Goal: Task Accomplishment & Management: Manage account settings

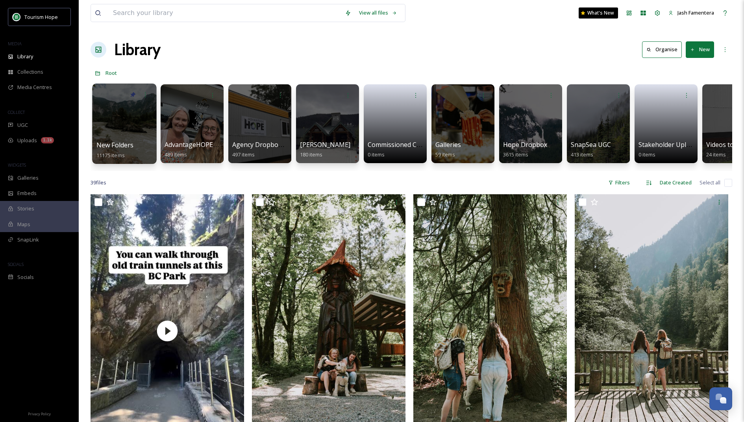
click at [124, 122] on div at bounding box center [124, 123] width 64 height 80
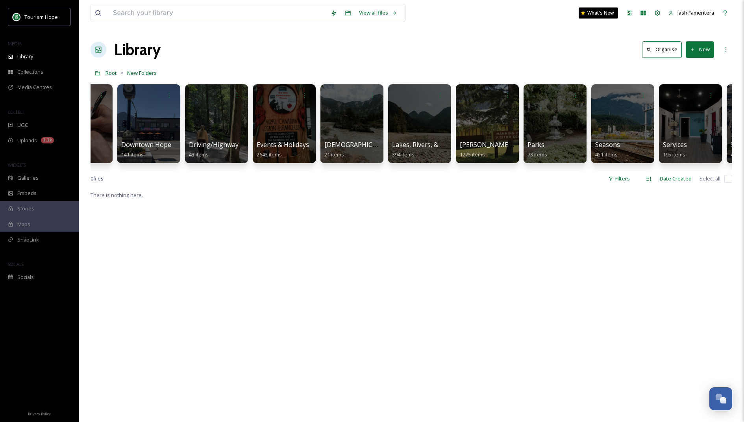
scroll to position [0, 449]
click at [270, 133] on div at bounding box center [284, 123] width 64 height 80
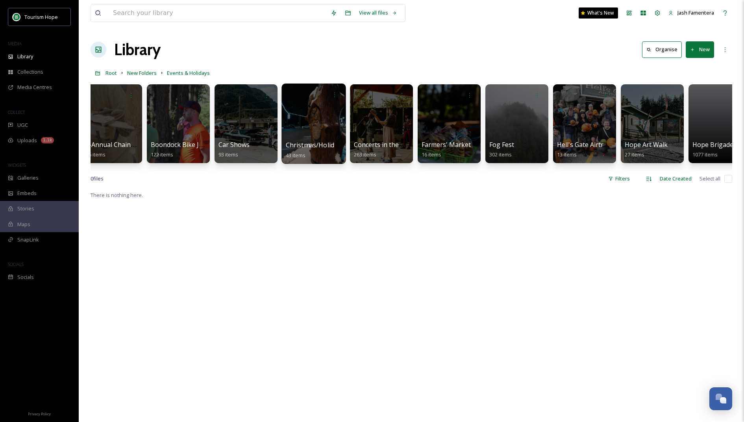
scroll to position [0, 122]
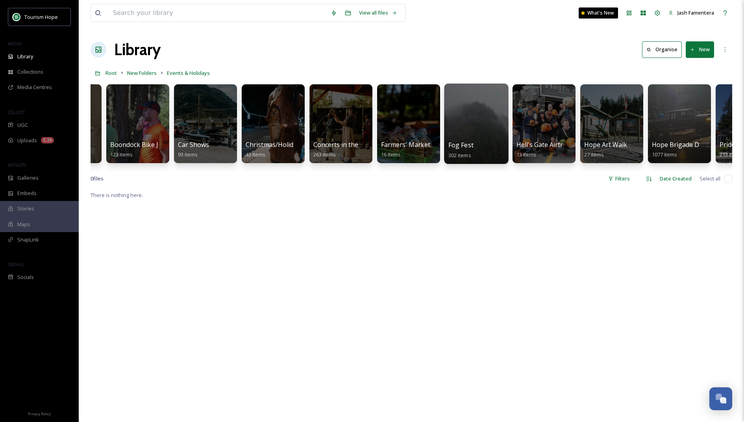
click at [475, 123] on div at bounding box center [476, 123] width 64 height 80
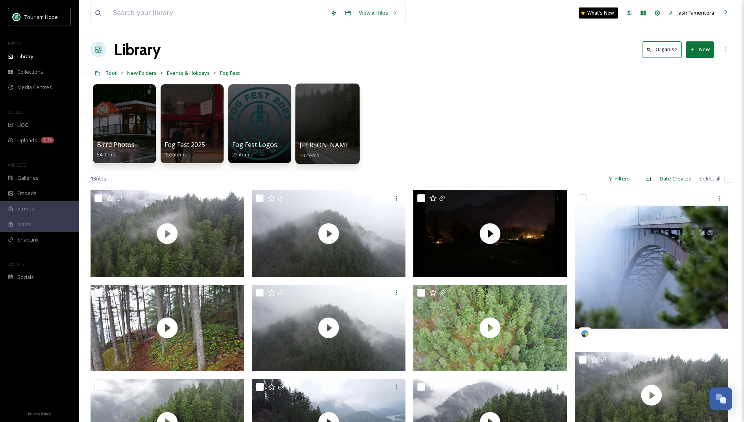
click at [332, 126] on div at bounding box center [327, 123] width 64 height 80
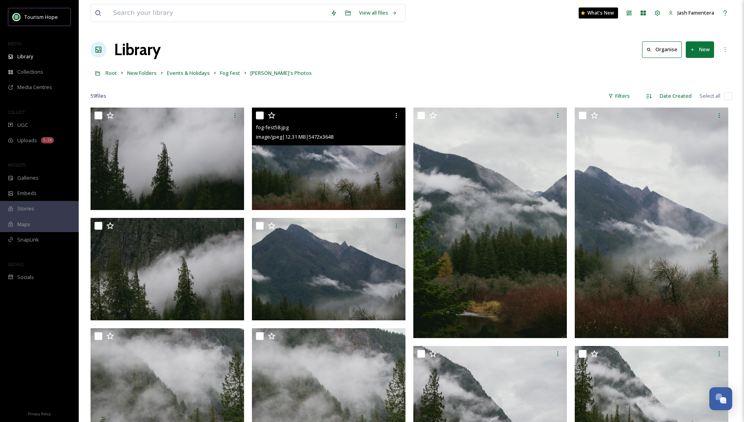
click at [344, 160] on img at bounding box center [328, 158] width 153 height 102
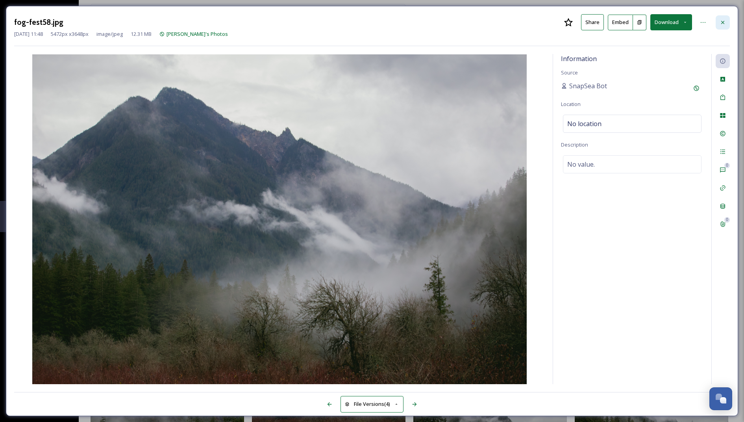
click at [723, 24] on icon at bounding box center [722, 22] width 6 height 6
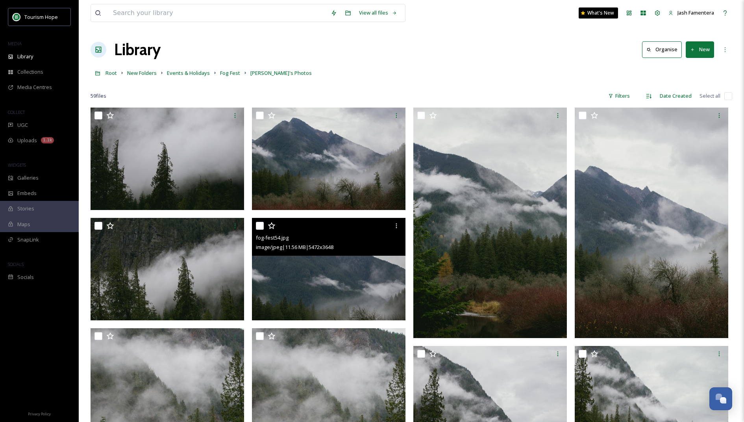
click at [327, 292] on img at bounding box center [328, 269] width 153 height 102
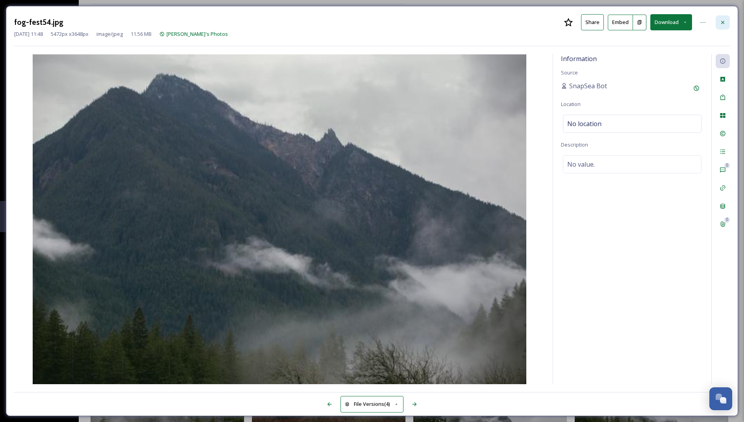
click at [722, 17] on div at bounding box center [723, 22] width 14 height 14
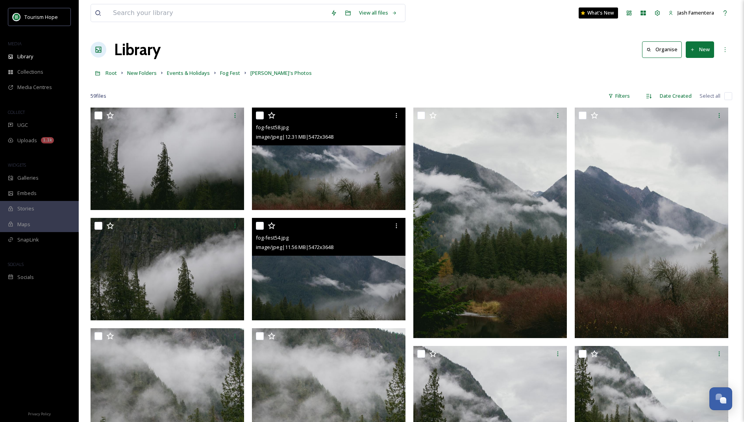
click at [373, 124] on div "fog-fest58.jpg" at bounding box center [330, 126] width 148 height 9
click at [367, 150] on img at bounding box center [328, 158] width 153 height 102
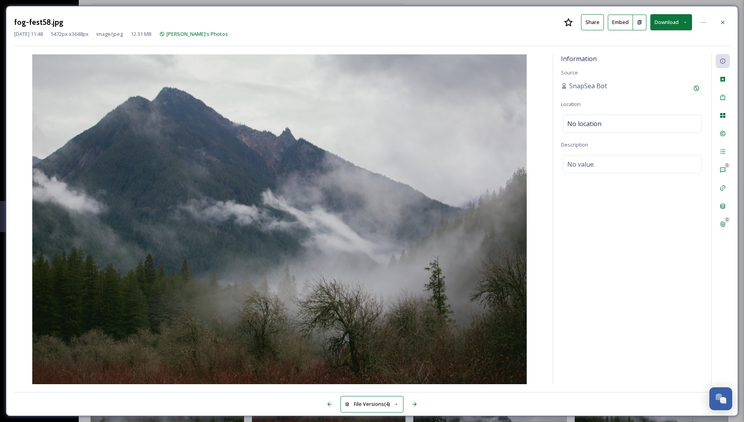
click at [657, 20] on button "Download" at bounding box center [671, 22] width 42 height 16
click at [647, 53] on span "Download Large (2000 x 1333)" at bounding box center [647, 55] width 69 height 7
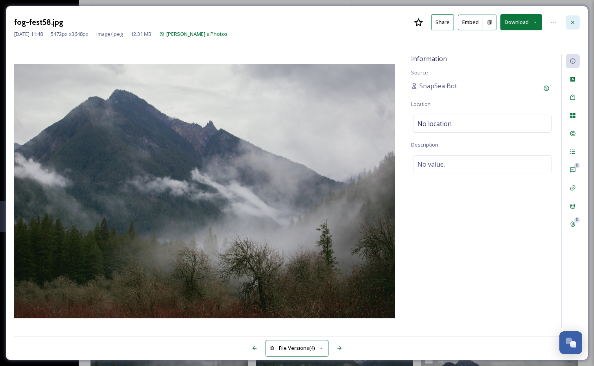
click at [573, 21] on icon at bounding box center [573, 22] width 6 height 6
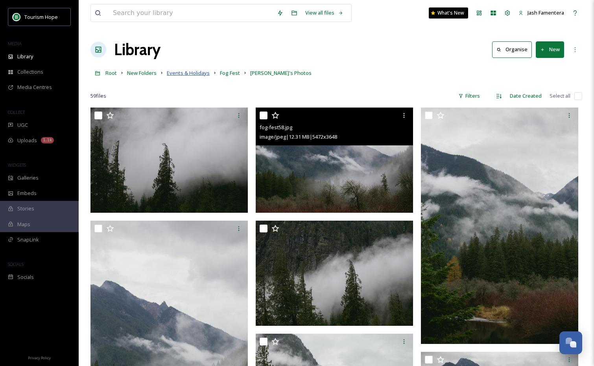
click at [181, 75] on span "Events & Holidays" at bounding box center [188, 72] width 43 height 7
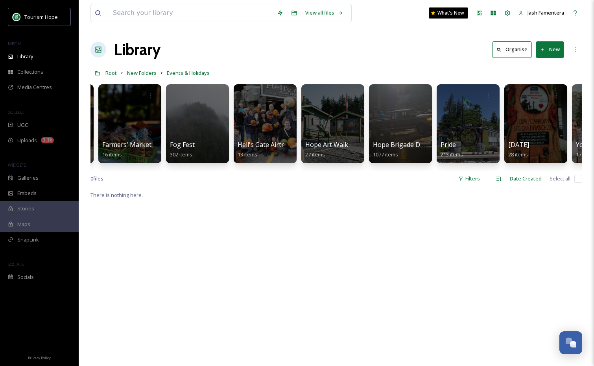
scroll to position [0, 456]
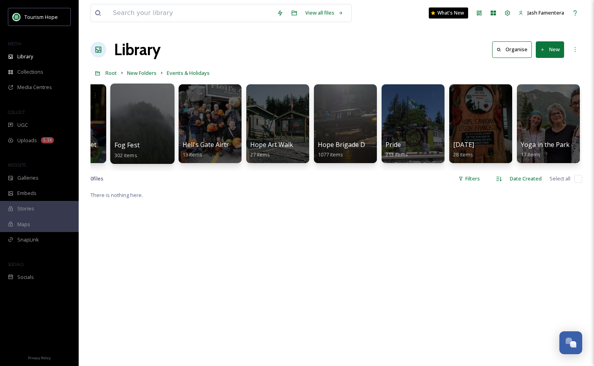
click at [133, 125] on div at bounding box center [142, 123] width 64 height 80
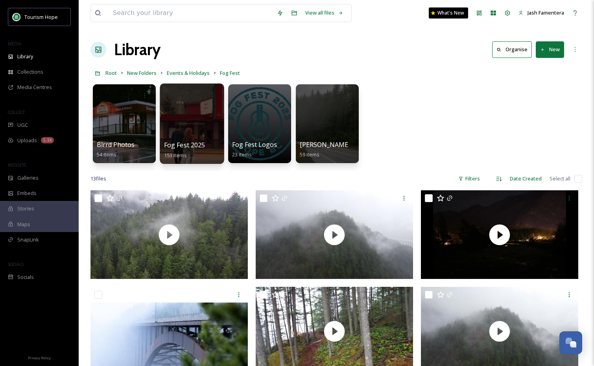
click at [189, 111] on div at bounding box center [192, 123] width 64 height 80
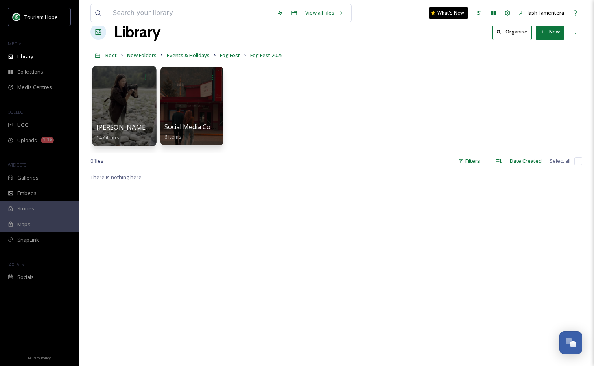
scroll to position [20, 0]
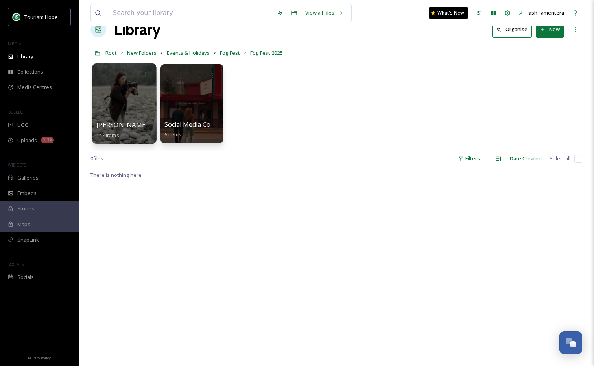
click at [121, 110] on div at bounding box center [124, 103] width 64 height 80
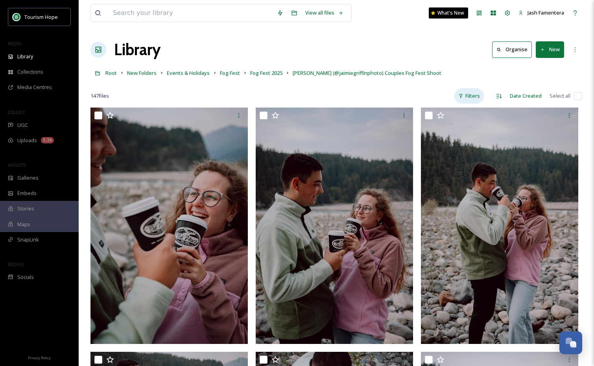
click at [466, 96] on div "Filters" at bounding box center [470, 95] width 30 height 15
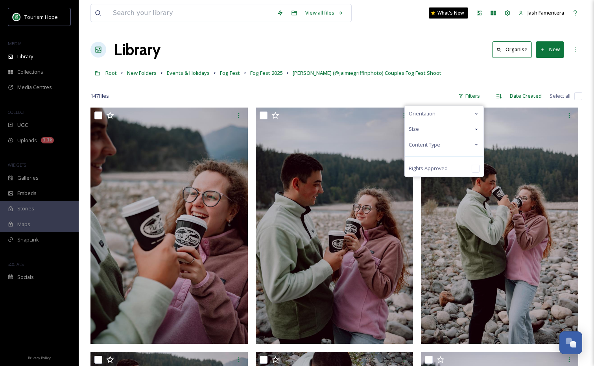
click at [443, 146] on div "Content Type" at bounding box center [444, 144] width 79 height 15
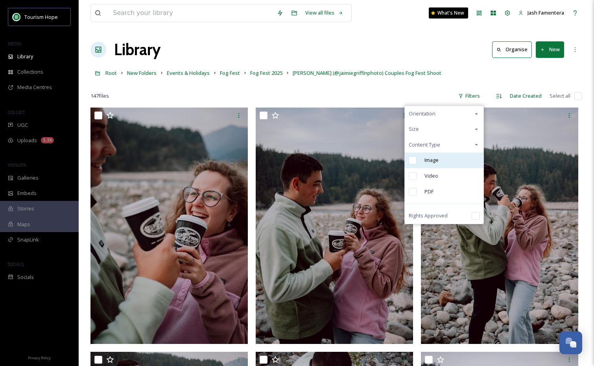
click at [433, 165] on div "Image" at bounding box center [444, 160] width 79 height 16
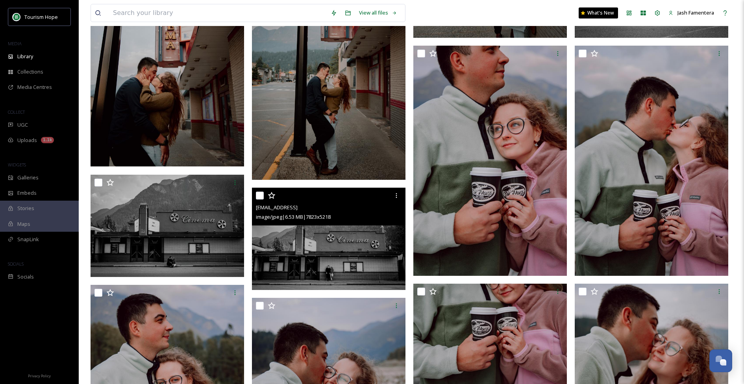
scroll to position [4676, 0]
click at [309, 260] on img at bounding box center [328, 239] width 153 height 102
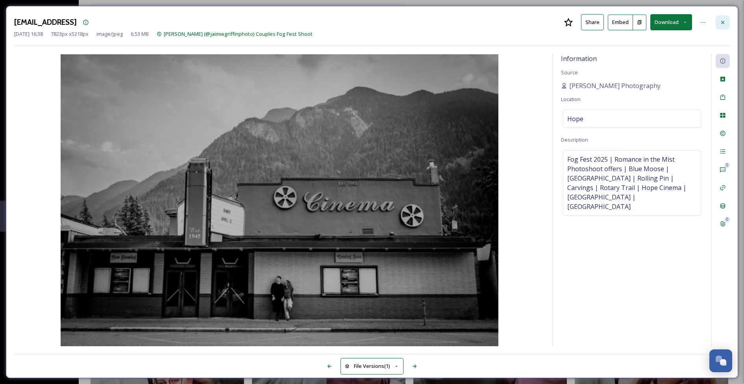
click at [718, 25] on div at bounding box center [723, 22] width 14 height 14
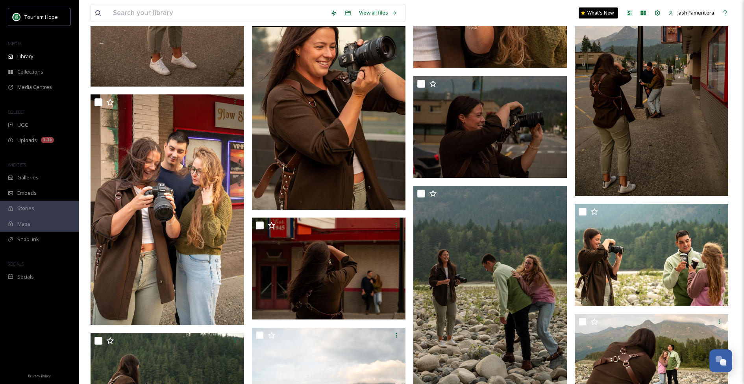
scroll to position [5625, 0]
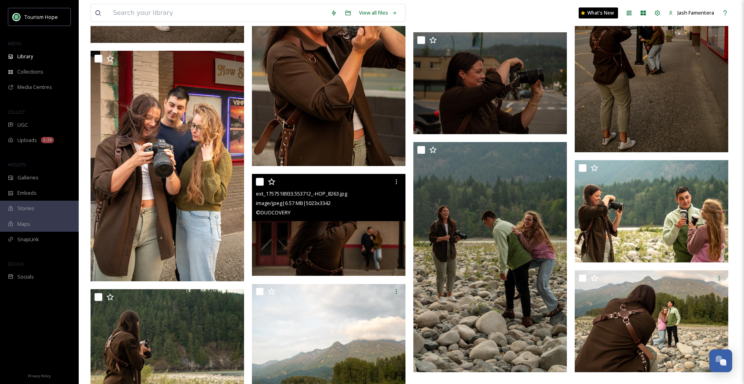
click at [365, 231] on img at bounding box center [328, 225] width 153 height 102
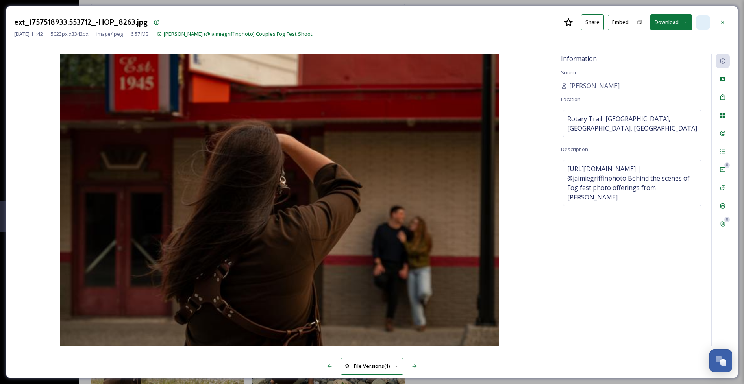
click at [709, 20] on div at bounding box center [703, 22] width 14 height 14
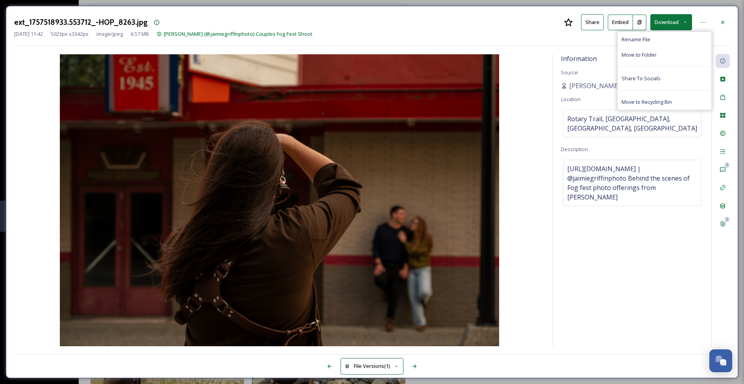
click at [674, 21] on button "Download" at bounding box center [671, 22] width 42 height 16
click at [644, 40] on span "Download Original (5023 x 3342)" at bounding box center [650, 40] width 74 height 7
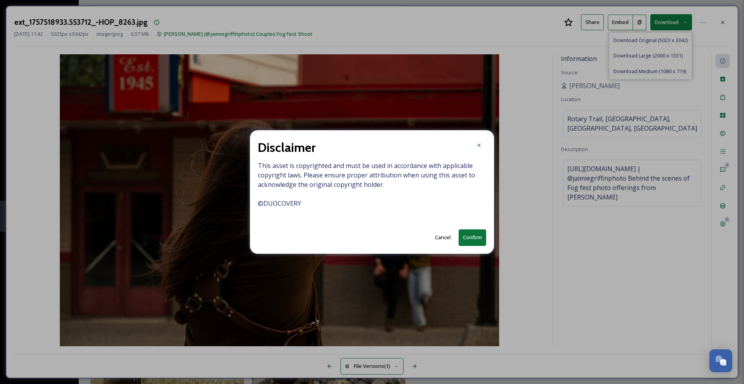
click at [477, 239] on button "Confirm" at bounding box center [473, 237] width 28 height 16
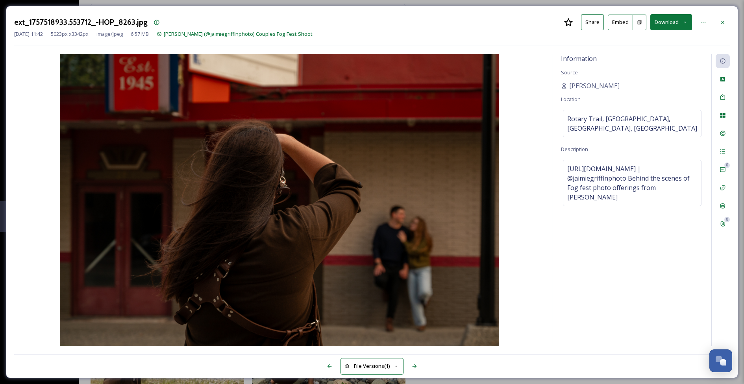
click at [669, 15] on button "Download" at bounding box center [671, 22] width 42 height 16
click at [644, 57] on span "Download Large (2000 x 1331)" at bounding box center [647, 55] width 69 height 7
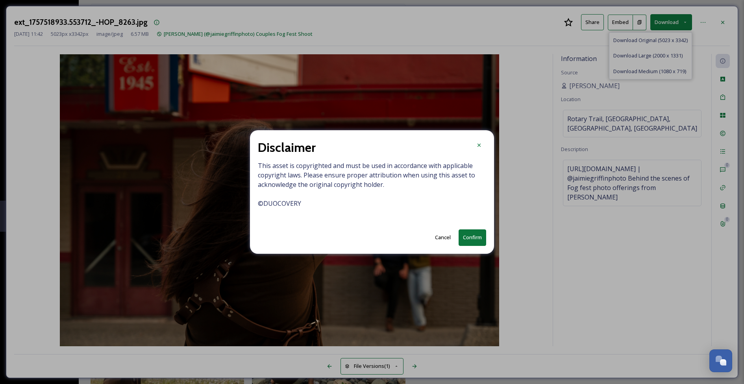
click at [471, 233] on button "Confirm" at bounding box center [473, 237] width 28 height 16
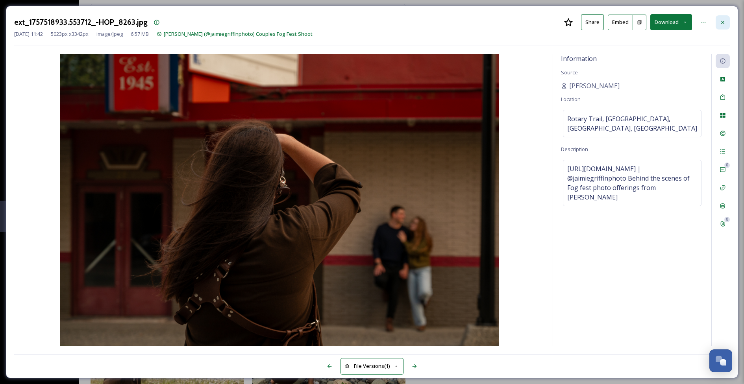
click at [719, 24] on div at bounding box center [723, 22] width 14 height 14
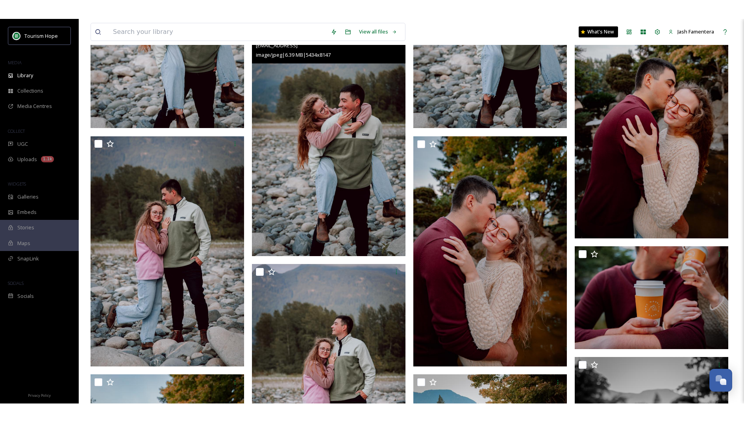
scroll to position [800, 0]
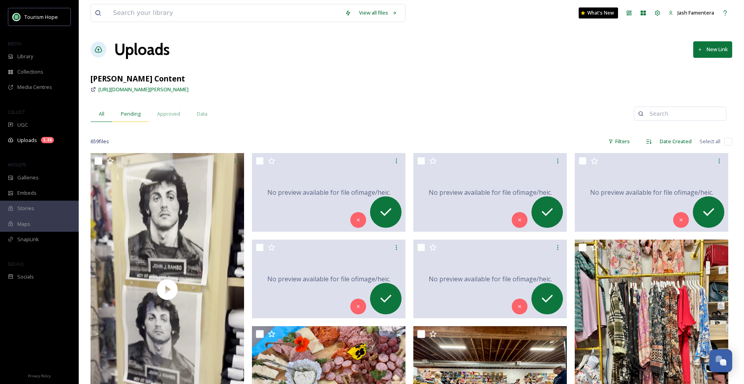
click at [128, 110] on span "Pending" at bounding box center [131, 113] width 20 height 7
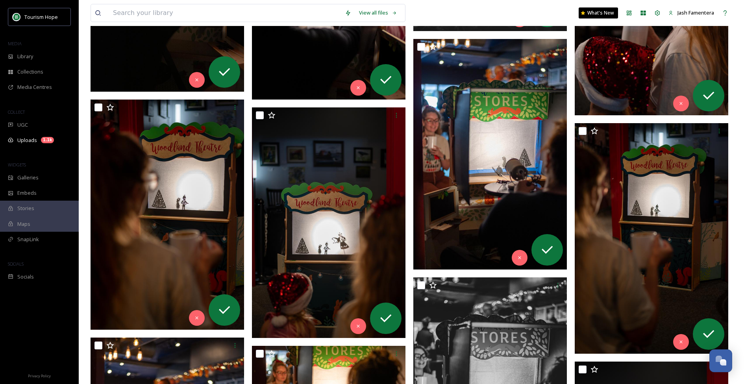
scroll to position [3161, 0]
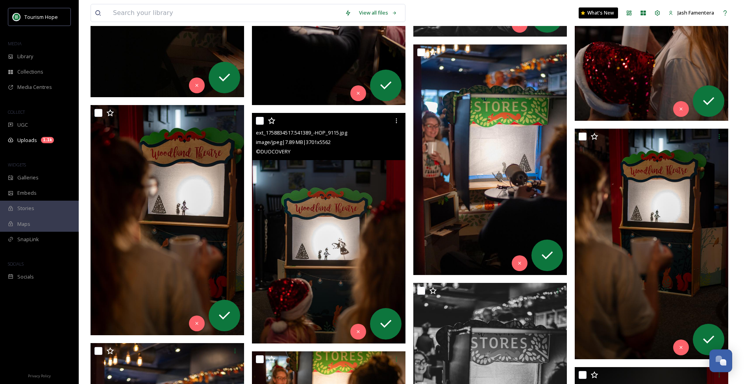
click at [343, 225] on img at bounding box center [328, 228] width 153 height 231
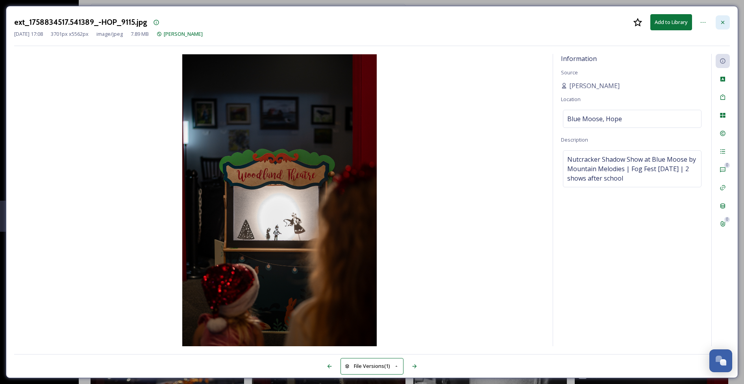
click at [717, 22] on div at bounding box center [723, 22] width 14 height 14
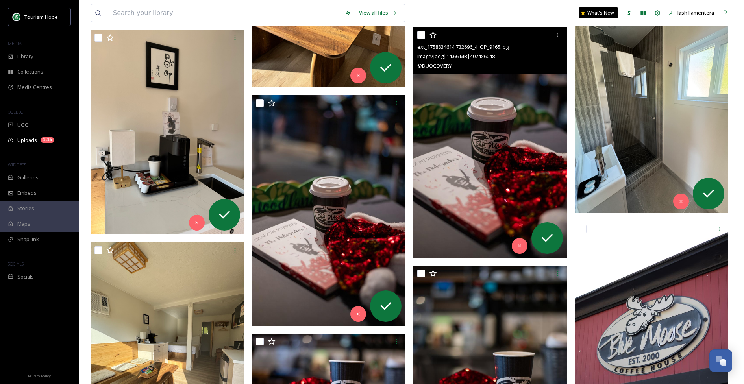
scroll to position [2119, 0]
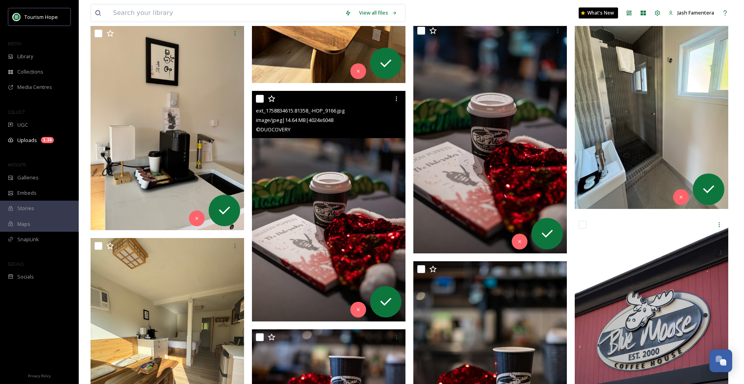
click at [259, 99] on input "checkbox" at bounding box center [260, 99] width 8 height 8
checkbox input "true"
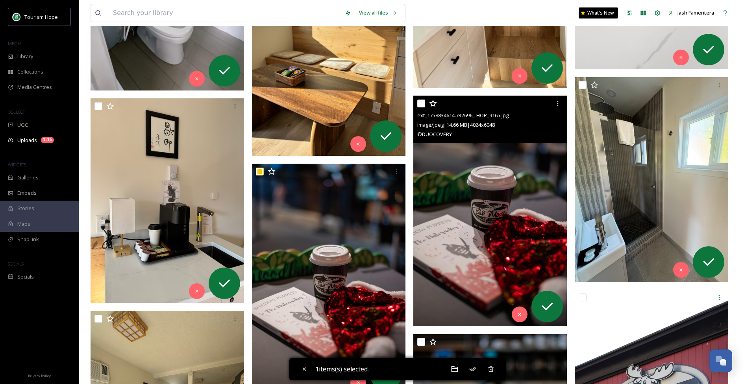
scroll to position [2031, 0]
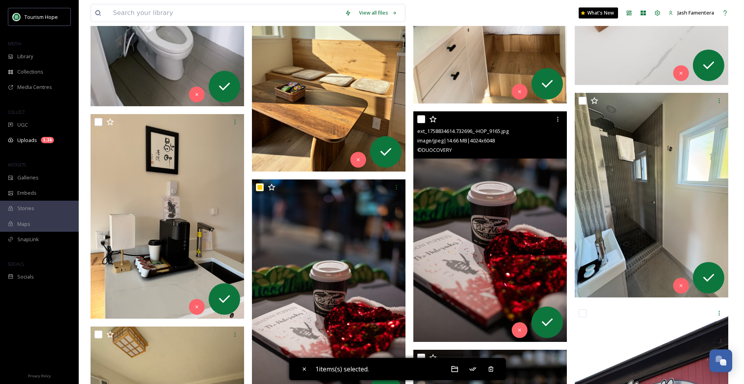
click at [425, 119] on div at bounding box center [491, 119] width 148 height 14
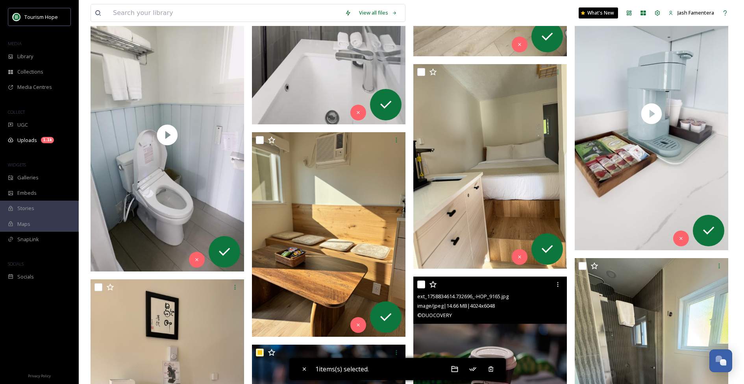
scroll to position [1865, 0]
click at [422, 281] on input "checkbox" at bounding box center [421, 285] width 8 height 8
checkbox input "true"
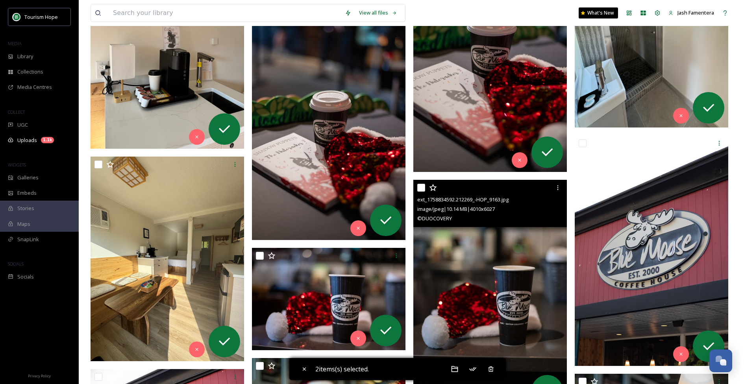
scroll to position [2203, 0]
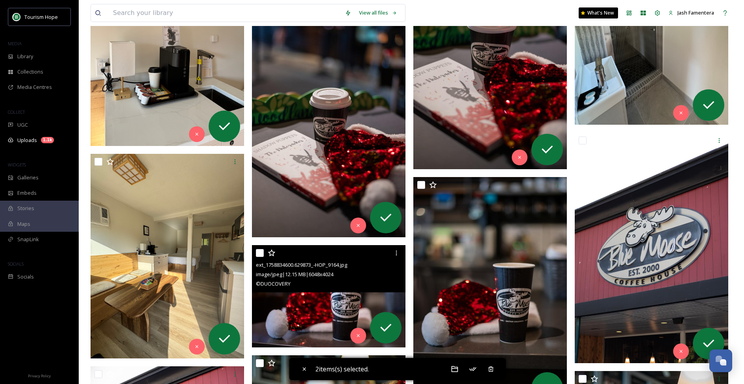
click at [261, 252] on input "checkbox" at bounding box center [260, 253] width 8 height 8
checkbox input "true"
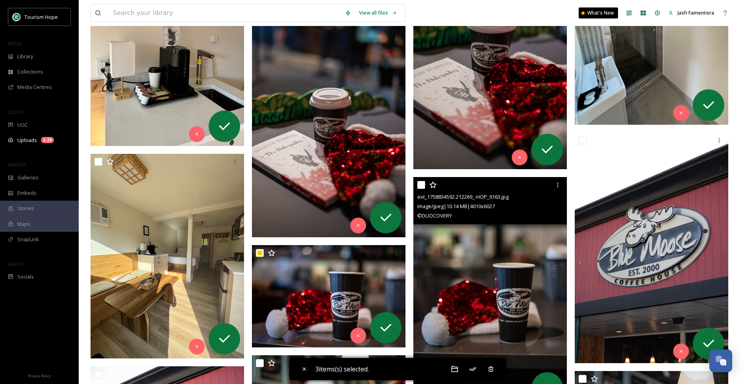
click at [421, 181] on input "checkbox" at bounding box center [421, 185] width 8 height 8
checkbox input "true"
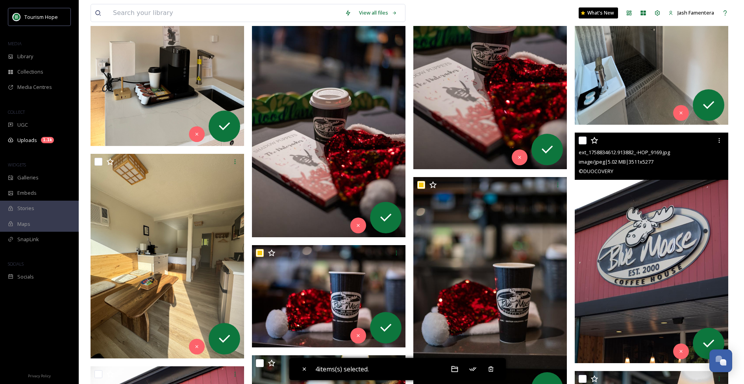
click at [586, 138] on input "checkbox" at bounding box center [583, 141] width 8 height 8
checkbox input "true"
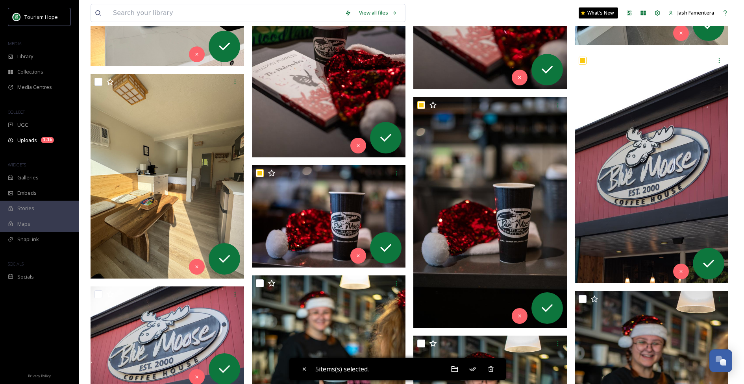
scroll to position [2317, 0]
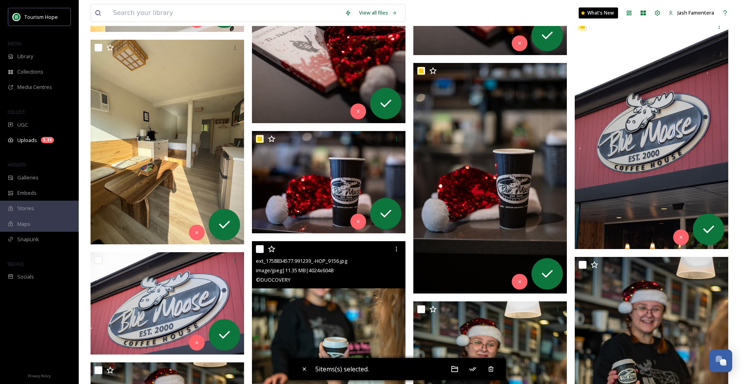
click at [259, 246] on input "checkbox" at bounding box center [260, 249] width 8 height 8
checkbox input "true"
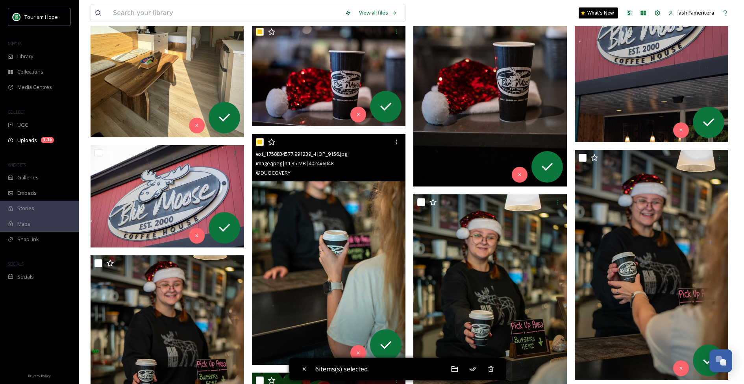
scroll to position [2434, 0]
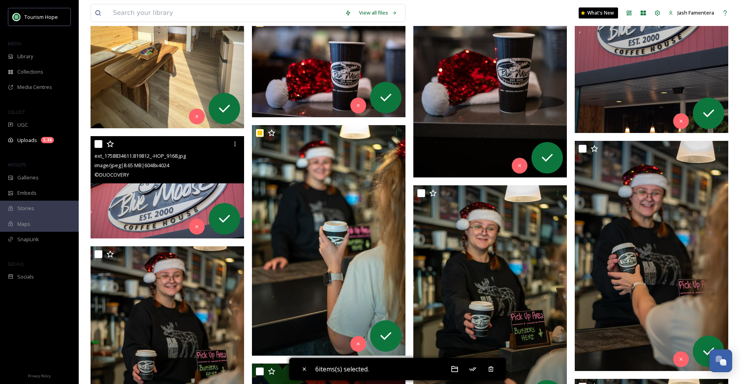
click at [99, 142] on input "checkbox" at bounding box center [98, 144] width 8 height 8
checkbox input "true"
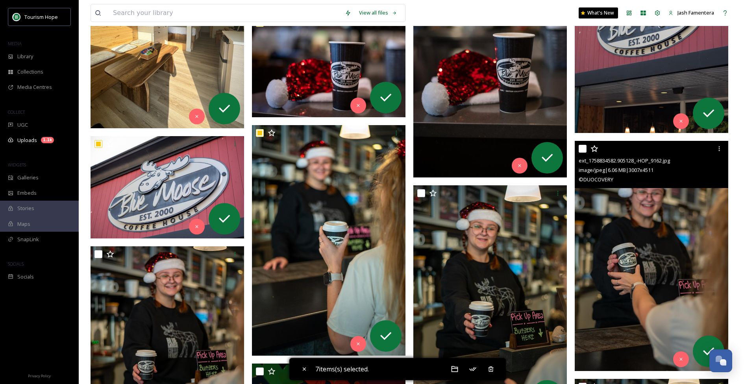
click at [583, 147] on input "checkbox" at bounding box center [583, 149] width 8 height 8
checkbox input "true"
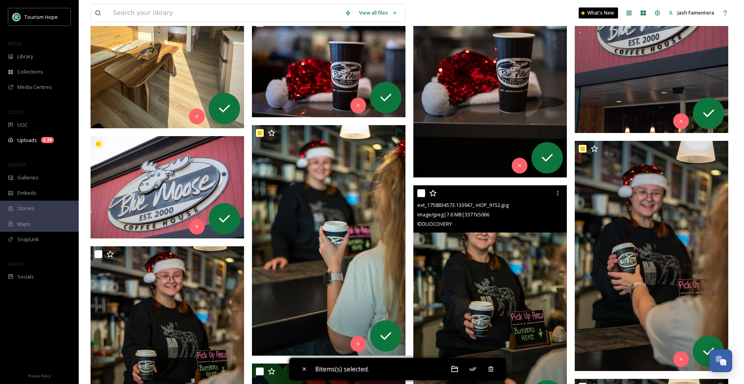
click at [423, 194] on input "checkbox" at bounding box center [421, 193] width 8 height 8
checkbox input "true"
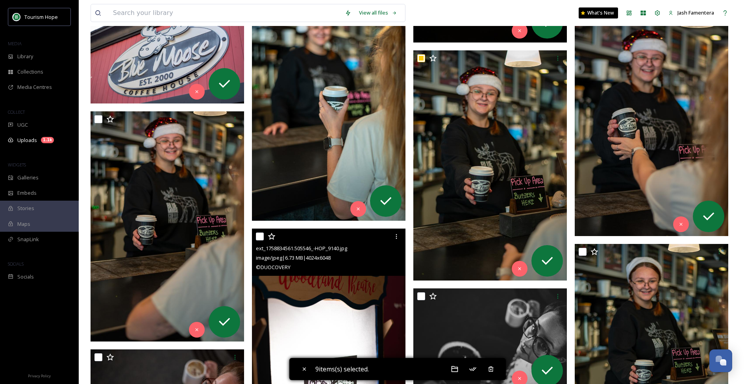
scroll to position [2586, 0]
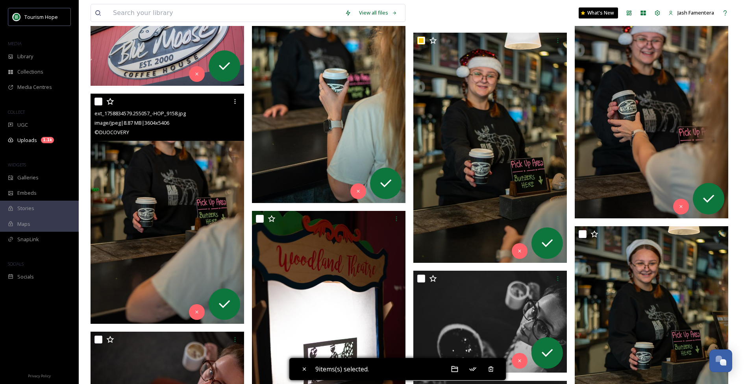
click at [100, 98] on input "checkbox" at bounding box center [98, 102] width 8 height 8
checkbox input "true"
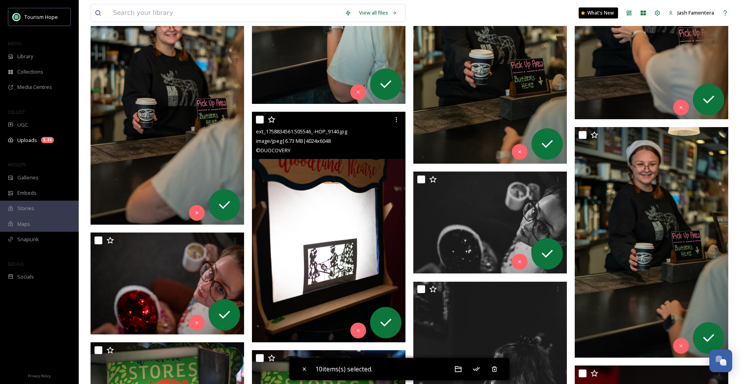
scroll to position [2699, 0]
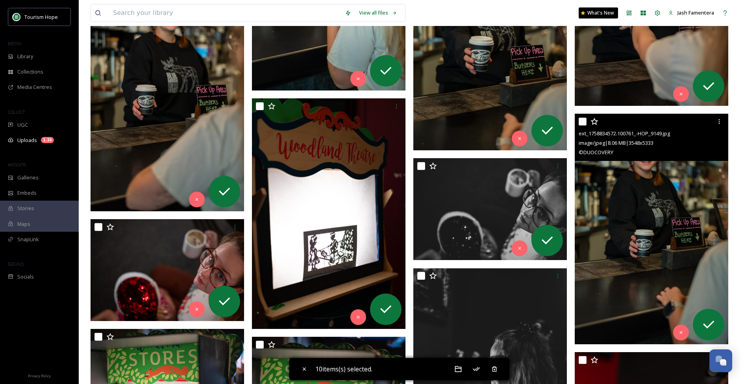
click at [582, 118] on input "checkbox" at bounding box center [583, 122] width 8 height 8
checkbox input "true"
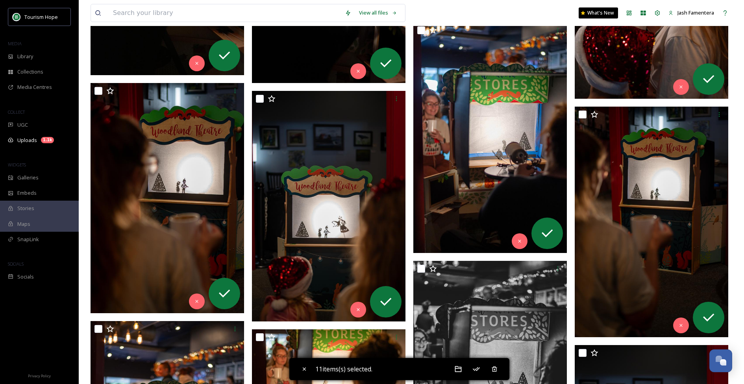
scroll to position [3184, 0]
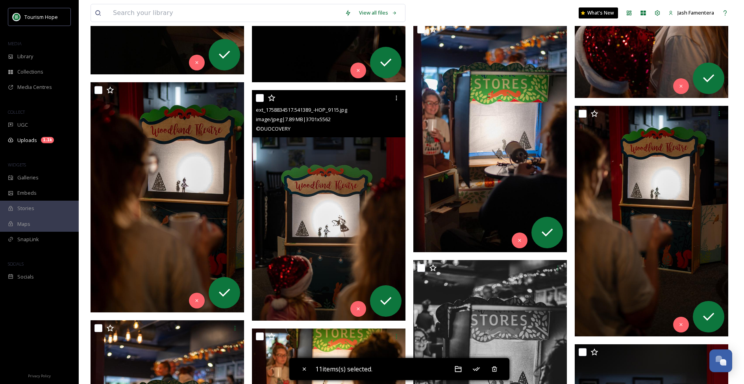
click at [333, 197] on img at bounding box center [328, 205] width 153 height 231
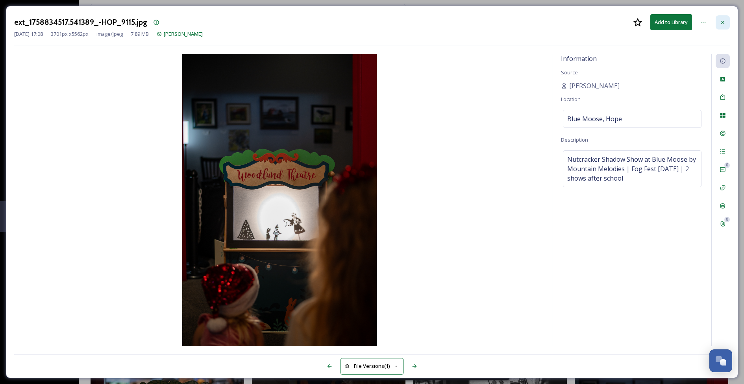
click at [721, 20] on icon at bounding box center [722, 22] width 6 height 6
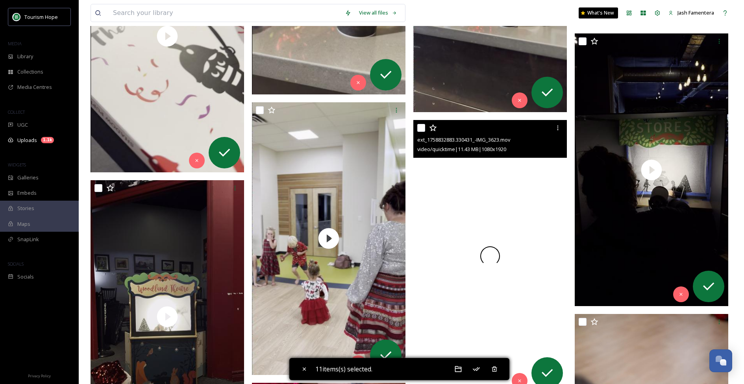
scroll to position [4374, 0]
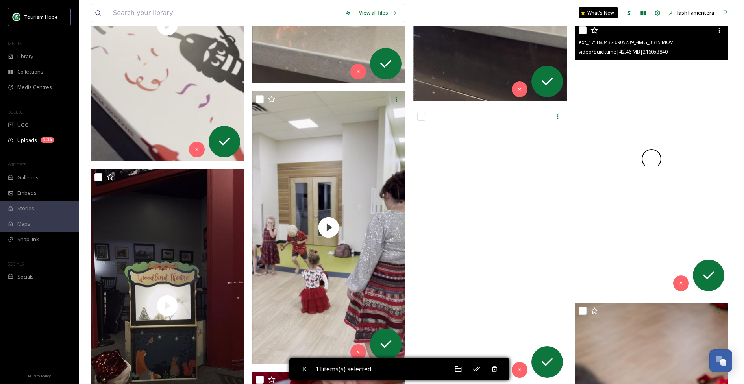
click at [660, 106] on div at bounding box center [651, 158] width 153 height 273
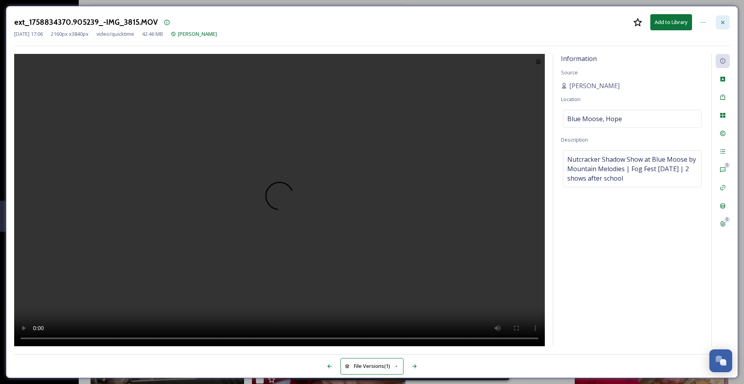
click at [722, 20] on icon at bounding box center [722, 22] width 6 height 6
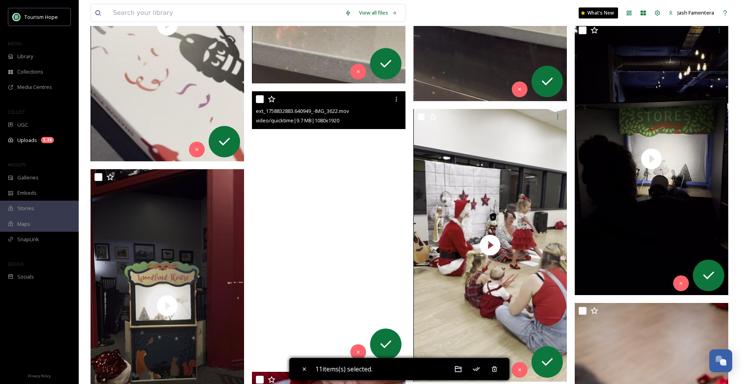
click at [347, 239] on video "ext_1758832883.640949_-IMG_3622.mov" at bounding box center [328, 227] width 153 height 273
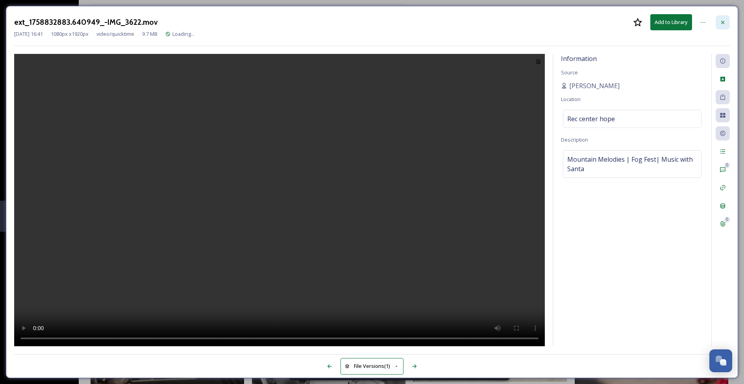
click at [726, 19] on icon at bounding box center [722, 22] width 6 height 6
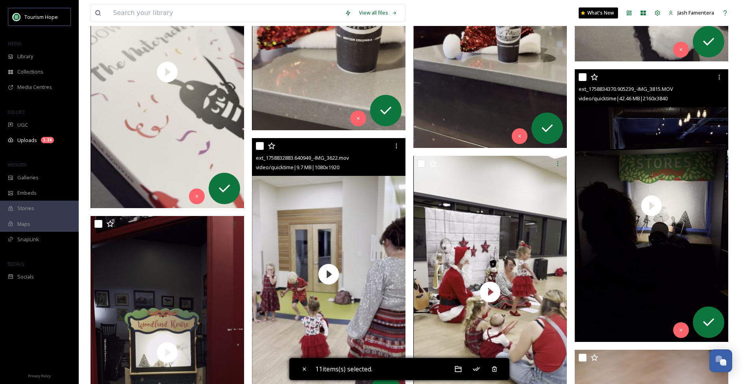
scroll to position [4324, 0]
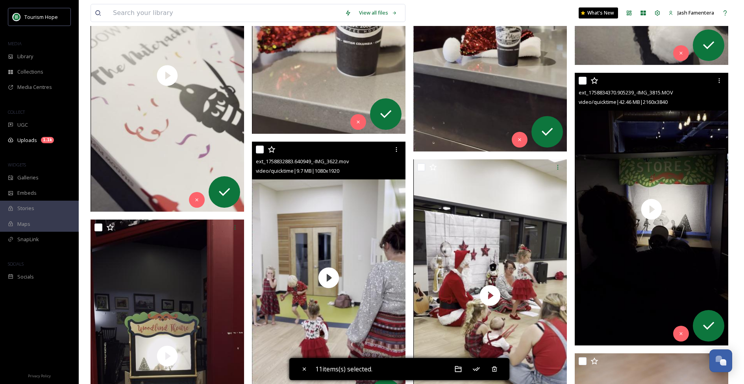
click at [584, 79] on input "checkbox" at bounding box center [583, 81] width 8 height 8
checkbox input "true"
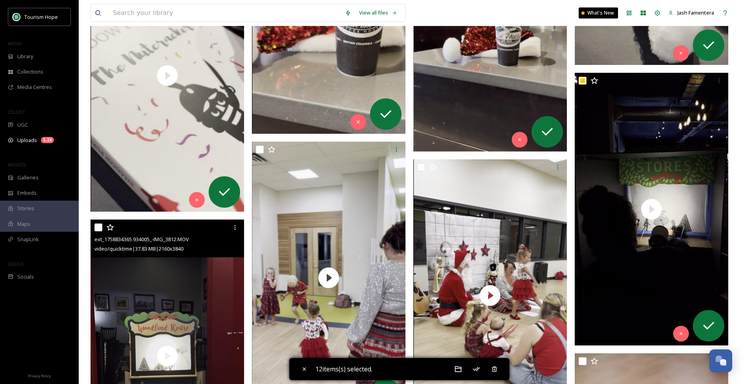
click at [98, 229] on input "checkbox" at bounding box center [98, 228] width 8 height 8
checkbox input "true"
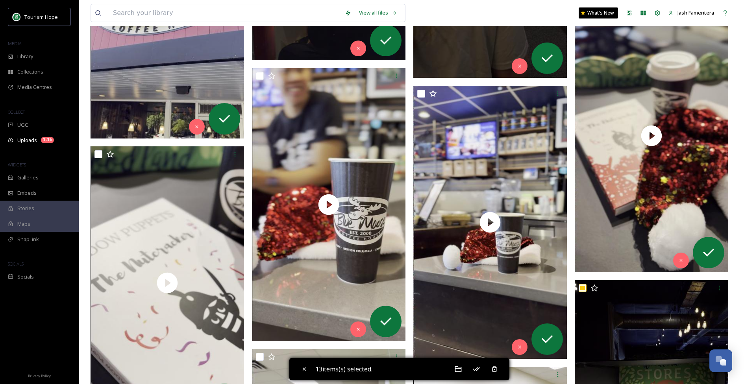
scroll to position [4044, 0]
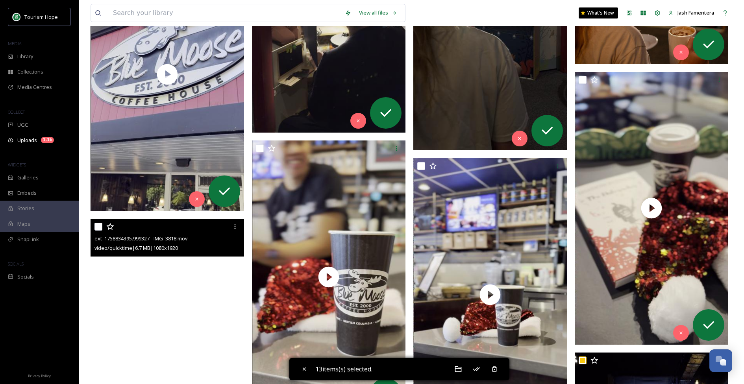
click at [147, 276] on video "ext_1758834395.999327_-IMG_3818.mov" at bounding box center [167, 355] width 153 height 273
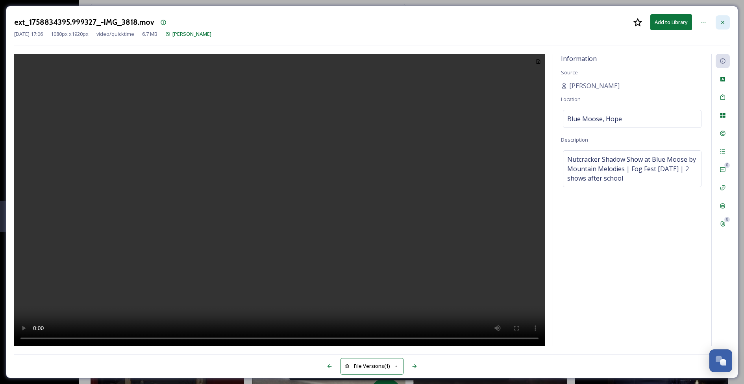
click at [721, 19] on icon at bounding box center [722, 22] width 6 height 6
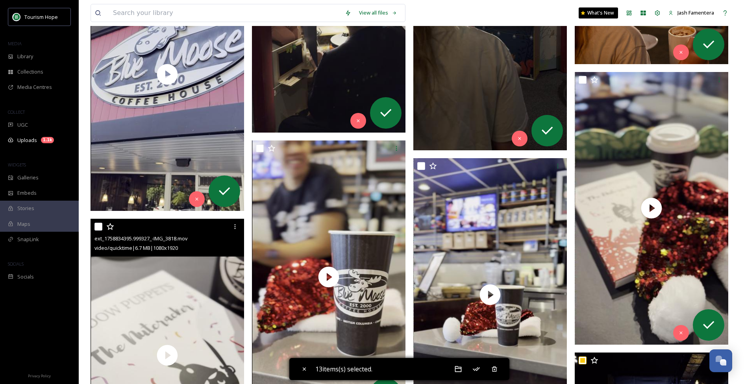
click at [96, 225] on input "checkbox" at bounding box center [98, 227] width 8 height 8
checkbox input "true"
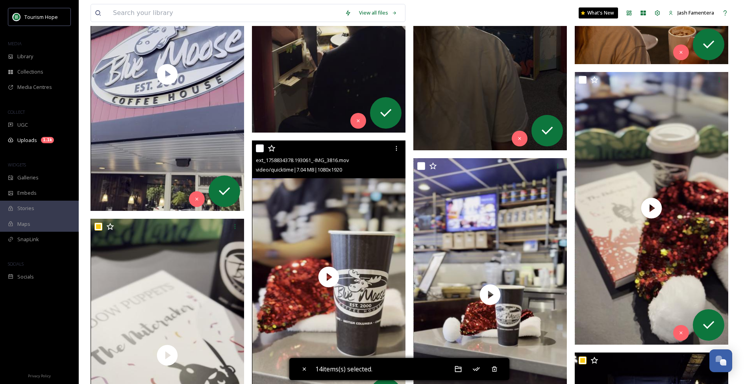
click at [264, 146] on div at bounding box center [330, 148] width 148 height 14
click at [258, 147] on input "checkbox" at bounding box center [260, 148] width 8 height 8
checkbox input "true"
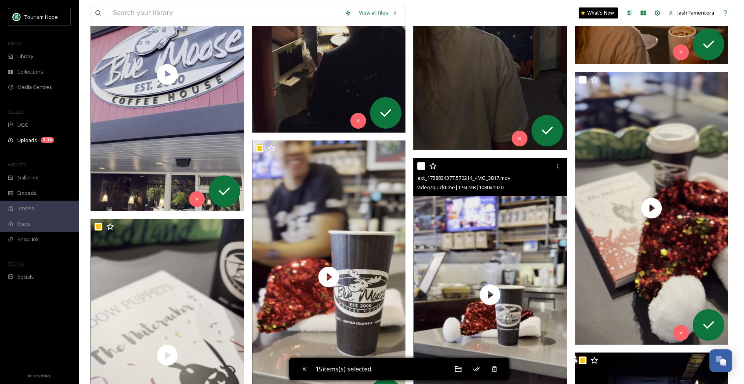
click at [424, 167] on input "checkbox" at bounding box center [421, 166] width 8 height 8
checkbox input "true"
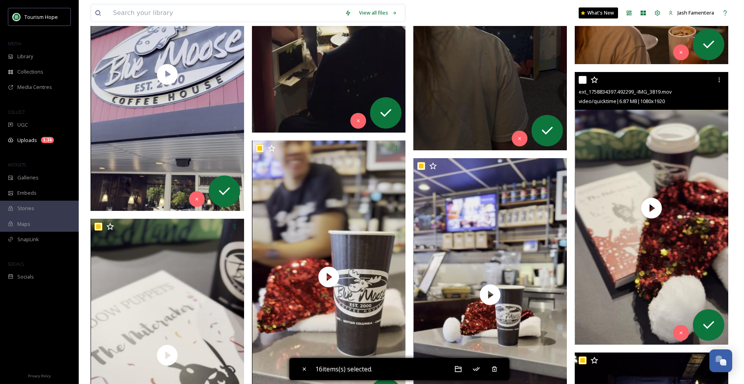
click at [584, 80] on input "checkbox" at bounding box center [583, 80] width 8 height 8
checkbox input "true"
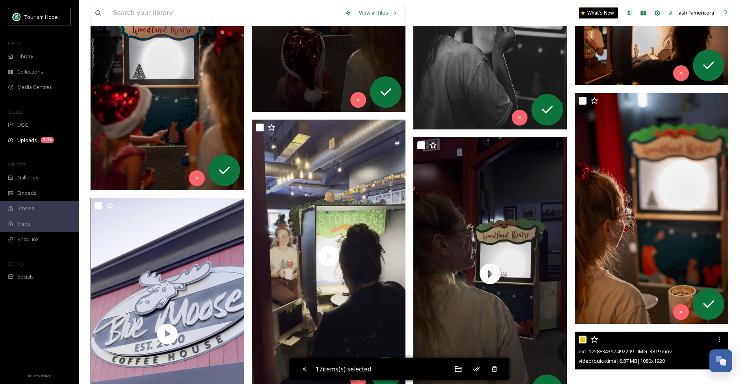
scroll to position [3763, 0]
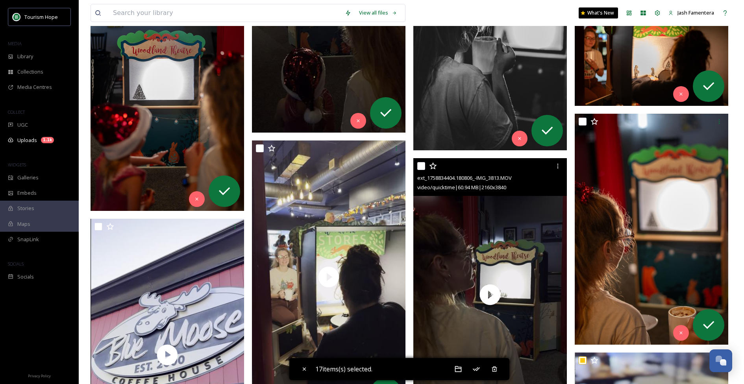
click at [421, 163] on input "checkbox" at bounding box center [421, 166] width 8 height 8
checkbox input "true"
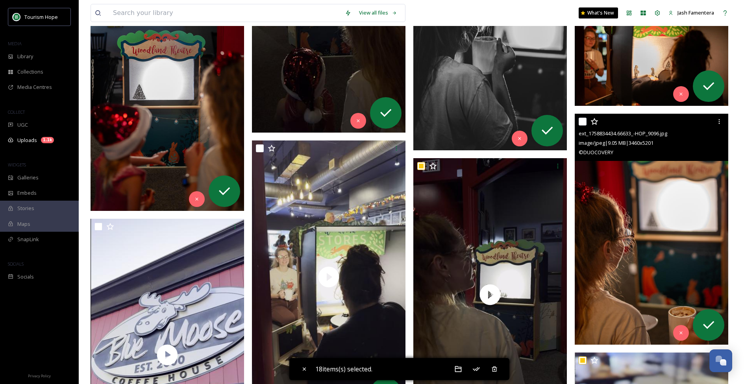
click at [584, 118] on input "checkbox" at bounding box center [583, 122] width 8 height 8
checkbox input "true"
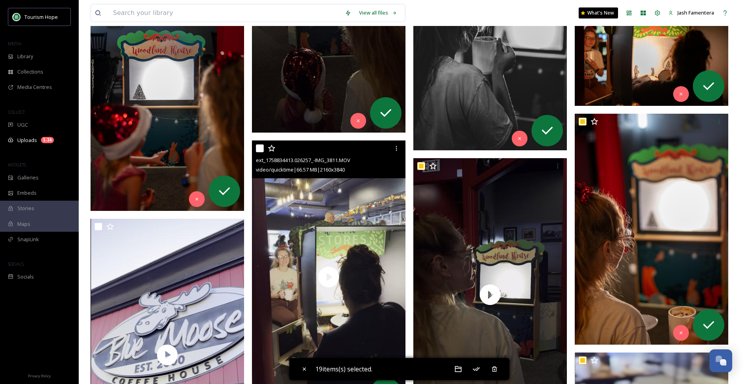
click at [258, 148] on input "checkbox" at bounding box center [260, 148] width 8 height 8
checkbox input "true"
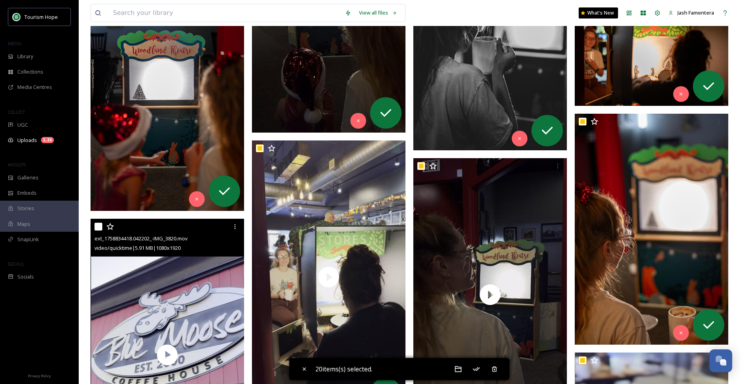
click at [98, 226] on input "checkbox" at bounding box center [98, 227] width 8 height 8
checkbox input "true"
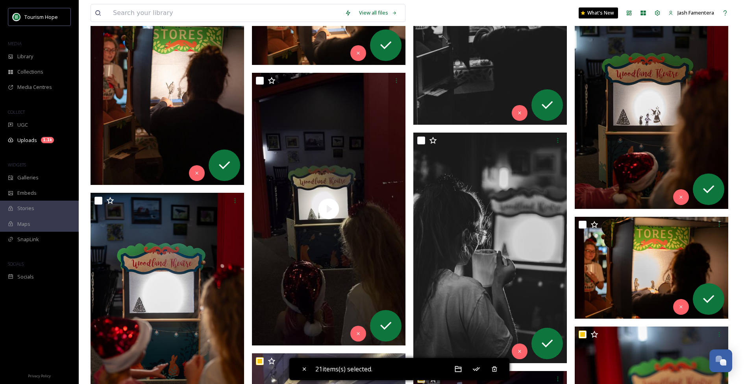
scroll to position [3498, 0]
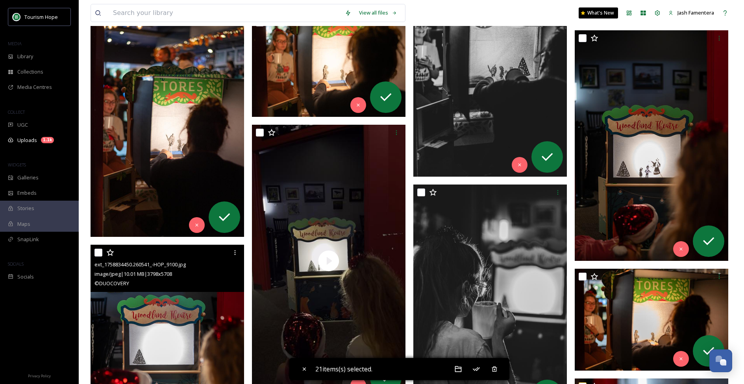
click at [98, 250] on input "checkbox" at bounding box center [98, 253] width 8 height 8
checkbox input "true"
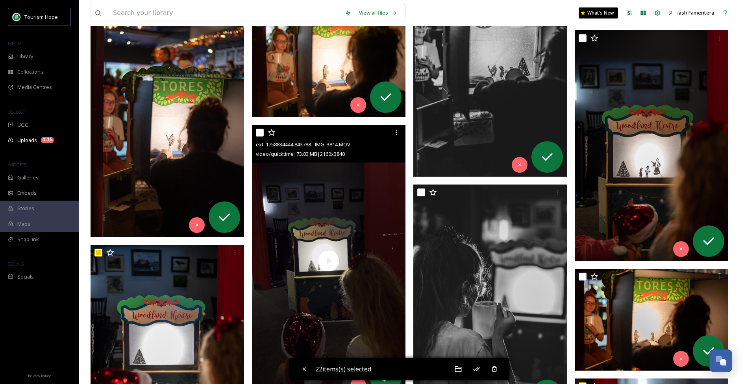
click at [259, 131] on input "checkbox" at bounding box center [260, 133] width 8 height 8
checkbox input "true"
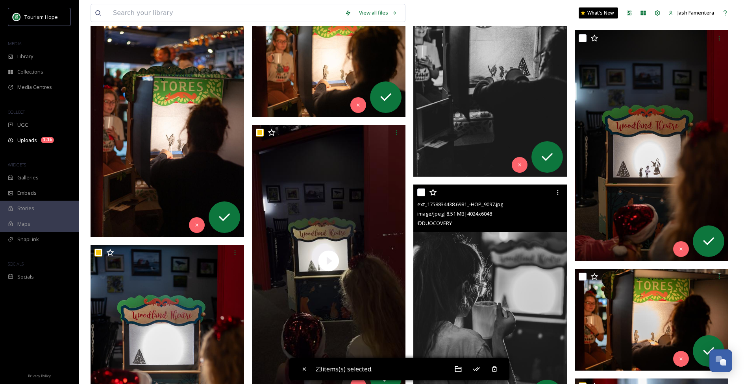
click at [425, 192] on div at bounding box center [491, 192] width 148 height 14
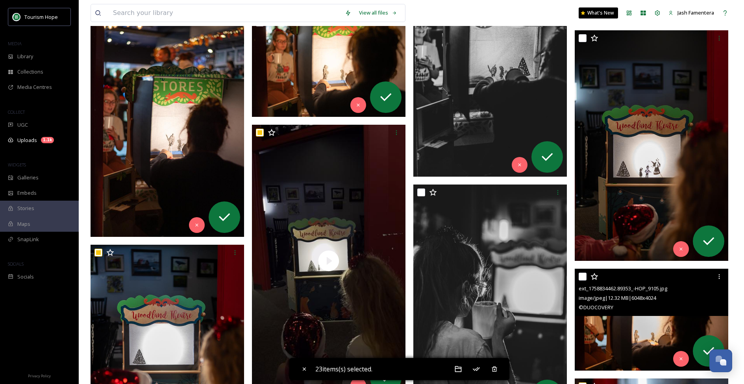
click at [582, 273] on input "checkbox" at bounding box center [583, 277] width 8 height 8
checkbox input "true"
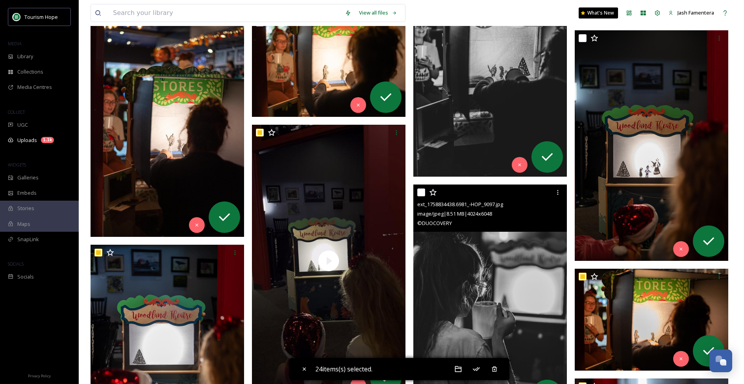
click at [425, 189] on div at bounding box center [491, 192] width 148 height 14
click at [421, 190] on input "checkbox" at bounding box center [421, 193] width 8 height 8
checkbox input "true"
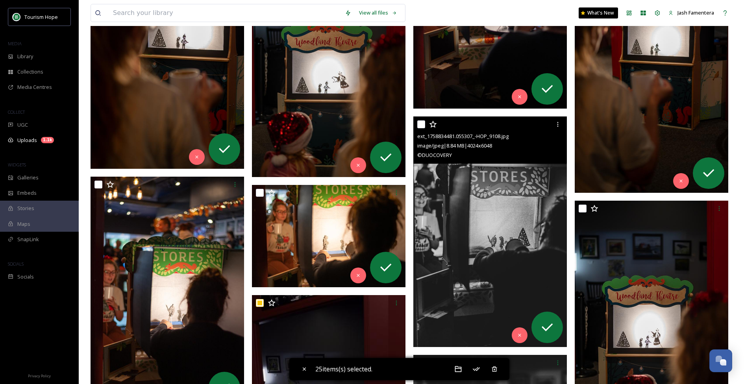
scroll to position [3324, 0]
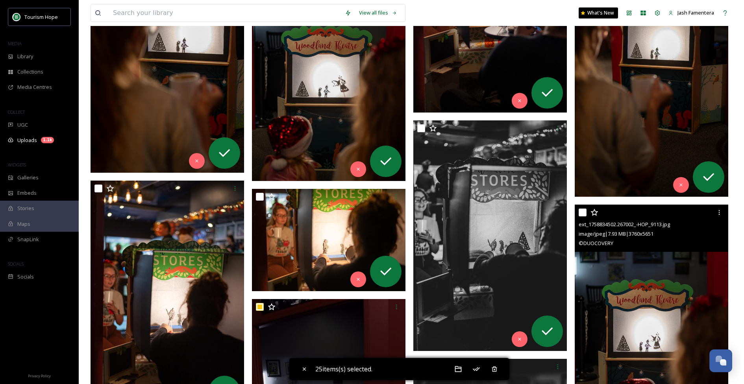
click at [583, 211] on input "checkbox" at bounding box center [583, 213] width 8 height 8
checkbox input "true"
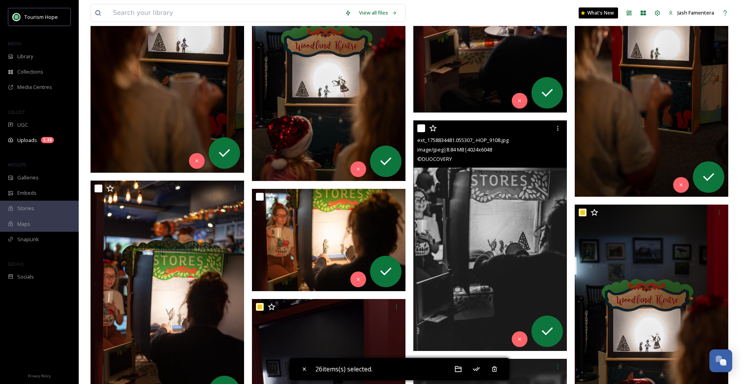
click at [420, 124] on input "checkbox" at bounding box center [421, 128] width 8 height 8
checkbox input "true"
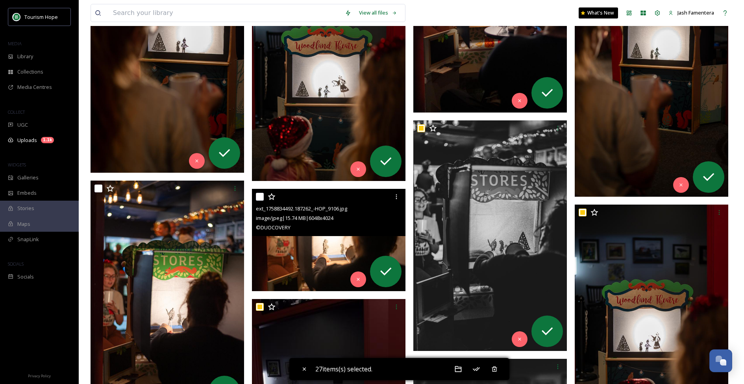
click at [258, 197] on input "checkbox" at bounding box center [260, 197] width 8 height 8
checkbox input "true"
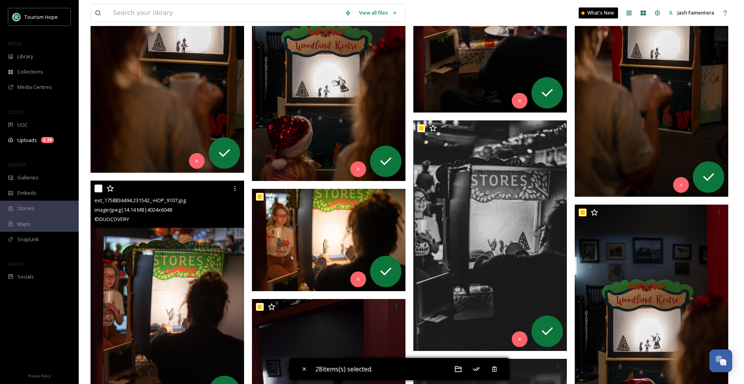
click at [98, 187] on input "checkbox" at bounding box center [98, 189] width 8 height 8
checkbox input "true"
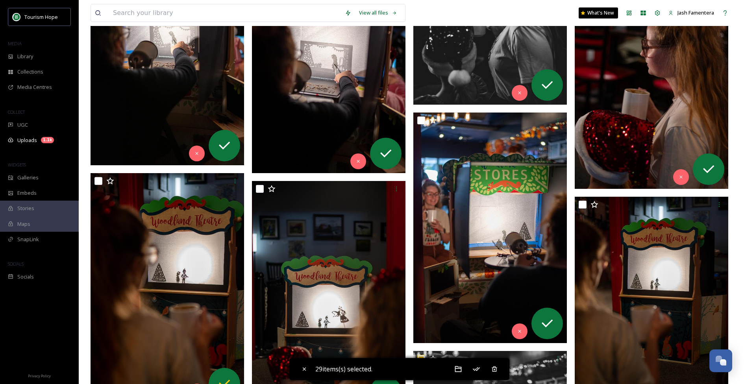
scroll to position [3089, 0]
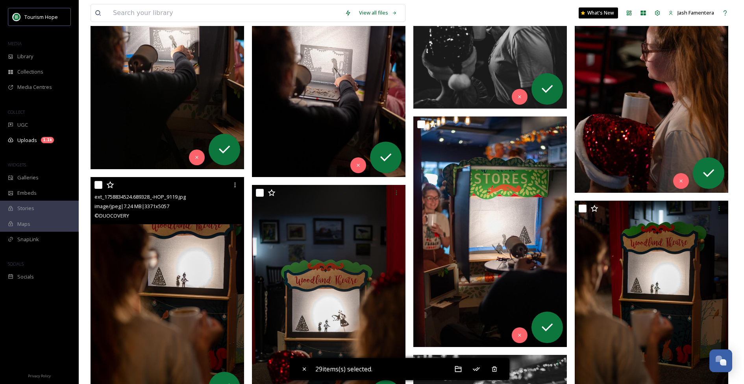
click at [98, 181] on input "checkbox" at bounding box center [98, 185] width 8 height 8
checkbox input "true"
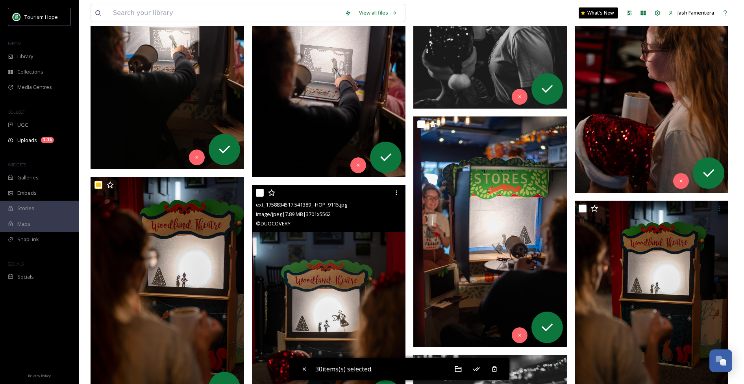
click at [262, 191] on input "checkbox" at bounding box center [260, 193] width 8 height 8
checkbox input "true"
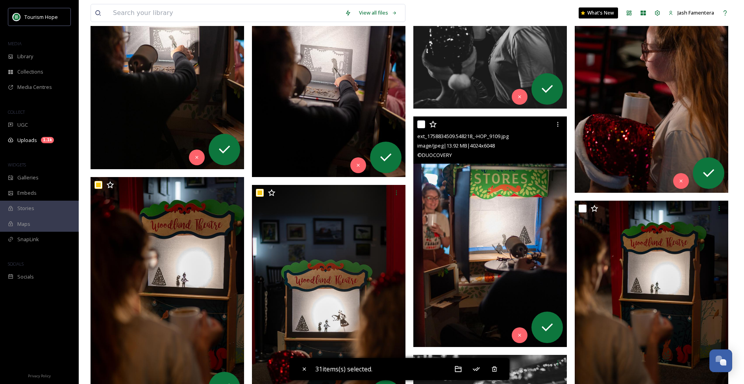
click at [427, 121] on div at bounding box center [491, 124] width 148 height 14
click at [419, 122] on input "checkbox" at bounding box center [421, 124] width 8 height 8
checkbox input "true"
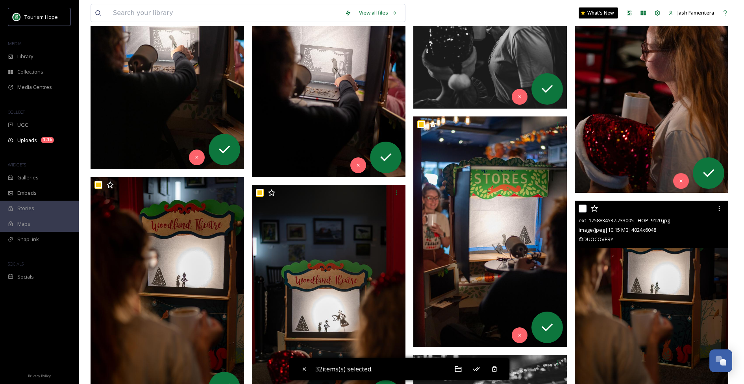
click at [581, 206] on input "checkbox" at bounding box center [583, 209] width 8 height 8
checkbox input "true"
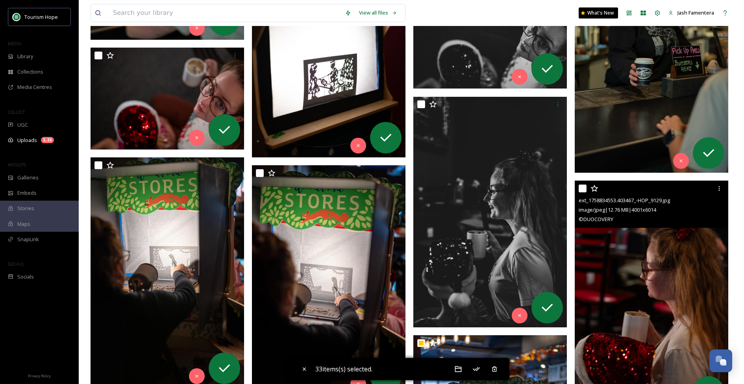
scroll to position [2857, 0]
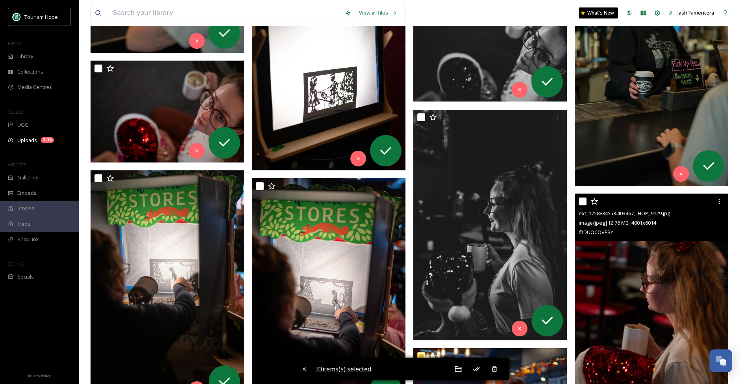
click at [583, 203] on input "checkbox" at bounding box center [583, 202] width 8 height 8
checkbox input "true"
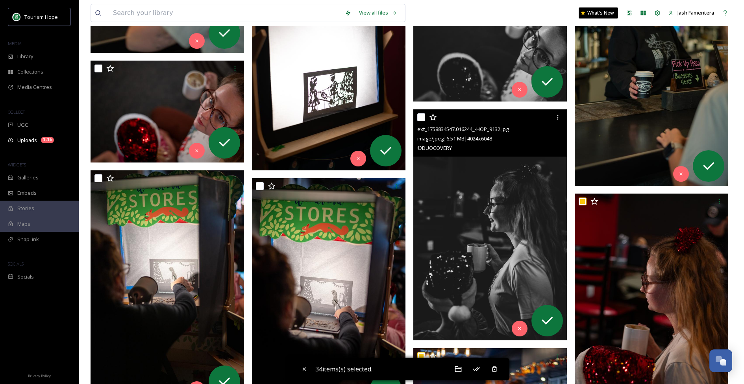
click at [424, 116] on input "checkbox" at bounding box center [421, 117] width 8 height 8
checkbox input "true"
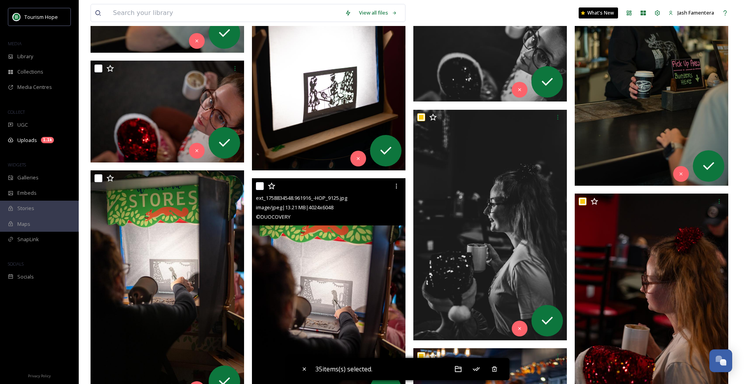
click at [259, 185] on input "checkbox" at bounding box center [260, 186] width 8 height 8
checkbox input "true"
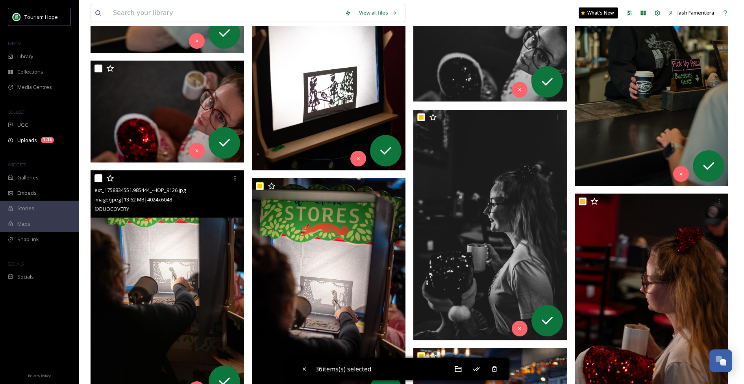
click at [100, 174] on input "checkbox" at bounding box center [98, 178] width 8 height 8
checkbox input "true"
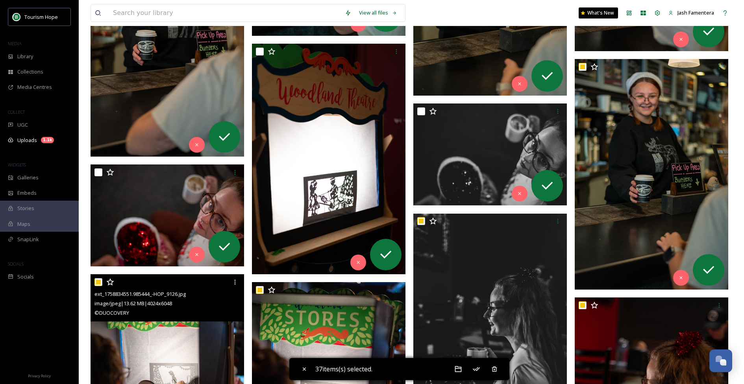
scroll to position [2750, 0]
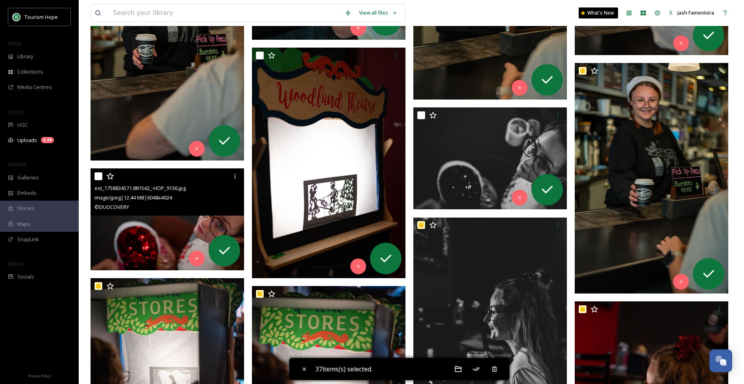
click at [101, 174] on input "checkbox" at bounding box center [98, 176] width 8 height 8
checkbox input "true"
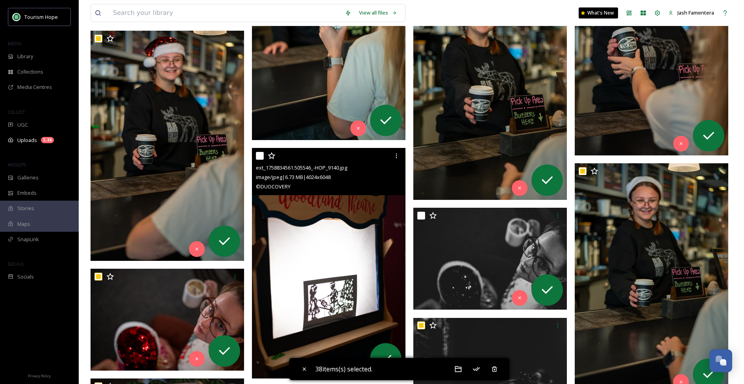
scroll to position [2613, 0]
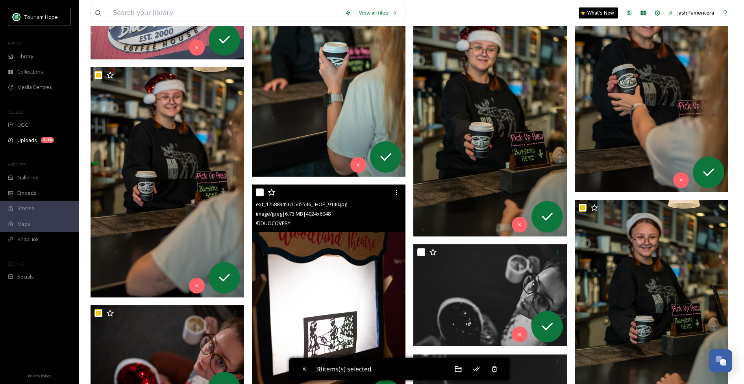
click at [259, 191] on input "checkbox" at bounding box center [260, 193] width 8 height 8
checkbox input "true"
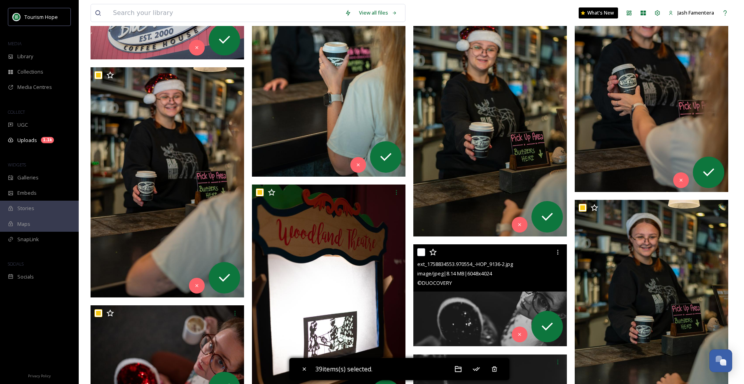
click at [421, 250] on input "checkbox" at bounding box center [421, 252] width 8 height 8
checkbox input "true"
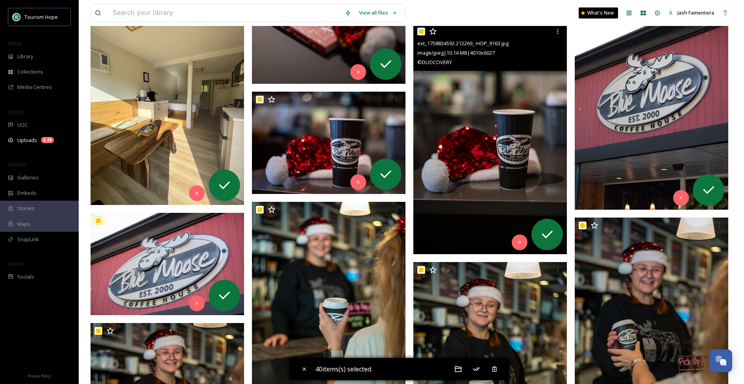
scroll to position [2412, 0]
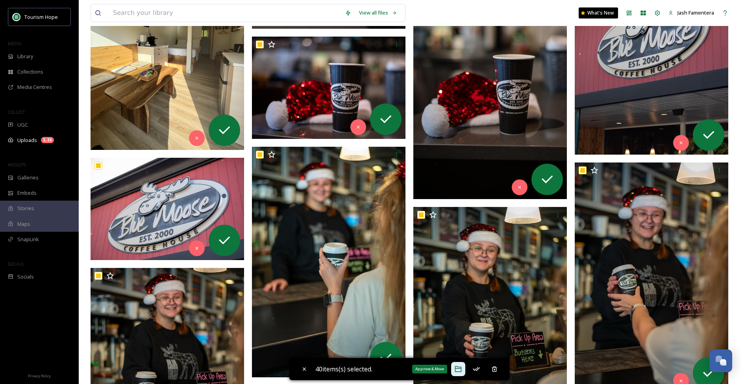
click at [457, 366] on icon at bounding box center [458, 369] width 8 height 8
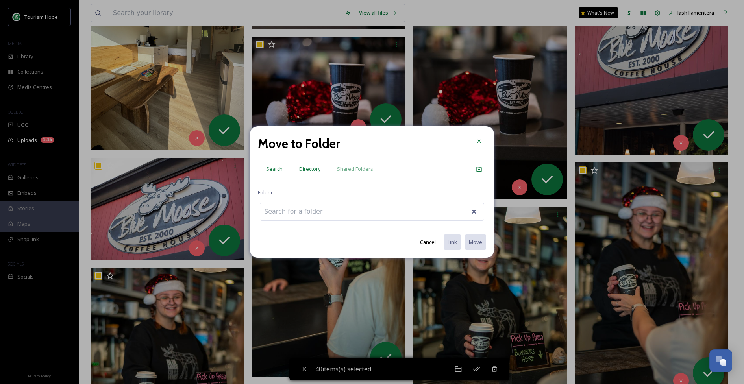
click at [306, 168] on span "Directory" at bounding box center [309, 168] width 21 height 7
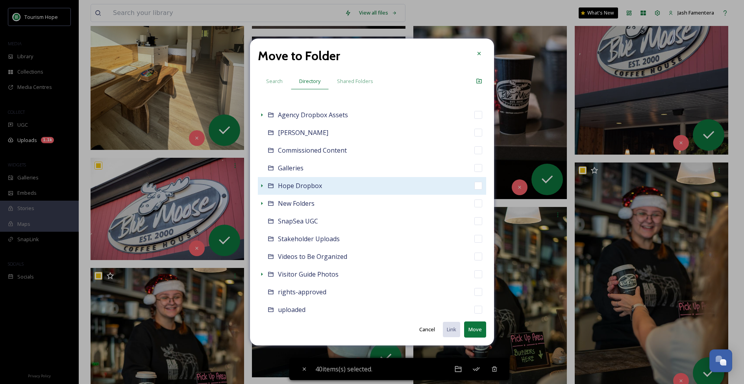
scroll to position [35, 0]
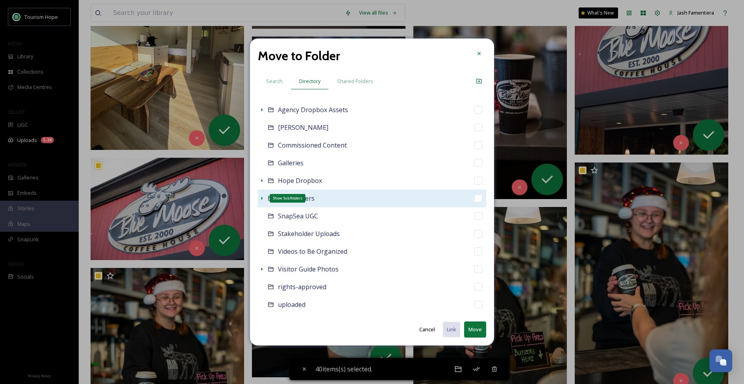
click at [261, 194] on div "Show Subfolders" at bounding box center [262, 198] width 8 height 8
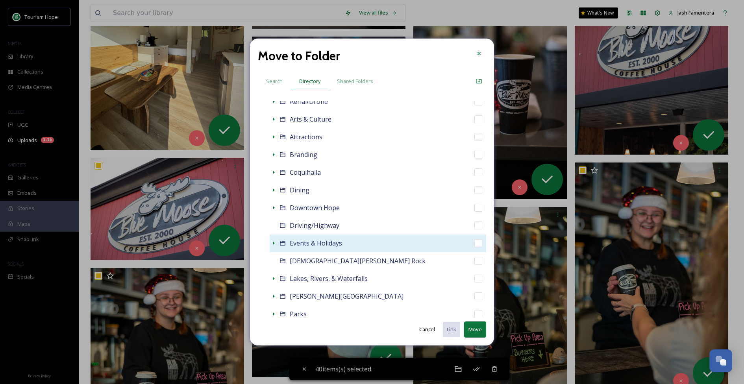
scroll to position [150, 0]
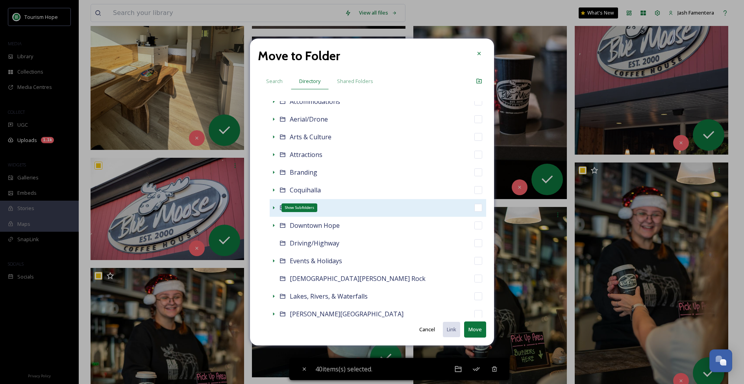
click at [273, 206] on icon at bounding box center [273, 208] width 6 height 6
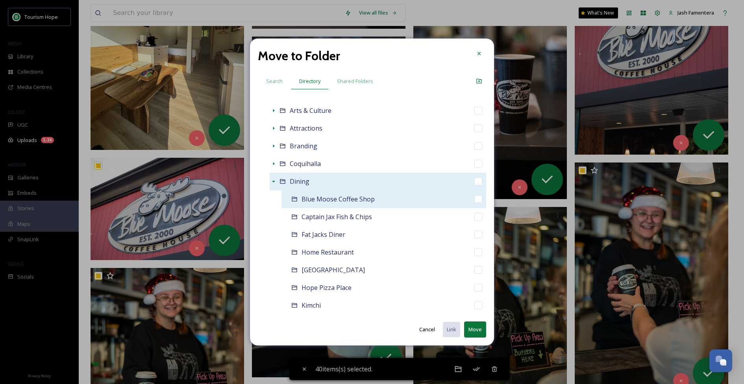
scroll to position [174, 0]
click at [480, 200] on input "checkbox" at bounding box center [478, 202] width 8 height 8
checkbox input "true"
checkbox input "false"
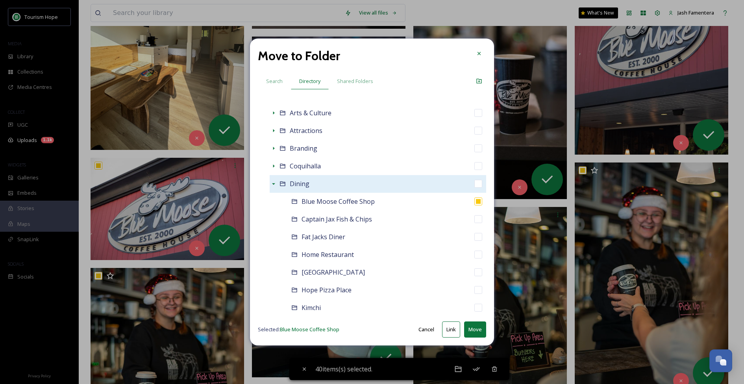
click at [449, 325] on button "Link" at bounding box center [451, 330] width 18 height 16
checkbox input "false"
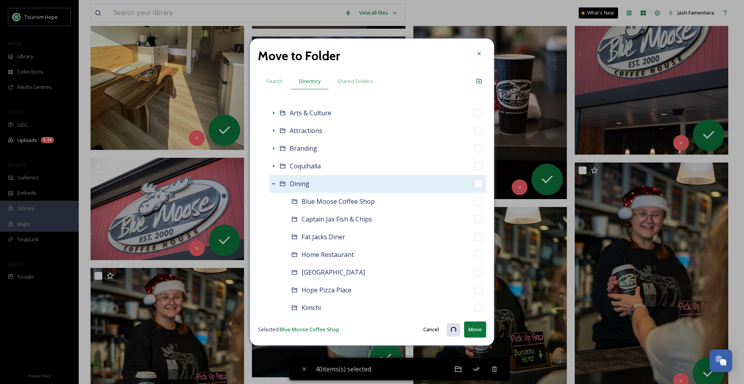
checkbox input "false"
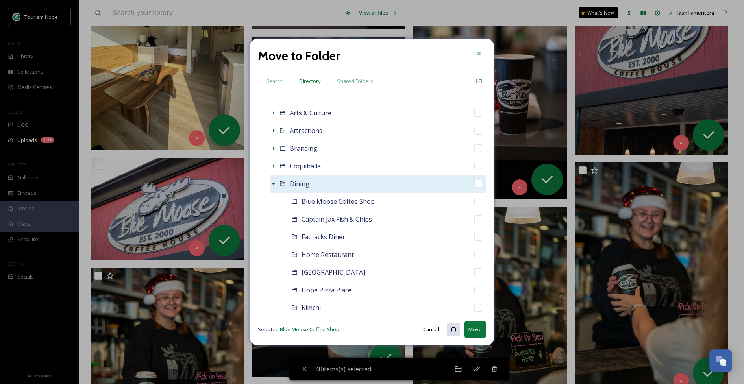
checkbox input "false"
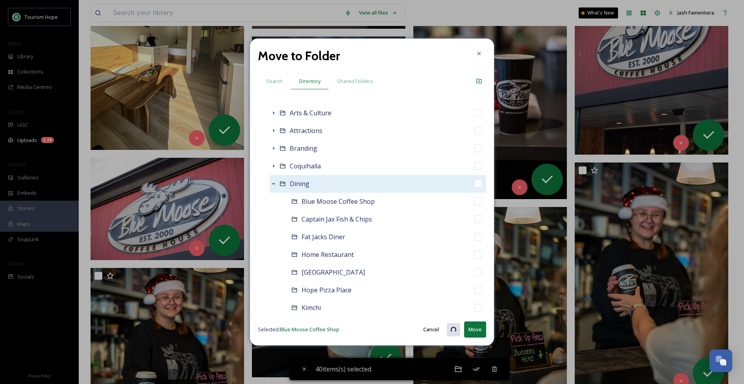
checkbox input "false"
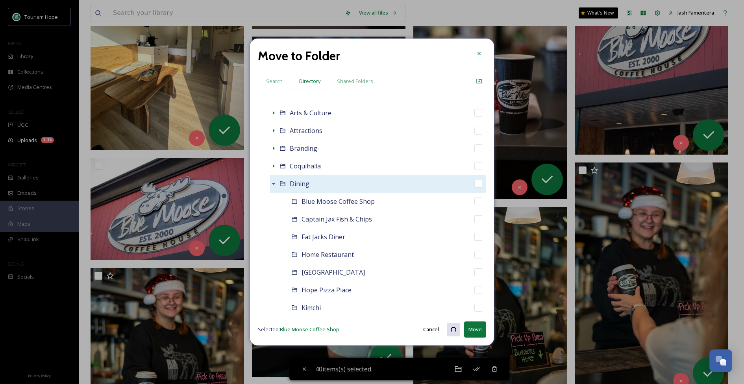
checkbox input "false"
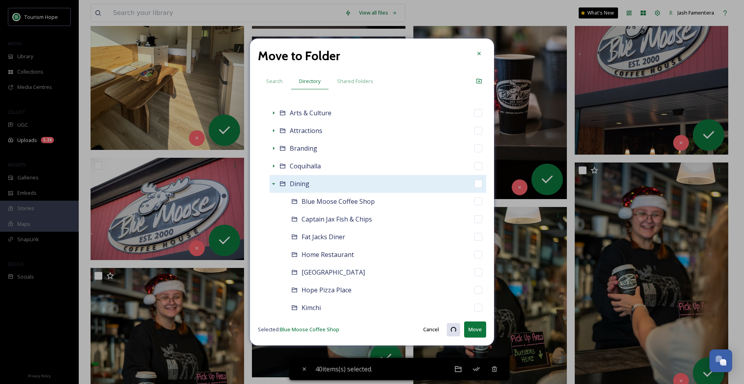
checkbox input "false"
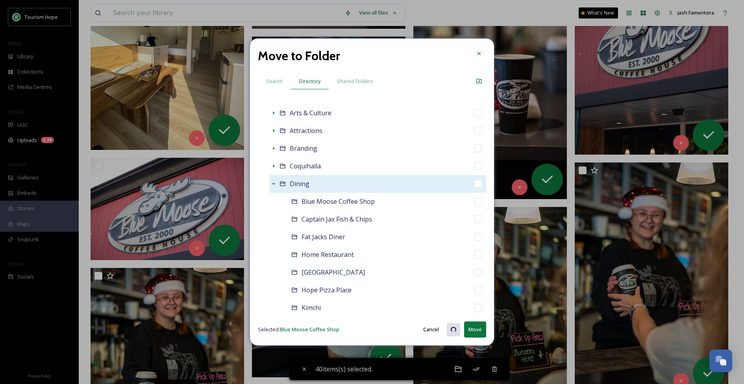
checkbox input "false"
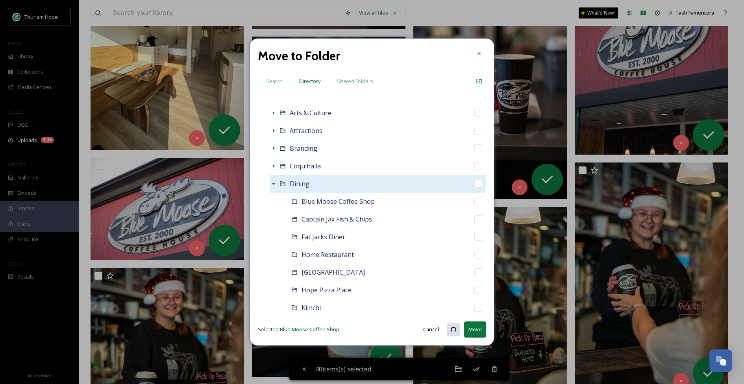
checkbox input "false"
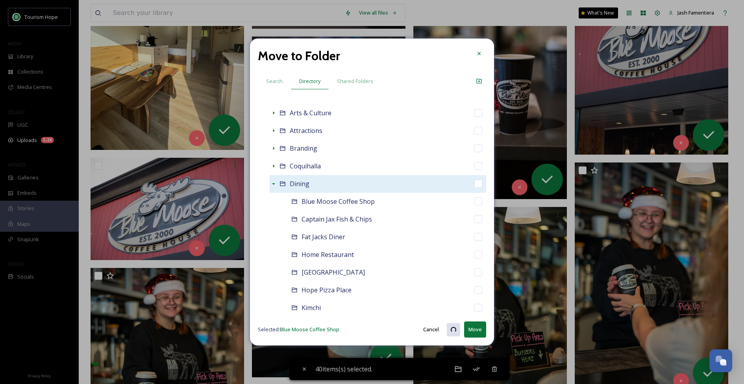
checkbox input "false"
checkbox input "true"
checkbox input "false"
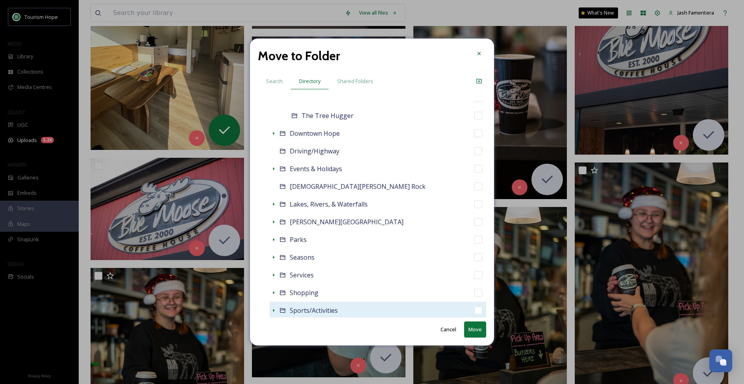
scroll to position [486, 0]
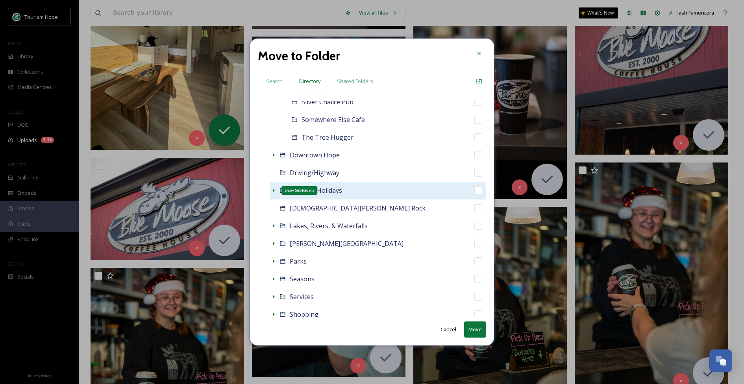
click at [274, 189] on icon at bounding box center [273, 190] width 6 height 6
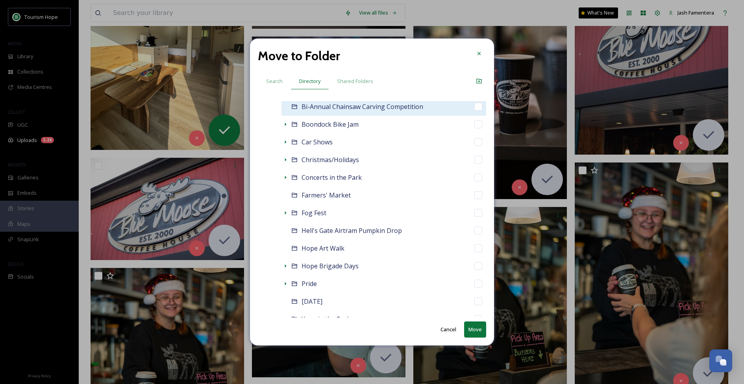
scroll to position [606, 0]
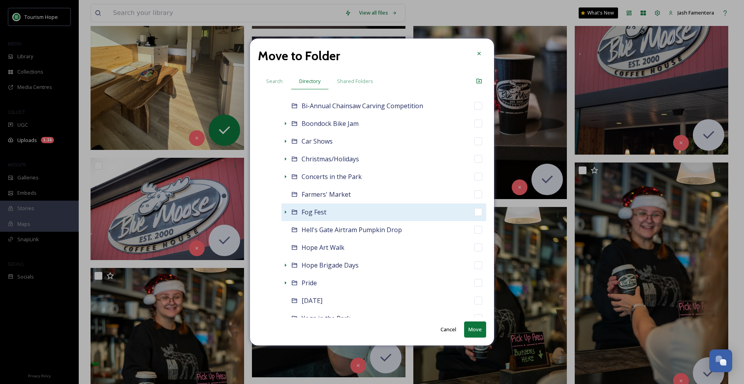
click at [283, 207] on div "Fog Fest" at bounding box center [383, 212] width 205 height 18
checkbox input "false"
checkbox input "true"
click at [285, 210] on icon at bounding box center [285, 212] width 6 height 6
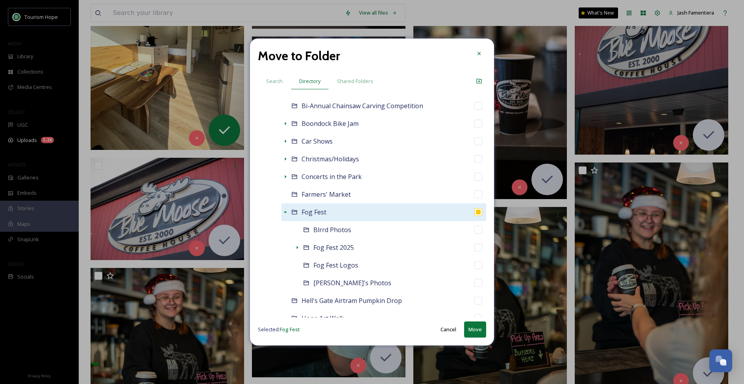
click at [473, 331] on button "Move" at bounding box center [475, 330] width 22 height 16
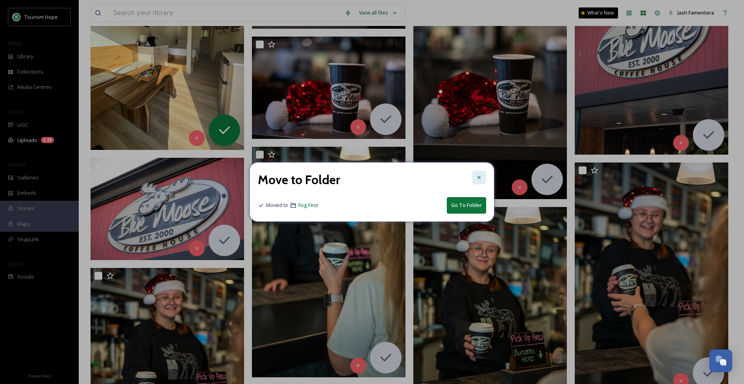
click at [482, 176] on icon at bounding box center [479, 177] width 6 height 6
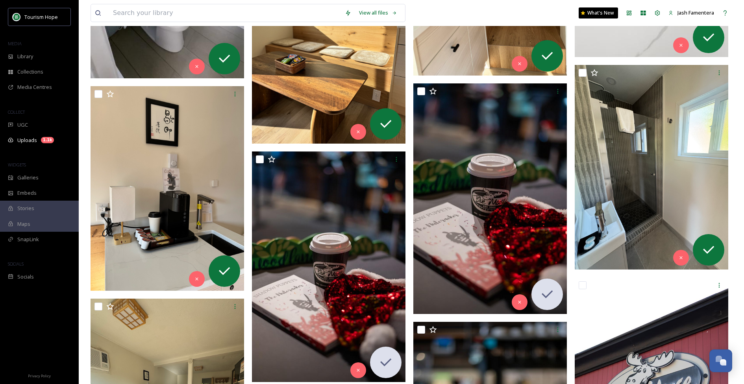
scroll to position [2060, 0]
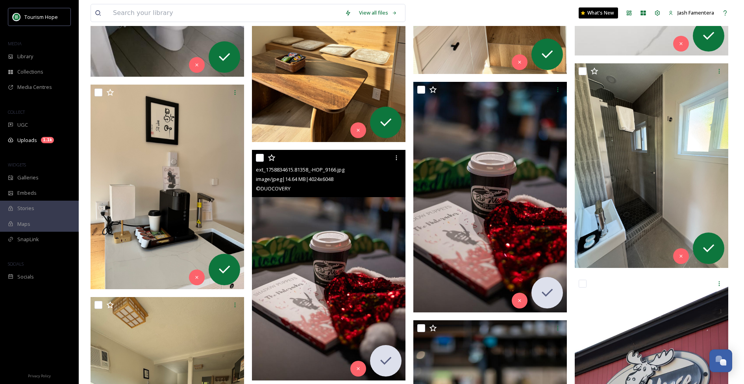
click at [259, 158] on input "checkbox" at bounding box center [260, 158] width 8 height 8
checkbox input "true"
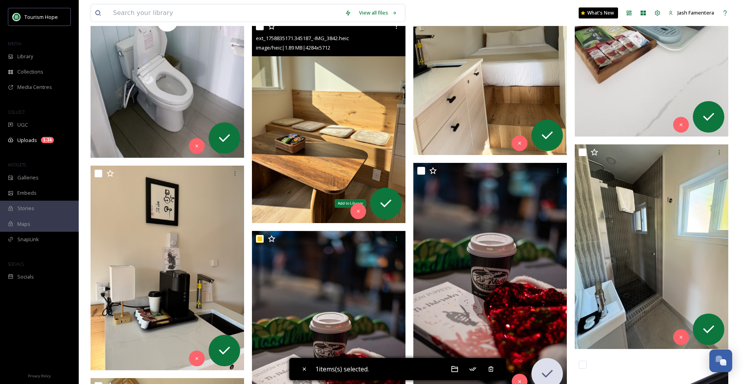
scroll to position [1943, 0]
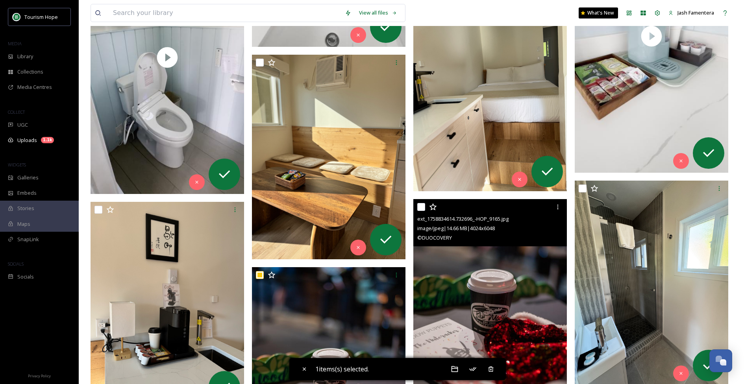
click at [420, 206] on input "checkbox" at bounding box center [421, 207] width 8 height 8
checkbox input "true"
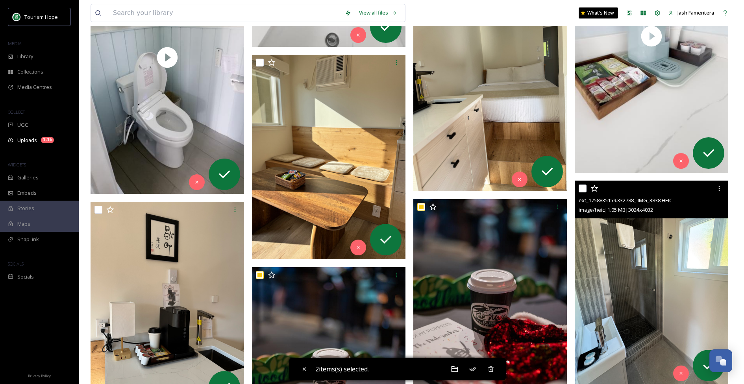
click at [583, 185] on input "checkbox" at bounding box center [583, 189] width 8 height 8
checkbox input "true"
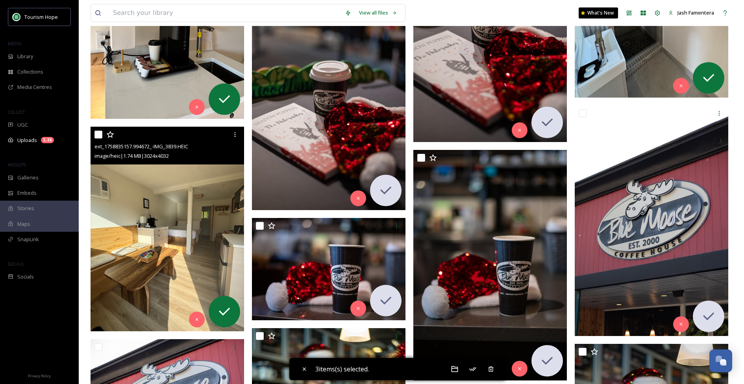
scroll to position [2288, 0]
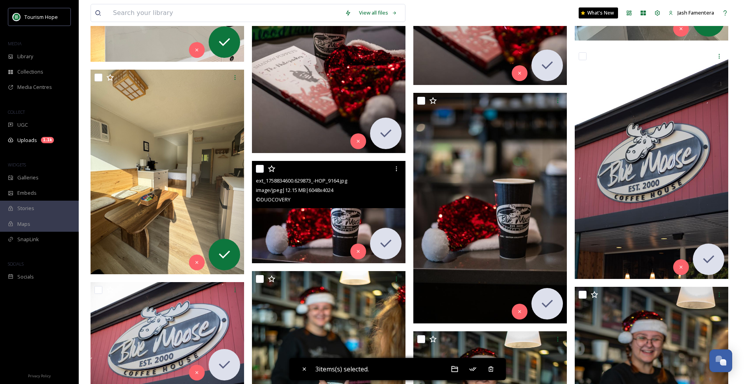
click at [257, 170] on input "checkbox" at bounding box center [260, 169] width 8 height 8
checkbox input "true"
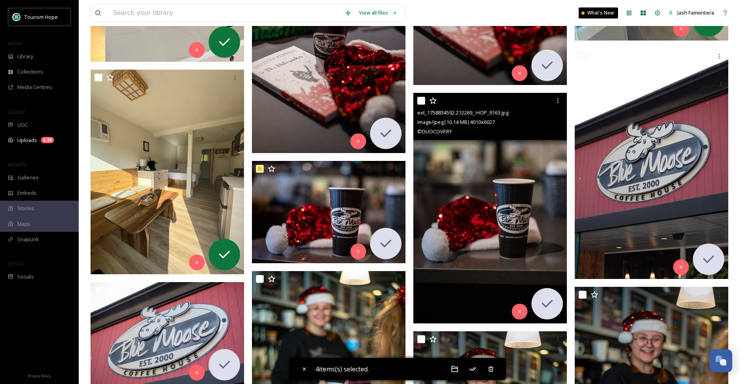
click at [422, 99] on input "checkbox" at bounding box center [421, 101] width 8 height 8
checkbox input "true"
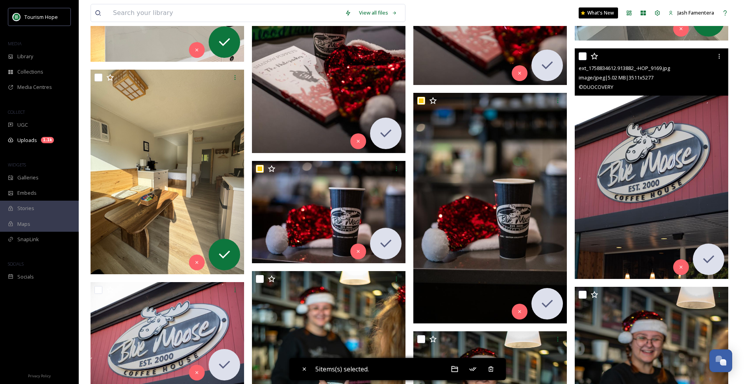
click at [587, 55] on div at bounding box center [653, 56] width 148 height 14
click at [584, 56] on input "checkbox" at bounding box center [583, 56] width 8 height 8
checkbox input "true"
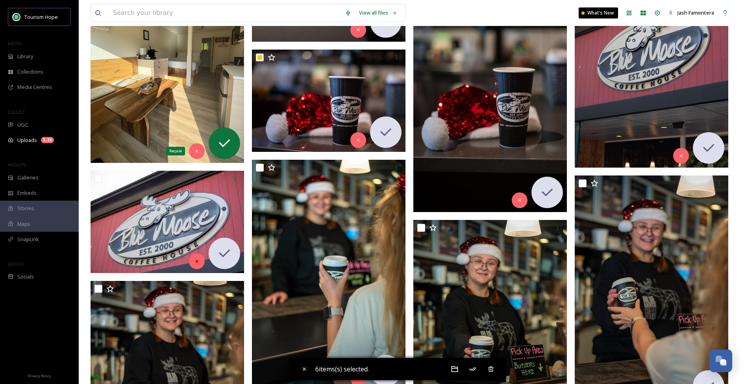
scroll to position [2404, 0]
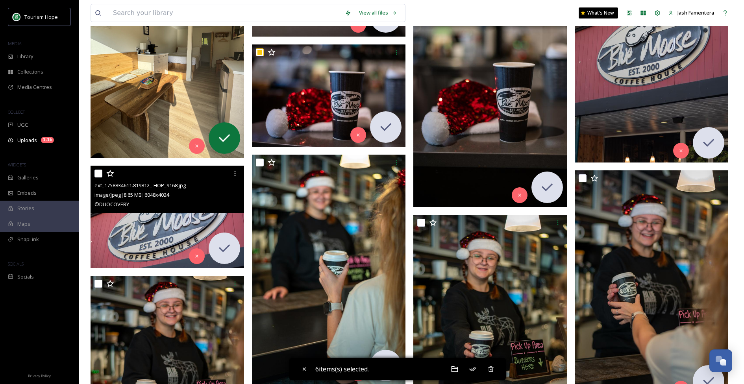
click at [98, 171] on input "checkbox" at bounding box center [98, 174] width 8 height 8
checkbox input "true"
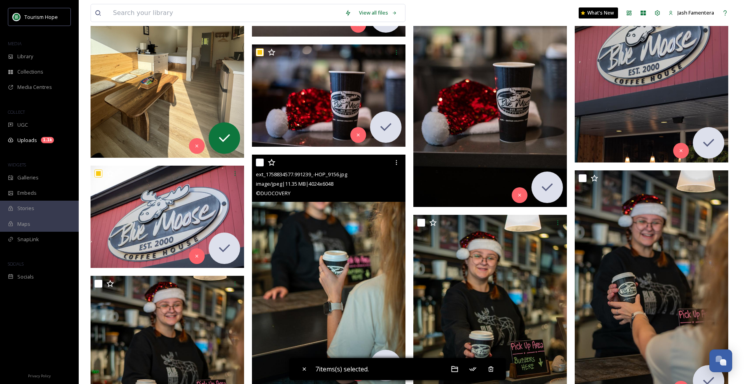
click at [257, 159] on input "checkbox" at bounding box center [260, 163] width 8 height 8
checkbox input "true"
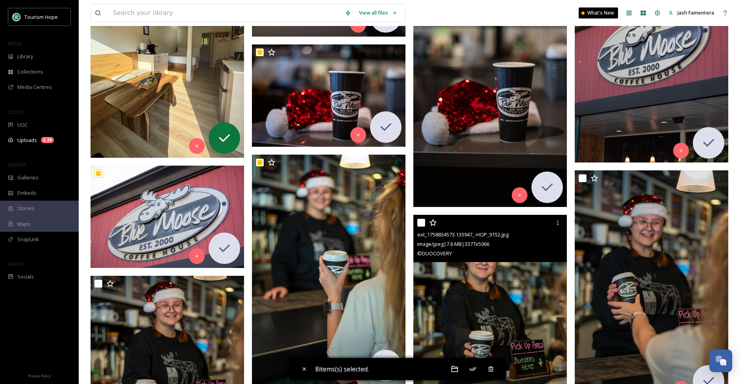
click at [422, 224] on input "checkbox" at bounding box center [421, 223] width 8 height 8
checkbox input "true"
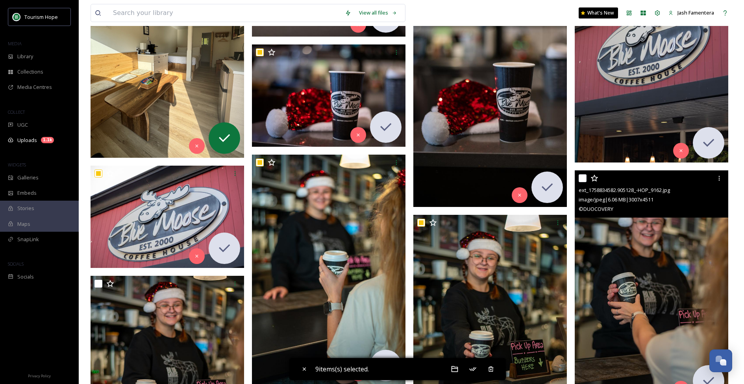
click at [584, 175] on input "checkbox" at bounding box center [583, 178] width 8 height 8
checkbox input "true"
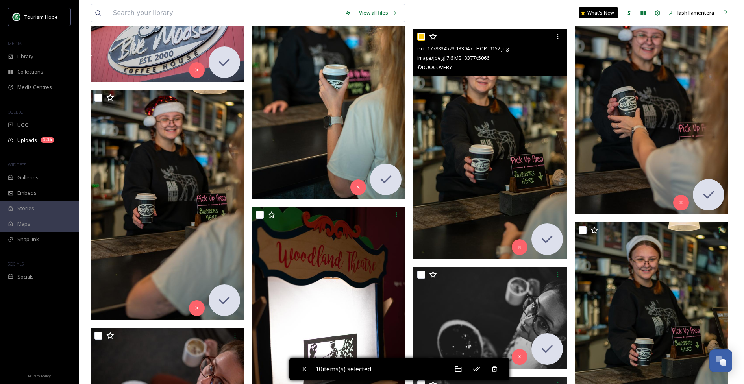
scroll to position [2639, 0]
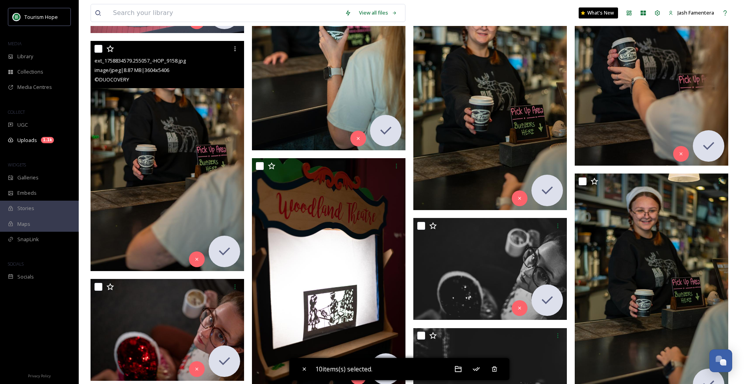
click at [100, 46] on input "checkbox" at bounding box center [98, 49] width 8 height 8
checkbox input "true"
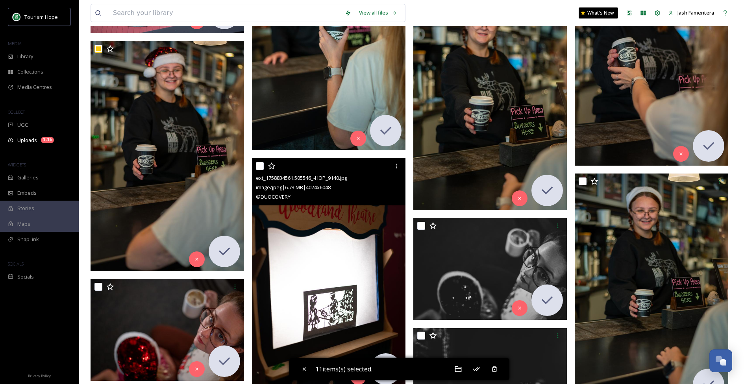
click at [260, 166] on input "checkbox" at bounding box center [260, 166] width 8 height 8
checkbox input "true"
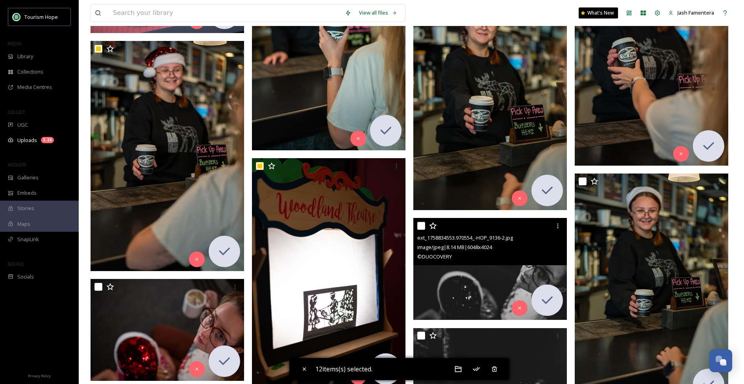
click at [421, 222] on input "checkbox" at bounding box center [421, 226] width 8 height 8
checkbox input "true"
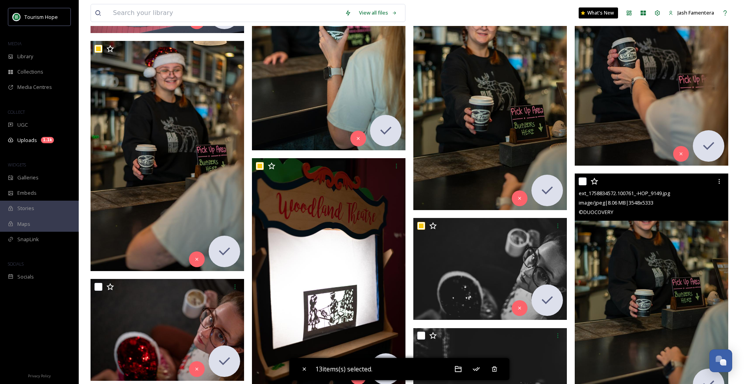
click at [587, 183] on div at bounding box center [653, 181] width 148 height 14
click at [584, 179] on input "checkbox" at bounding box center [583, 182] width 8 height 8
checkbox input "true"
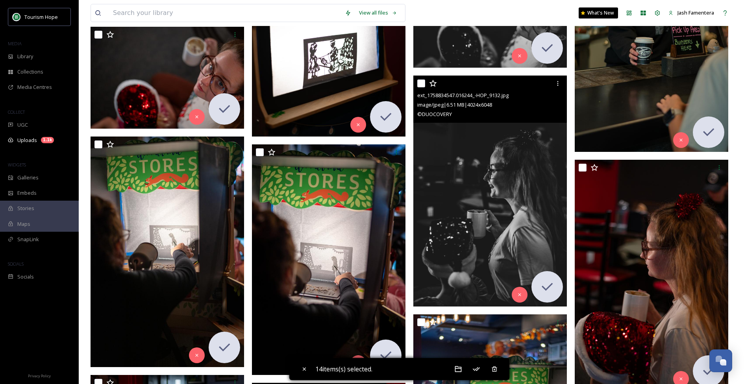
scroll to position [2910, 0]
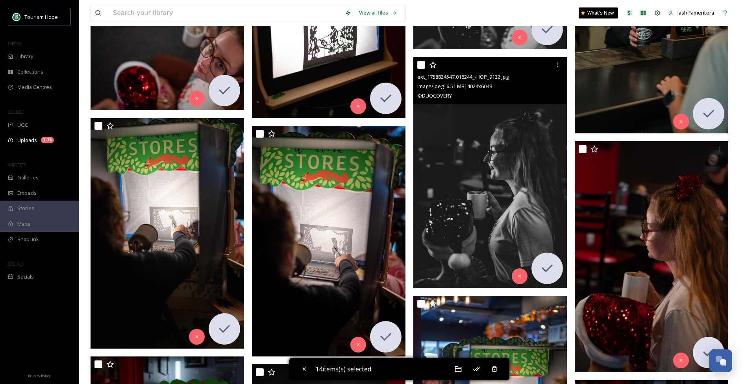
click at [422, 63] on input "checkbox" at bounding box center [421, 65] width 8 height 8
checkbox input "true"
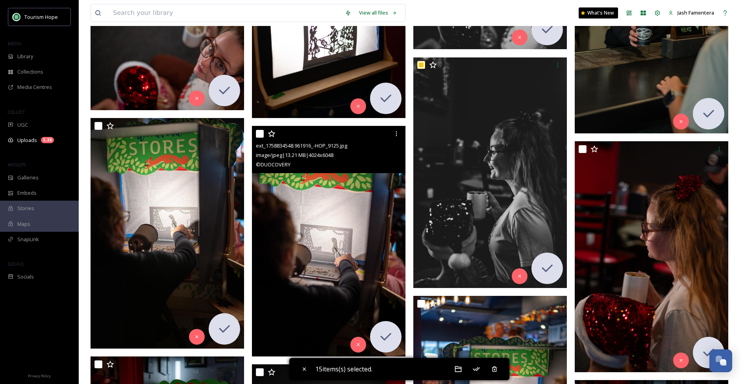
click at [260, 130] on input "checkbox" at bounding box center [260, 134] width 8 height 8
checkbox input "true"
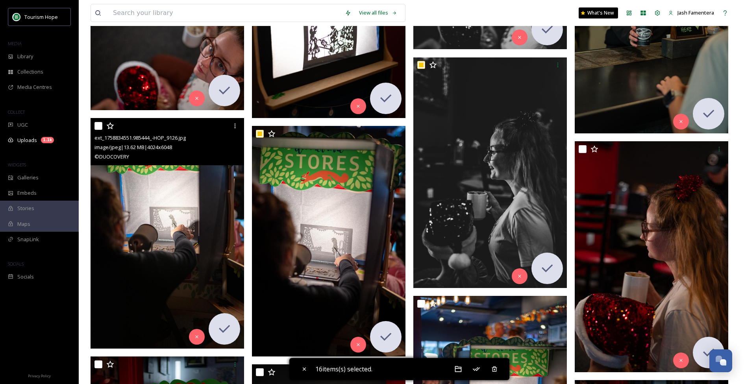
click at [97, 123] on input "checkbox" at bounding box center [98, 126] width 8 height 8
checkbox input "true"
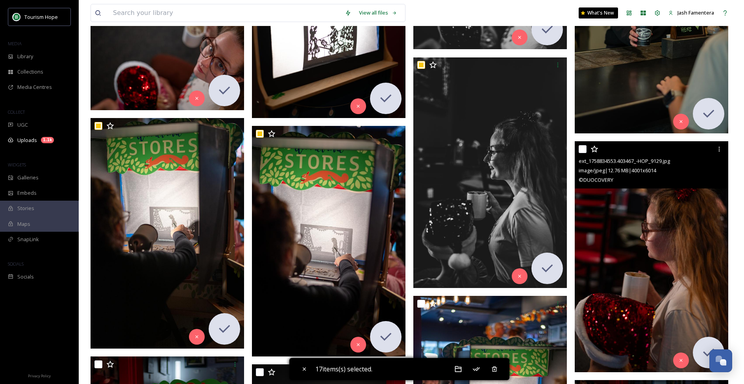
click at [582, 147] on input "checkbox" at bounding box center [583, 149] width 8 height 8
checkbox input "true"
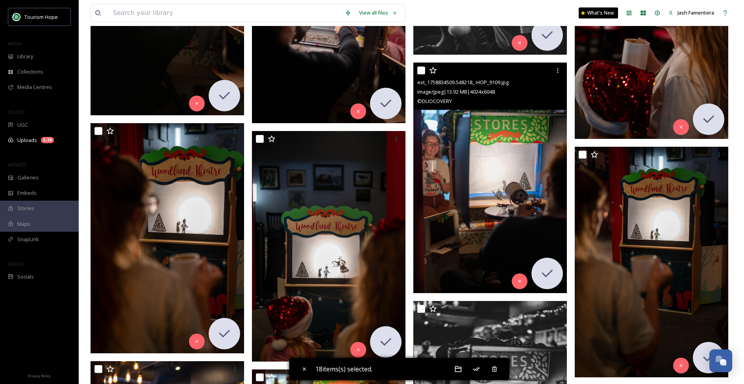
scroll to position [3159, 0]
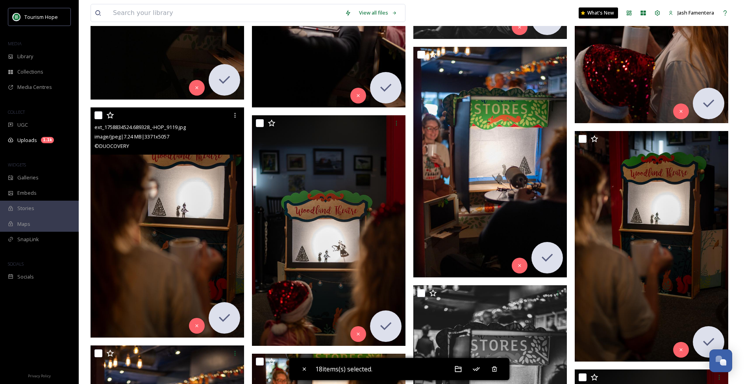
click at [99, 113] on input "checkbox" at bounding box center [98, 115] width 8 height 8
checkbox input "true"
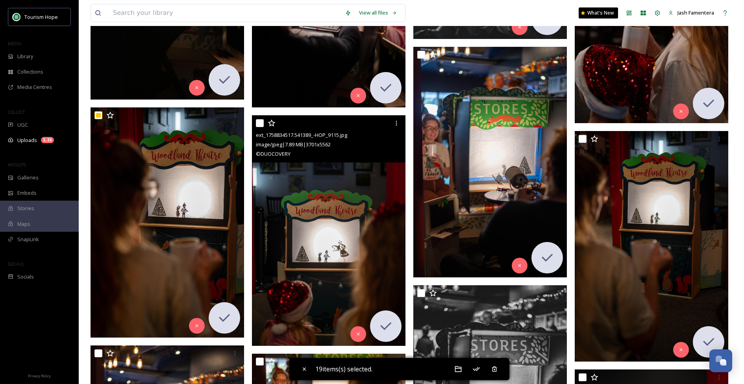
click at [263, 120] on input "checkbox" at bounding box center [260, 123] width 8 height 8
checkbox input "true"
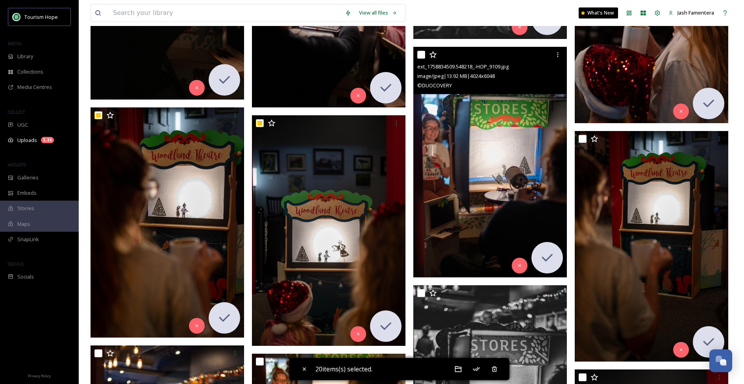
click at [423, 52] on input "checkbox" at bounding box center [421, 55] width 8 height 8
checkbox input "true"
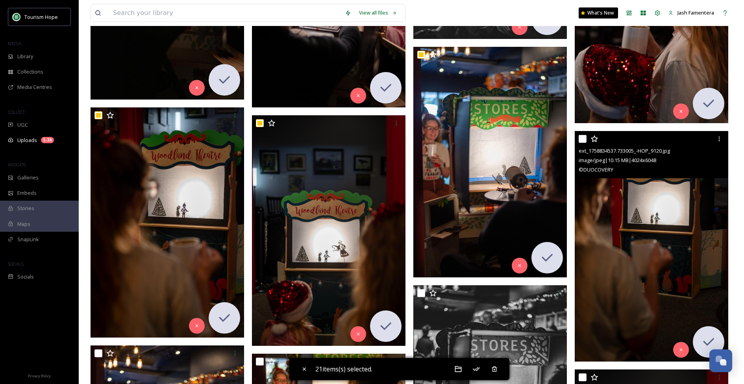
click at [583, 137] on input "checkbox" at bounding box center [583, 139] width 8 height 8
checkbox input "true"
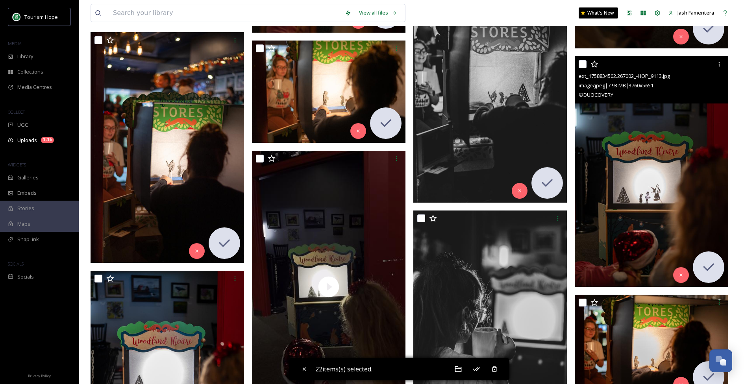
scroll to position [3405, 0]
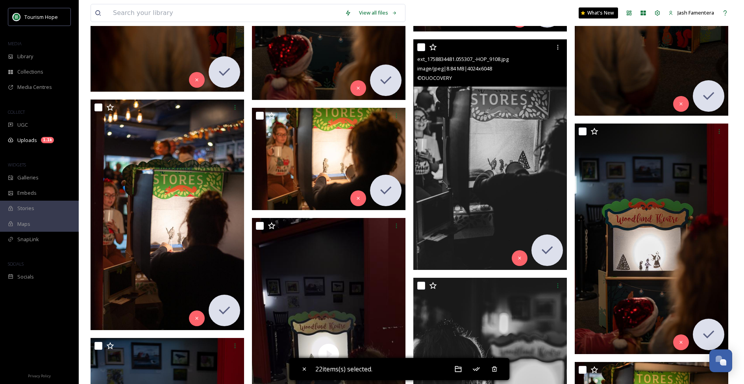
click at [420, 43] on input "checkbox" at bounding box center [421, 47] width 8 height 8
checkbox input "true"
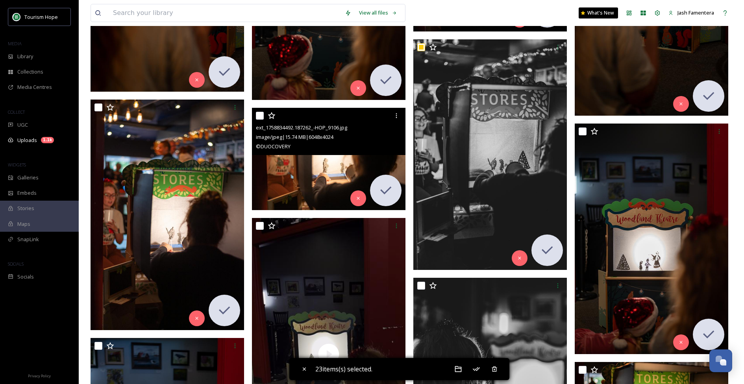
click at [261, 113] on input "checkbox" at bounding box center [260, 116] width 8 height 8
checkbox input "true"
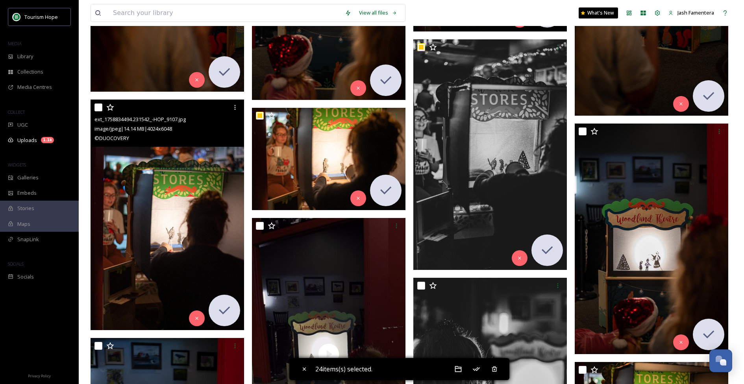
click at [98, 105] on input "checkbox" at bounding box center [98, 108] width 8 height 8
checkbox input "true"
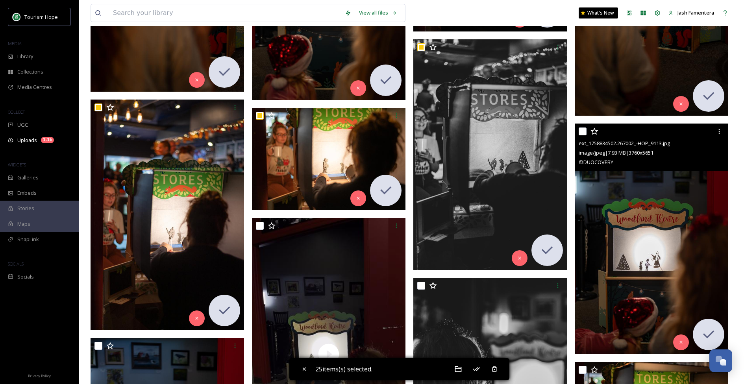
click at [584, 128] on input "checkbox" at bounding box center [583, 132] width 8 height 8
checkbox input "true"
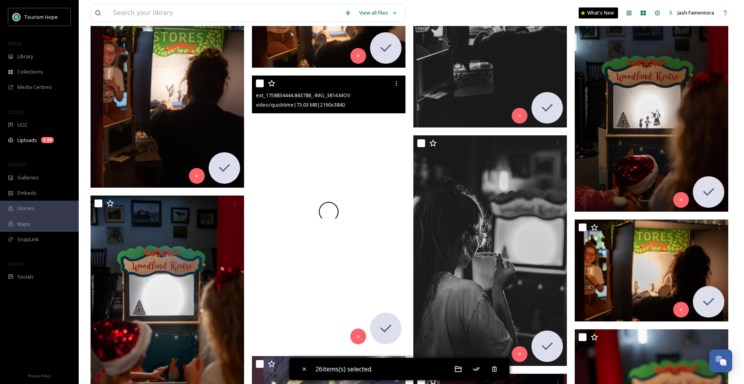
scroll to position [3537, 0]
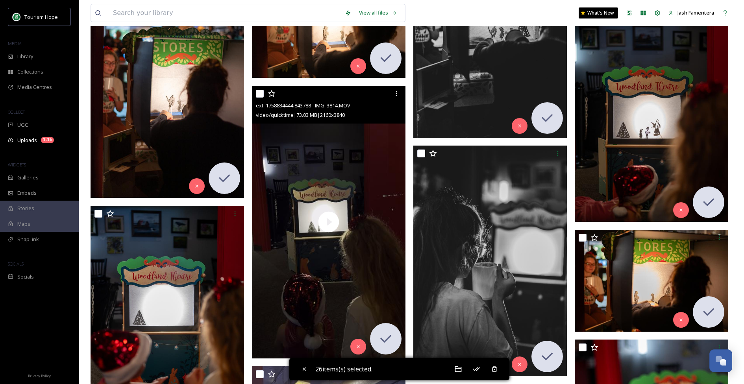
click at [259, 90] on input "checkbox" at bounding box center [260, 94] width 8 height 8
checkbox input "true"
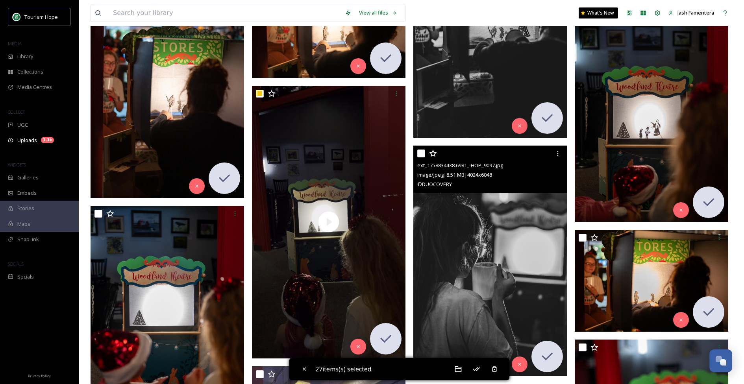
click at [421, 153] on input "checkbox" at bounding box center [421, 154] width 8 height 8
checkbox input "true"
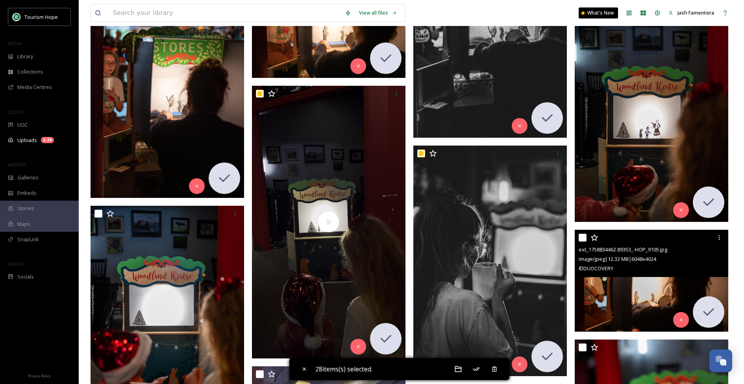
click at [583, 235] on input "checkbox" at bounding box center [583, 238] width 8 height 8
checkbox input "true"
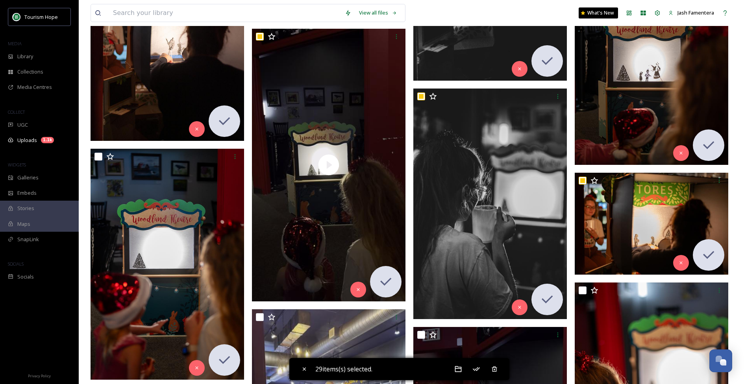
scroll to position [3615, 0]
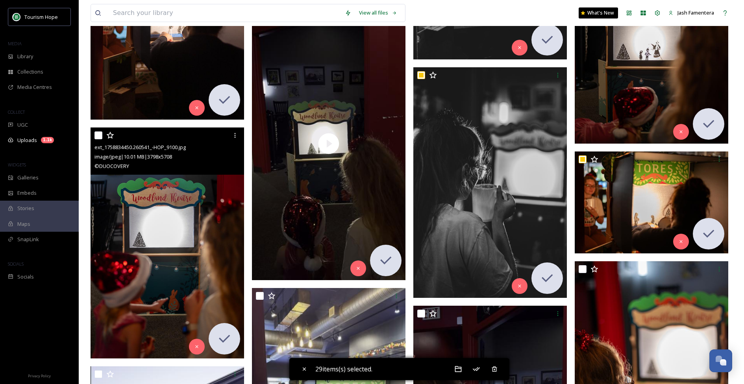
click at [99, 133] on input "checkbox" at bounding box center [98, 135] width 8 height 8
checkbox input "true"
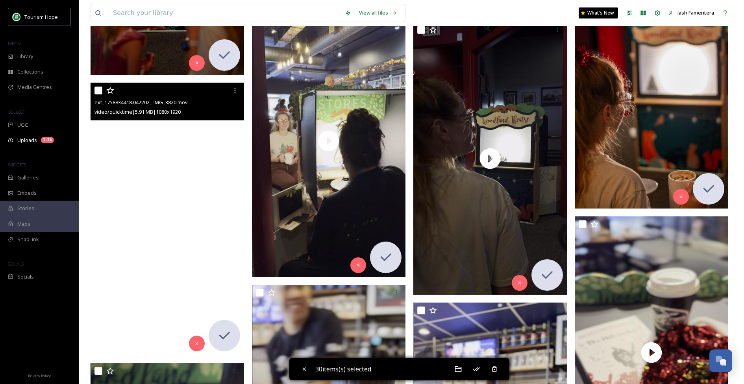
scroll to position [3850, 0]
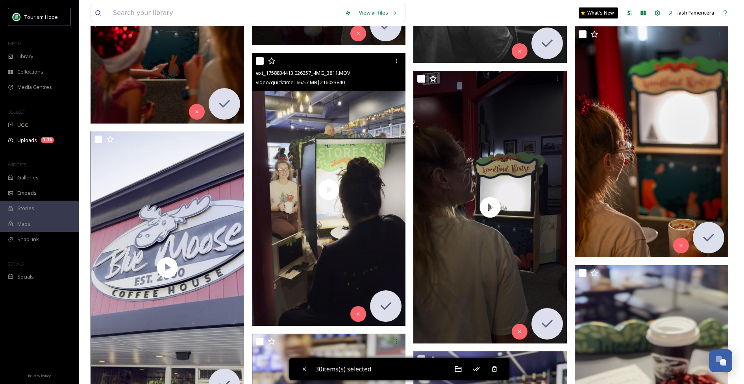
click at [261, 57] on input "checkbox" at bounding box center [260, 61] width 8 height 8
checkbox input "true"
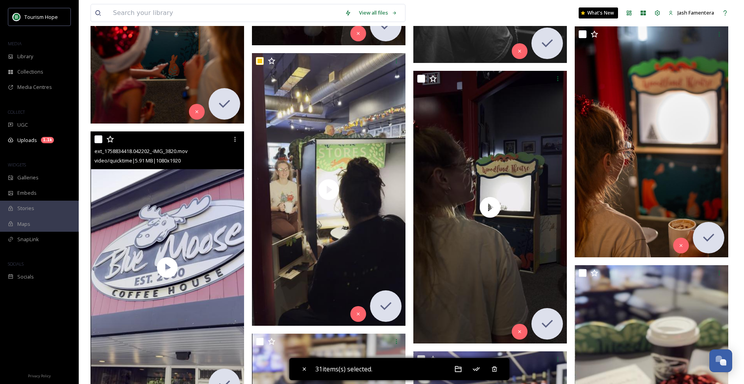
click at [100, 136] on input "checkbox" at bounding box center [98, 139] width 8 height 8
checkbox input "true"
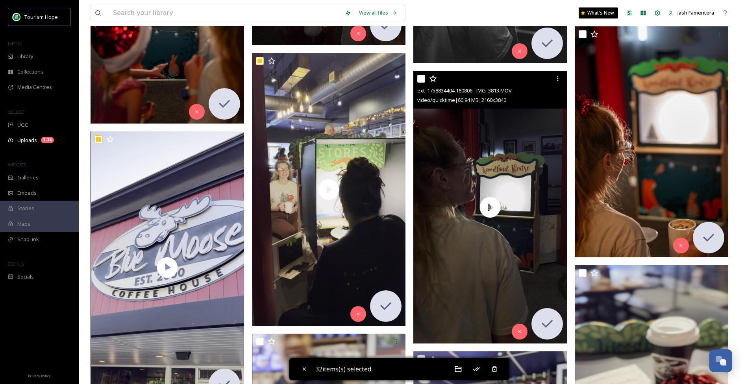
click at [417, 78] on input "checkbox" at bounding box center [421, 79] width 8 height 8
checkbox input "true"
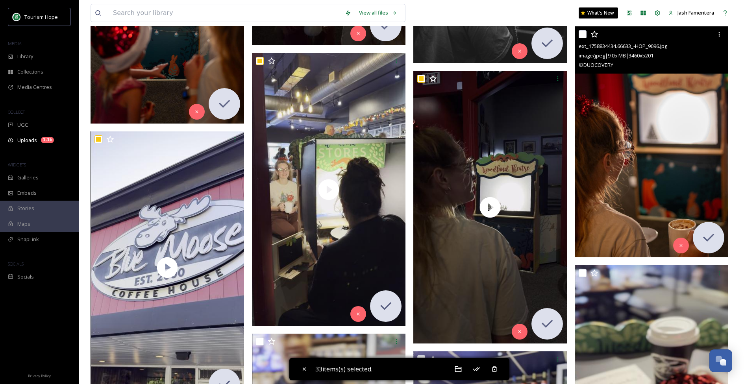
scroll to position [3803, 0]
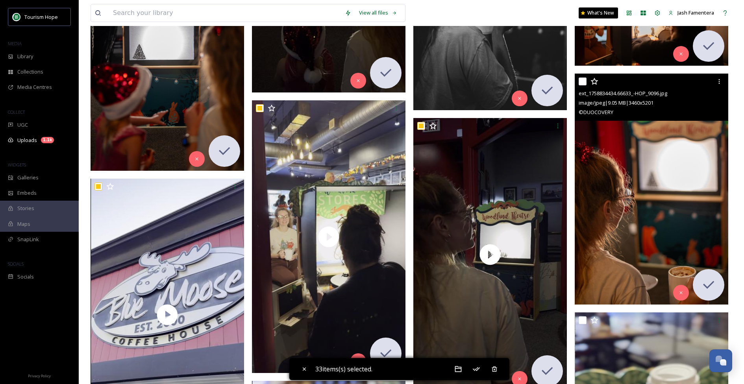
click at [584, 79] on input "checkbox" at bounding box center [583, 82] width 8 height 8
checkbox input "true"
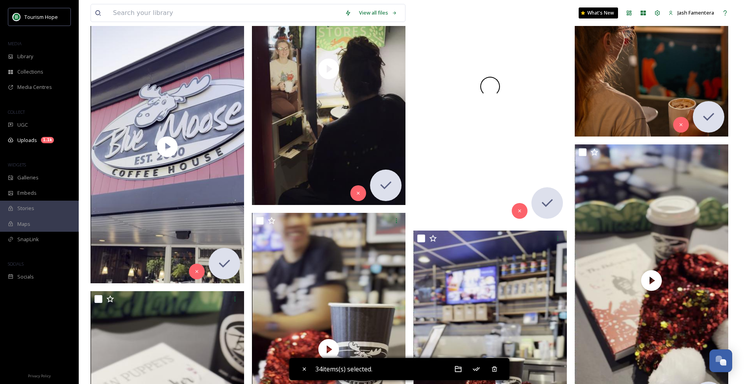
scroll to position [3989, 0]
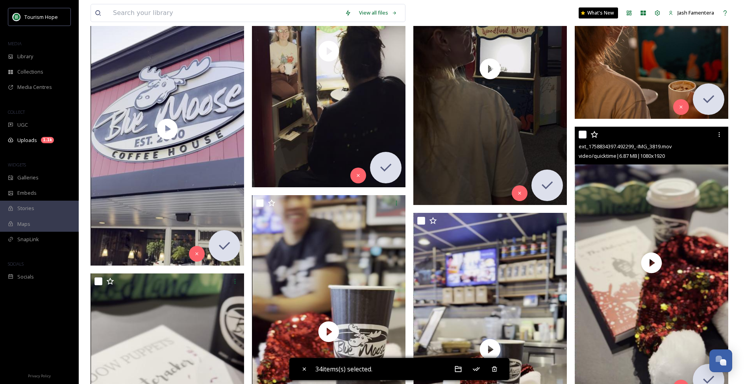
click at [584, 132] on input "checkbox" at bounding box center [583, 135] width 8 height 8
checkbox input "true"
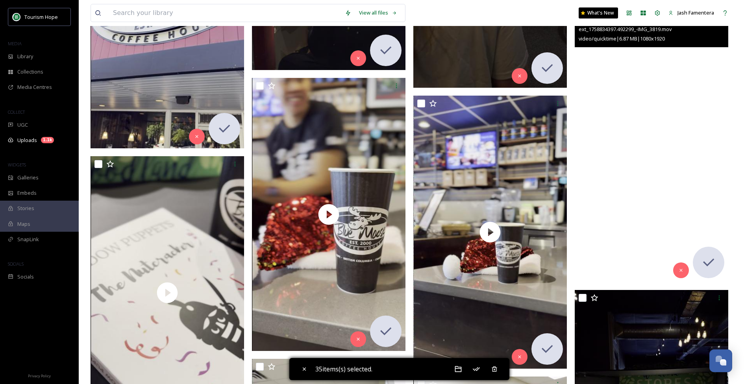
scroll to position [4118, 0]
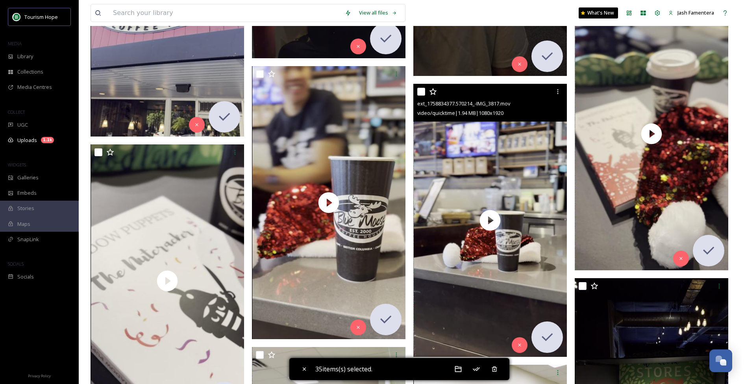
click at [422, 89] on input "checkbox" at bounding box center [421, 92] width 8 height 8
checkbox input "true"
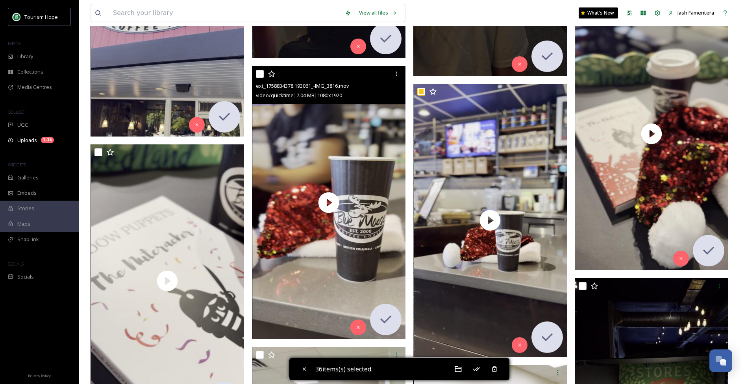
click at [257, 72] on input "checkbox" at bounding box center [260, 74] width 8 height 8
checkbox input "true"
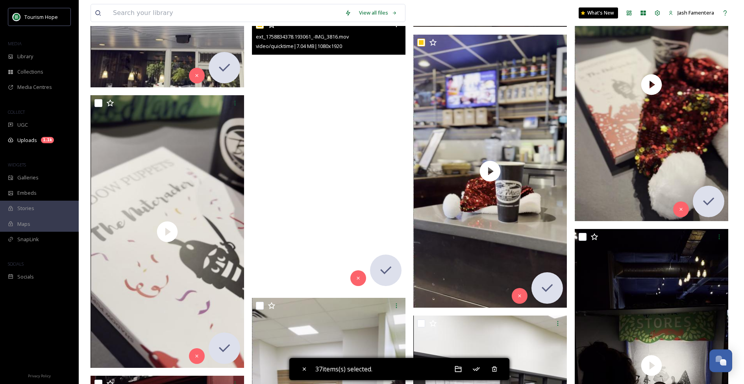
scroll to position [4172, 0]
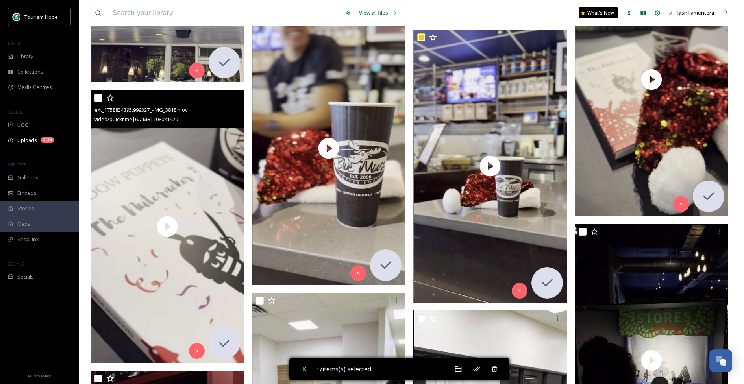
click at [99, 95] on input "checkbox" at bounding box center [98, 98] width 8 height 8
checkbox input "true"
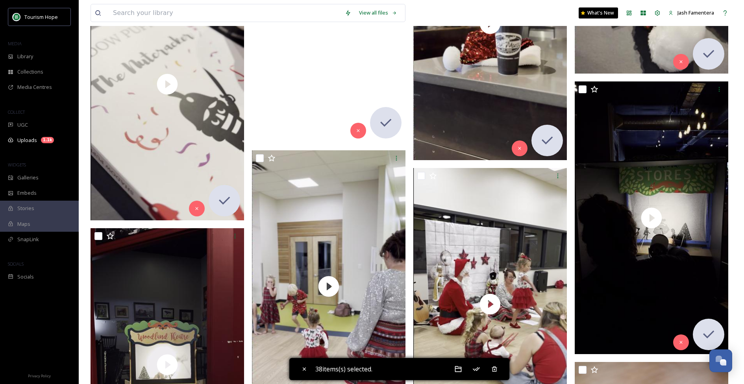
scroll to position [4348, 0]
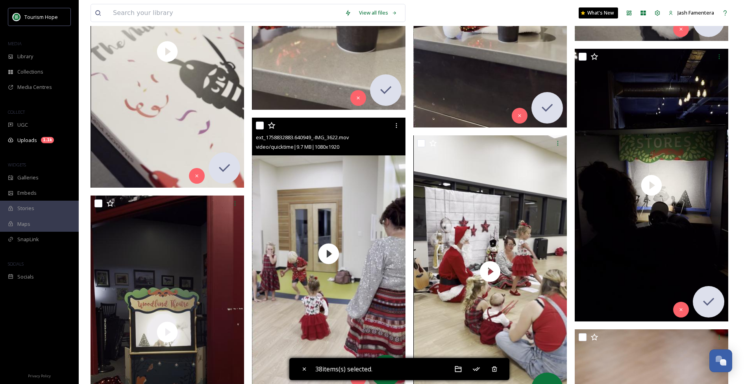
click at [261, 127] on input "checkbox" at bounding box center [260, 126] width 8 height 8
checkbox input "true"
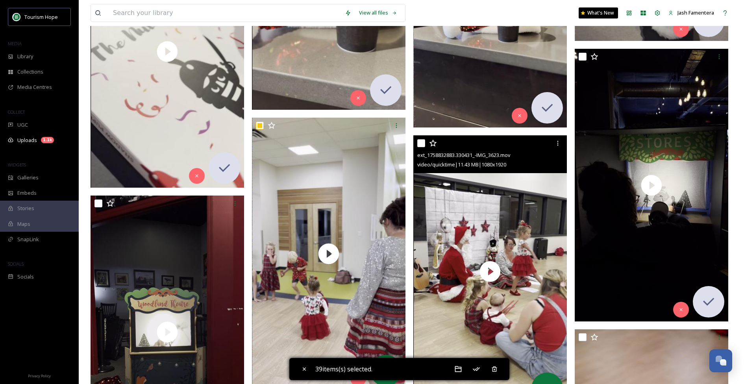
click at [424, 142] on input "checkbox" at bounding box center [421, 143] width 8 height 8
checkbox input "true"
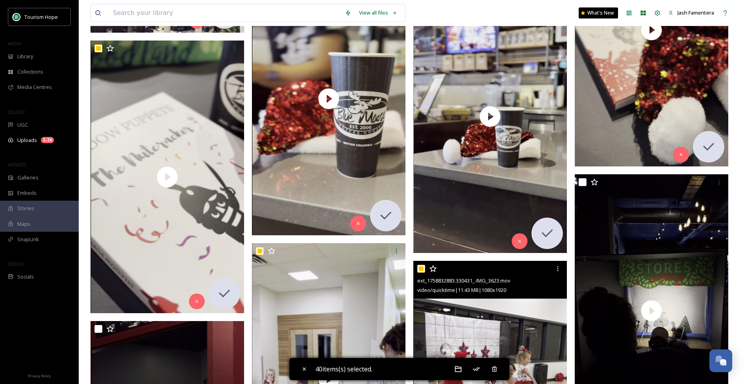
scroll to position [4120, 0]
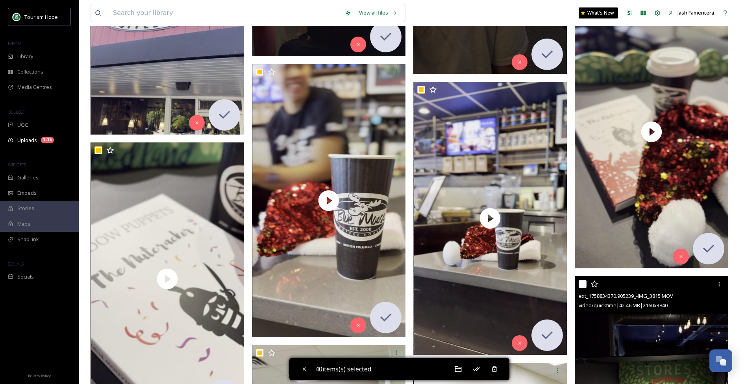
click at [580, 281] on input "checkbox" at bounding box center [583, 284] width 8 height 8
checkbox input "true"
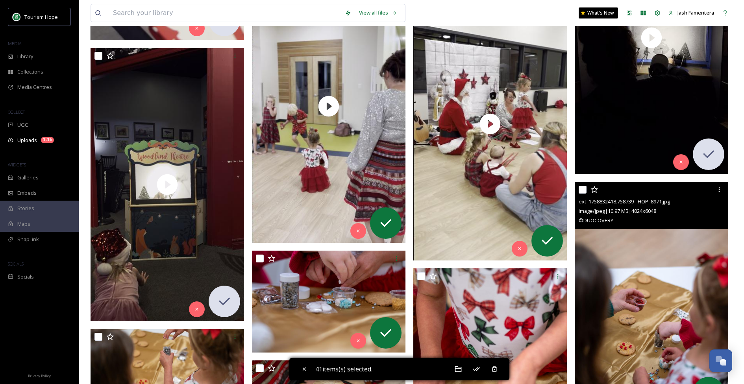
scroll to position [4479, 0]
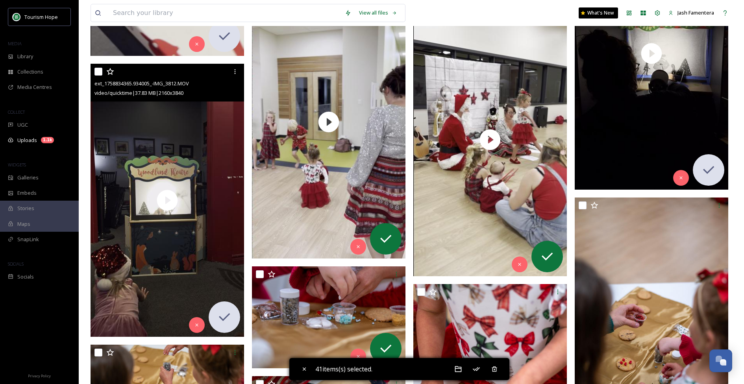
click at [100, 71] on input "checkbox" at bounding box center [98, 72] width 8 height 8
checkbox input "true"
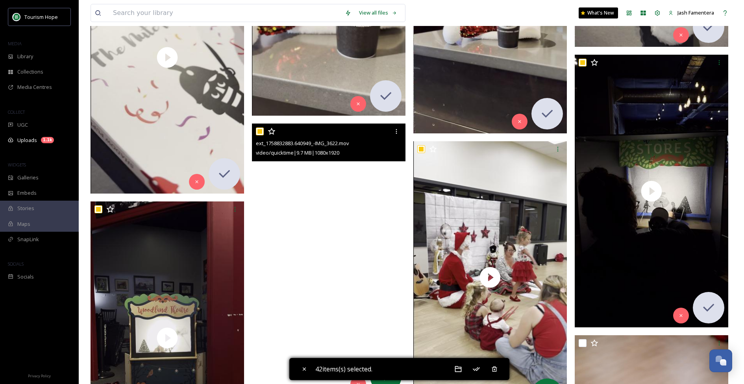
scroll to position [4331, 0]
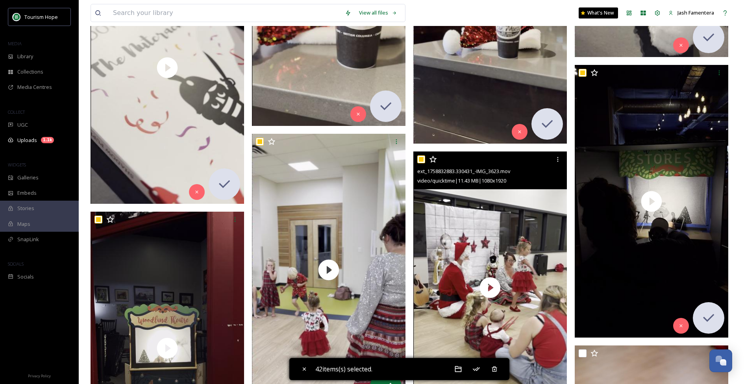
click at [422, 157] on input "checkbox" at bounding box center [421, 159] width 8 height 8
checkbox input "false"
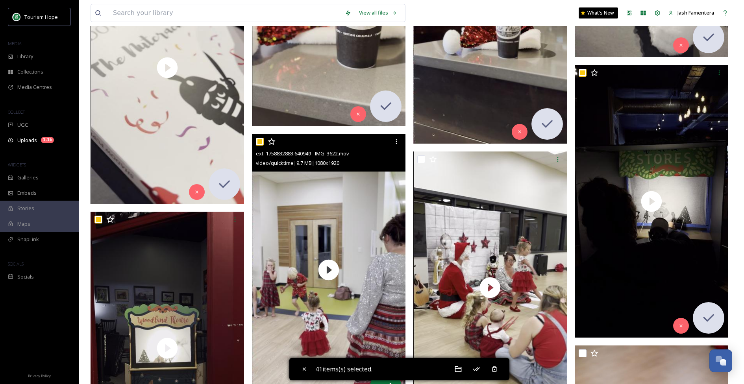
click at [259, 140] on input "checkbox" at bounding box center [260, 142] width 8 height 8
checkbox input "false"
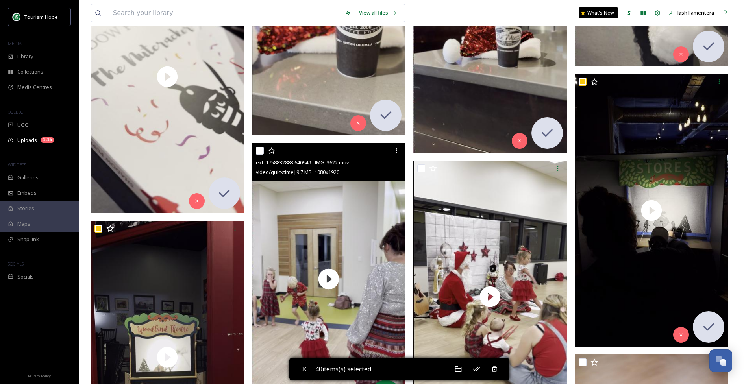
scroll to position [4305, 0]
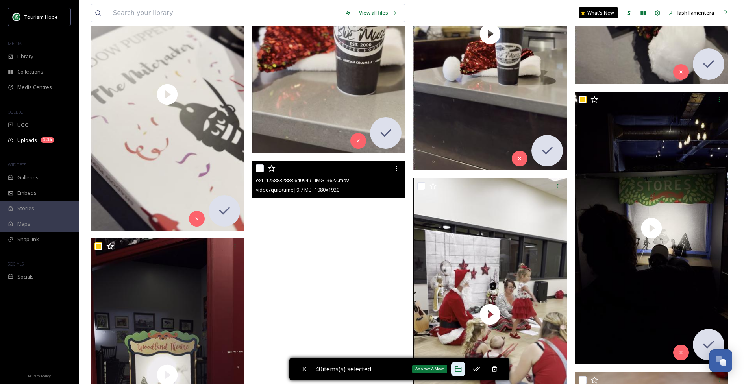
click at [459, 367] on icon at bounding box center [458, 369] width 8 height 8
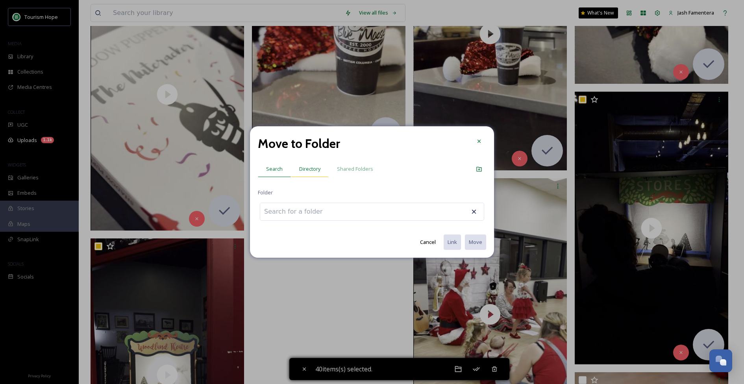
click at [300, 176] on div "Directory" at bounding box center [310, 169] width 38 height 16
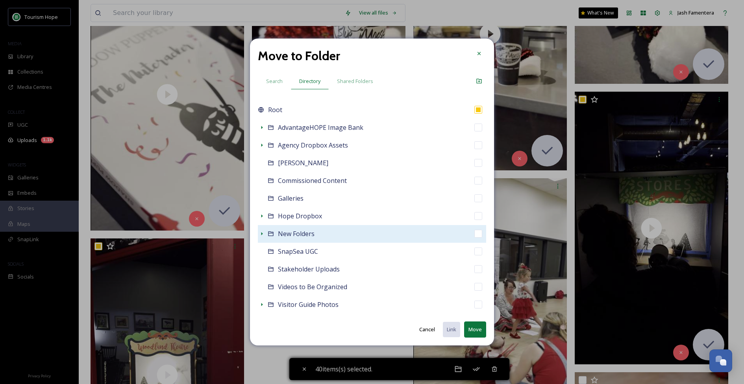
click at [266, 228] on div "New Folders" at bounding box center [372, 234] width 228 height 18
checkbox input "false"
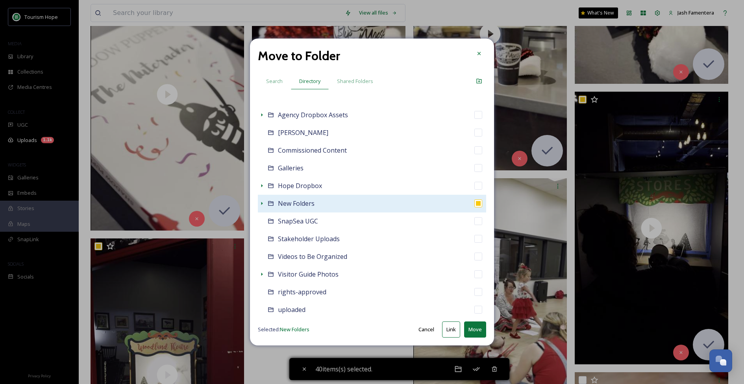
scroll to position [41, 0]
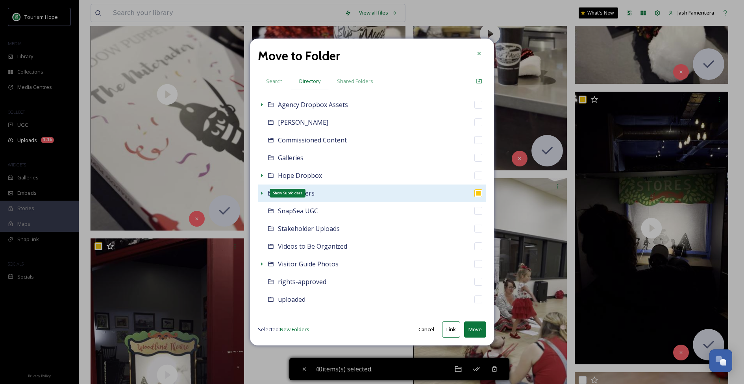
click at [263, 191] on icon at bounding box center [262, 193] width 6 height 6
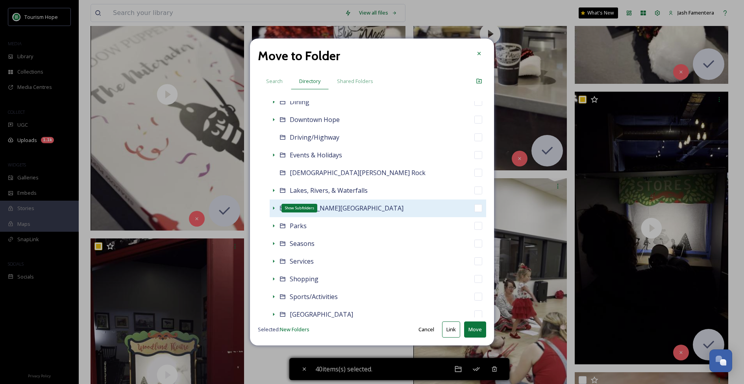
scroll to position [254, 0]
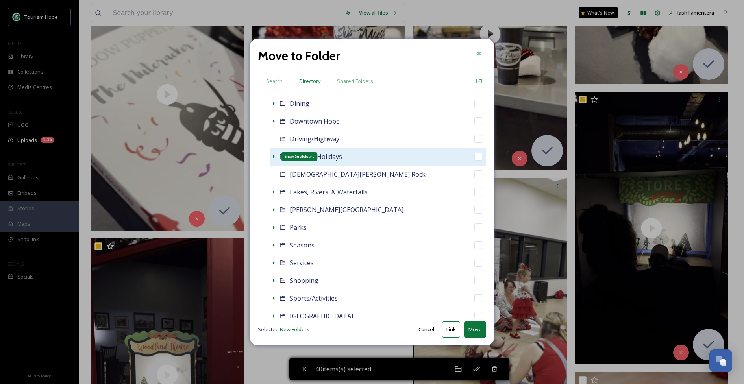
click at [274, 156] on icon at bounding box center [274, 156] width 2 height 3
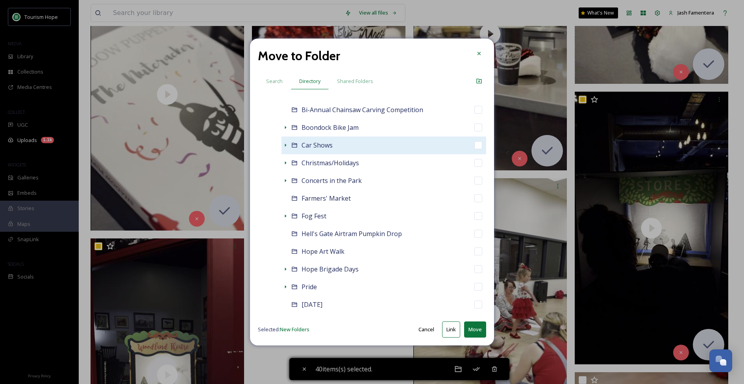
scroll to position [344, 0]
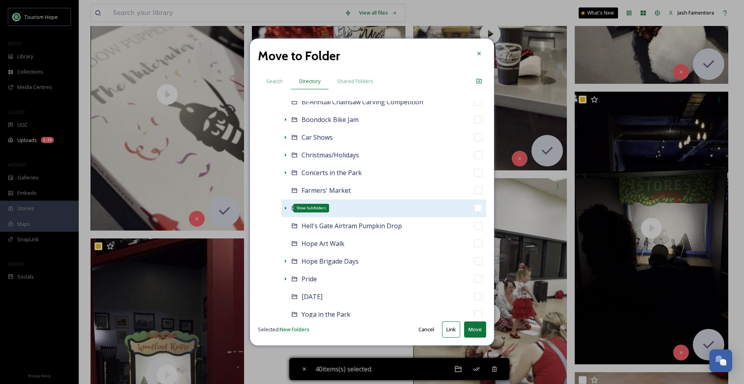
click at [288, 209] on div "Show Subfolders" at bounding box center [285, 208] width 8 height 8
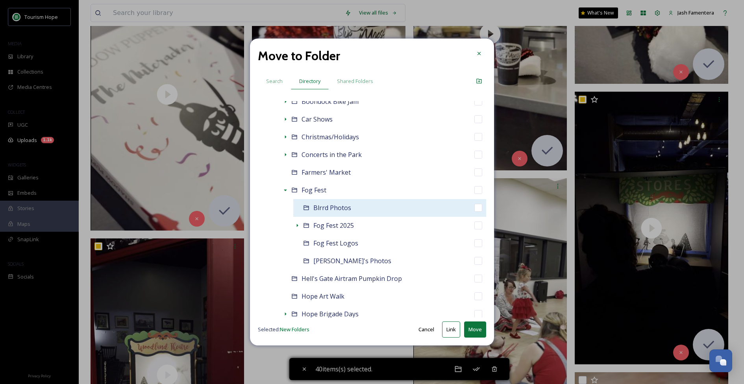
scroll to position [365, 0]
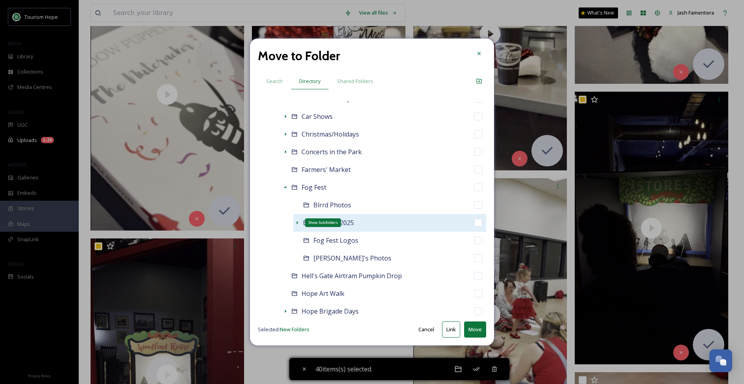
click at [296, 221] on icon at bounding box center [297, 223] width 6 height 6
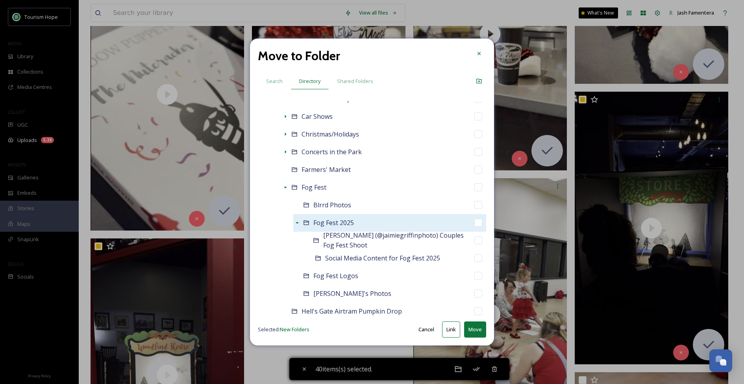
click at [472, 217] on div "Fog Fest 2025" at bounding box center [389, 223] width 193 height 18
checkbox input "false"
checkbox input "true"
click at [472, 326] on button "Move" at bounding box center [475, 330] width 22 height 16
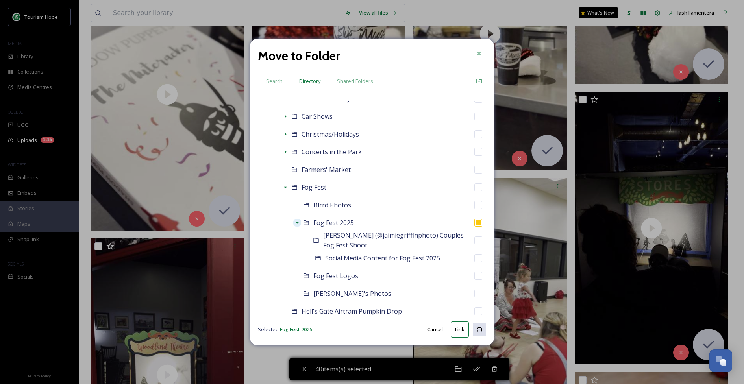
checkbox input "false"
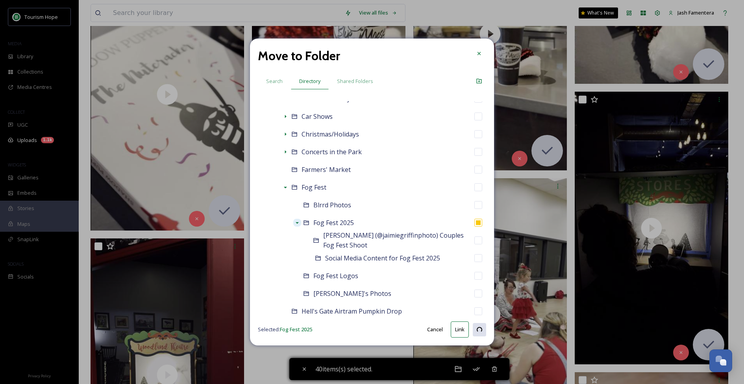
checkbox input "false"
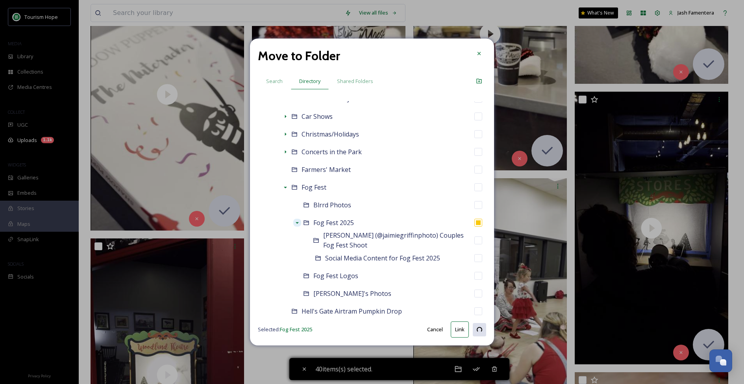
checkbox input "false"
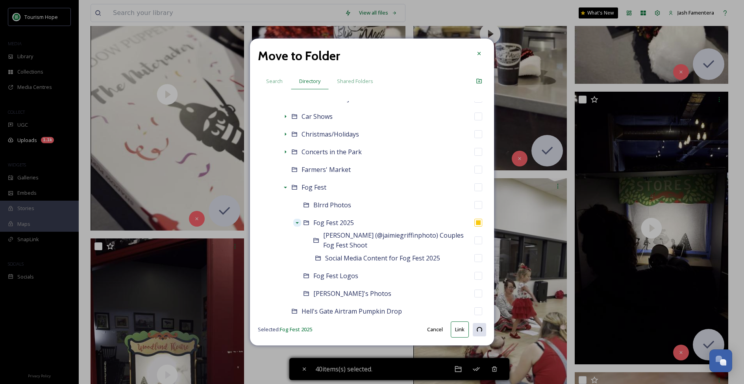
checkbox input "false"
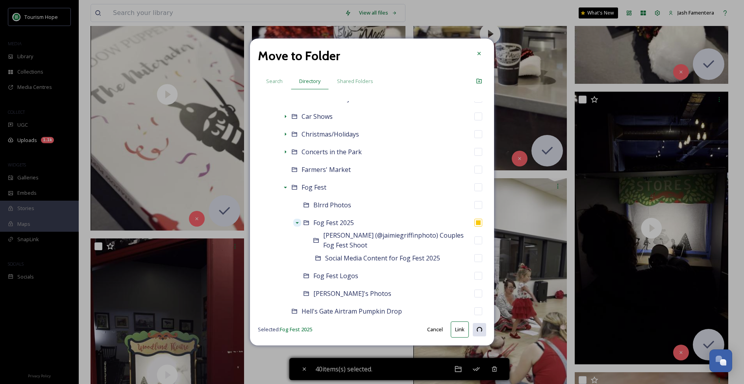
checkbox input "false"
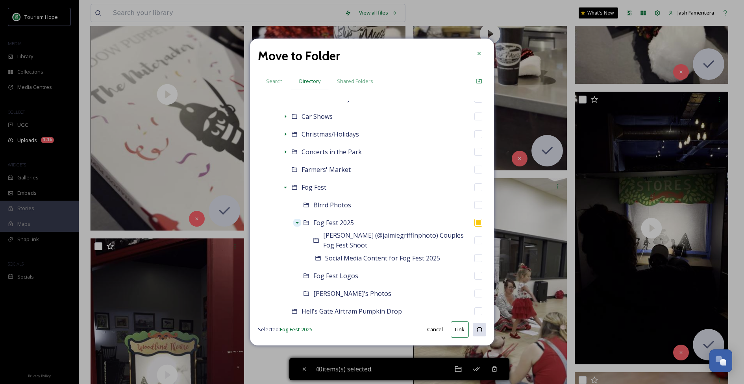
checkbox input "false"
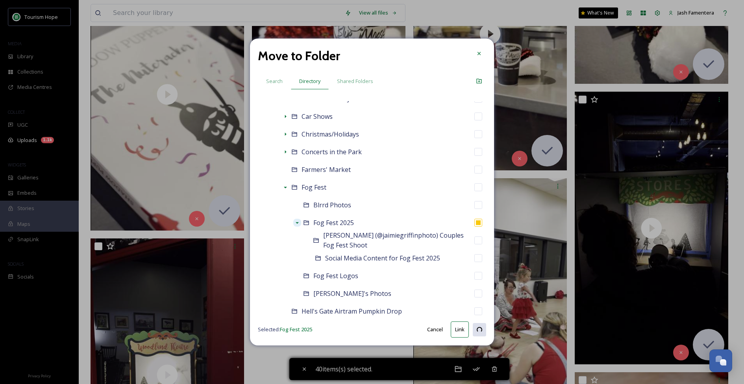
checkbox input "false"
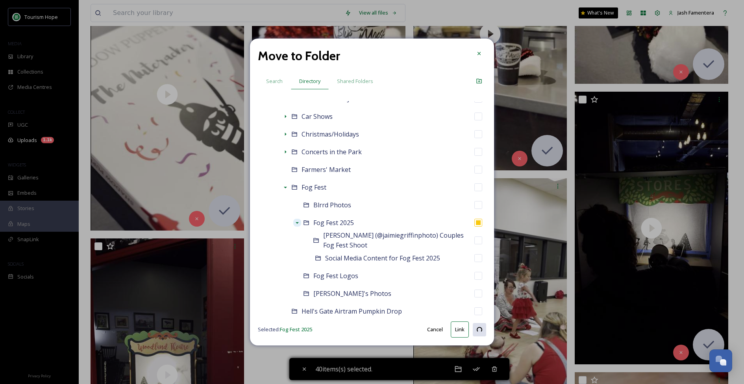
checkbox input "false"
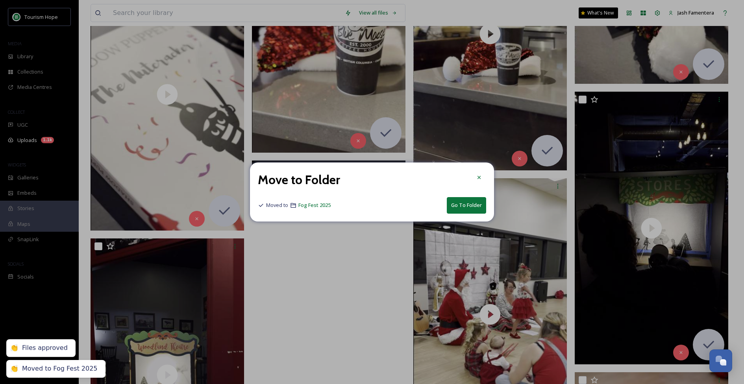
click at [470, 205] on button "Go To Folder" at bounding box center [466, 205] width 39 height 16
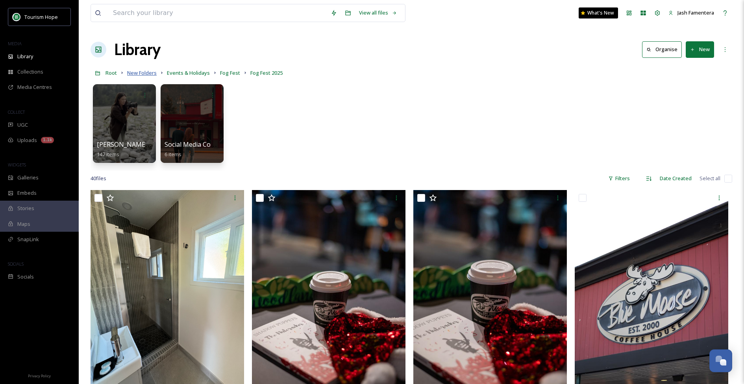
click at [138, 71] on span "New Folders" at bounding box center [142, 72] width 30 height 7
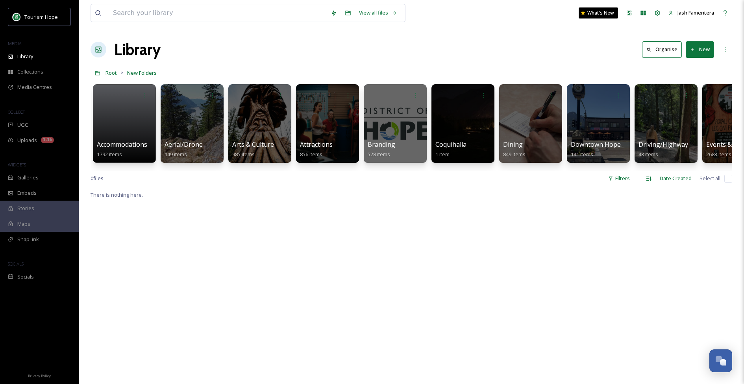
click at [348, 187] on div "View all files What's New Jash Famentera Library Organise New Root New Folders …" at bounding box center [411, 287] width 665 height 574
click at [144, 119] on div at bounding box center [124, 123] width 64 height 80
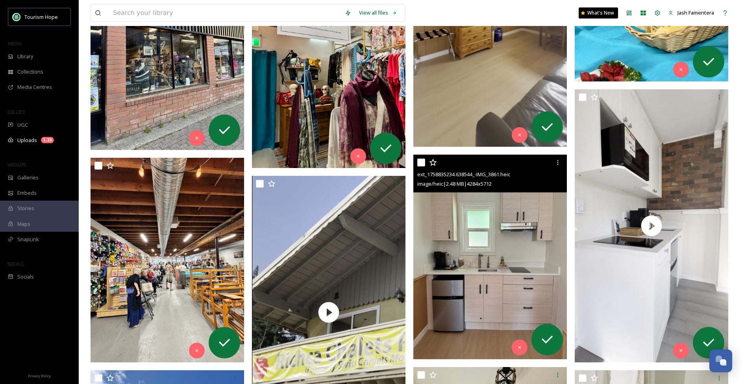
scroll to position [561, 0]
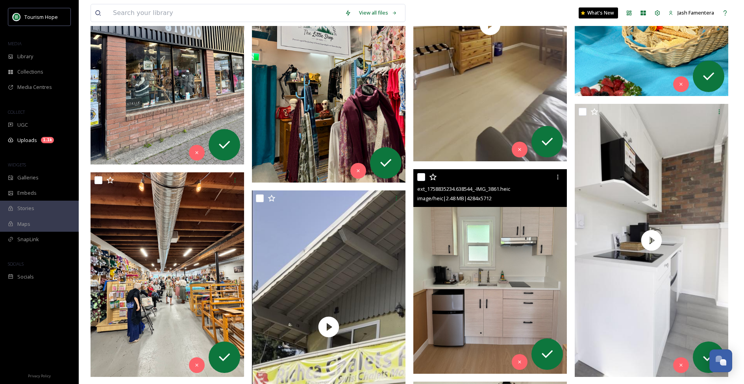
click at [473, 270] on img at bounding box center [489, 271] width 153 height 205
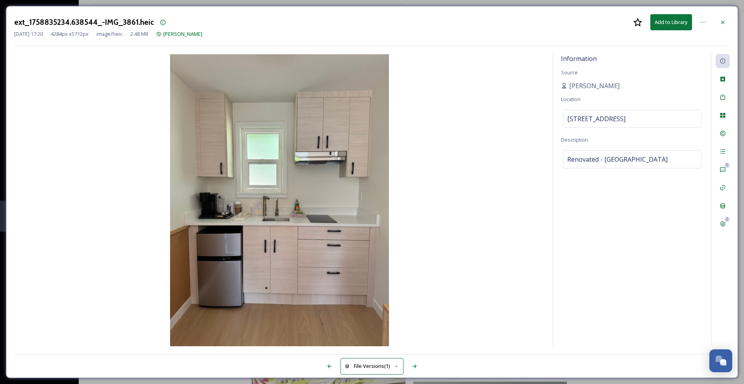
click at [720, 14] on div "ext_1758835234.638544_-IMG_3861.heic Add to Library" at bounding box center [372, 22] width 716 height 16
click at [716, 18] on div at bounding box center [723, 22] width 14 height 14
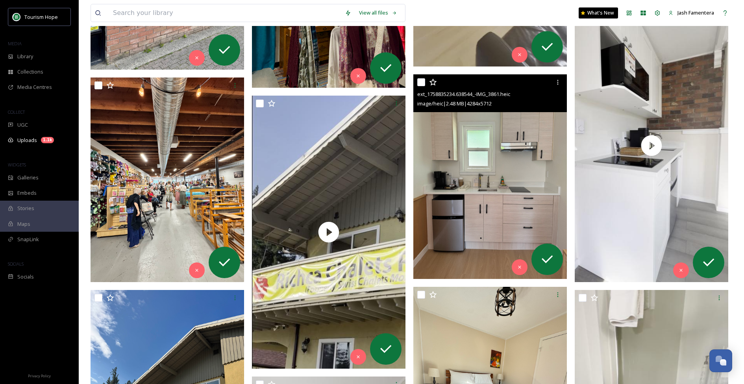
scroll to position [721, 0]
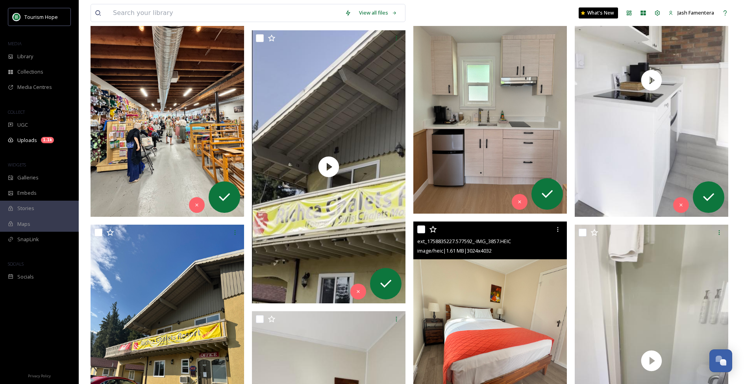
click at [436, 313] on img at bounding box center [489, 324] width 153 height 205
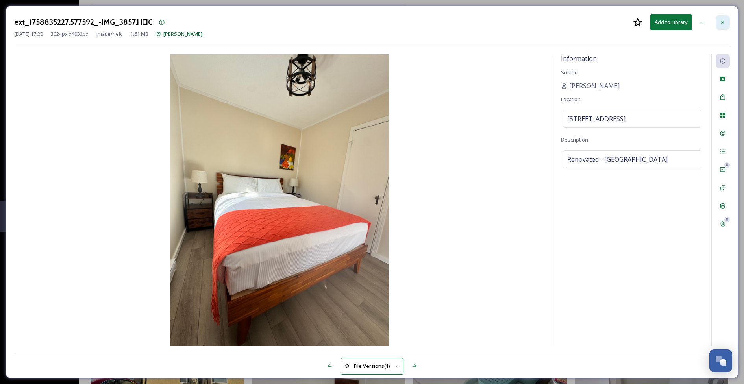
click at [720, 19] on icon at bounding box center [722, 22] width 6 height 6
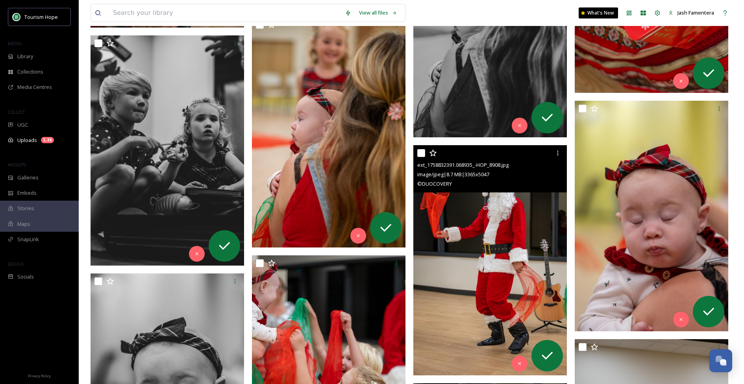
scroll to position [2823, 0]
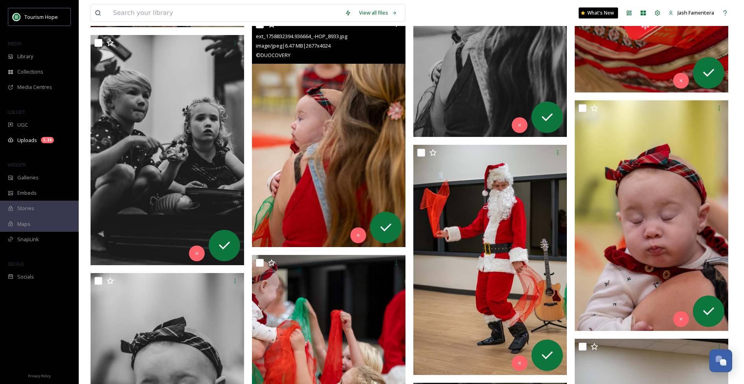
click at [307, 161] on img at bounding box center [328, 132] width 153 height 231
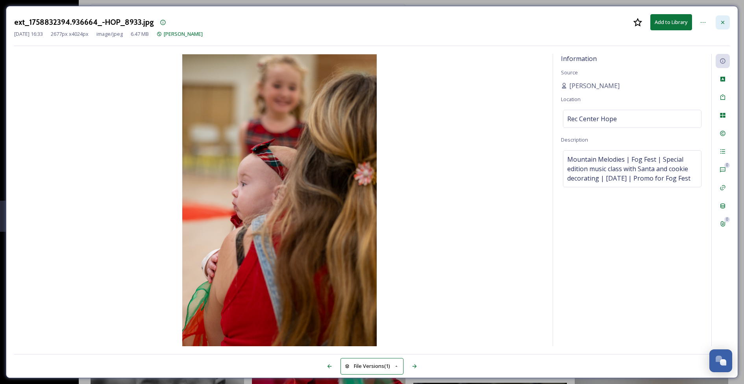
click at [718, 23] on div at bounding box center [723, 22] width 14 height 14
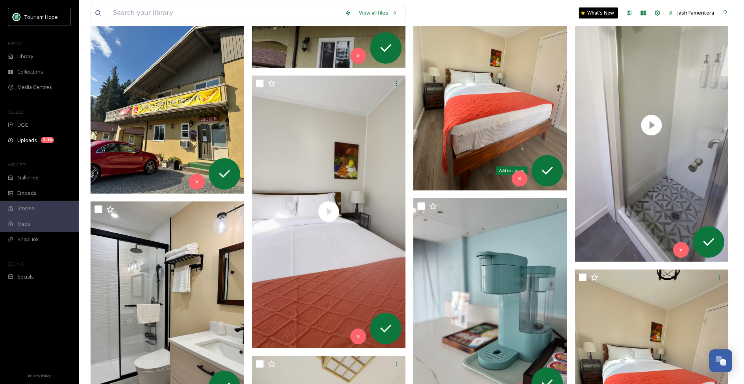
scroll to position [943, 0]
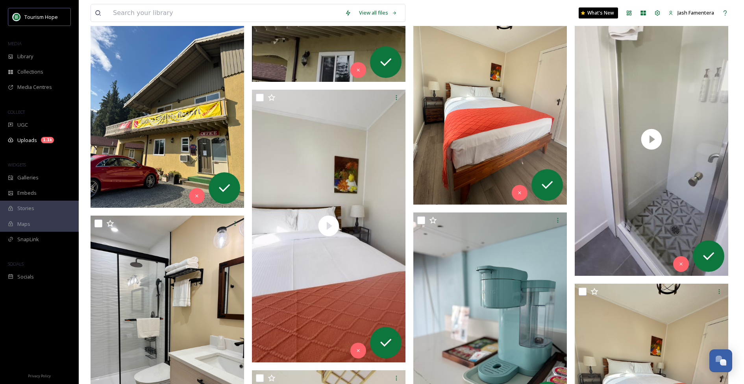
click at [274, 133] on img at bounding box center [328, 226] width 153 height 273
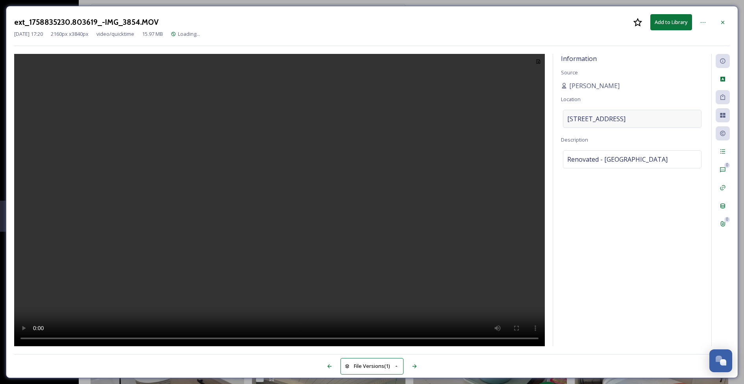
click at [601, 124] on span "456 Trans - Canada Hwy #1, Hope, BC V0X 1L0" at bounding box center [596, 118] width 58 height 9
click at [601, 128] on div "Information Source Amanda Location 456 Trans - Canada Hwy #1, Hope, BC V0X 1L0 …" at bounding box center [632, 200] width 158 height 292
click at [599, 123] on span "456 Trans - Canada Hwy #1, Hope, BC V0X 1L0" at bounding box center [596, 118] width 58 height 9
click at [599, 123] on input "456 Trans - Canada Hwy #1, Hope, BC V0X 1L0" at bounding box center [632, 118] width 138 height 17
click at [603, 157] on div "Information Source Amanda Location 456 Trans - Canada Hwy #1, Hope, BC V0X 1L0 …" at bounding box center [632, 200] width 158 height 292
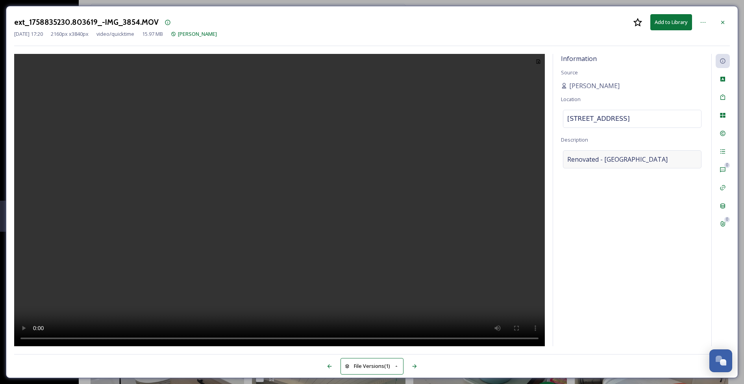
click at [603, 157] on div "Information Source Amanda Location 456 Trans - Canada Hwy #1, Hope, BC V0X 1L0 …" at bounding box center [632, 200] width 158 height 292
click at [627, 168] on div "Renovated - Richca Chalets Resort" at bounding box center [632, 159] width 139 height 18
click at [627, 172] on textarea "Renovated - Richca Chalets Resort" at bounding box center [632, 182] width 142 height 65
click at [723, 22] on icon at bounding box center [722, 21] width 3 height 3
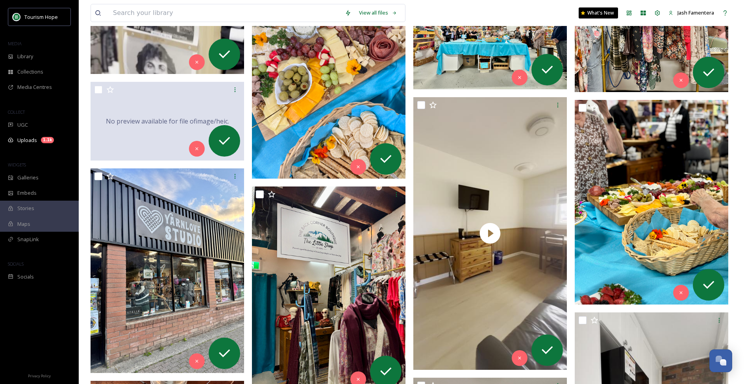
scroll to position [414, 0]
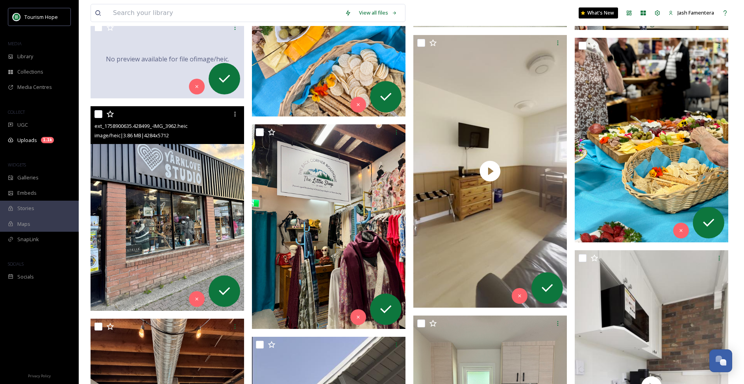
click at [100, 115] on input "checkbox" at bounding box center [98, 114] width 8 height 8
checkbox input "true"
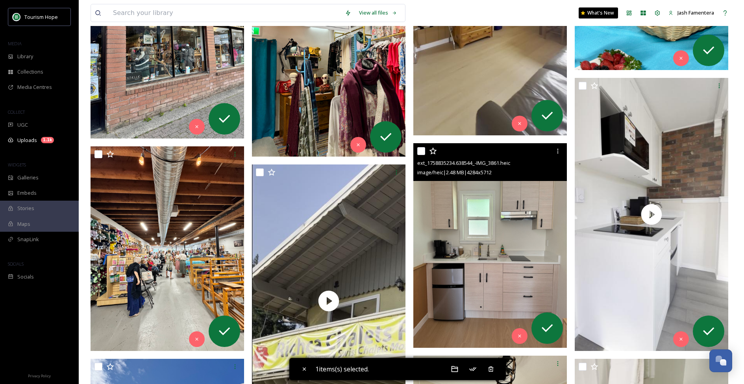
scroll to position [593, 0]
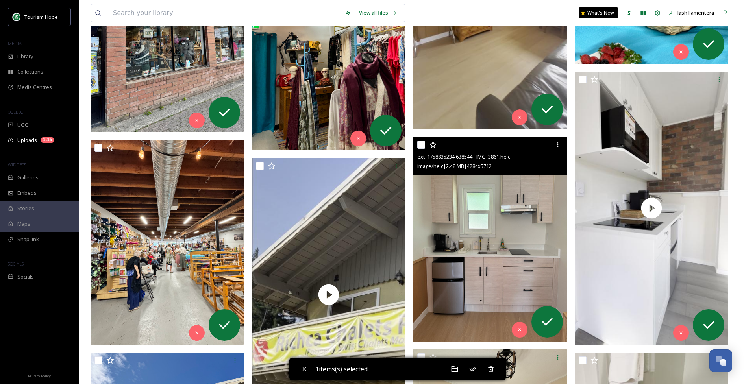
click at [448, 187] on img at bounding box center [489, 239] width 153 height 205
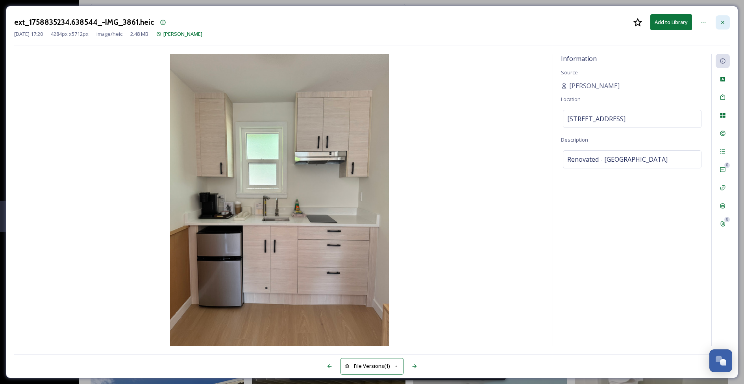
click at [721, 18] on div at bounding box center [723, 22] width 14 height 14
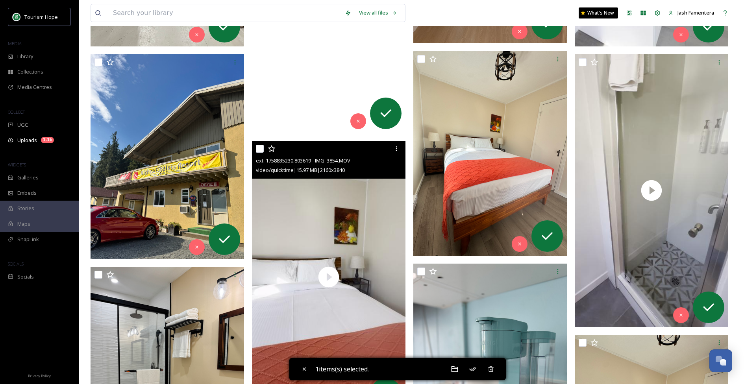
scroll to position [893, 0]
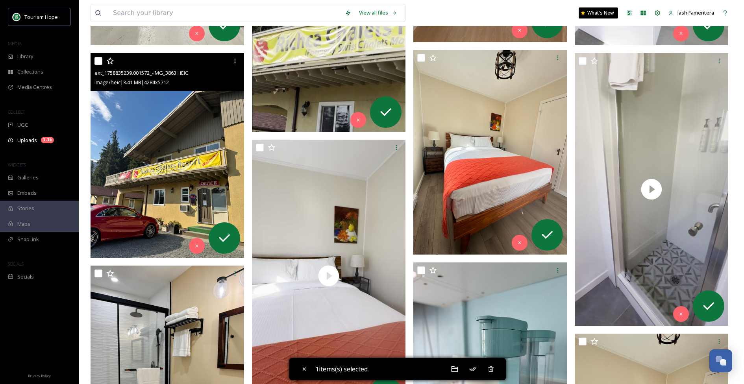
click at [99, 60] on input "checkbox" at bounding box center [98, 61] width 8 height 8
checkbox input "true"
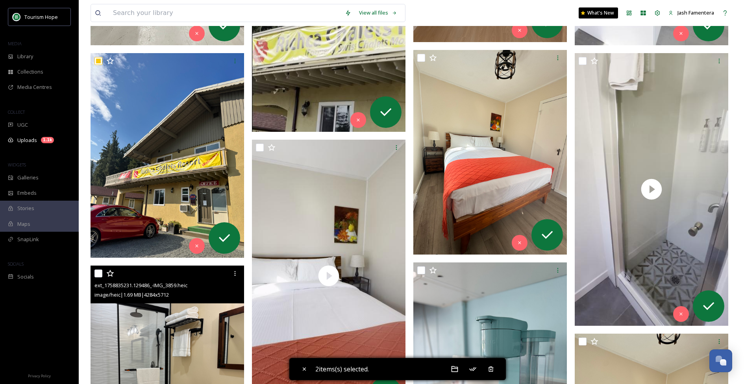
click at [98, 274] on input "checkbox" at bounding box center [98, 274] width 8 height 8
checkbox input "true"
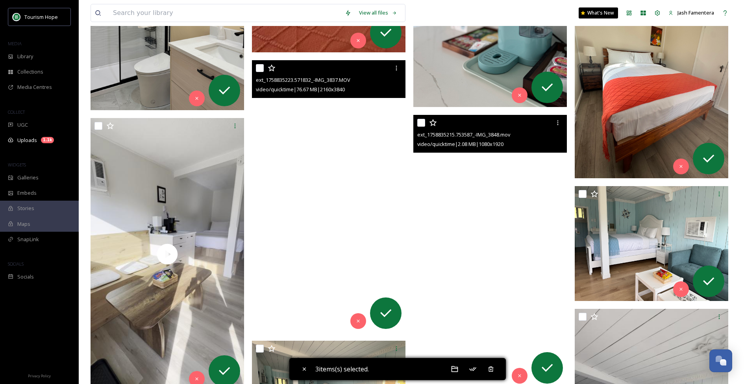
scroll to position [1241, 0]
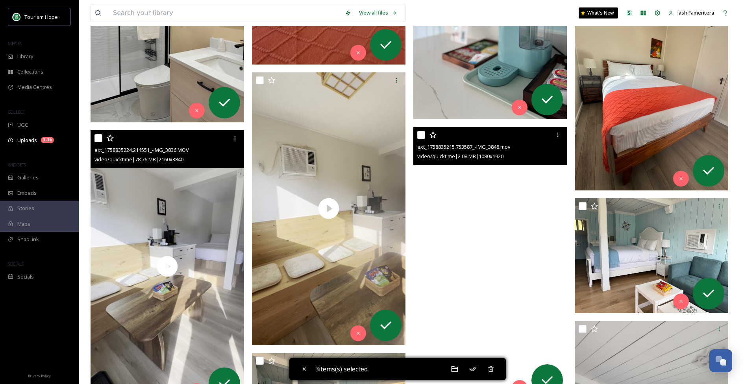
click at [97, 134] on input "checkbox" at bounding box center [98, 138] width 8 height 8
checkbox input "true"
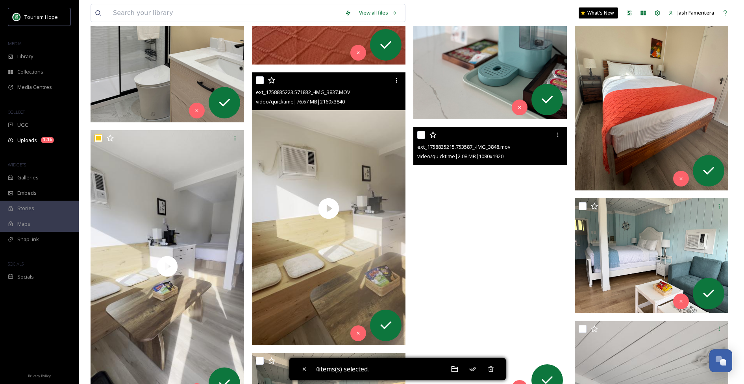
click at [258, 81] on input "checkbox" at bounding box center [260, 80] width 8 height 8
checkbox input "true"
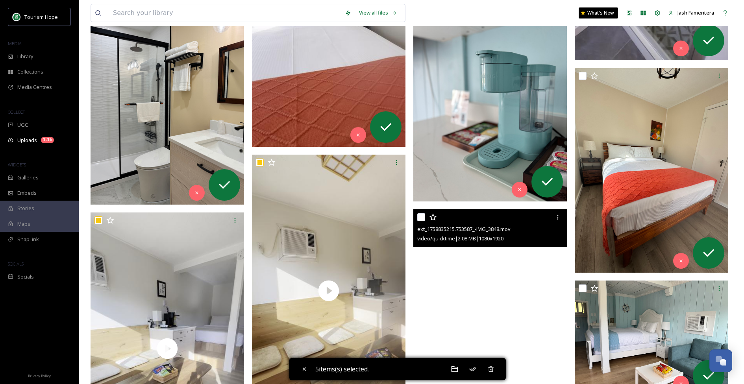
scroll to position [1131, 0]
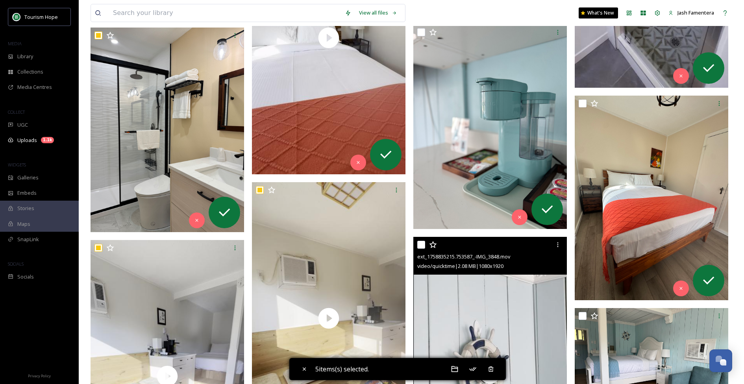
click at [423, 246] on input "checkbox" at bounding box center [421, 245] width 8 height 8
checkbox input "true"
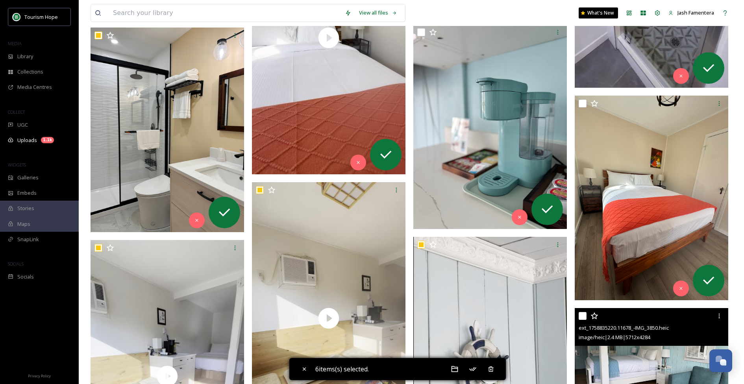
click at [582, 313] on input "checkbox" at bounding box center [583, 316] width 8 height 8
checkbox input "true"
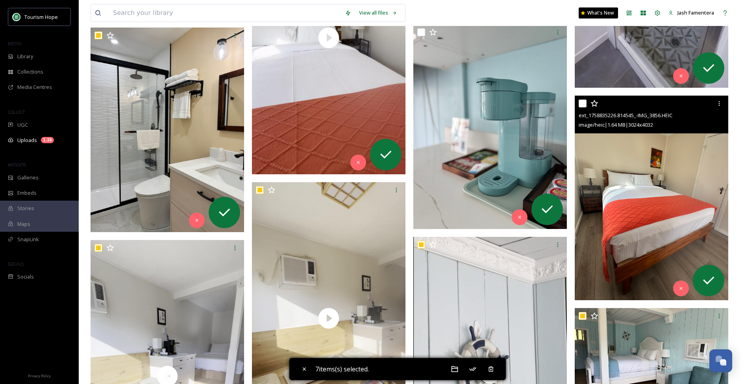
click at [582, 100] on input "checkbox" at bounding box center [583, 104] width 8 height 8
checkbox input "true"
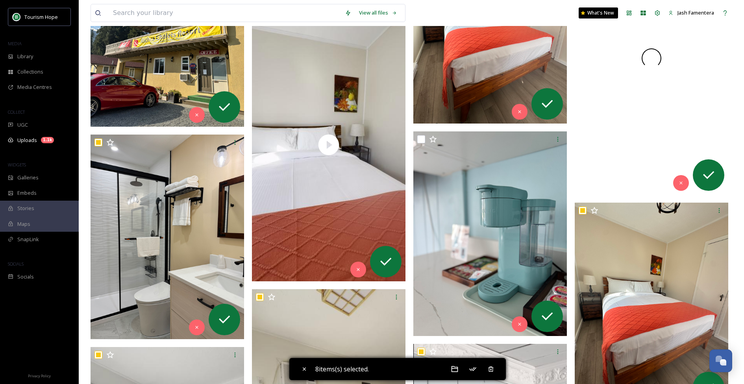
scroll to position [1019, 0]
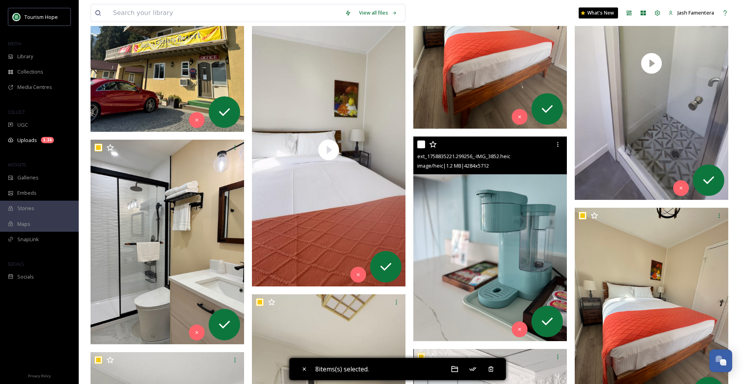
click at [423, 141] on input "checkbox" at bounding box center [421, 145] width 8 height 8
checkbox input "true"
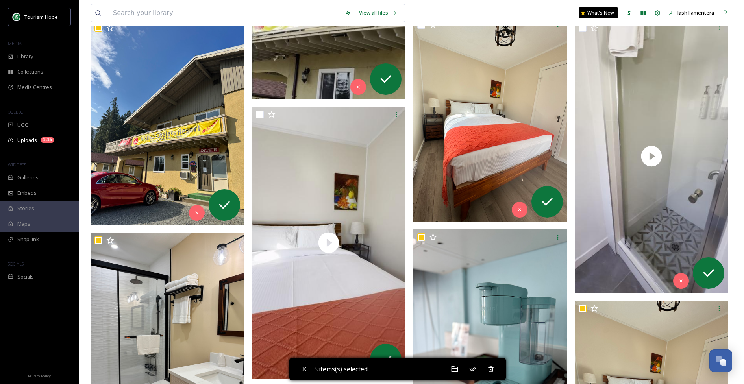
scroll to position [902, 0]
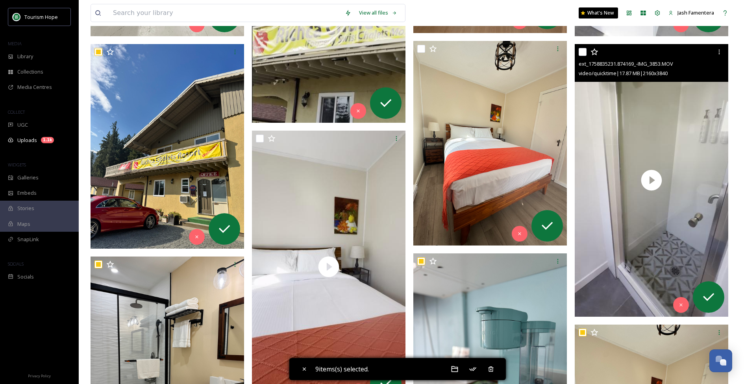
click at [582, 50] on input "checkbox" at bounding box center [583, 52] width 8 height 8
checkbox input "true"
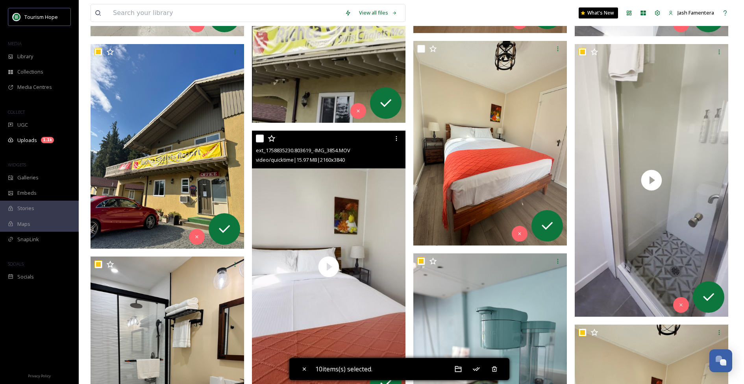
click at [259, 138] on input "checkbox" at bounding box center [260, 139] width 8 height 8
checkbox input "true"
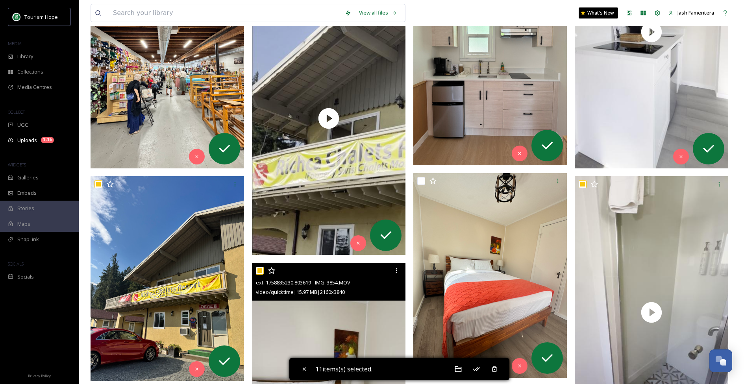
scroll to position [744, 0]
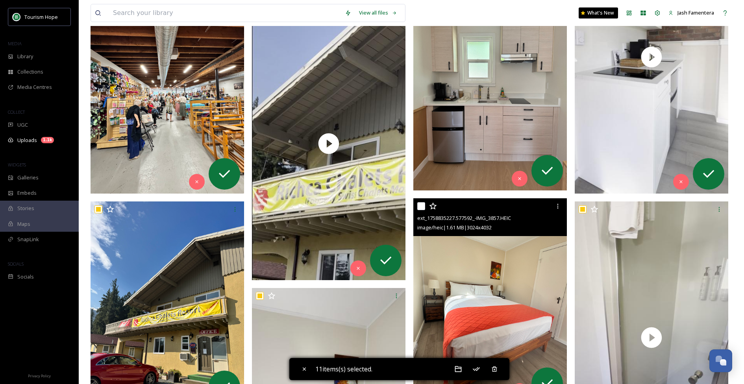
click at [419, 203] on input "checkbox" at bounding box center [421, 206] width 8 height 8
checkbox input "true"
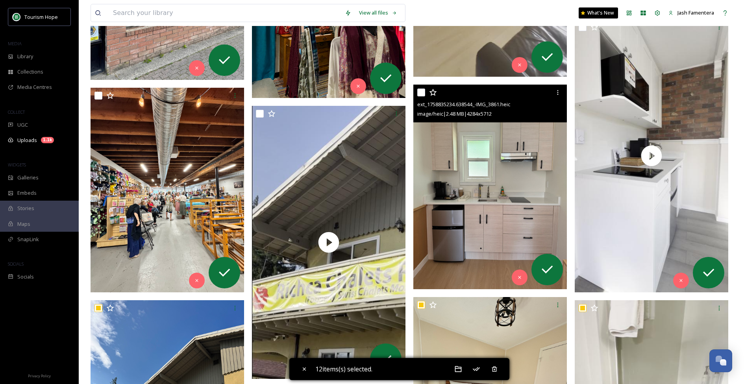
scroll to position [608, 0]
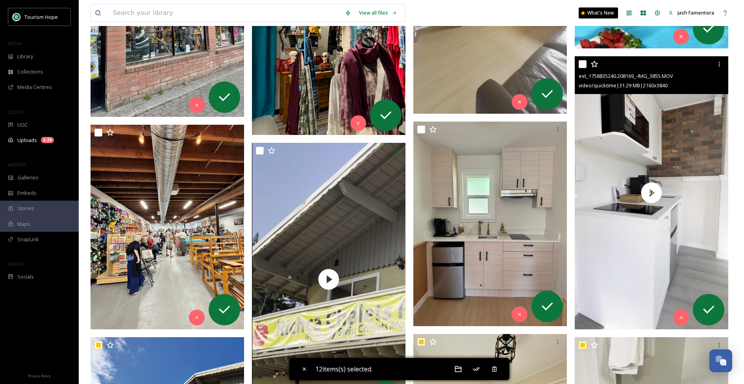
click at [581, 62] on input "checkbox" at bounding box center [583, 64] width 8 height 8
checkbox input "true"
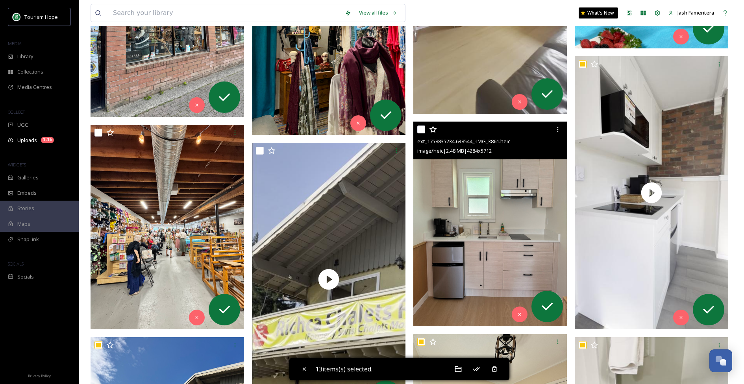
click at [423, 131] on input "checkbox" at bounding box center [421, 130] width 8 height 8
checkbox input "true"
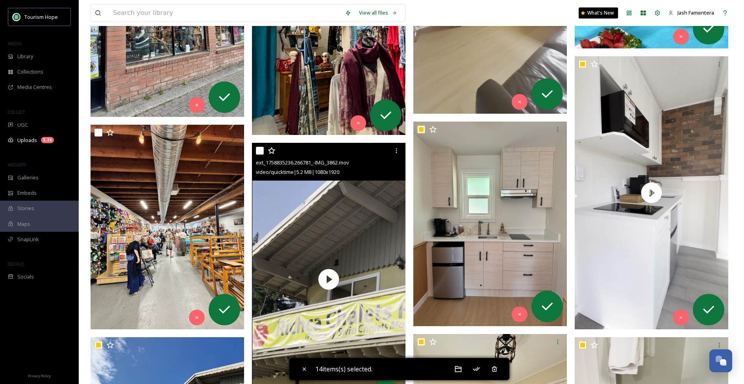
click at [259, 151] on input "checkbox" at bounding box center [260, 151] width 8 height 8
checkbox input "true"
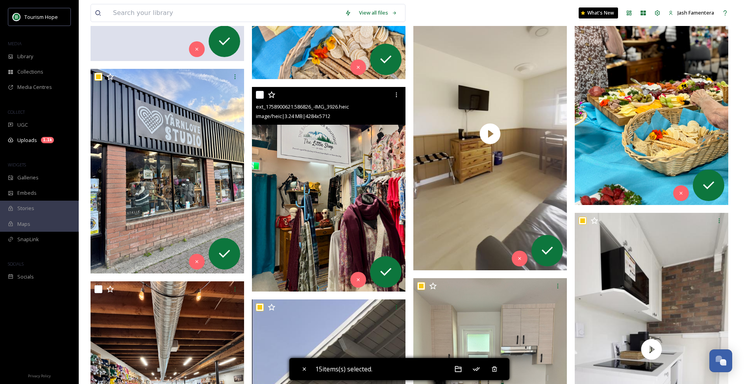
scroll to position [448, 0]
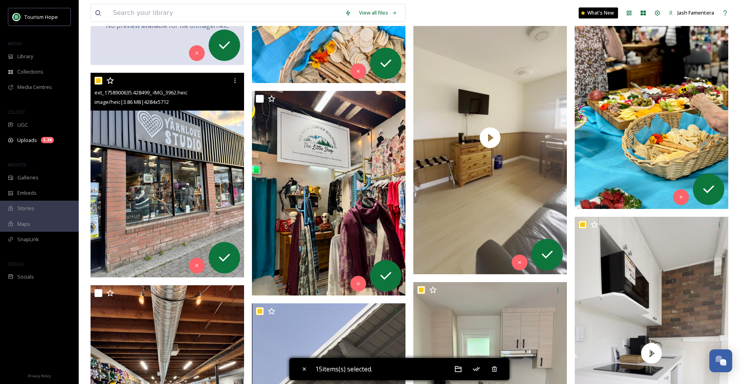
click at [98, 80] on input "checkbox" at bounding box center [98, 81] width 8 height 8
checkbox input "false"
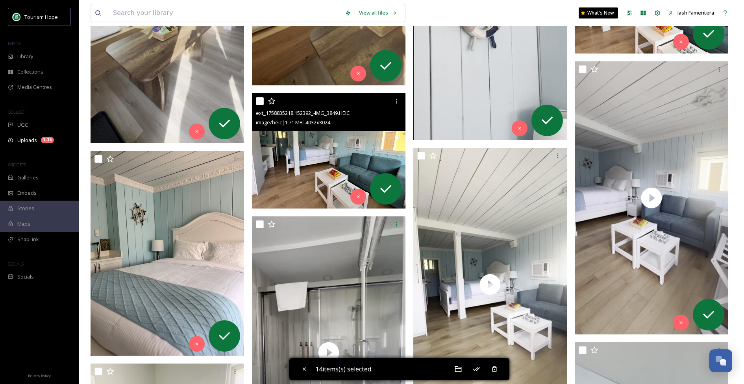
scroll to position [1477, 0]
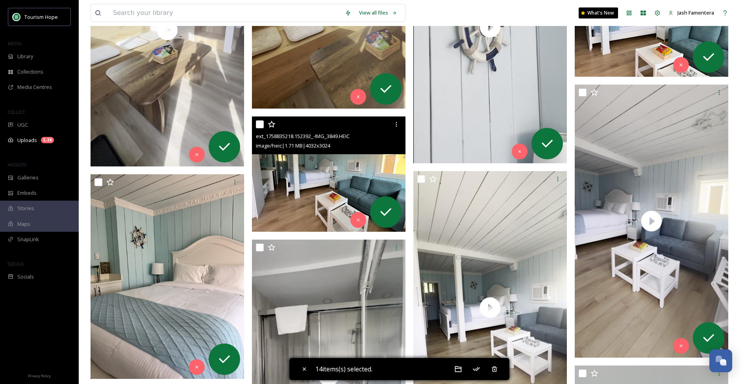
click at [259, 124] on input "checkbox" at bounding box center [260, 124] width 8 height 8
checkbox input "true"
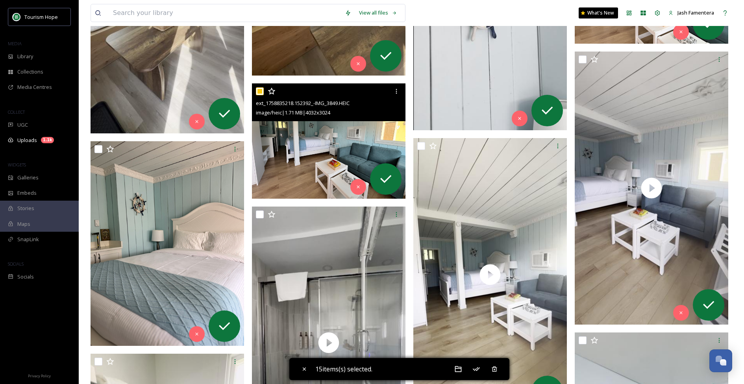
scroll to position [1528, 0]
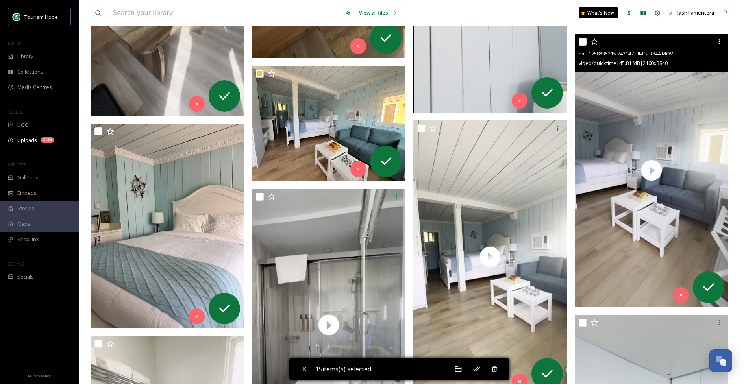
click at [585, 39] on input "checkbox" at bounding box center [583, 42] width 8 height 8
checkbox input "true"
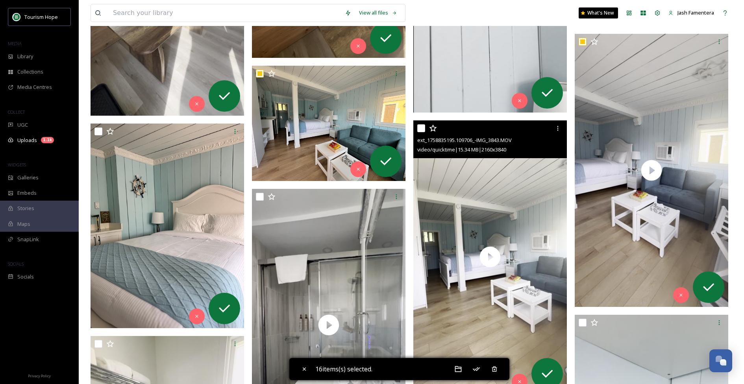
click at [423, 128] on input "checkbox" at bounding box center [421, 128] width 8 height 8
checkbox input "true"
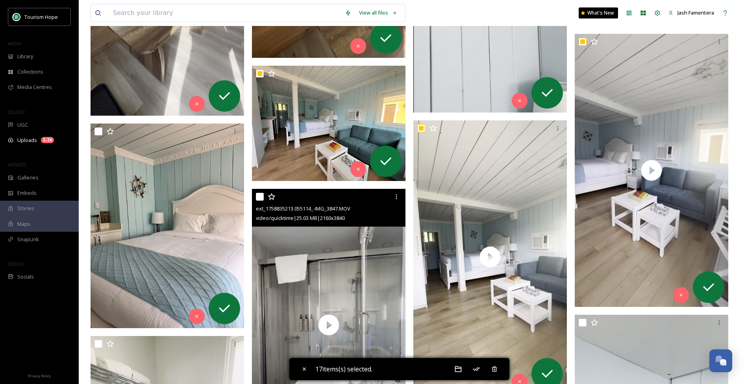
click at [259, 194] on input "checkbox" at bounding box center [260, 197] width 8 height 8
checkbox input "true"
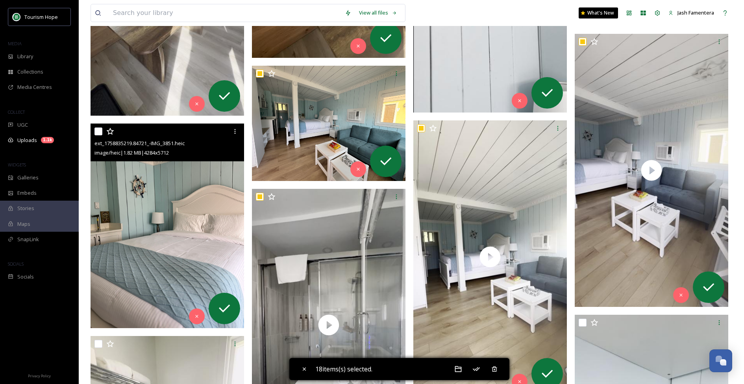
click at [98, 126] on div at bounding box center [168, 131] width 148 height 14
click at [99, 129] on input "checkbox" at bounding box center [98, 132] width 8 height 8
checkbox input "true"
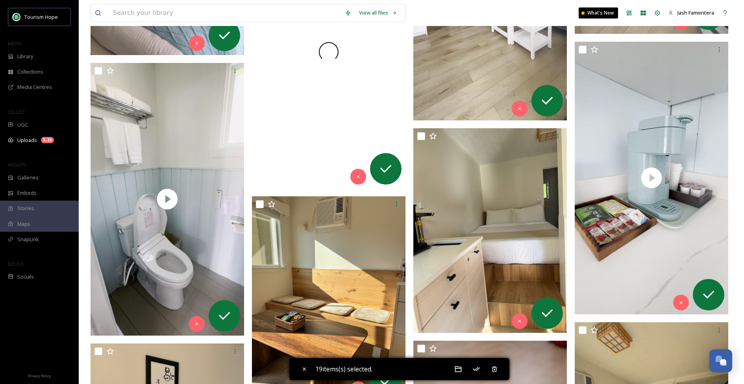
scroll to position [1764, 0]
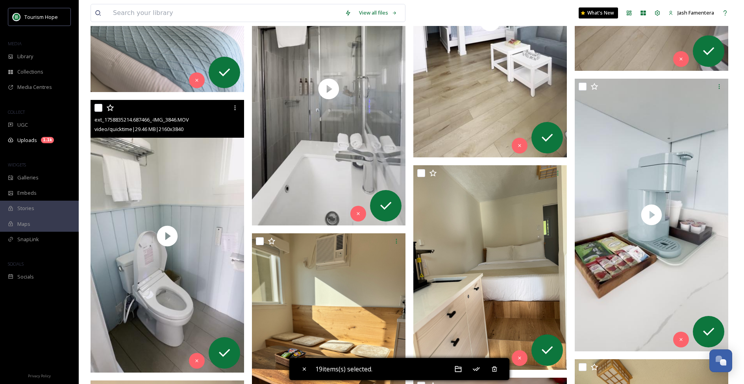
click at [98, 107] on input "checkbox" at bounding box center [98, 108] width 8 height 8
checkbox input "true"
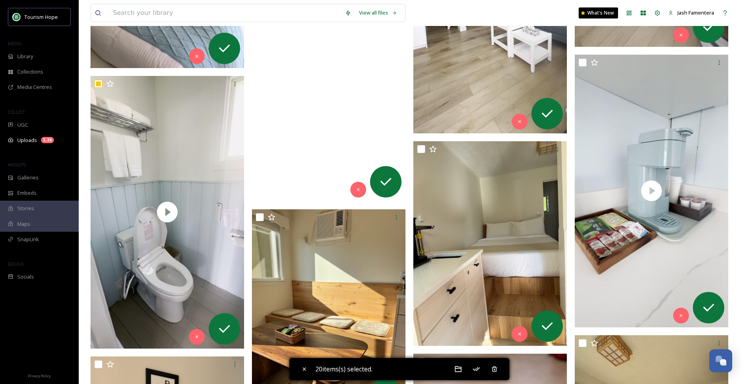
scroll to position [1818, 0]
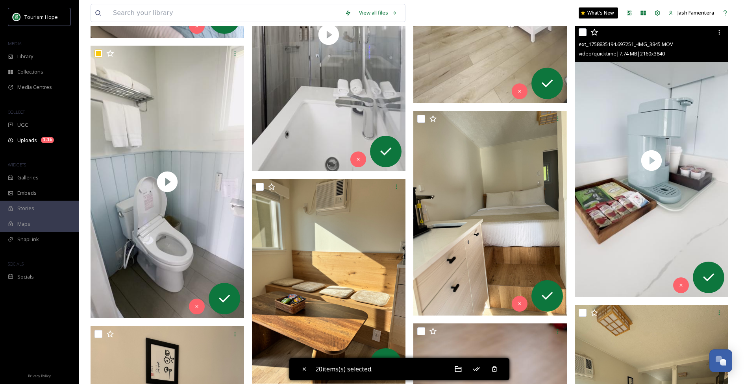
click at [583, 32] on input "checkbox" at bounding box center [583, 32] width 8 height 8
checkbox input "true"
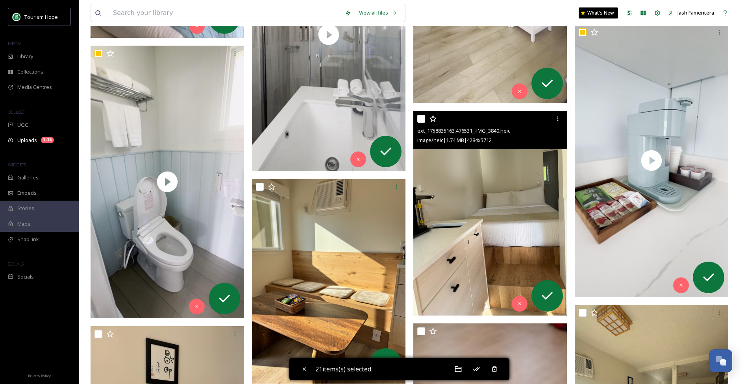
click at [421, 118] on input "checkbox" at bounding box center [421, 119] width 8 height 8
checkbox input "true"
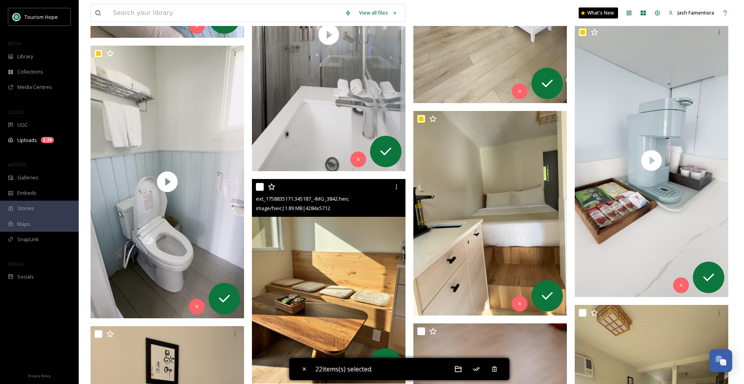
click at [258, 185] on input "checkbox" at bounding box center [260, 187] width 8 height 8
checkbox input "true"
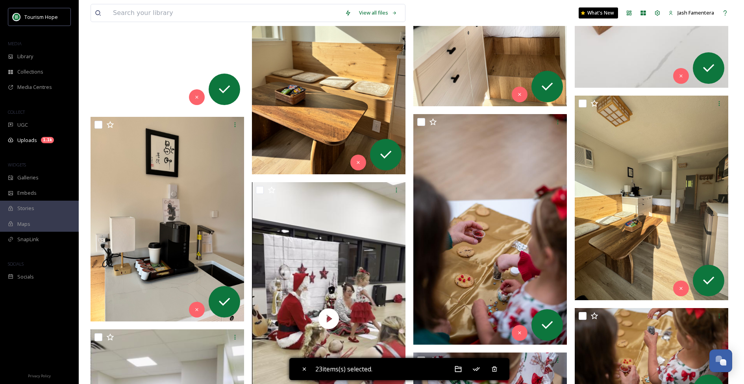
scroll to position [2031, 0]
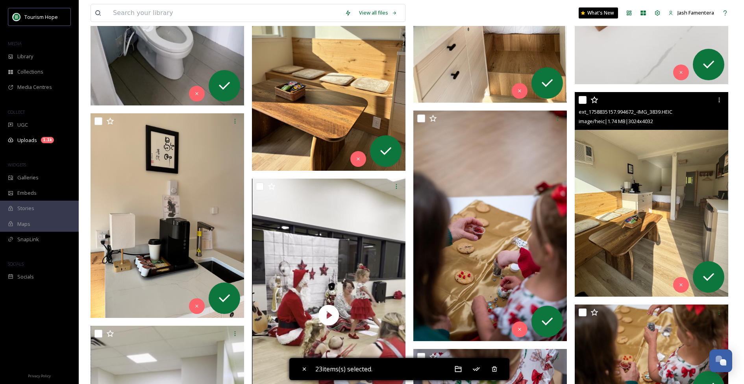
click at [583, 98] on input "checkbox" at bounding box center [583, 100] width 8 height 8
checkbox input "true"
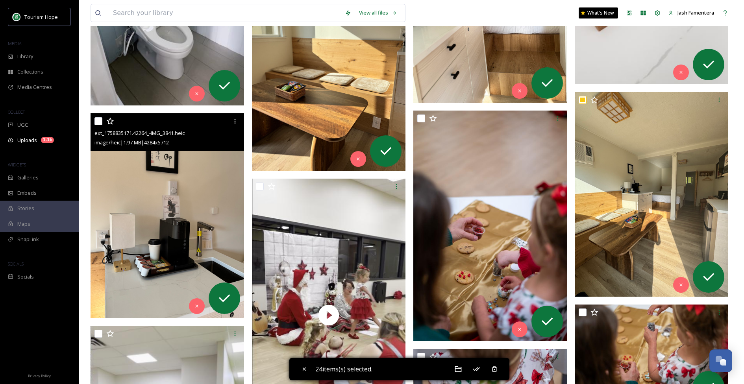
click at [99, 118] on input "checkbox" at bounding box center [98, 121] width 8 height 8
checkbox input "true"
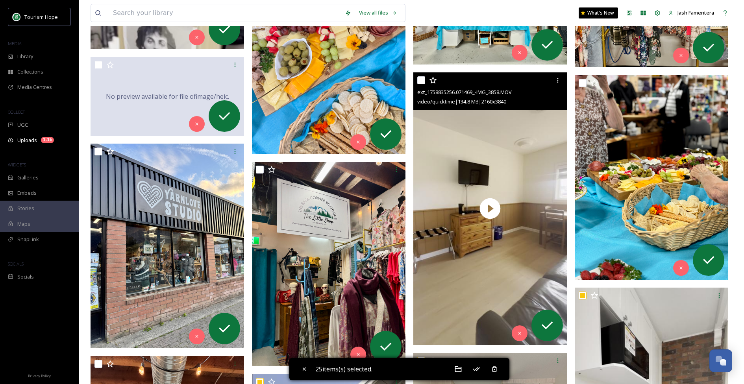
scroll to position [378, 0]
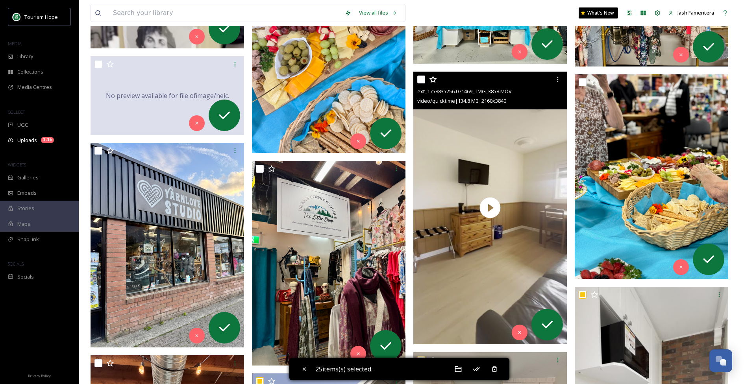
click at [419, 78] on input "checkbox" at bounding box center [421, 80] width 8 height 8
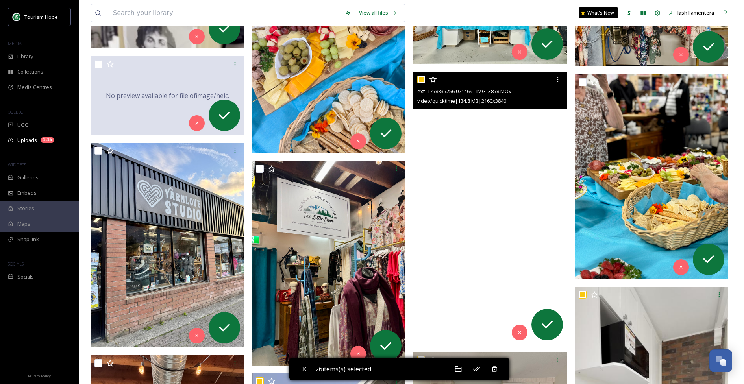
click at [522, 155] on video "ext_1758835256.071469_-IMG_3858.MOV" at bounding box center [489, 208] width 153 height 273
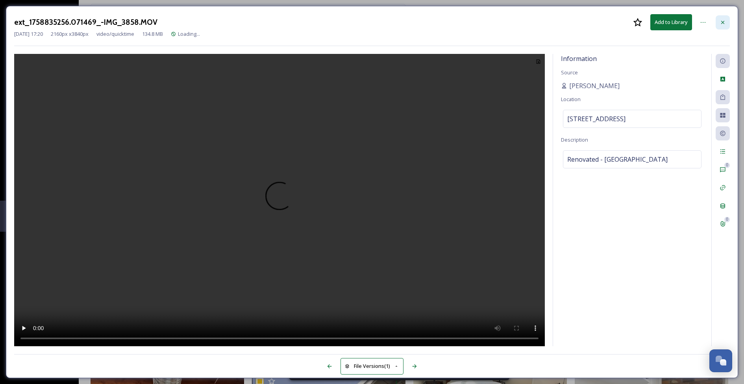
click at [724, 17] on div at bounding box center [723, 22] width 14 height 14
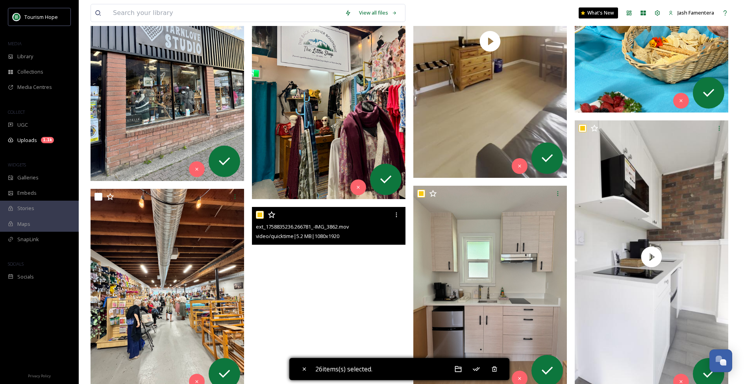
scroll to position [444, 0]
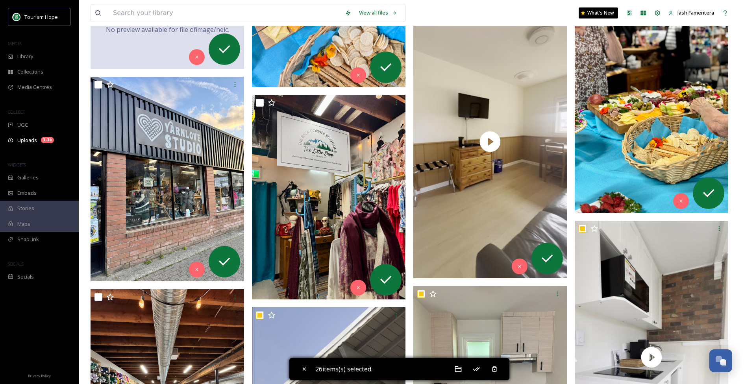
click at [461, 362] on div "26 items(s) selected." at bounding box center [399, 369] width 220 height 22
click at [462, 373] on div "Approve & Move" at bounding box center [458, 369] width 14 height 14
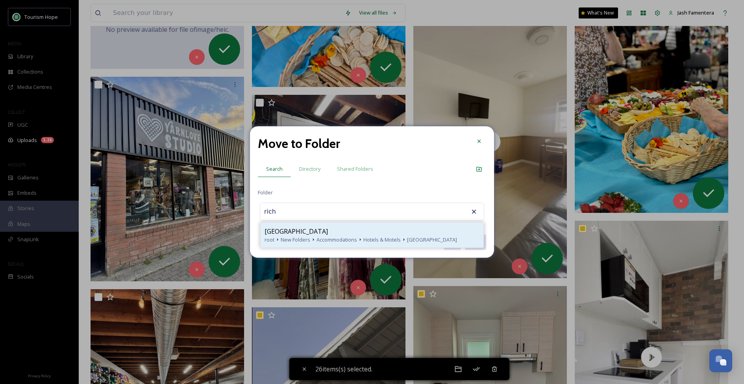
click at [322, 236] on span "Accommodations" at bounding box center [336, 239] width 41 height 7
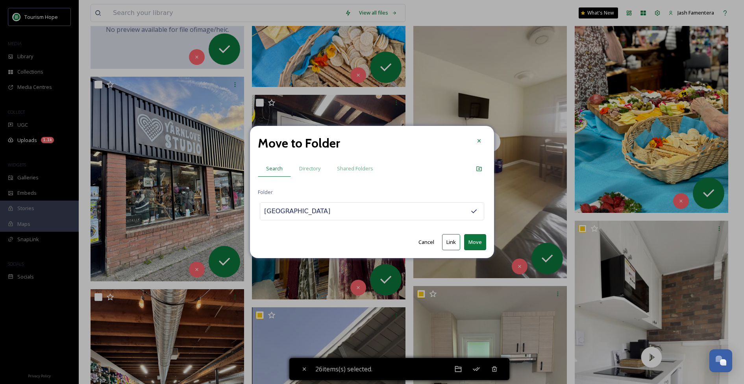
click at [479, 246] on button "Move" at bounding box center [475, 242] width 22 height 16
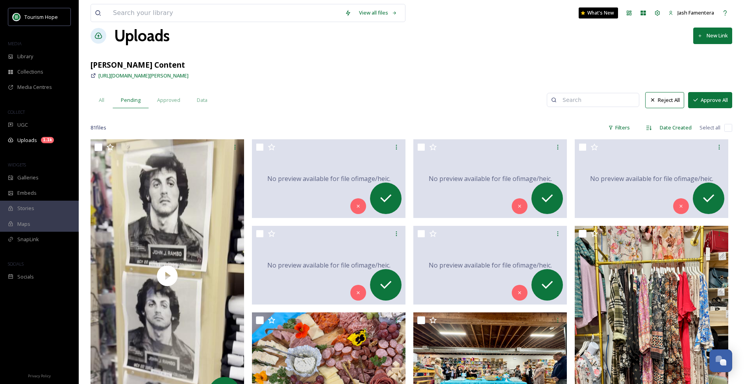
scroll to position [0, 0]
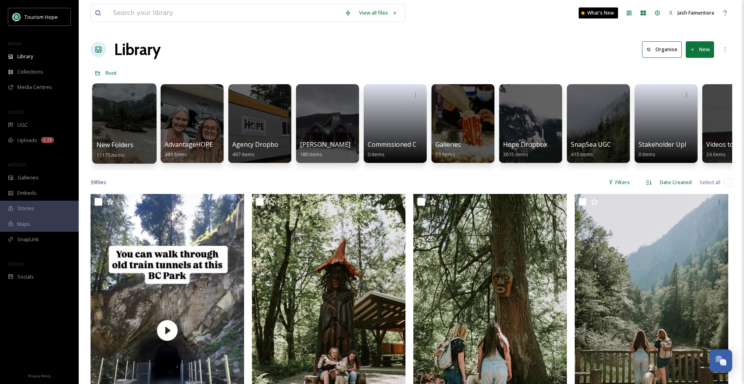
click at [127, 118] on div at bounding box center [124, 123] width 64 height 80
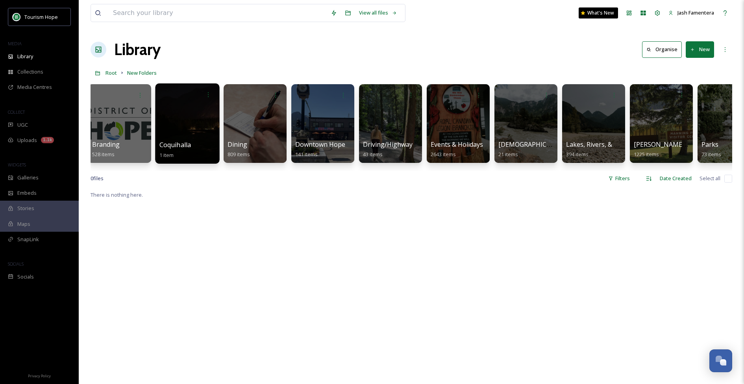
scroll to position [0, 291]
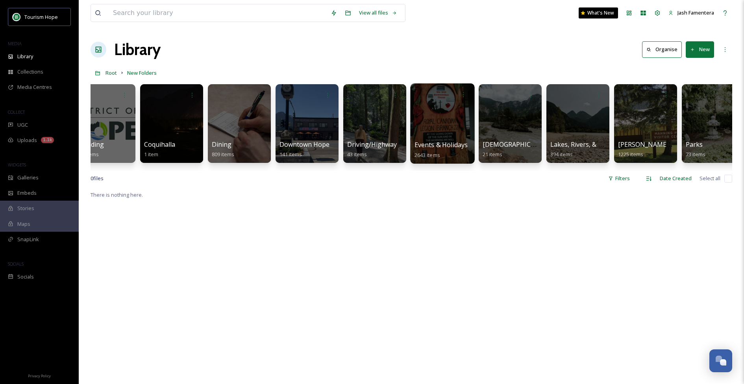
click at [442, 122] on div at bounding box center [442, 123] width 64 height 80
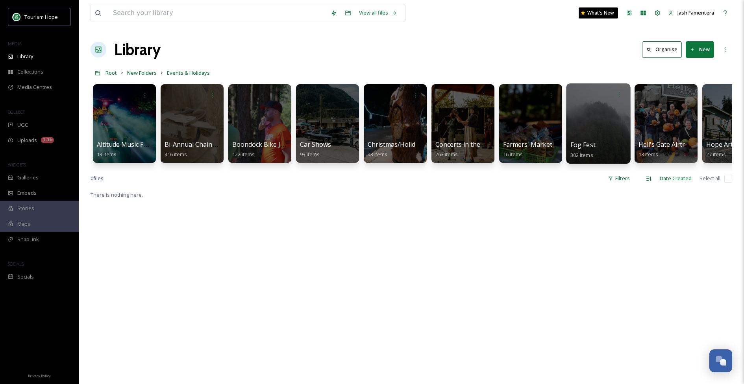
click at [581, 126] on div at bounding box center [598, 123] width 64 height 80
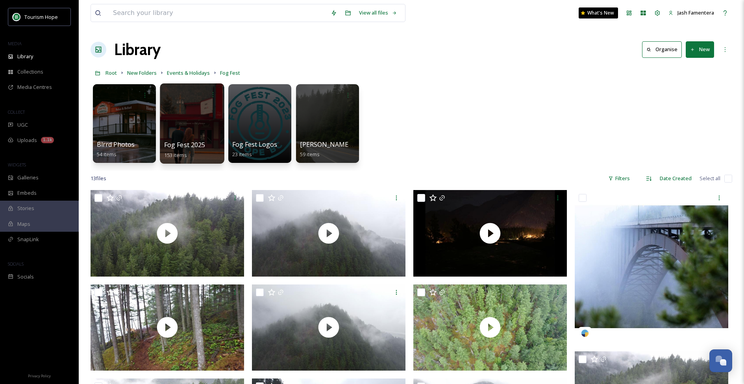
click at [181, 142] on span "Fog Fest 2025" at bounding box center [184, 145] width 41 height 9
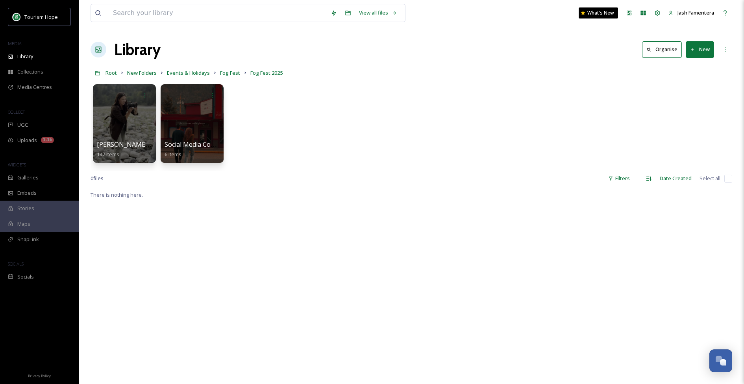
click at [693, 48] on icon at bounding box center [692, 49] width 5 height 5
click at [683, 63] on div "File Upload" at bounding box center [691, 67] width 44 height 15
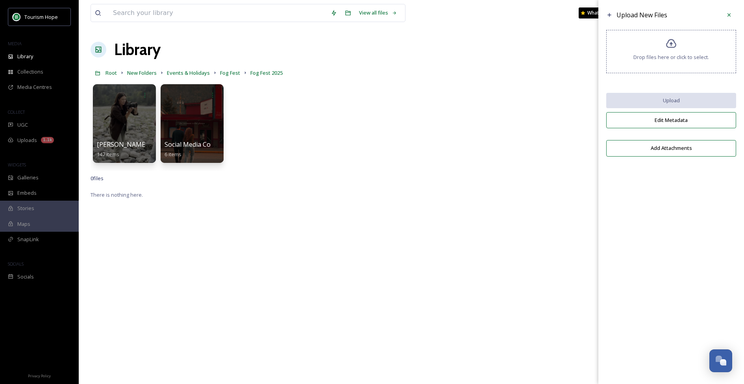
click at [569, 75] on div "Root New Folders Events & Holidays Fog Fest Fog Fest 2025" at bounding box center [412, 72] width 642 height 15
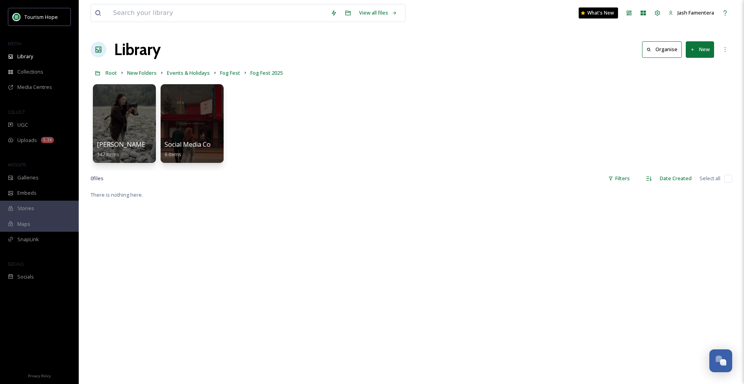
click at [705, 50] on button "New" at bounding box center [700, 49] width 28 height 16
click at [409, 121] on div "Jaimie Griffin (@jaimiegriffinphoto) Couples Fog Fest Shoot 147 items Social Me…" at bounding box center [412, 125] width 642 height 91
click at [692, 50] on icon at bounding box center [692, 49] width 5 height 5
click at [686, 93] on div "Folder" at bounding box center [691, 98] width 44 height 15
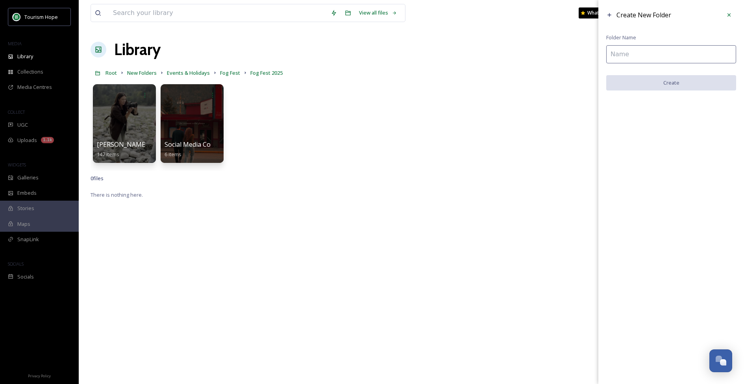
click at [656, 46] on input at bounding box center [671, 54] width 130 height 18
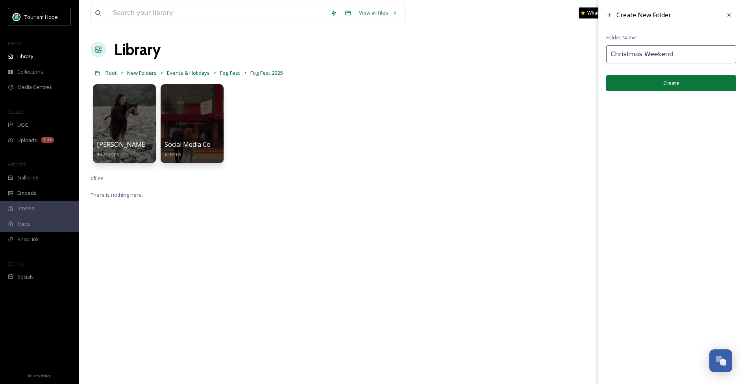
click at [665, 51] on input "Christmas Weekend" at bounding box center [671, 54] width 130 height 18
type input "Christmas"
click at [650, 85] on button "Create" at bounding box center [671, 83] width 130 height 16
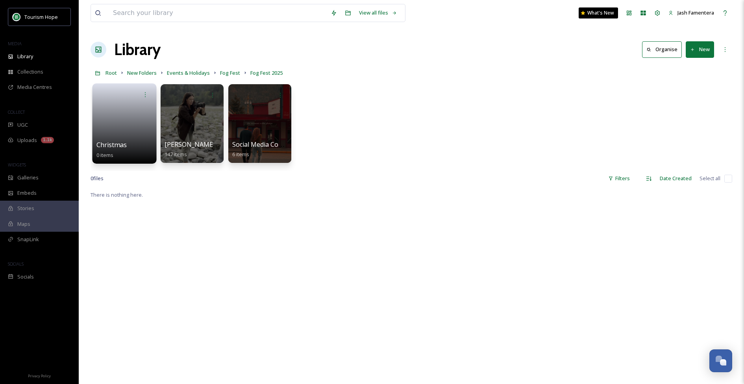
click at [138, 132] on link at bounding box center [124, 121] width 56 height 38
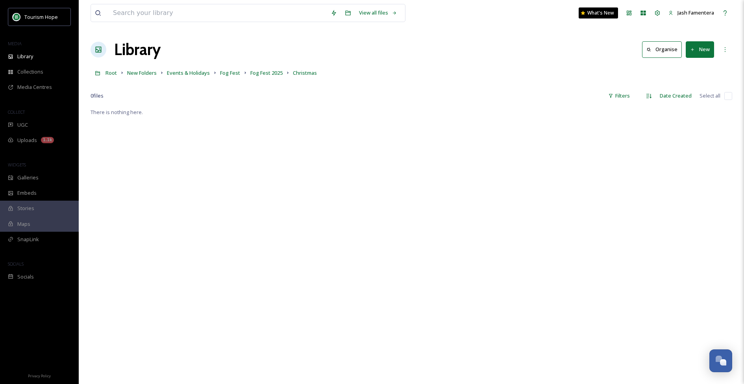
click at [697, 53] on button "New" at bounding box center [700, 49] width 28 height 16
click at [687, 102] on div "Folder" at bounding box center [691, 98] width 44 height 15
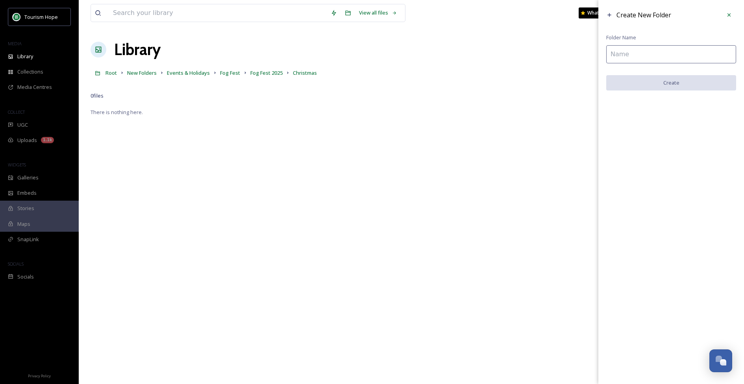
click at [654, 60] on input at bounding box center [671, 54] width 130 height 18
click at [729, 10] on div at bounding box center [729, 15] width 14 height 14
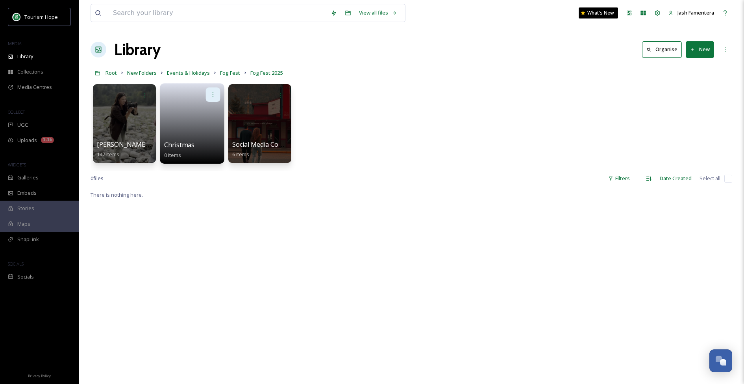
click at [212, 94] on icon at bounding box center [213, 94] width 6 height 6
click at [201, 153] on div "Delete" at bounding box center [198, 152] width 44 height 16
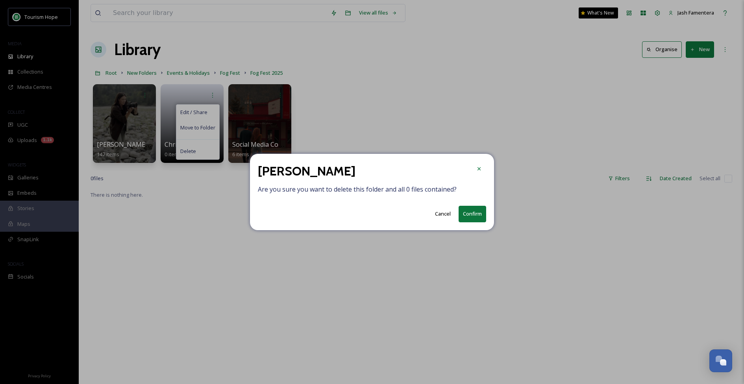
click at [472, 208] on button "Confirm" at bounding box center [473, 214] width 28 height 16
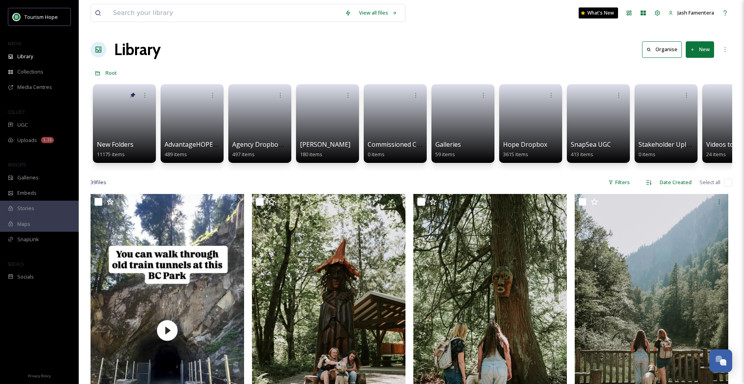
click at [141, 134] on link at bounding box center [124, 120] width 55 height 37
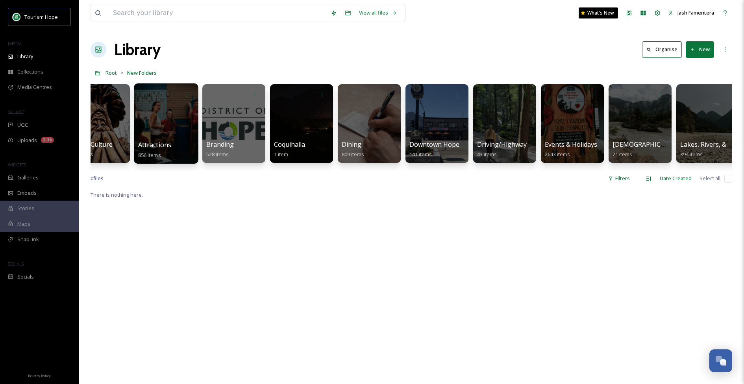
scroll to position [0, 165]
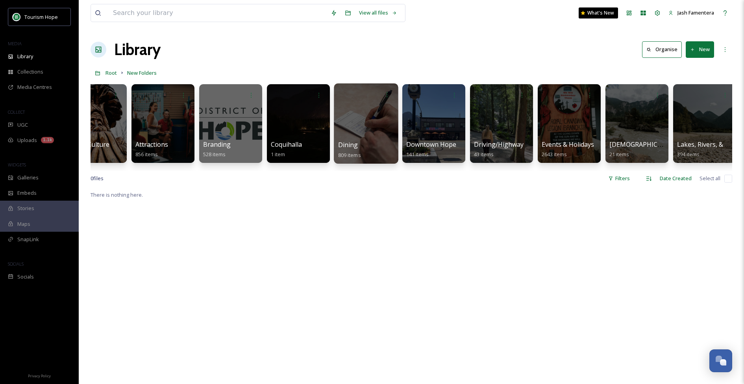
click at [360, 118] on div at bounding box center [366, 123] width 64 height 80
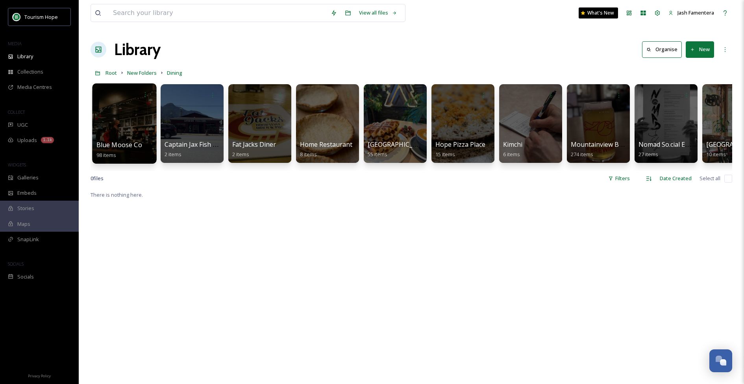
click at [122, 116] on div at bounding box center [124, 123] width 64 height 80
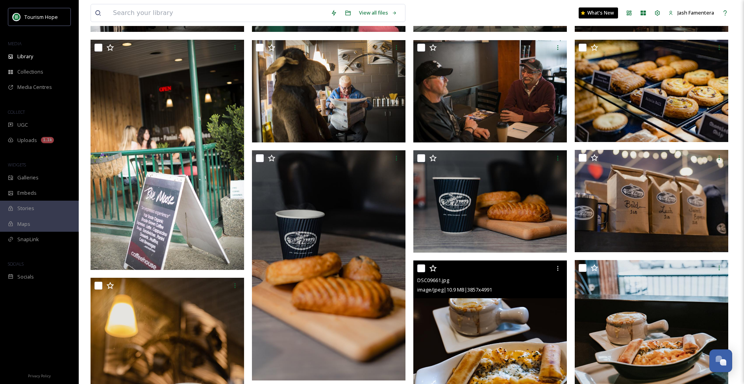
scroll to position [86, 0]
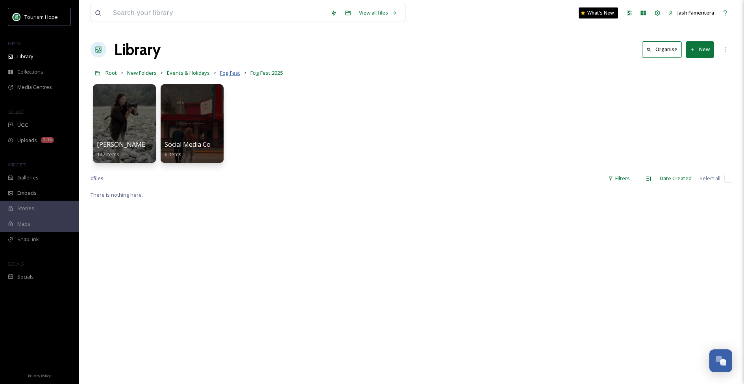
click at [227, 76] on span "Fog Fest" at bounding box center [230, 72] width 20 height 7
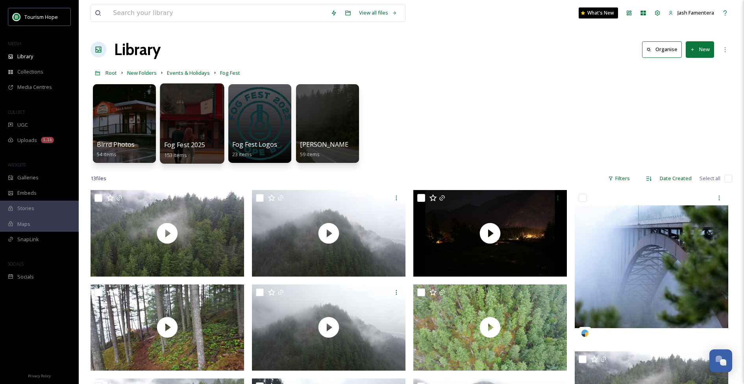
click at [190, 120] on div at bounding box center [192, 123] width 64 height 80
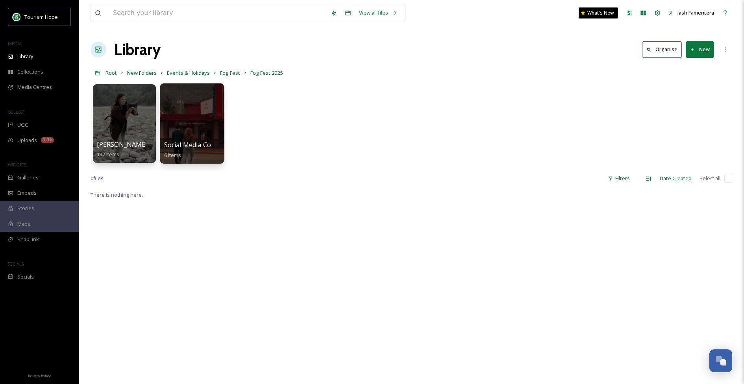
click at [185, 133] on div at bounding box center [192, 123] width 64 height 80
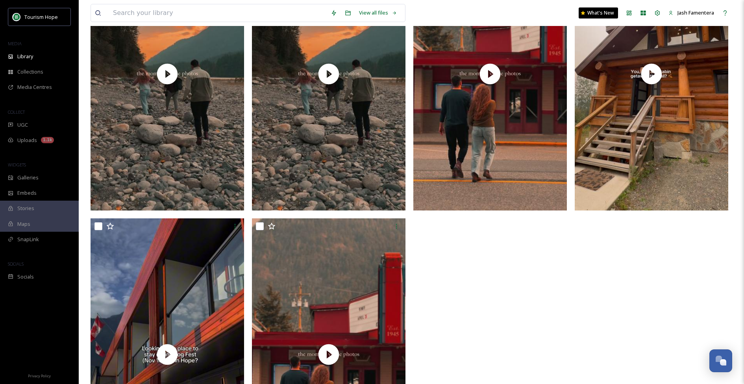
scroll to position [183, 0]
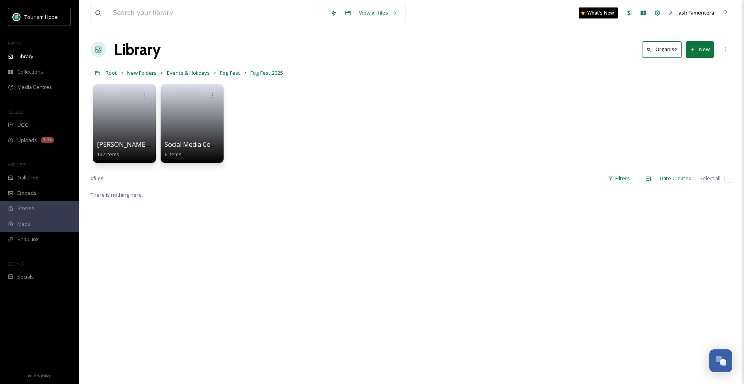
click at [133, 91] on div at bounding box center [124, 95] width 55 height 14
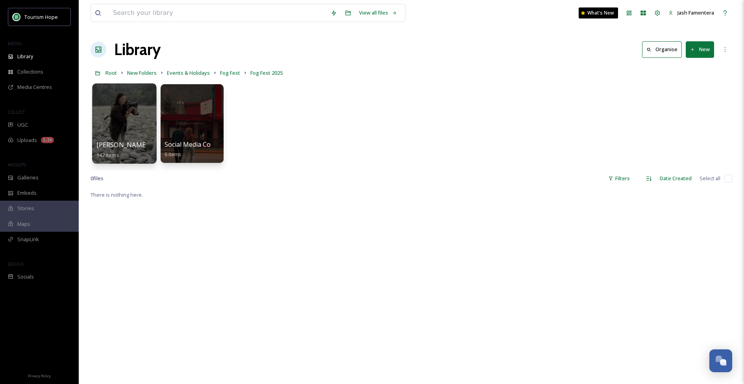
click at [137, 118] on div at bounding box center [124, 123] width 64 height 80
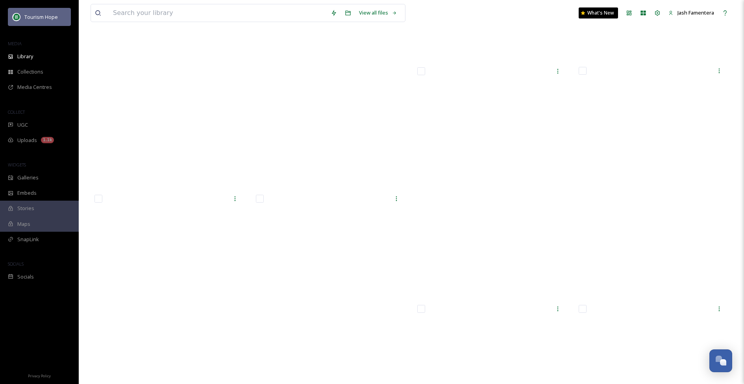
scroll to position [3708, 0]
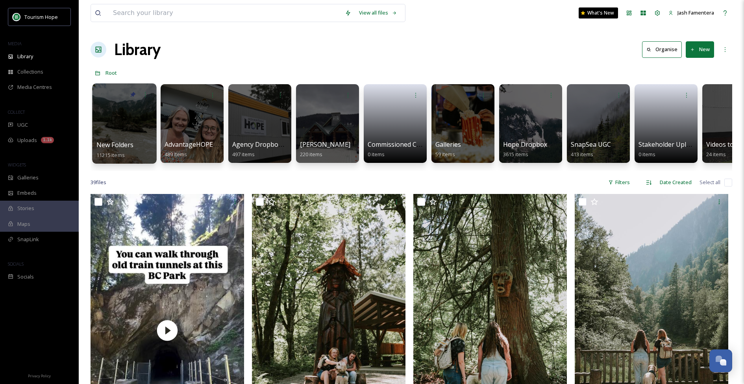
click at [121, 118] on div at bounding box center [124, 123] width 64 height 80
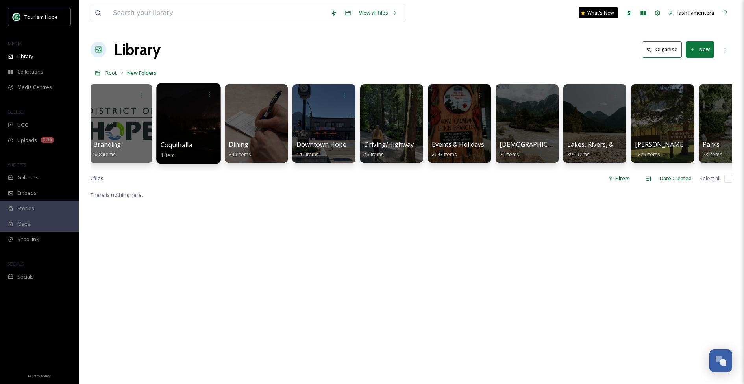
scroll to position [0, 278]
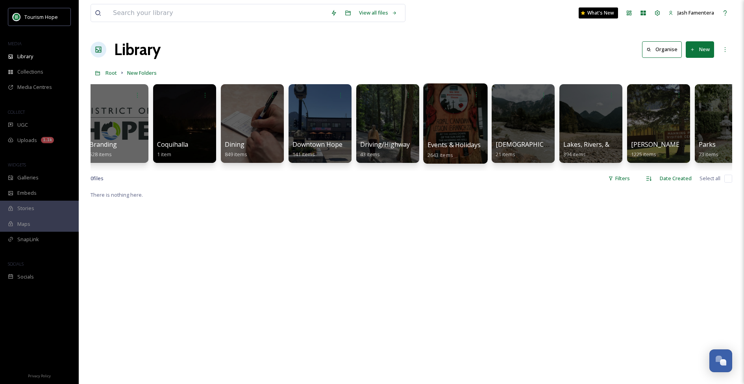
click at [454, 131] on div at bounding box center [455, 123] width 64 height 80
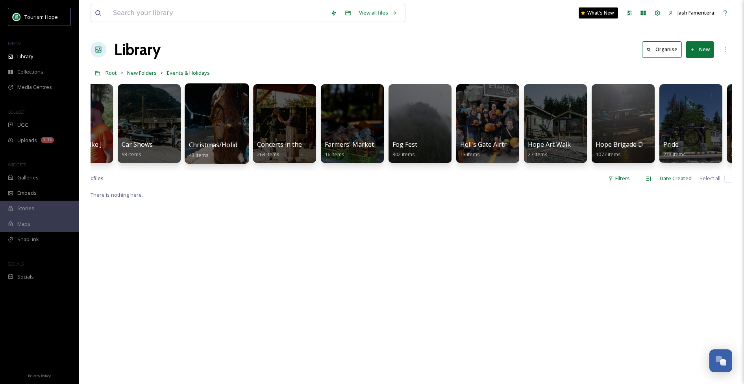
scroll to position [0, 306]
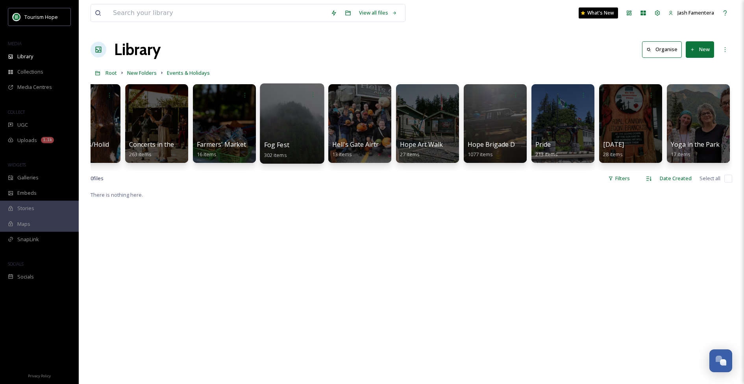
click at [291, 130] on div at bounding box center [292, 123] width 64 height 80
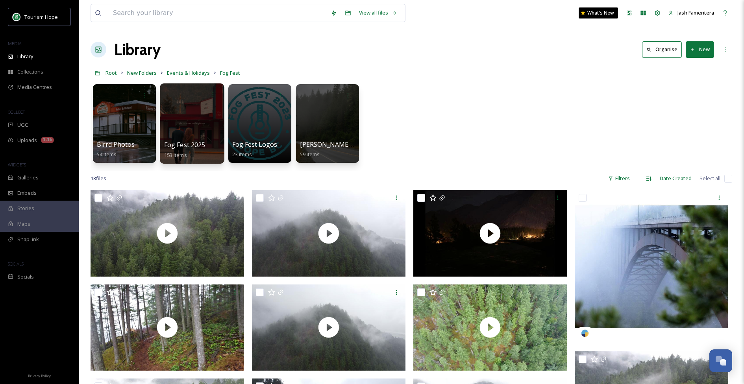
click at [164, 124] on div at bounding box center [192, 123] width 64 height 80
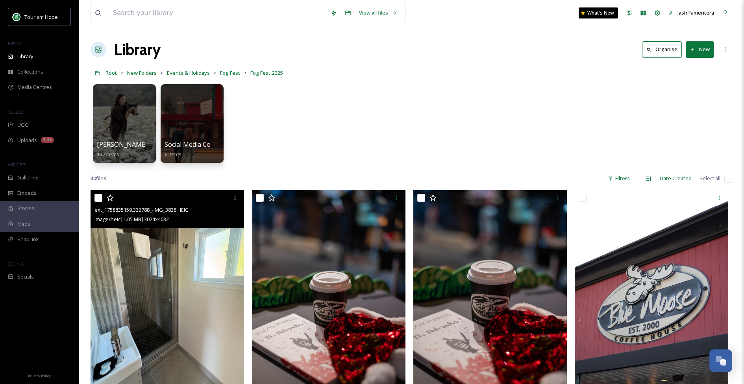
click at [140, 320] on img at bounding box center [167, 292] width 153 height 205
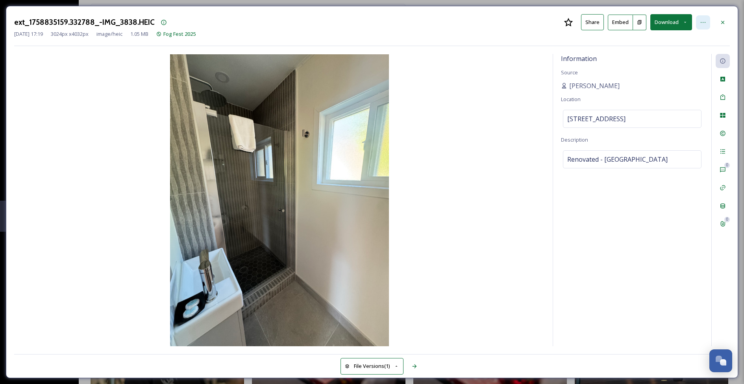
click at [702, 15] on div at bounding box center [703, 22] width 14 height 14
click at [724, 25] on icon at bounding box center [722, 22] width 6 height 6
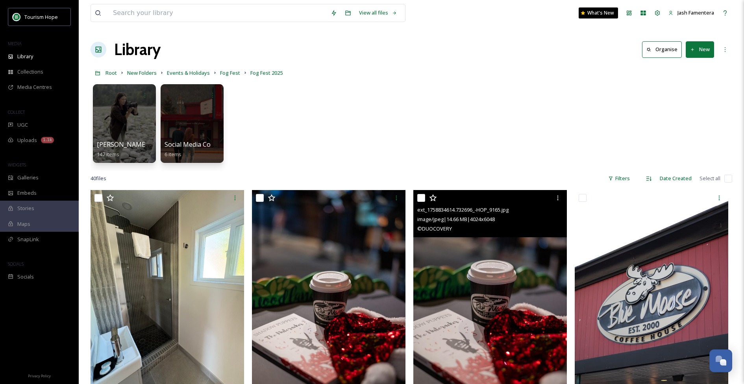
click at [511, 364] on img at bounding box center [489, 305] width 153 height 231
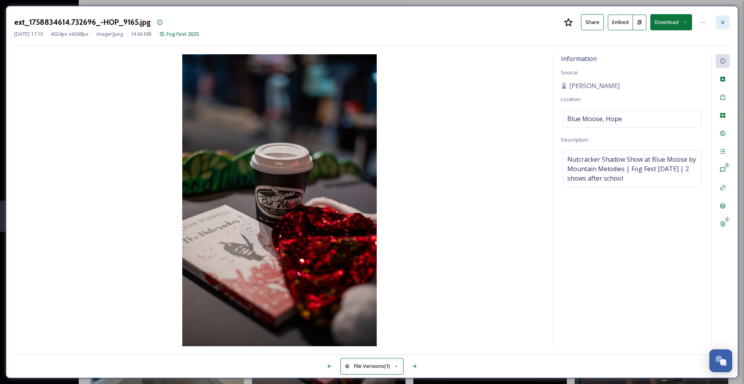
click at [723, 22] on icon at bounding box center [722, 22] width 6 height 6
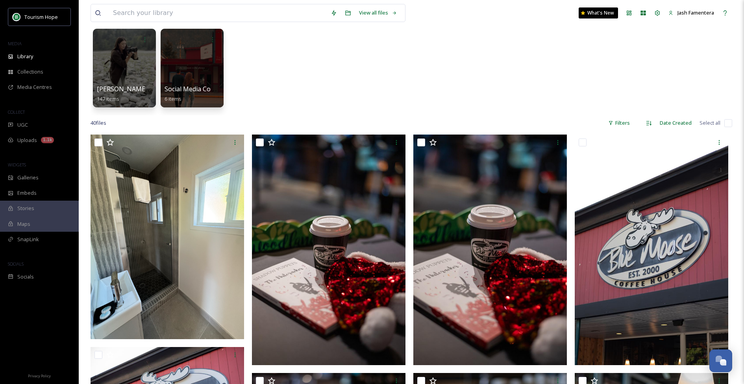
scroll to position [65, 0]
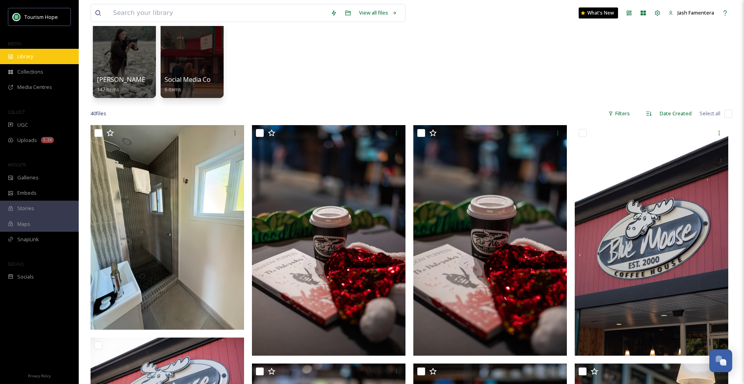
click at [36, 61] on div "Library" at bounding box center [39, 56] width 79 height 15
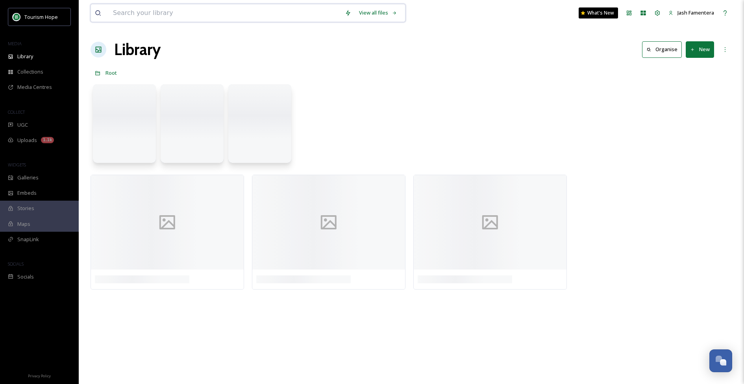
click at [150, 16] on input at bounding box center [225, 12] width 232 height 17
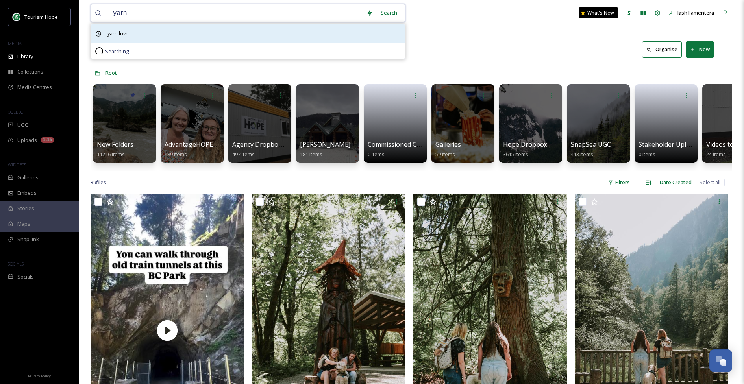
type input "yarn"
click at [170, 36] on div "yarn love" at bounding box center [247, 33] width 313 height 19
click at [332, 35] on div "yarn love" at bounding box center [247, 33] width 313 height 19
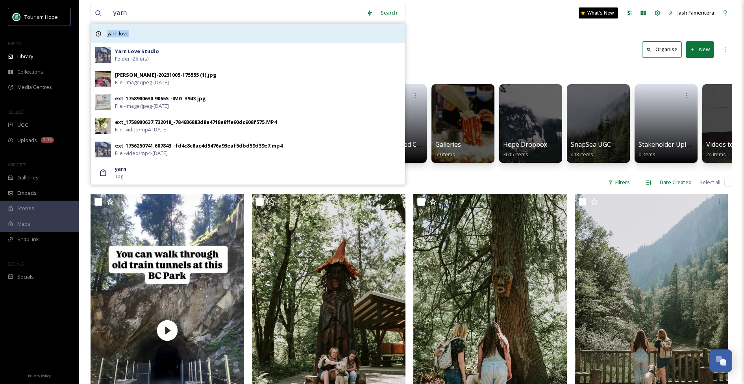
click at [332, 35] on div "yarn love" at bounding box center [247, 33] width 313 height 19
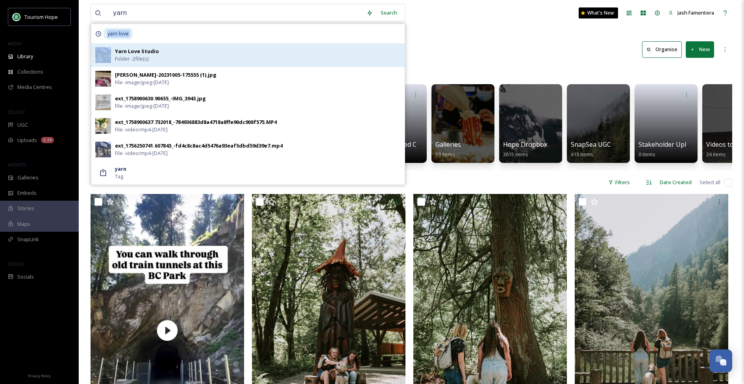
click at [342, 58] on div "Yarn Love Studio Folder - 2 file(s)" at bounding box center [258, 55] width 286 height 15
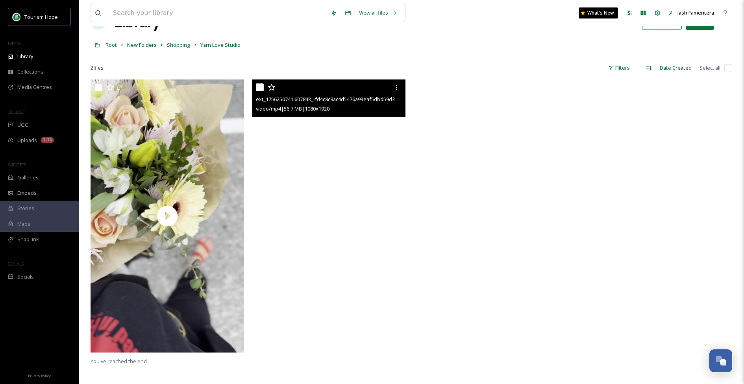
scroll to position [29, 0]
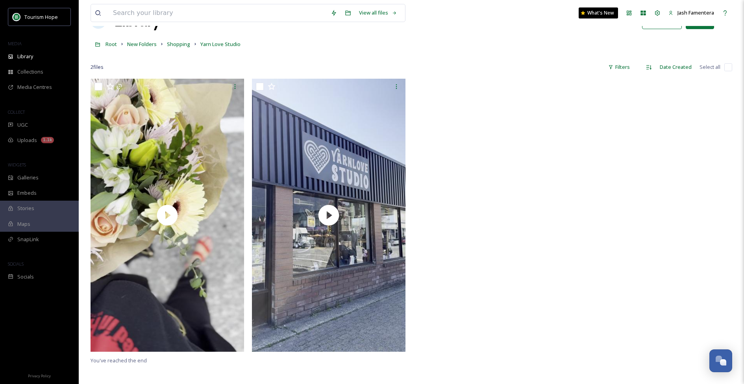
click at [523, 167] on div at bounding box center [491, 217] width 157 height 277
click at [178, 43] on span "Shopping" at bounding box center [178, 44] width 23 height 7
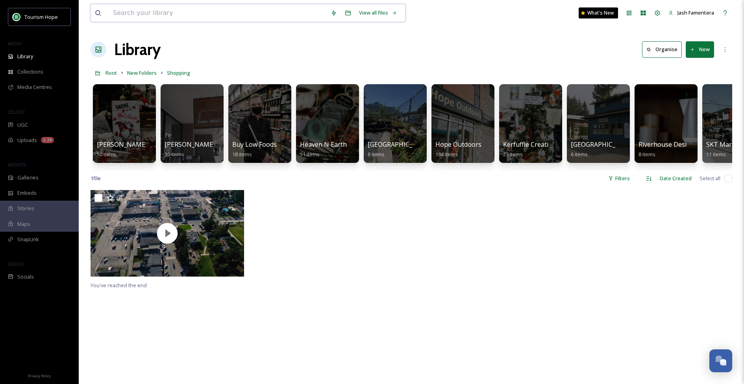
click at [164, 7] on input at bounding box center [218, 12] width 218 height 17
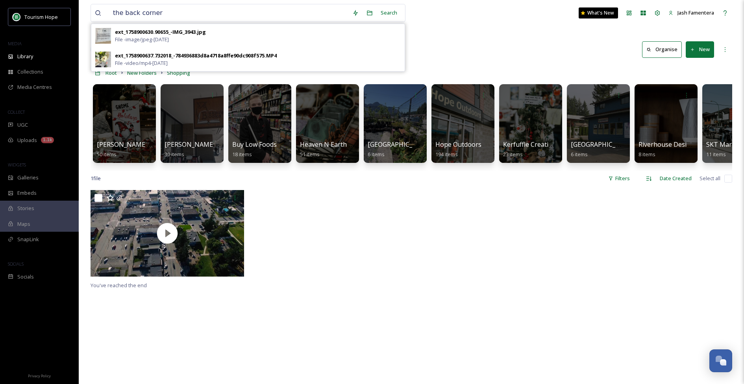
click at [488, 14] on div "the back corner Search ext_1758900630.90655_-IMG_3943.jpg File - image/jpeg - S…" at bounding box center [412, 13] width 642 height 26
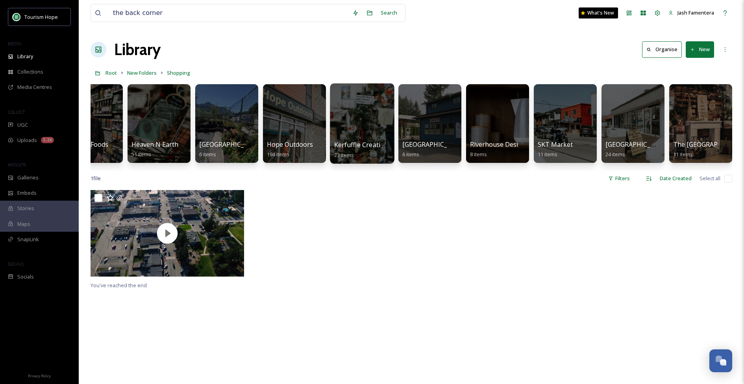
scroll to position [0, 238]
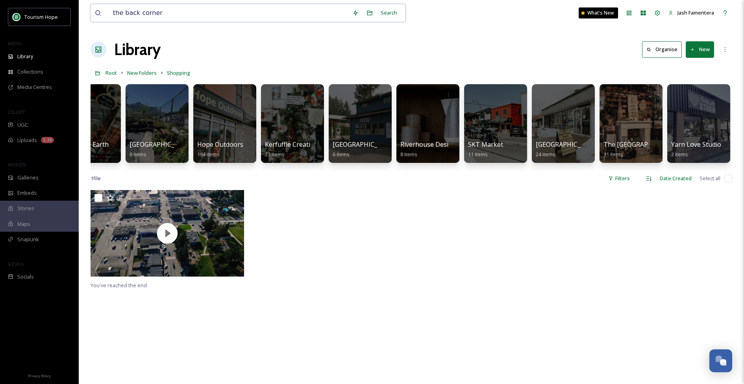
click at [276, 9] on input "the back corner" at bounding box center [228, 12] width 239 height 17
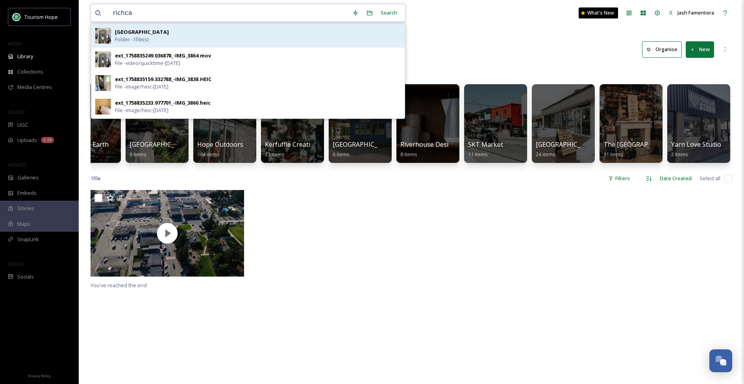
type input "richca"
click at [269, 29] on div "Richca Chalets Resort Folder - 1 file(s)" at bounding box center [258, 35] width 286 height 15
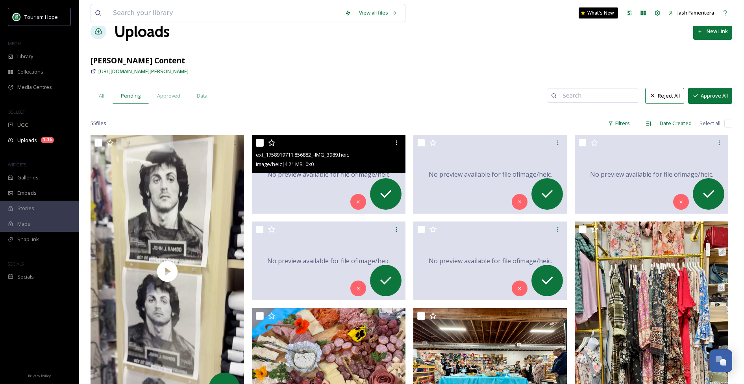
scroll to position [7, 0]
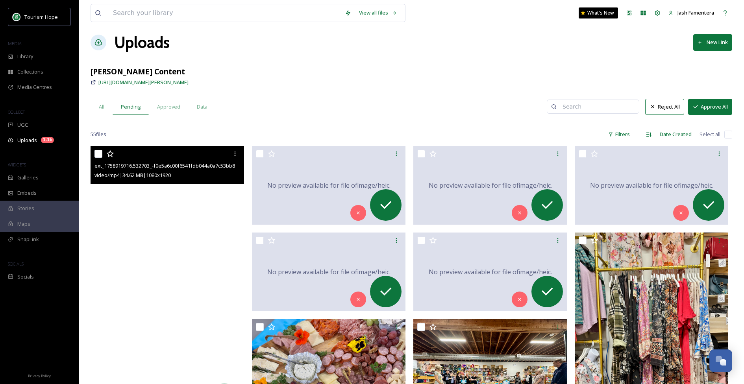
click at [191, 249] on video "ext_1758919716.532703_-f0e5a6c00f6541fdb044a0a7c53bb8be.MP4" at bounding box center [167, 282] width 153 height 273
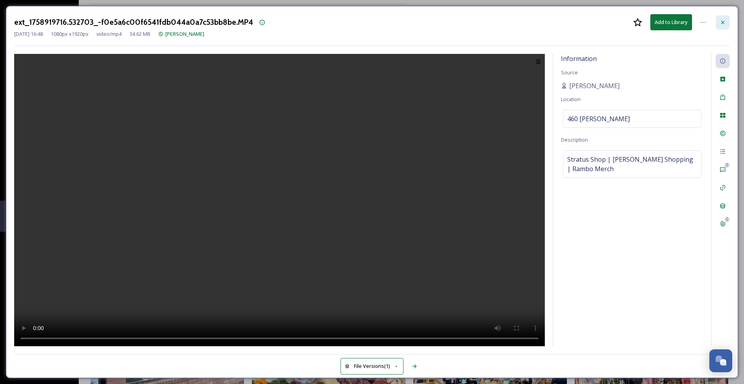
click at [721, 24] on icon at bounding box center [722, 22] width 6 height 6
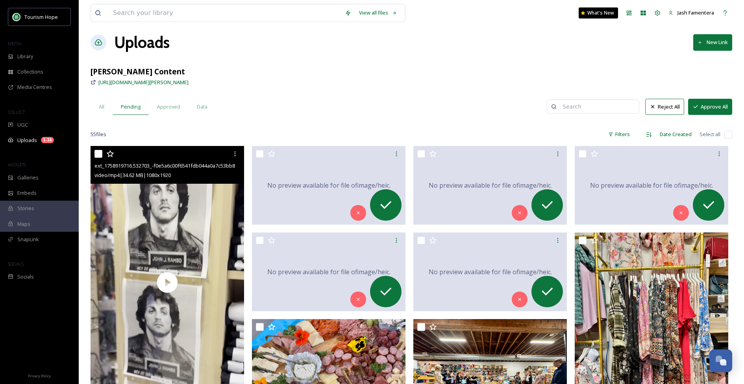
click at [100, 154] on input "checkbox" at bounding box center [98, 154] width 8 height 8
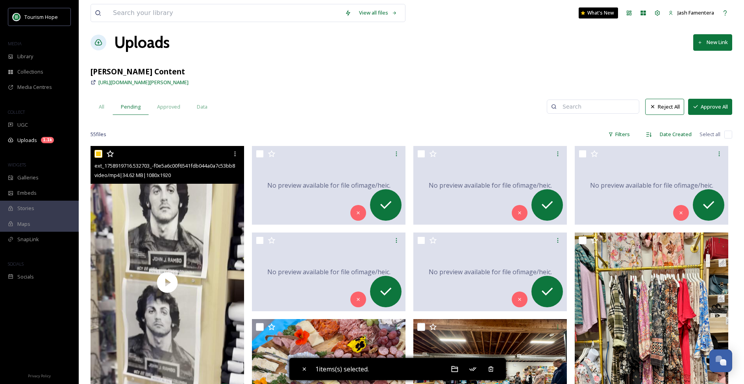
click at [98, 152] on input "checkbox" at bounding box center [98, 154] width 8 height 8
checkbox input "false"
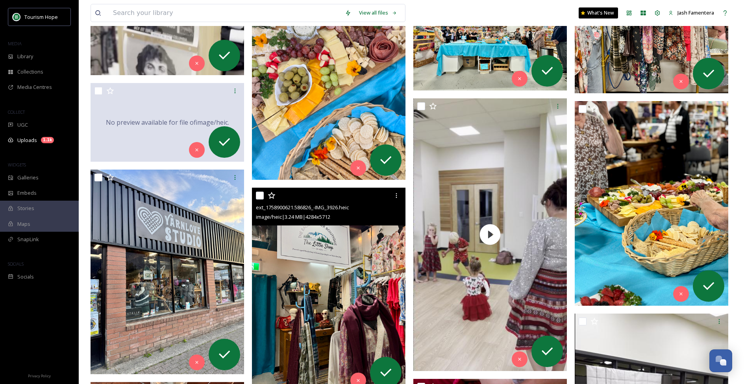
scroll to position [349, 0]
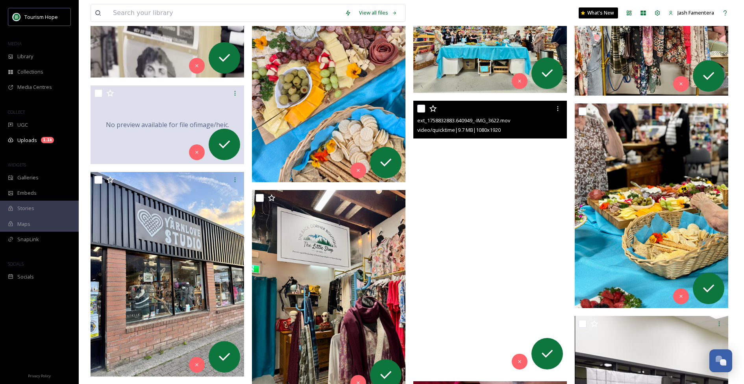
click at [441, 152] on video "ext_1758832883.640949_-IMG_3622.mov" at bounding box center [489, 237] width 153 height 273
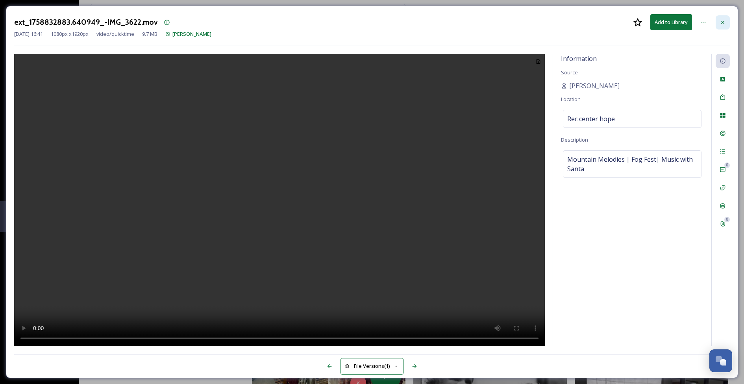
click at [722, 20] on icon at bounding box center [722, 22] width 6 height 6
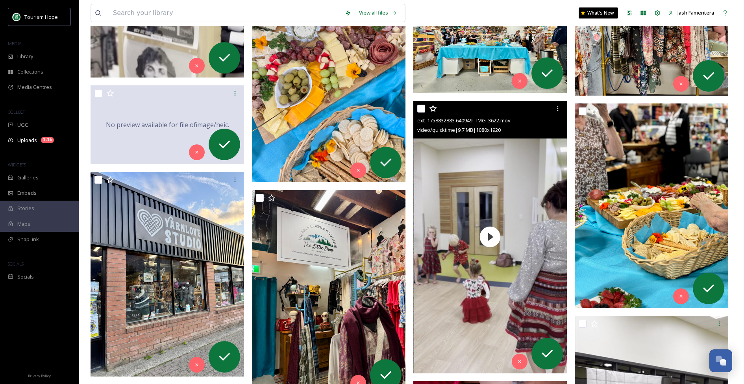
click at [421, 106] on input "checkbox" at bounding box center [421, 109] width 8 height 8
checkbox input "true"
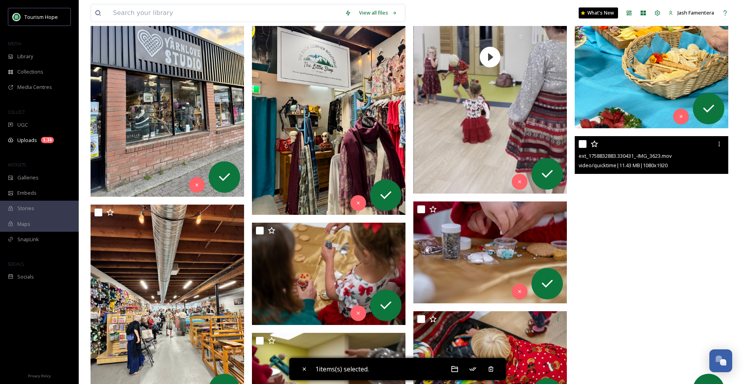
scroll to position [573, 0]
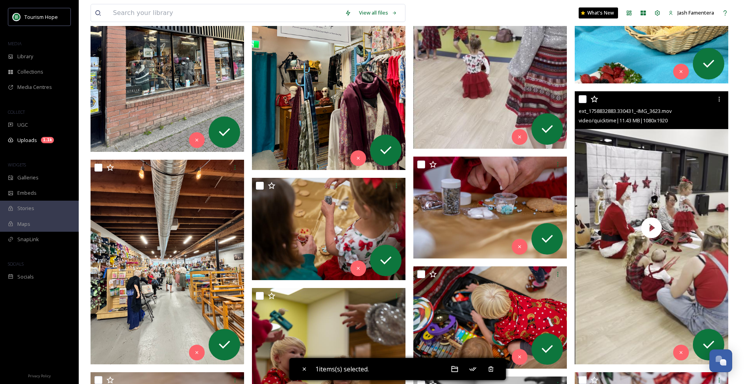
click at [583, 96] on input "checkbox" at bounding box center [583, 99] width 8 height 8
checkbox input "true"
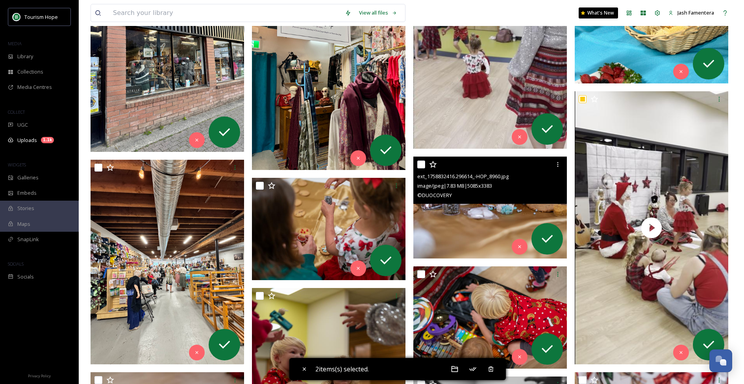
click at [419, 163] on input "checkbox" at bounding box center [421, 165] width 8 height 8
checkbox input "true"
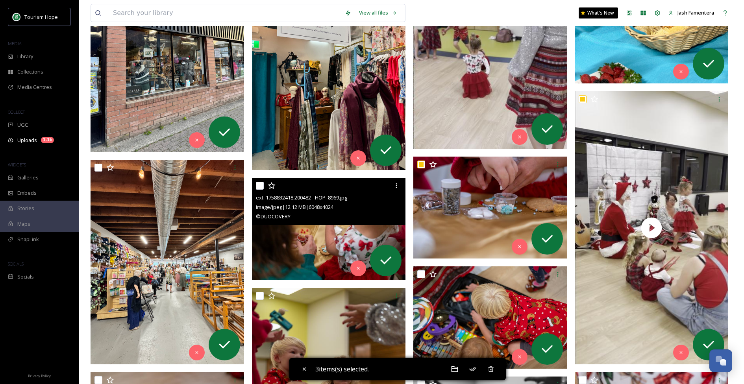
click at [263, 183] on input "checkbox" at bounding box center [260, 186] width 8 height 8
checkbox input "true"
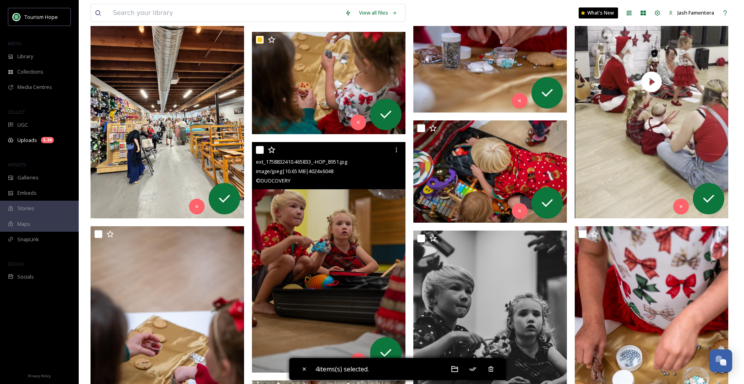
scroll to position [739, 0]
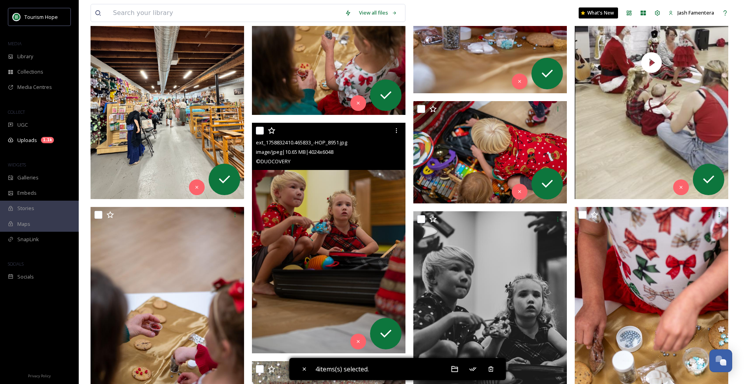
click at [261, 129] on input "checkbox" at bounding box center [260, 131] width 8 height 8
checkbox input "true"
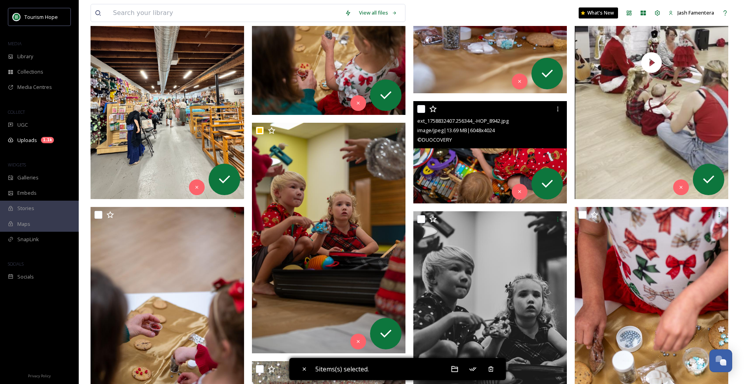
click at [422, 108] on input "checkbox" at bounding box center [421, 109] width 8 height 8
checkbox input "true"
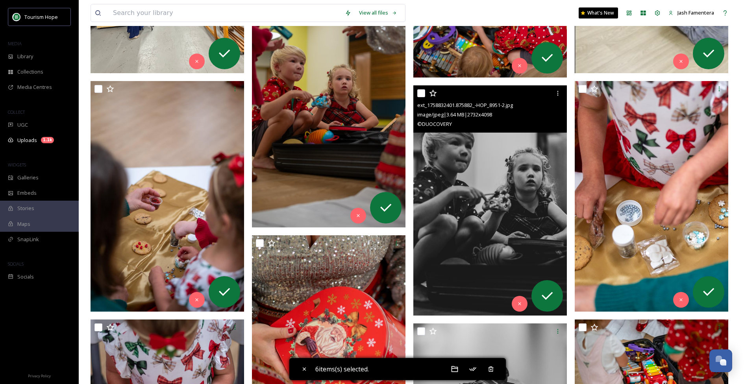
scroll to position [868, 0]
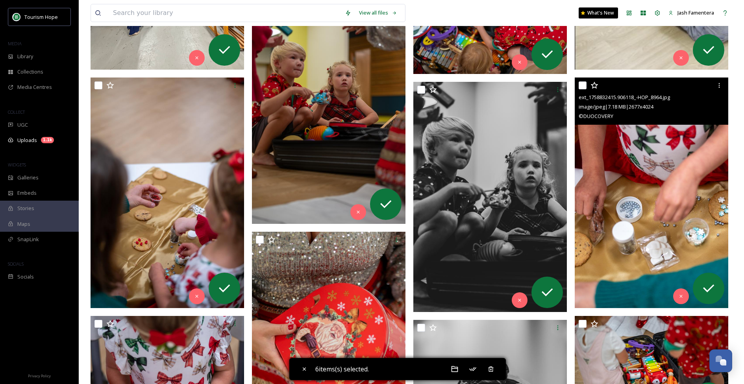
click at [586, 81] on div at bounding box center [653, 85] width 148 height 14
click at [583, 83] on input "checkbox" at bounding box center [583, 85] width 8 height 8
checkbox input "true"
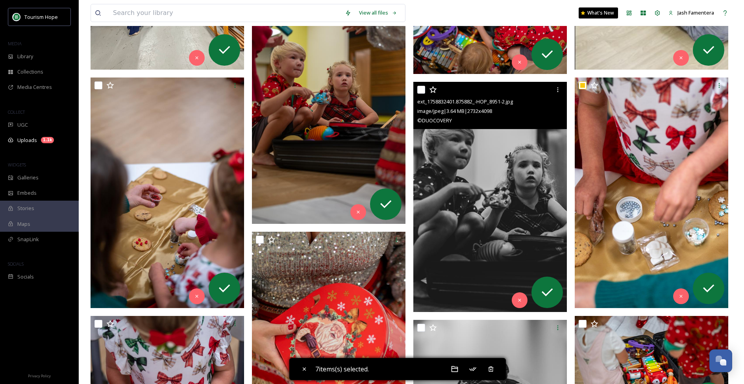
click at [421, 88] on input "checkbox" at bounding box center [421, 90] width 8 height 8
checkbox input "true"
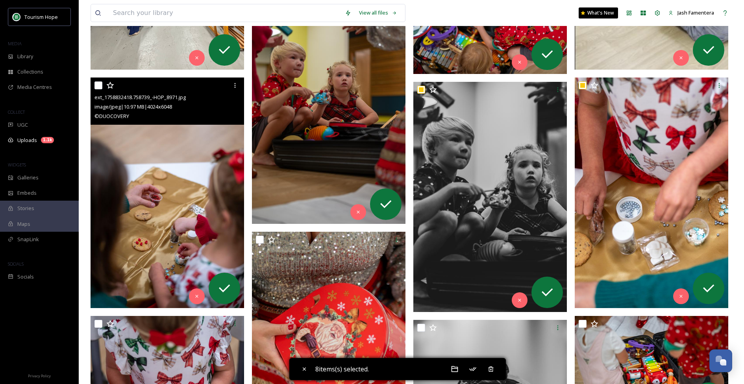
click at [97, 84] on input "checkbox" at bounding box center [98, 85] width 8 height 8
checkbox input "true"
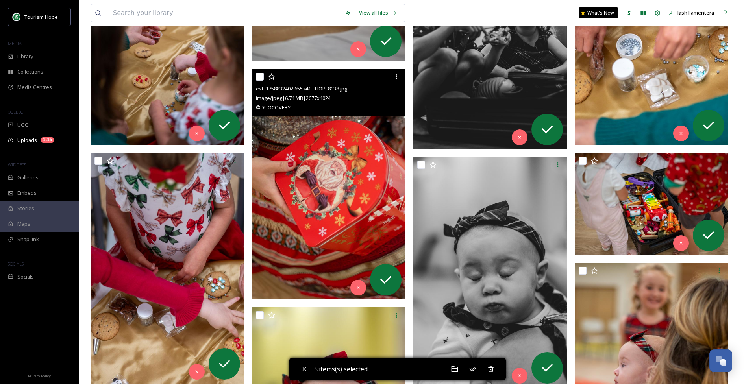
scroll to position [1045, 0]
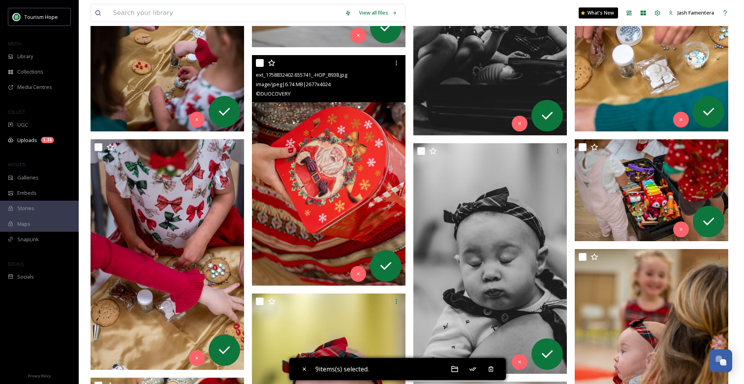
click at [259, 60] on input "checkbox" at bounding box center [260, 63] width 8 height 8
checkbox input "true"
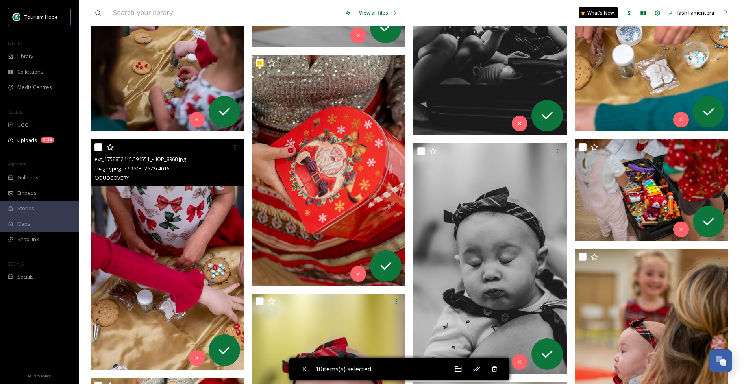
click at [98, 145] on input "checkbox" at bounding box center [98, 147] width 8 height 8
checkbox input "true"
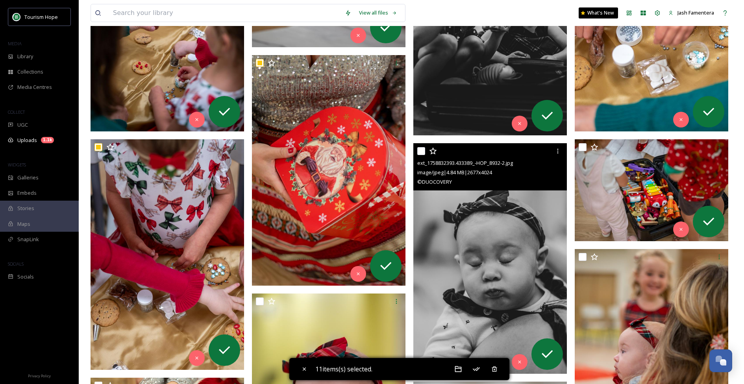
click at [420, 153] on input "checkbox" at bounding box center [421, 151] width 8 height 8
checkbox input "true"
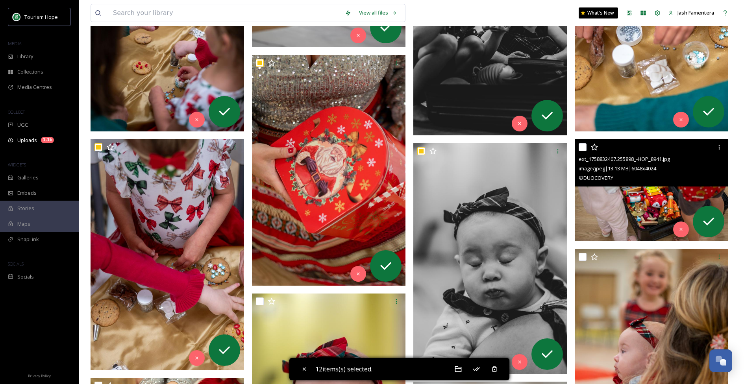
click at [585, 145] on input "checkbox" at bounding box center [583, 147] width 8 height 8
checkbox input "true"
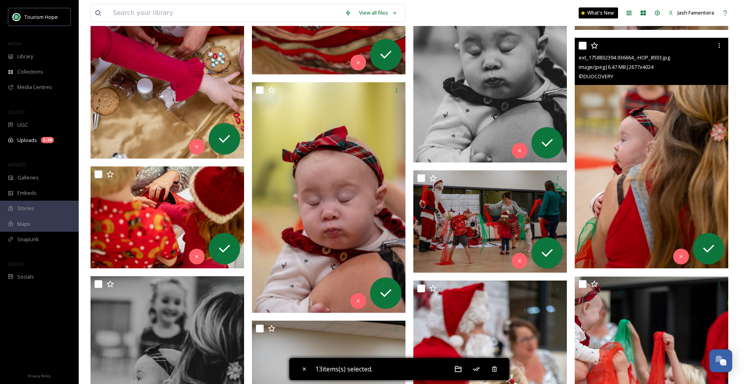
scroll to position [1259, 0]
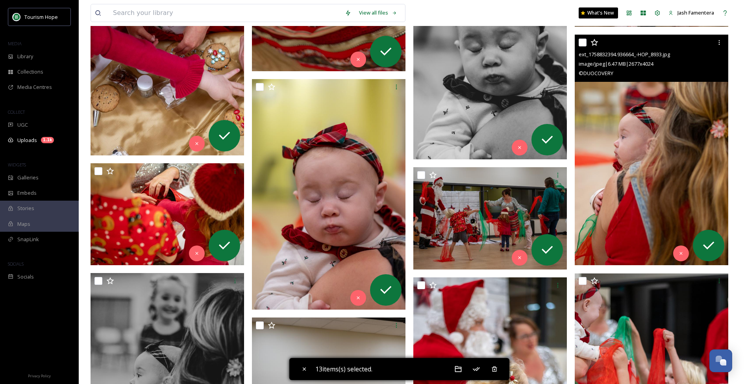
click at [579, 40] on input "checkbox" at bounding box center [583, 43] width 8 height 8
checkbox input "true"
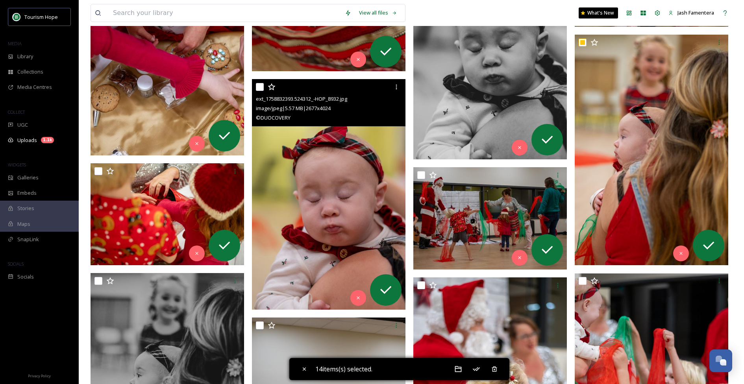
click at [259, 87] on input "checkbox" at bounding box center [260, 87] width 8 height 8
checkbox input "true"
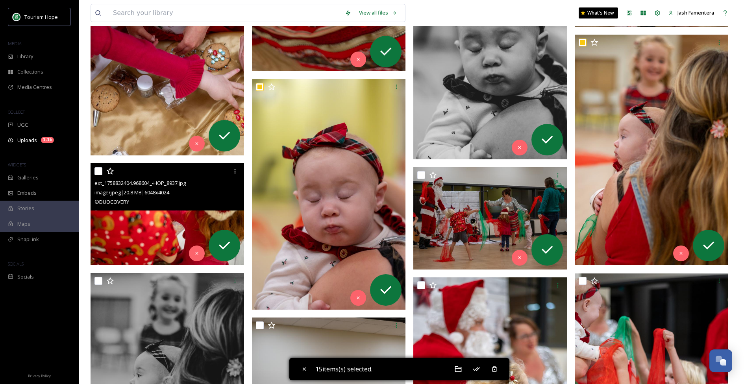
click at [98, 173] on input "checkbox" at bounding box center [98, 171] width 8 height 8
checkbox input "true"
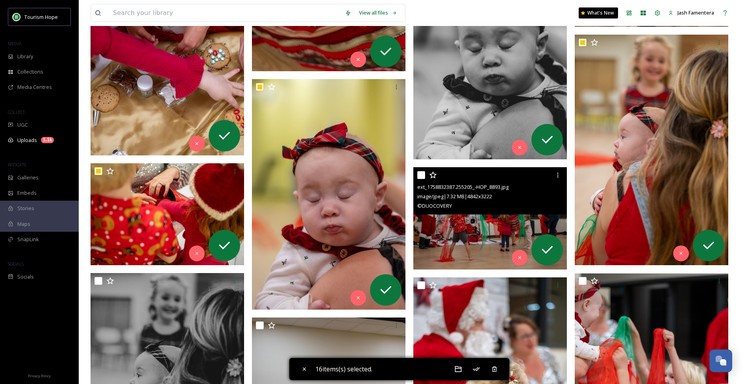
click at [420, 172] on input "checkbox" at bounding box center [421, 175] width 8 height 8
checkbox input "true"
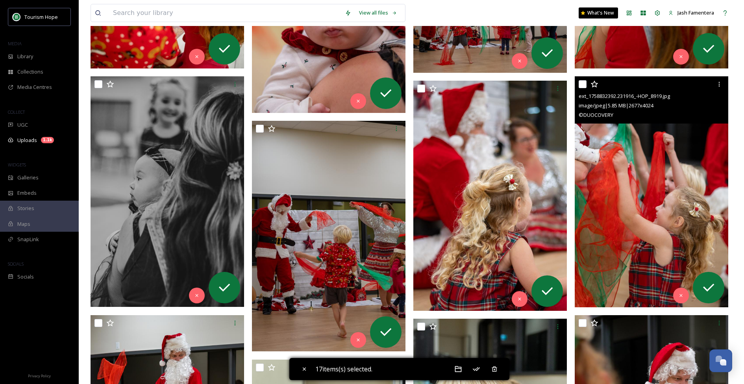
scroll to position [1462, 0]
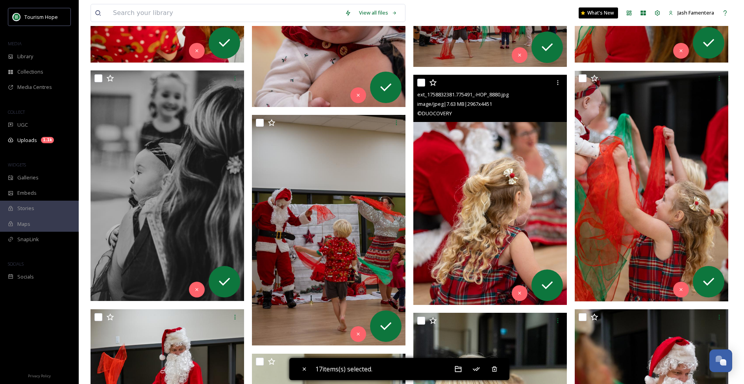
click at [418, 79] on input "checkbox" at bounding box center [421, 83] width 8 height 8
checkbox input "true"
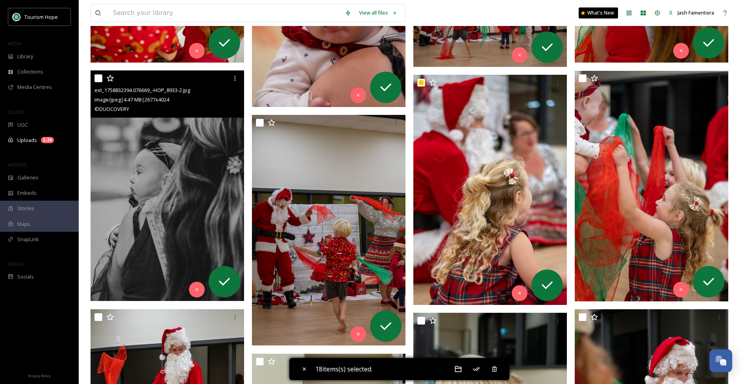
click at [100, 79] on input "checkbox" at bounding box center [98, 78] width 8 height 8
checkbox input "true"
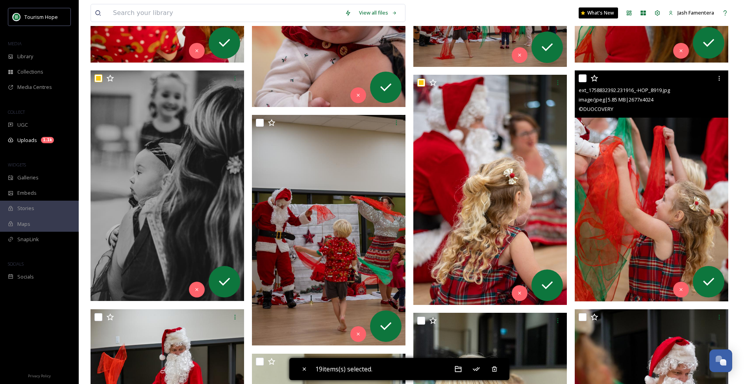
click at [582, 76] on input "checkbox" at bounding box center [583, 78] width 8 height 8
checkbox input "true"
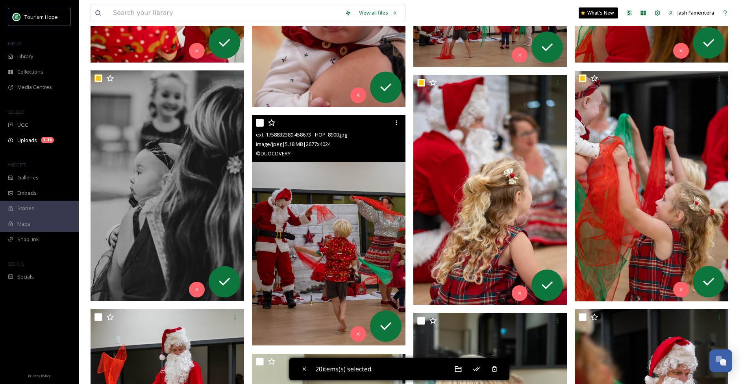
click at [263, 122] on input "checkbox" at bounding box center [260, 123] width 8 height 8
checkbox input "true"
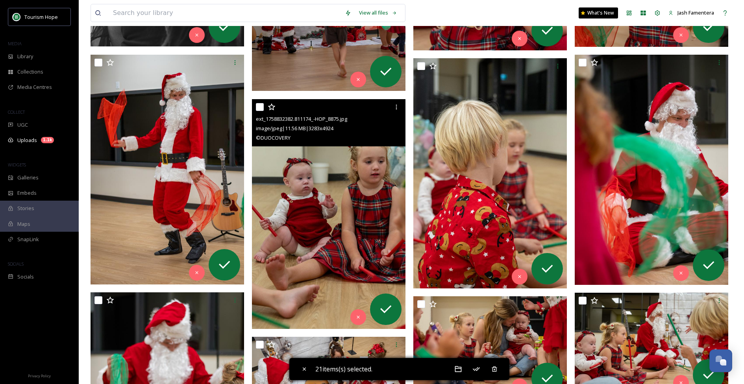
scroll to position [1728, 0]
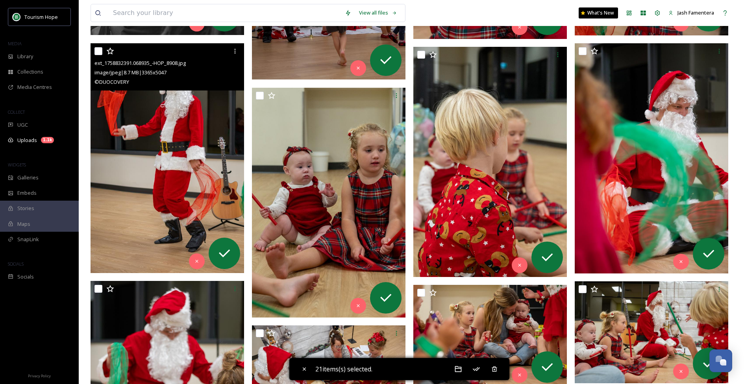
click at [101, 49] on input "checkbox" at bounding box center [98, 51] width 8 height 8
checkbox input "true"
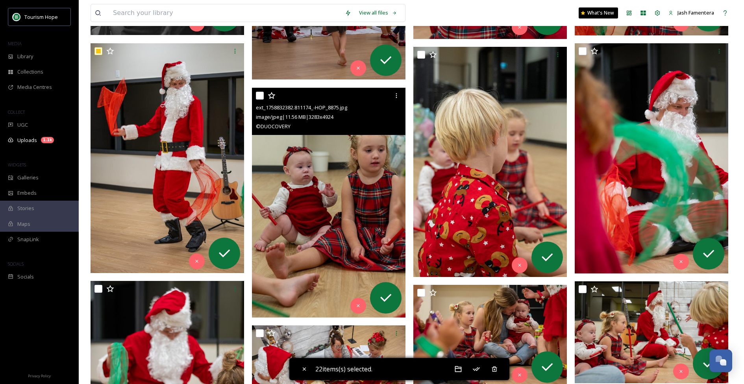
click at [259, 98] on input "checkbox" at bounding box center [260, 96] width 8 height 8
checkbox input "true"
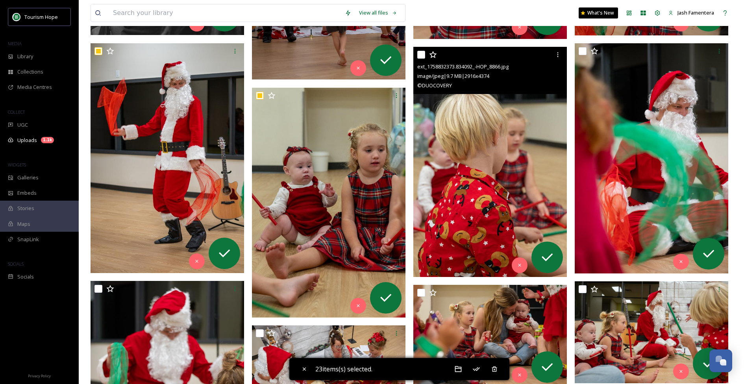
click at [417, 53] on input "checkbox" at bounding box center [421, 55] width 8 height 8
checkbox input "true"
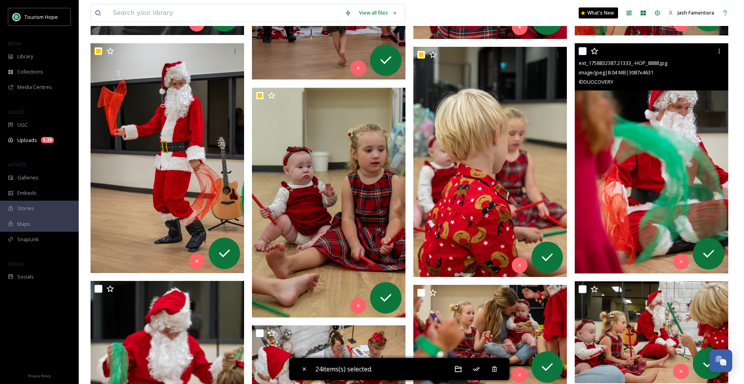
click at [584, 49] on input "checkbox" at bounding box center [583, 51] width 8 height 8
checkbox input "true"
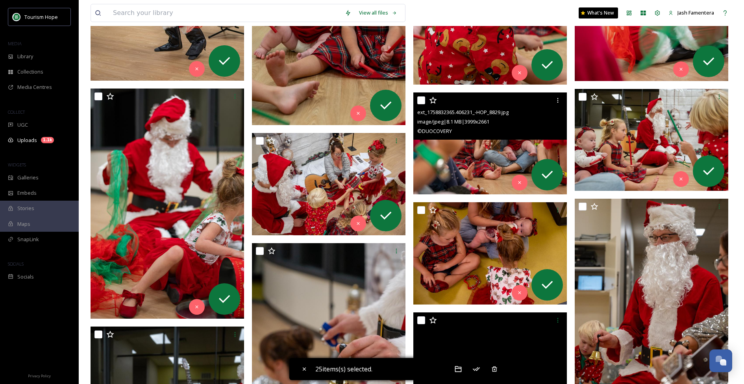
scroll to position [1949, 0]
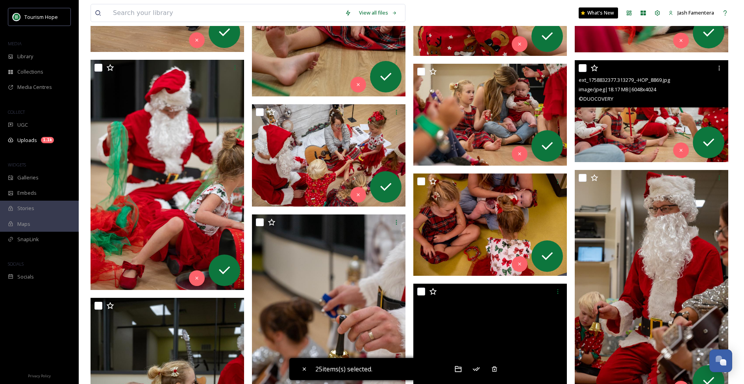
click at [583, 66] on input "checkbox" at bounding box center [583, 68] width 8 height 8
checkbox input "true"
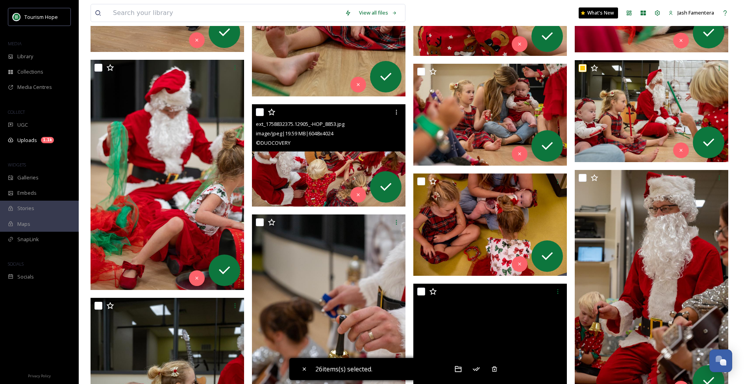
click at [258, 108] on input "checkbox" at bounding box center [260, 112] width 8 height 8
checkbox input "true"
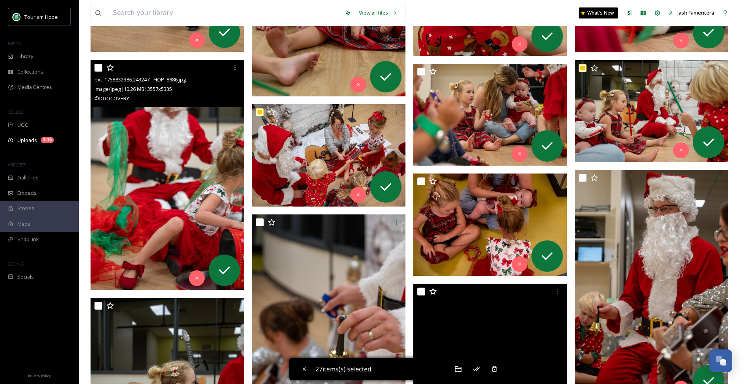
click at [98, 64] on input "checkbox" at bounding box center [98, 68] width 8 height 8
checkbox input "true"
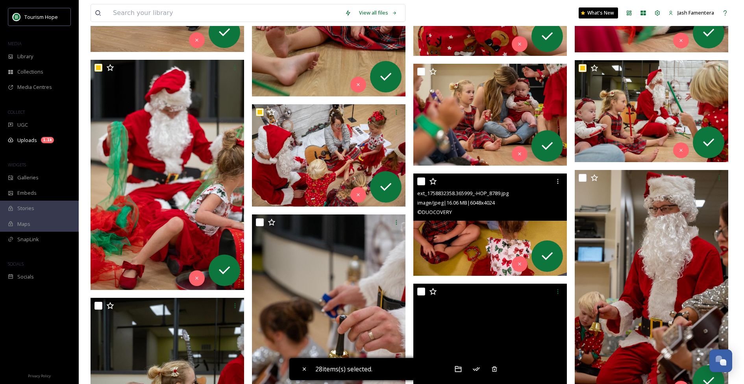
click at [420, 178] on input "checkbox" at bounding box center [421, 182] width 8 height 8
checkbox input "true"
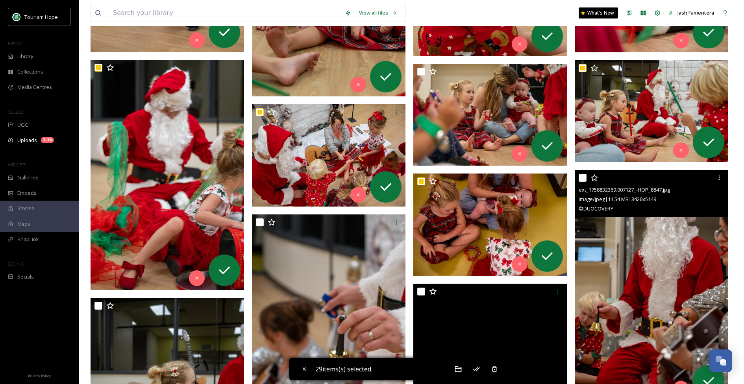
click at [583, 175] on input "checkbox" at bounding box center [583, 178] width 8 height 8
checkbox input "true"
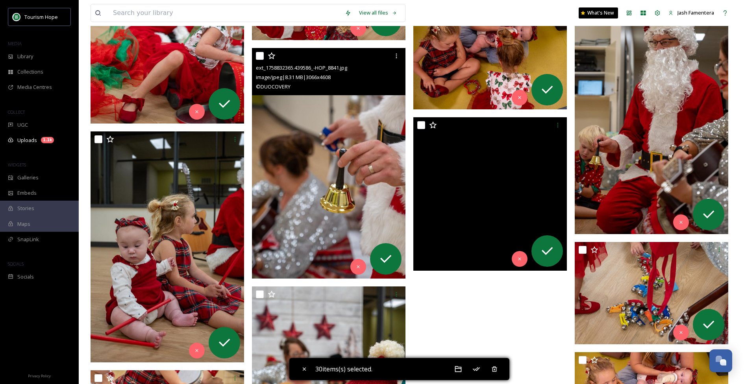
scroll to position [2064, 0]
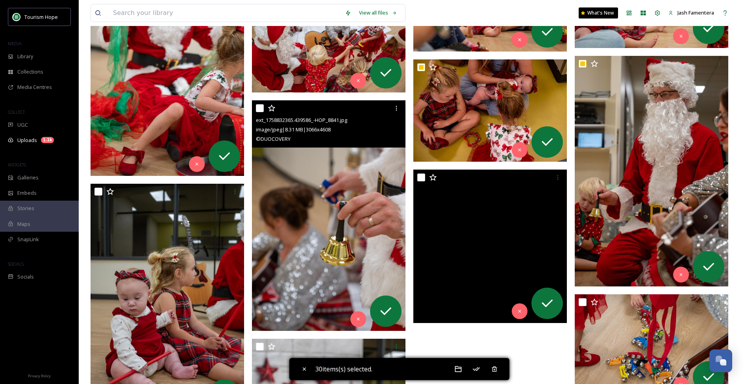
click at [260, 105] on input "checkbox" at bounding box center [260, 108] width 8 height 8
checkbox input "true"
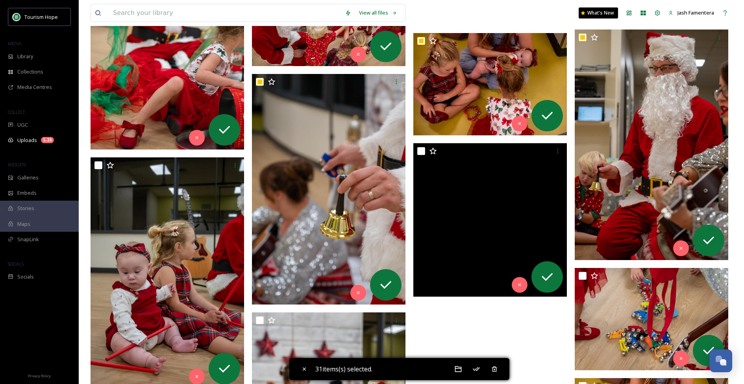
scroll to position [2139, 0]
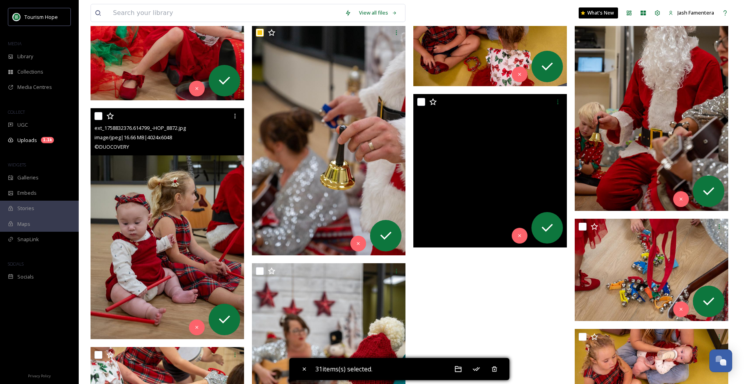
click at [98, 113] on input "checkbox" at bounding box center [98, 116] width 8 height 8
checkbox input "true"
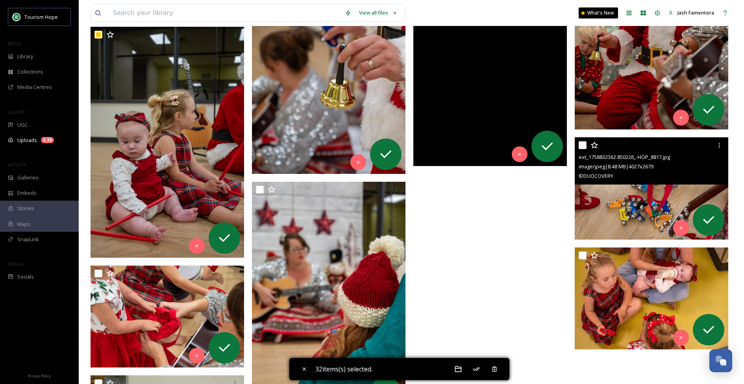
scroll to position [2226, 0]
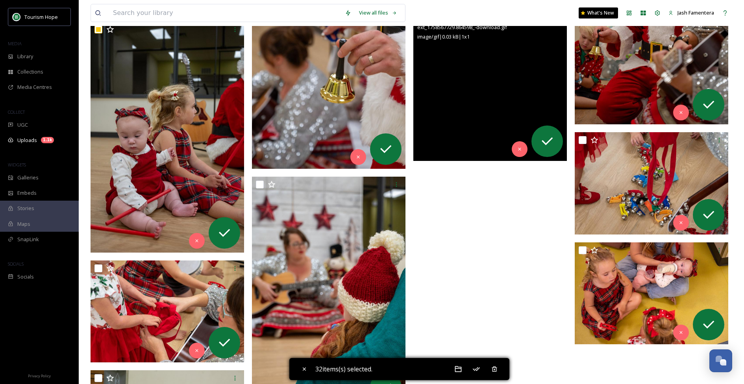
click at [477, 109] on img at bounding box center [489, 83] width 153 height 153
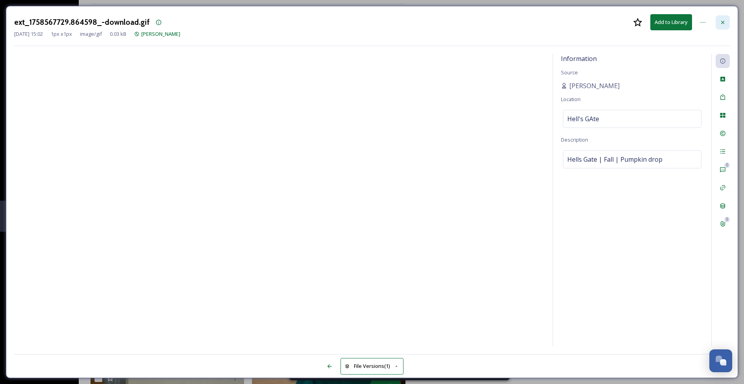
click at [726, 22] on icon at bounding box center [722, 22] width 6 height 6
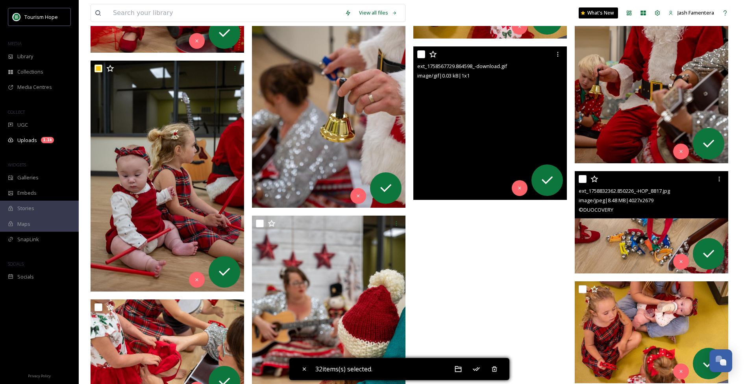
scroll to position [2179, 0]
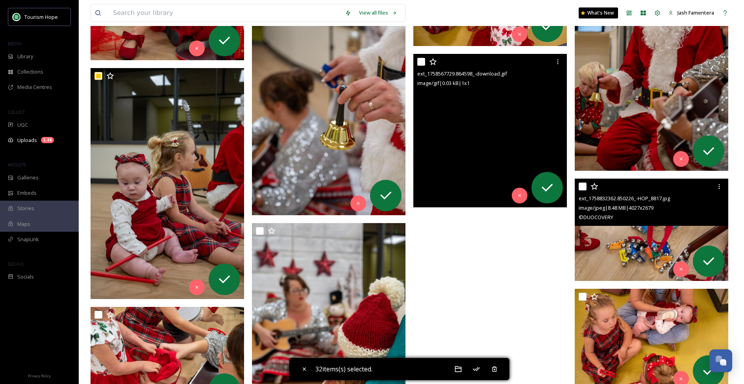
click at [582, 186] on input "checkbox" at bounding box center [583, 187] width 8 height 8
checkbox input "true"
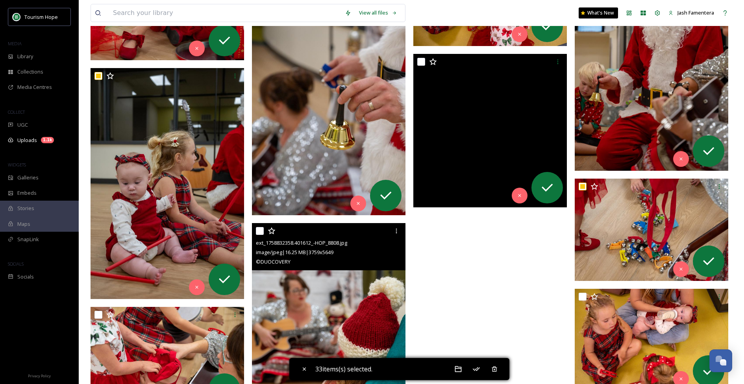
click at [259, 230] on input "checkbox" at bounding box center [260, 231] width 8 height 8
checkbox input "true"
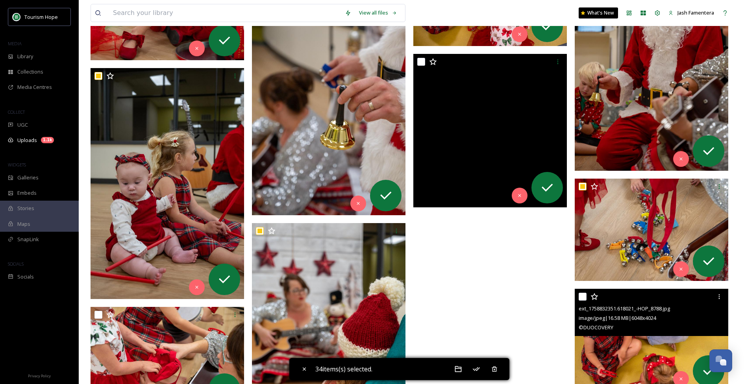
click at [584, 293] on input "checkbox" at bounding box center [583, 297] width 8 height 8
checkbox input "true"
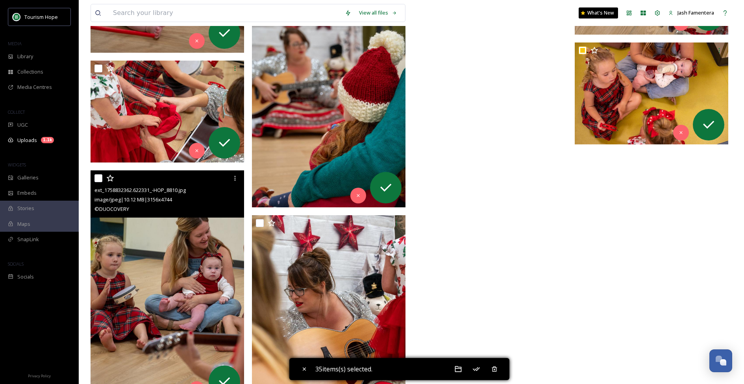
scroll to position [2419, 0]
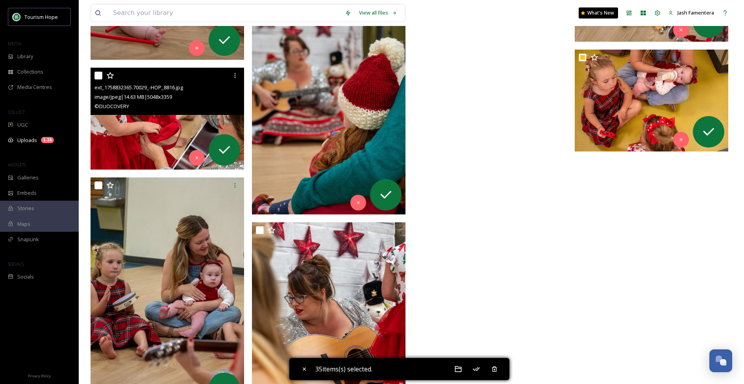
click at [97, 72] on input "checkbox" at bounding box center [98, 76] width 8 height 8
checkbox input "true"
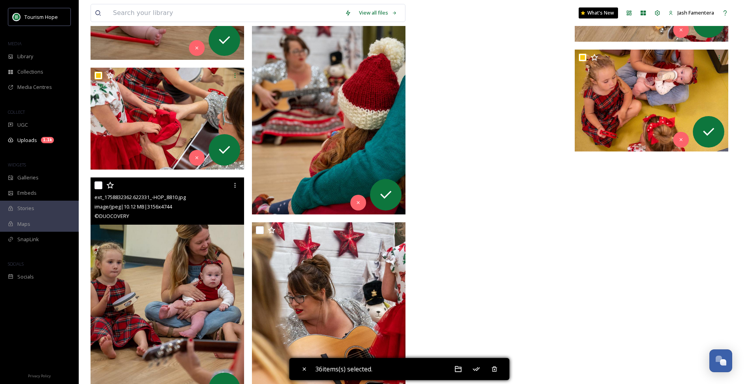
click at [98, 183] on input "checkbox" at bounding box center [98, 185] width 8 height 8
checkbox input "true"
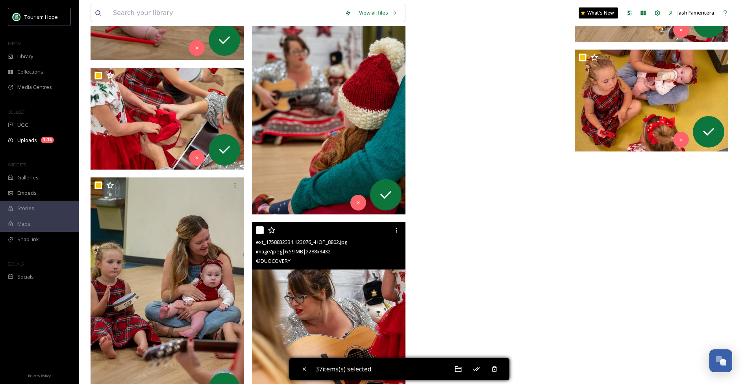
click at [261, 230] on input "checkbox" at bounding box center [260, 230] width 8 height 8
checkbox input "true"
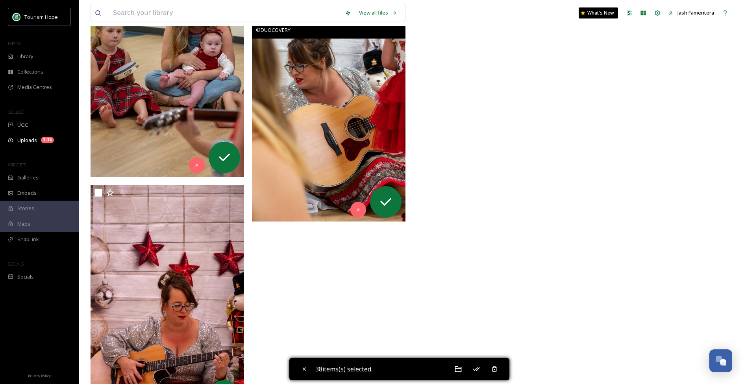
scroll to position [2694, 0]
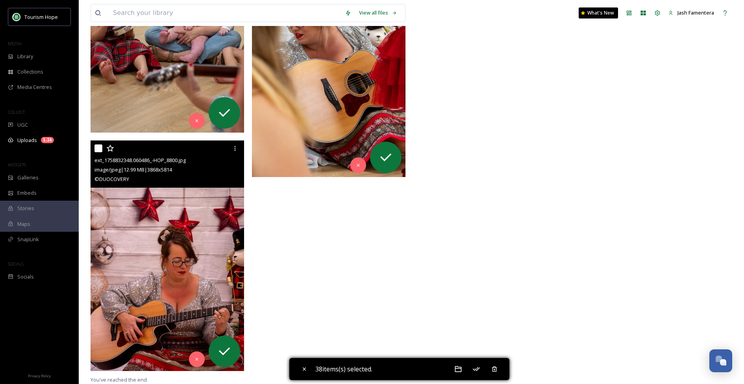
click at [99, 147] on input "checkbox" at bounding box center [98, 148] width 8 height 8
checkbox input "true"
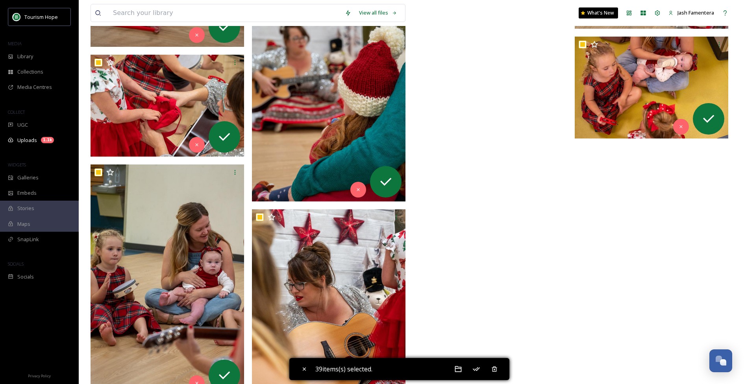
scroll to position [2431, 0]
click at [461, 365] on icon at bounding box center [458, 369] width 8 height 8
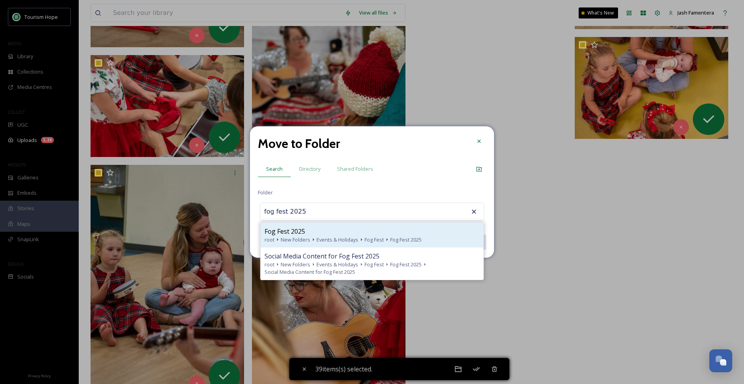
click at [348, 232] on div "Fog Fest 2025" at bounding box center [371, 231] width 215 height 9
type input "Fog Fest 2025"
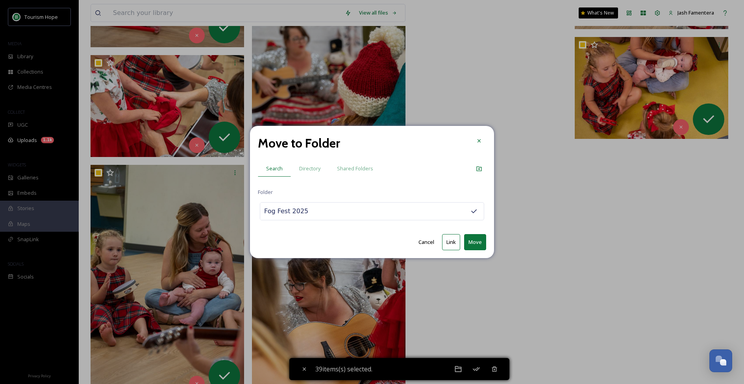
click at [473, 239] on button "Move" at bounding box center [475, 242] width 22 height 16
checkbox input "false"
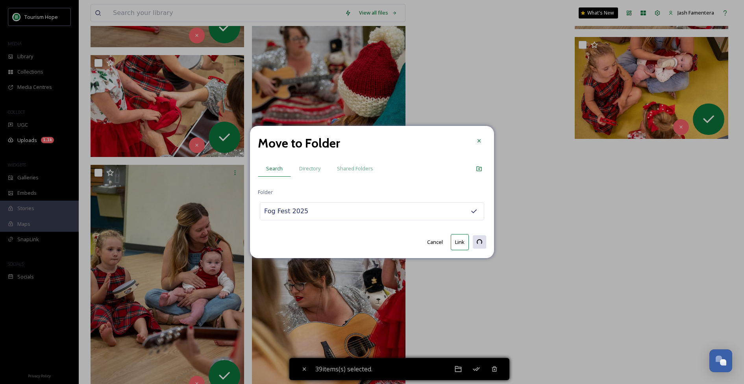
checkbox input "false"
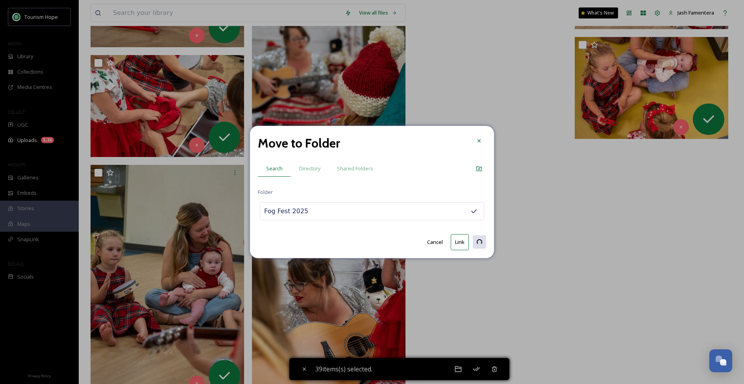
checkbox input "false"
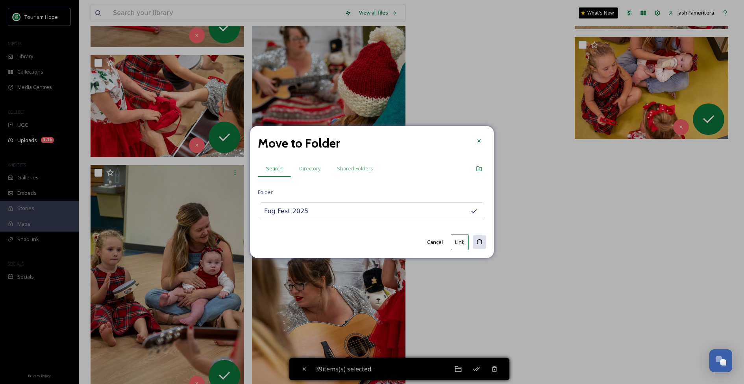
checkbox input "false"
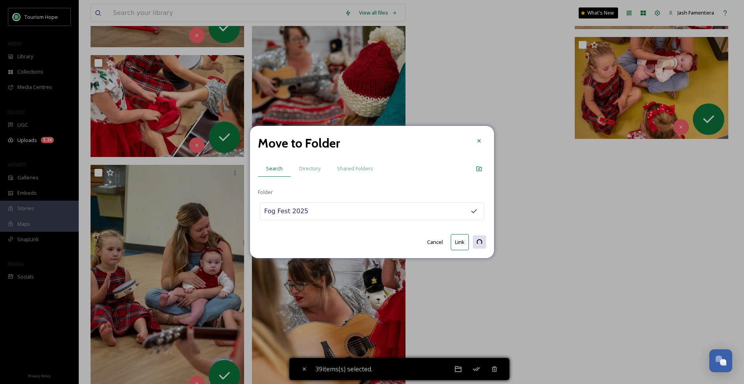
checkbox input "false"
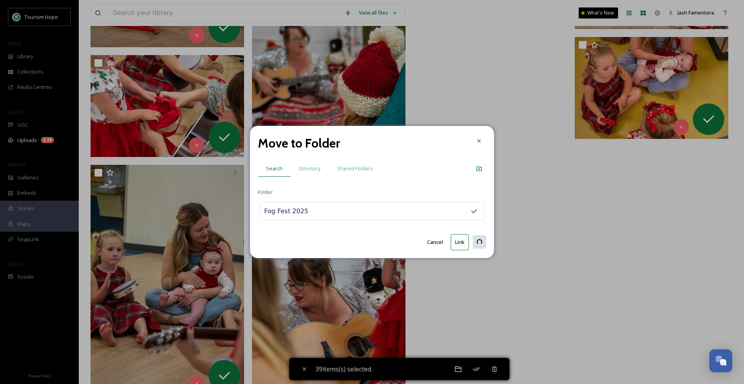
checkbox input "false"
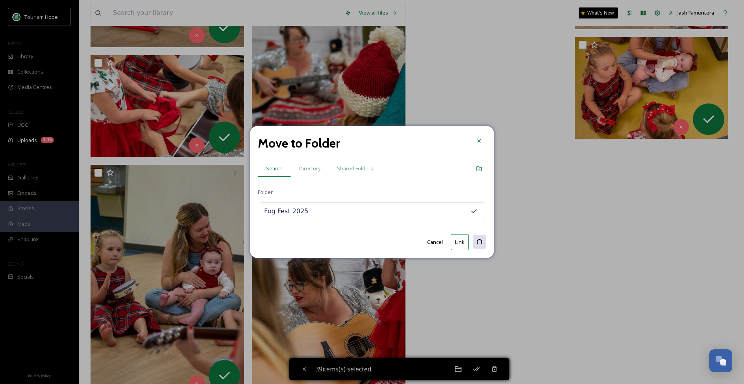
checkbox input "false"
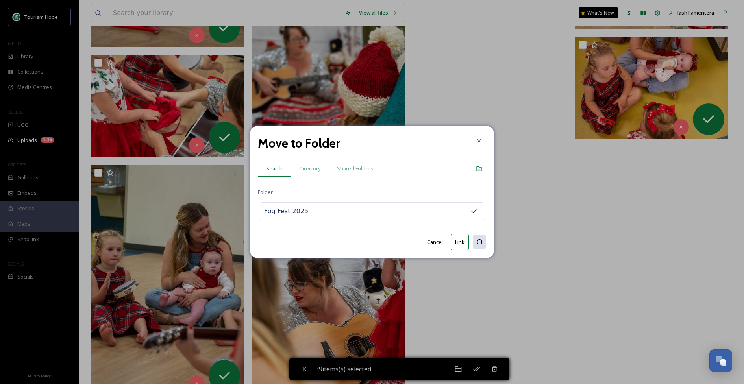
checkbox input "false"
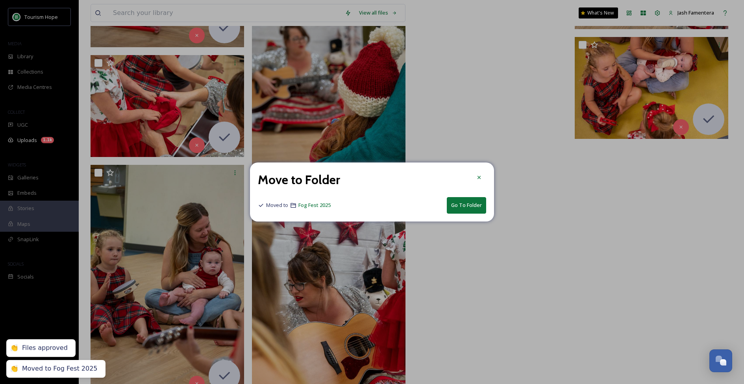
click at [464, 204] on button "Go To Folder" at bounding box center [466, 205] width 39 height 16
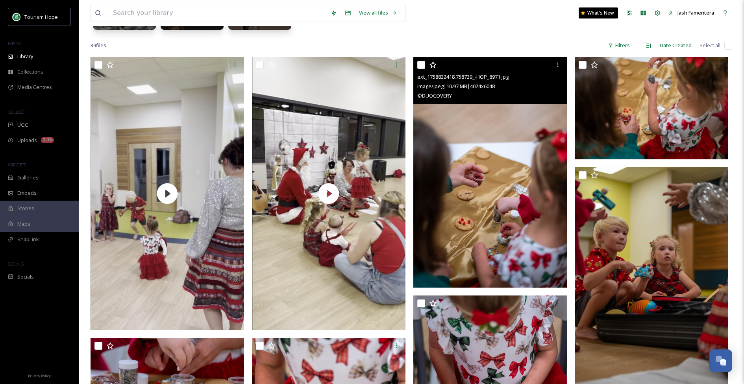
scroll to position [132, 0]
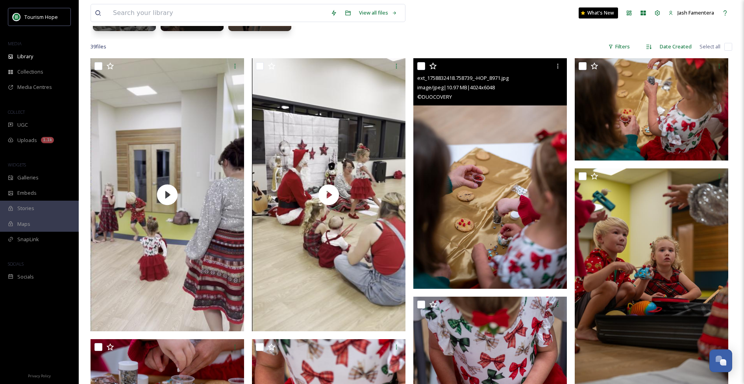
click at [538, 90] on div "image/jpeg | 10.97 MB | 4024 x 6048" at bounding box center [491, 87] width 148 height 9
click at [531, 152] on img at bounding box center [489, 173] width 153 height 231
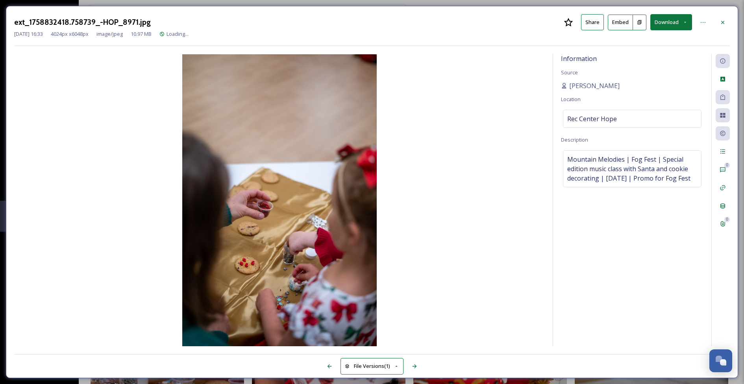
click at [665, 28] on button "Download" at bounding box center [671, 22] width 42 height 16
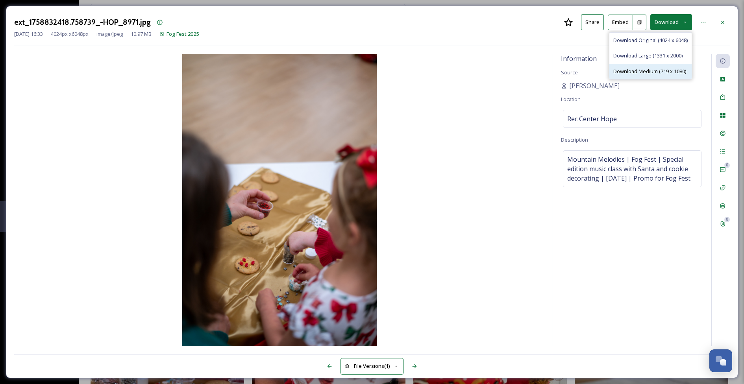
click at [659, 68] on span "Download Medium (719 x 1080)" at bounding box center [649, 71] width 73 height 7
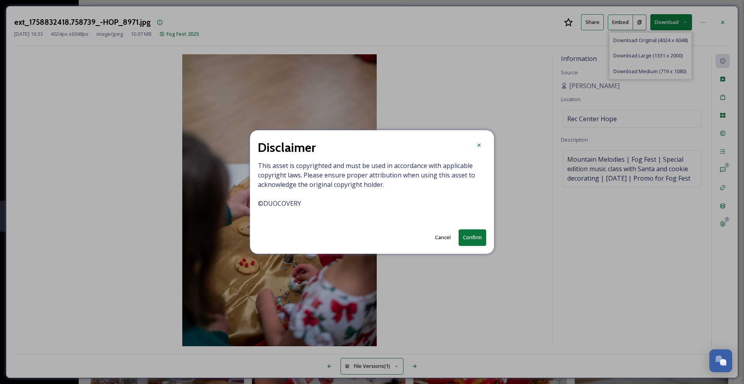
click at [471, 238] on button "Confirm" at bounding box center [473, 237] width 28 height 16
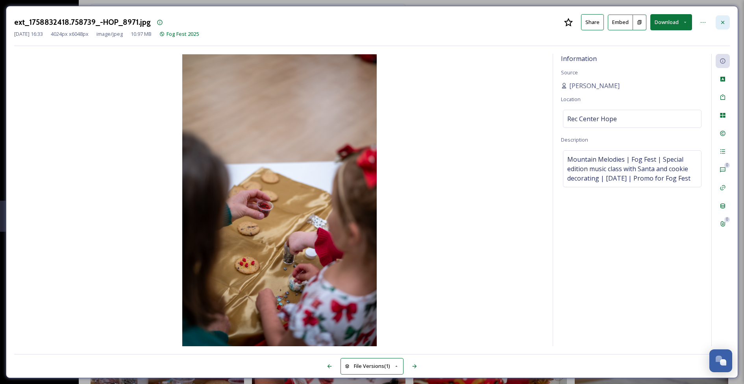
click at [727, 19] on div at bounding box center [723, 22] width 14 height 14
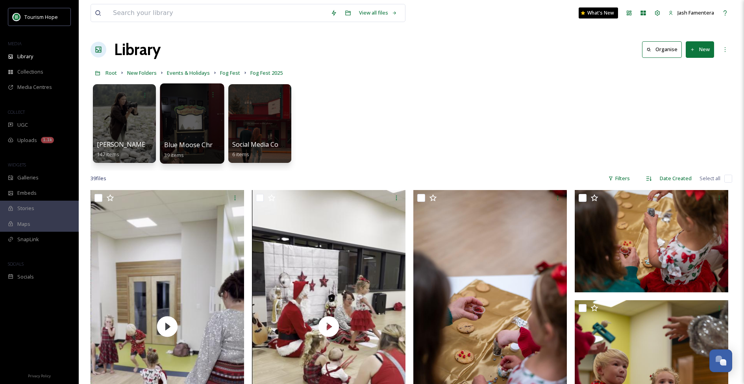
click at [194, 119] on div at bounding box center [192, 123] width 64 height 80
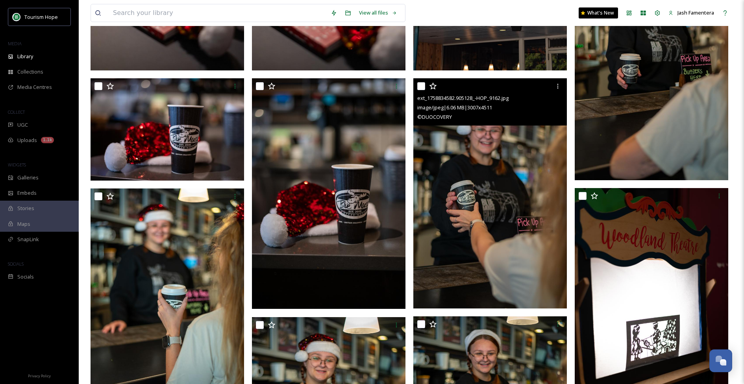
scroll to position [268, 0]
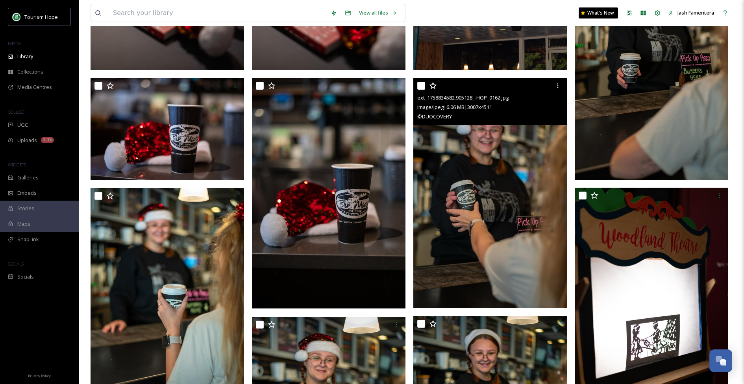
click at [493, 153] on img at bounding box center [489, 193] width 153 height 230
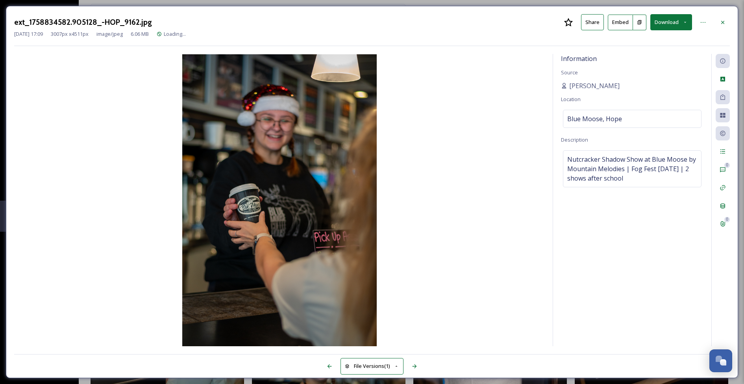
click at [670, 22] on button "Download" at bounding box center [671, 22] width 42 height 16
click at [642, 66] on div "Download Medium (720 x 1080)" at bounding box center [650, 71] width 82 height 15
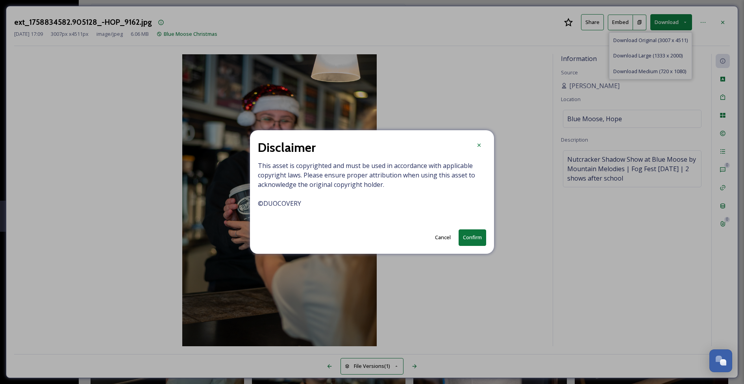
click at [468, 242] on button "Confirm" at bounding box center [473, 237] width 28 height 16
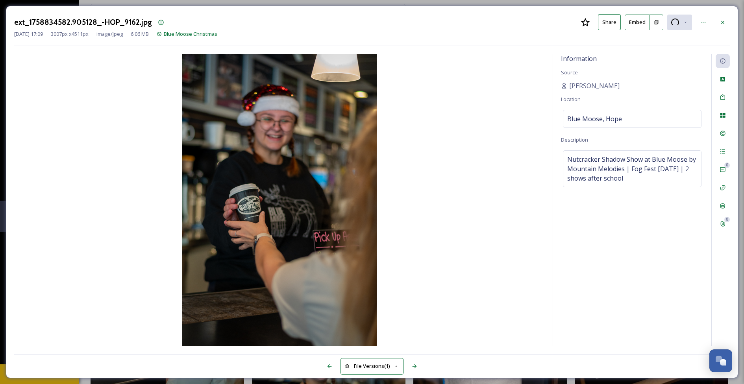
click at [725, 23] on icon at bounding box center [722, 22] width 6 height 6
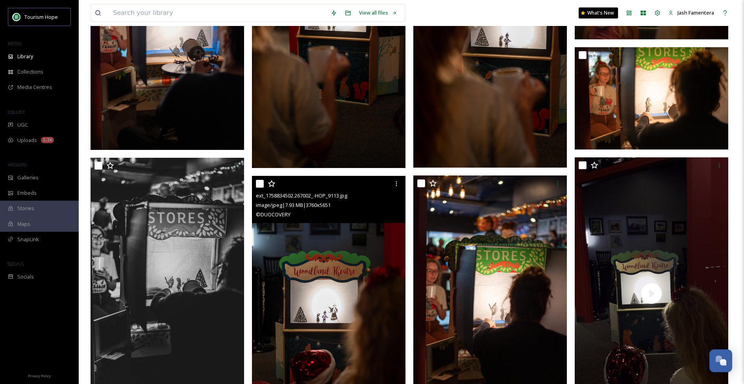
scroll to position [1120, 0]
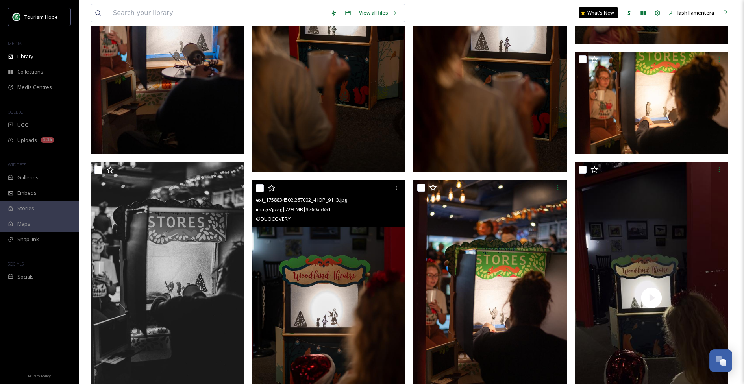
click at [365, 243] on img at bounding box center [328, 295] width 153 height 231
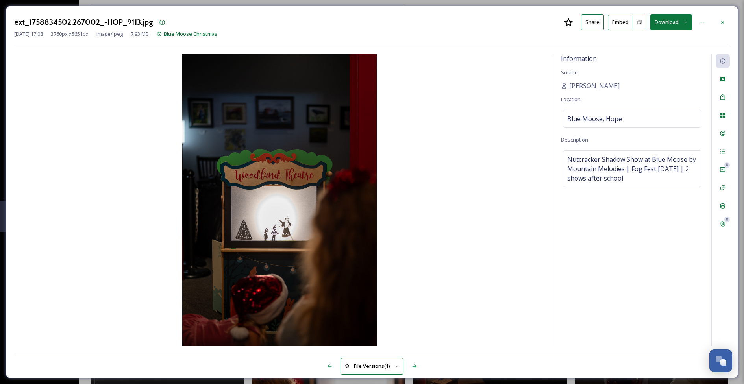
click at [675, 20] on button "Download" at bounding box center [671, 22] width 42 height 16
click at [627, 68] on span "Download Medium (719 x 1080)" at bounding box center [649, 71] width 73 height 7
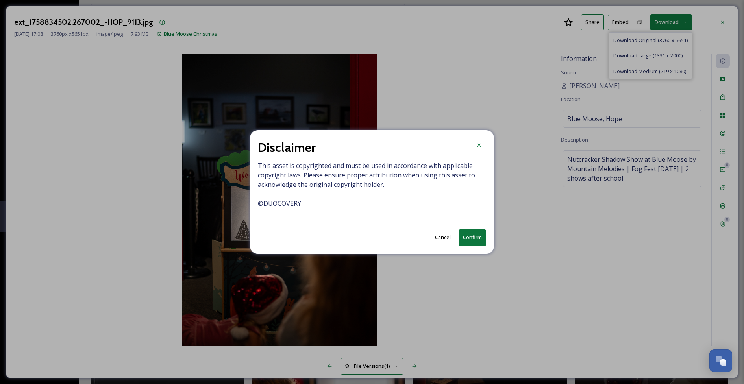
click at [464, 237] on button "Confirm" at bounding box center [473, 237] width 28 height 16
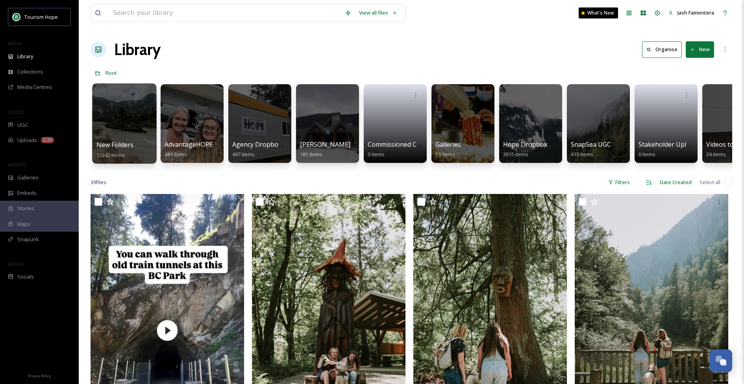
click at [146, 133] on div at bounding box center [124, 123] width 64 height 80
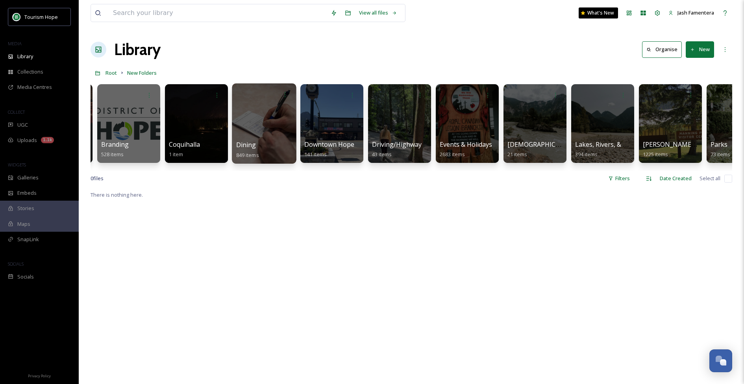
scroll to position [0, 269]
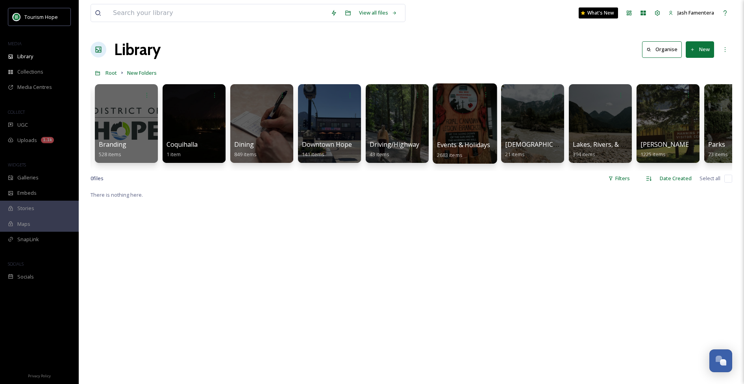
click at [463, 115] on div at bounding box center [465, 123] width 64 height 80
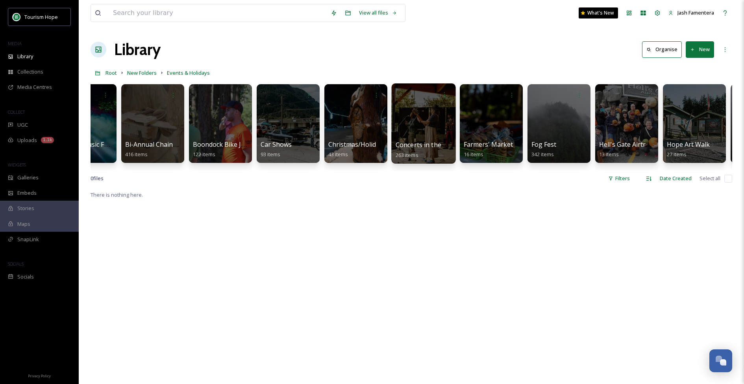
scroll to position [0, 63]
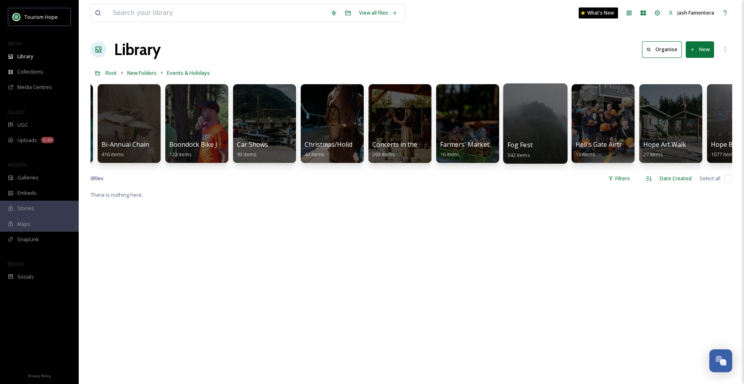
click at [529, 114] on div at bounding box center [535, 123] width 64 height 80
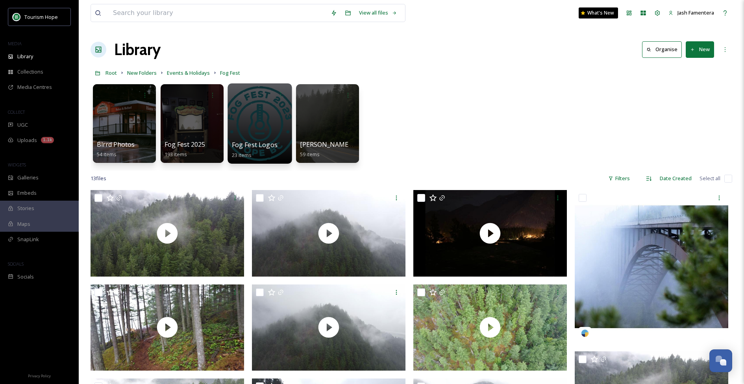
click at [255, 105] on div at bounding box center [259, 123] width 64 height 80
click at [195, 116] on div at bounding box center [192, 123] width 64 height 80
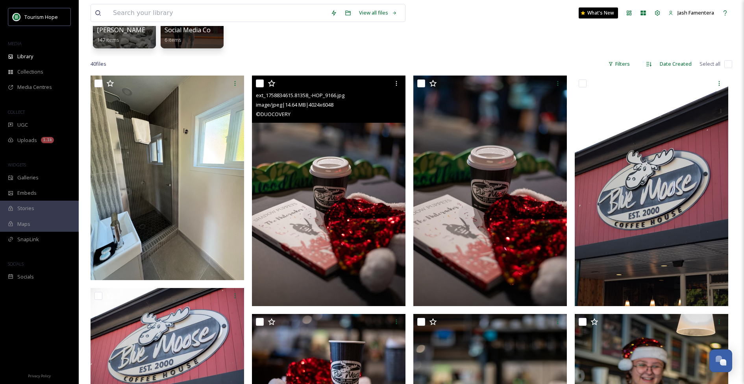
scroll to position [118, 0]
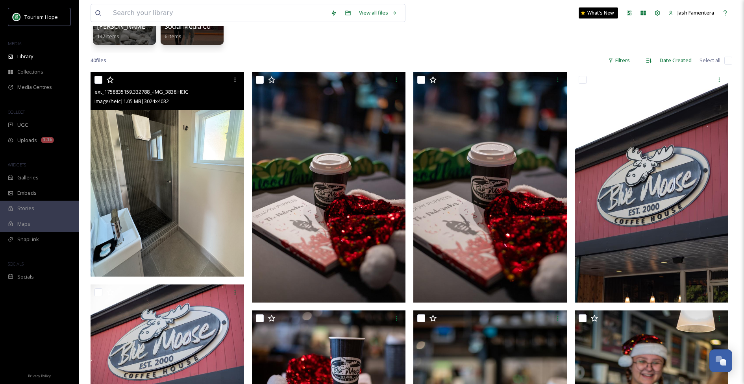
click at [98, 80] on input "checkbox" at bounding box center [98, 80] width 8 height 8
checkbox input "true"
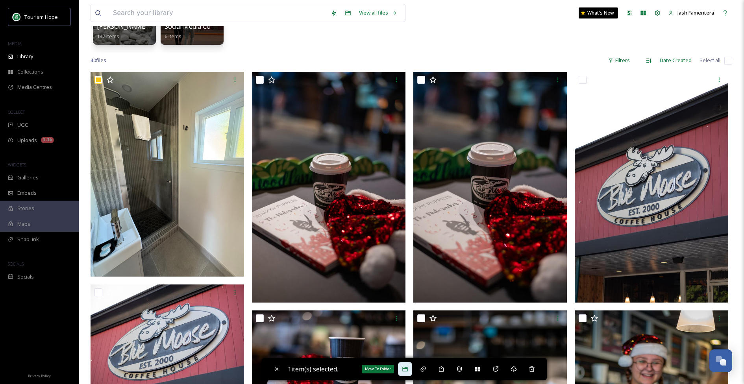
click at [406, 367] on icon at bounding box center [404, 369] width 5 height 5
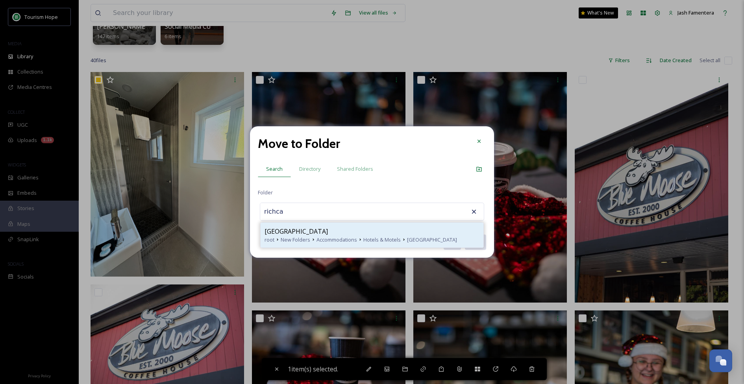
click at [359, 237] on icon at bounding box center [360, 240] width 6 height 6
type input "[GEOGRAPHIC_DATA]"
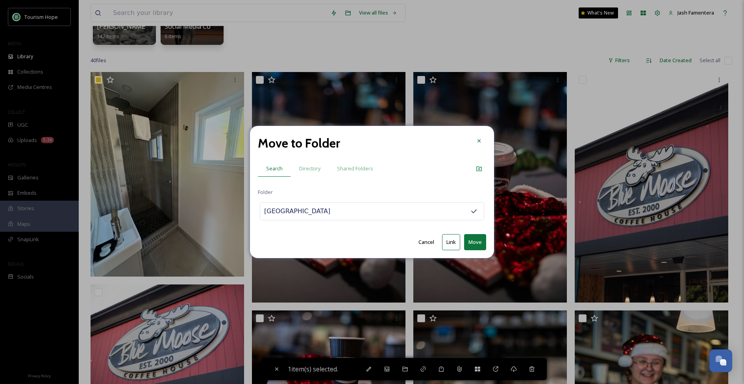
click at [475, 244] on button "Move" at bounding box center [475, 242] width 22 height 16
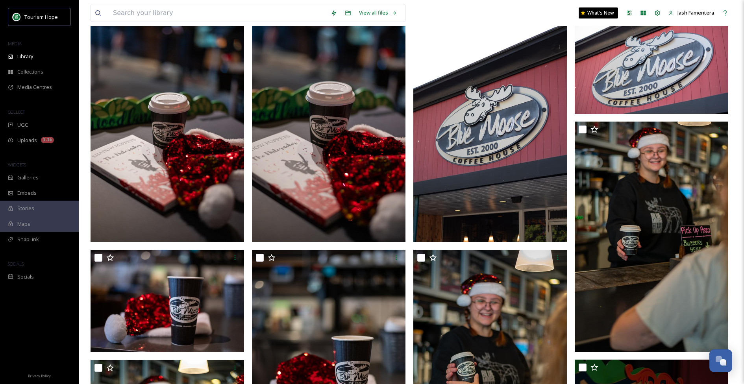
scroll to position [0, 0]
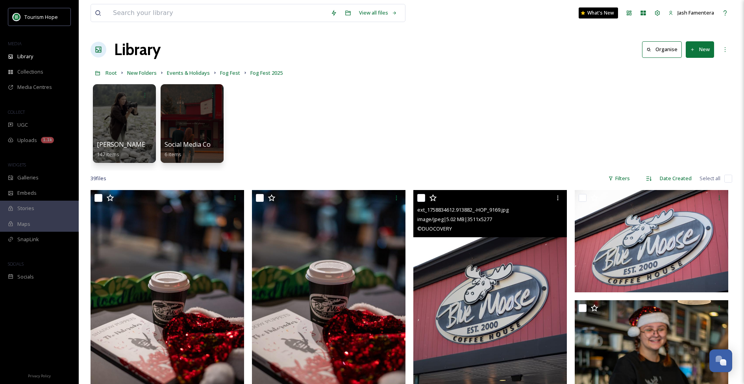
click at [453, 266] on img at bounding box center [489, 305] width 153 height 231
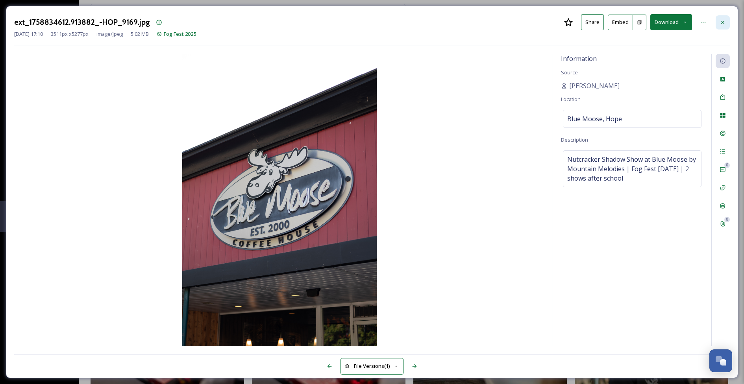
click at [729, 24] on div at bounding box center [723, 22] width 14 height 14
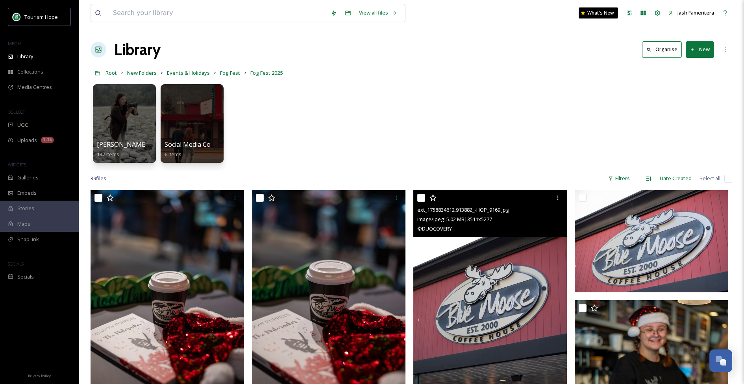
click at [692, 46] on button "New" at bounding box center [700, 49] width 28 height 16
click at [681, 100] on div "Folder" at bounding box center [691, 98] width 44 height 15
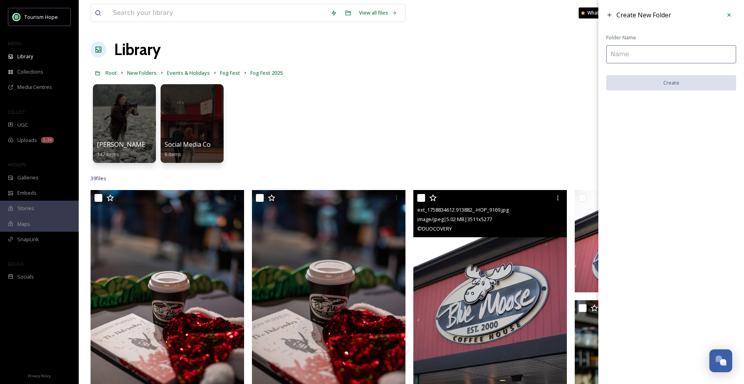
click at [648, 44] on div "Create New Folder Folder Name Create" at bounding box center [671, 49] width 146 height 98
click at [645, 50] on input at bounding box center [671, 54] width 130 height 18
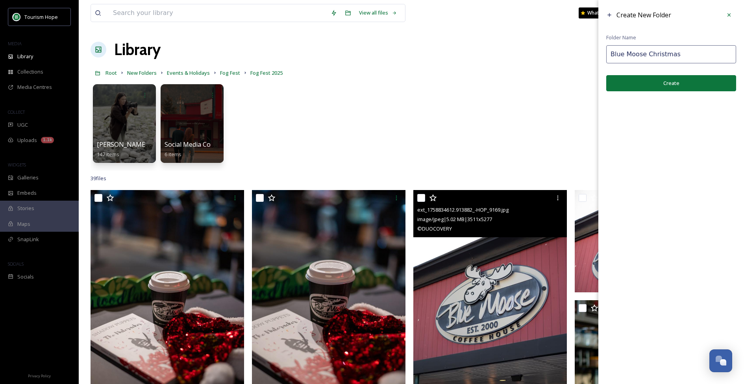
type input "Blue Moose Christmas"
click at [649, 79] on button "Create" at bounding box center [671, 83] width 130 height 16
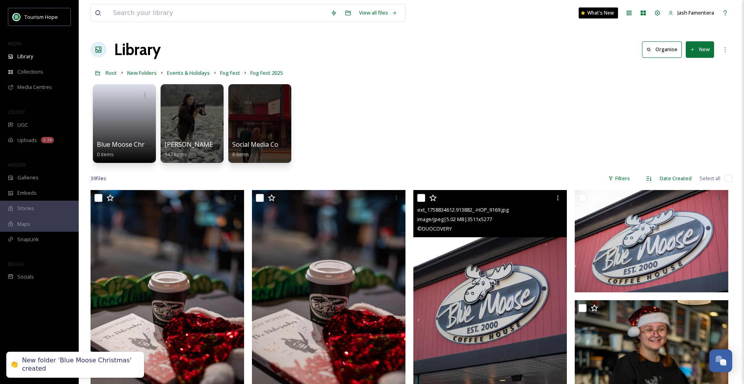
click at [723, 178] on div "39 file s Filters Date Created Select all" at bounding box center [412, 178] width 642 height 15
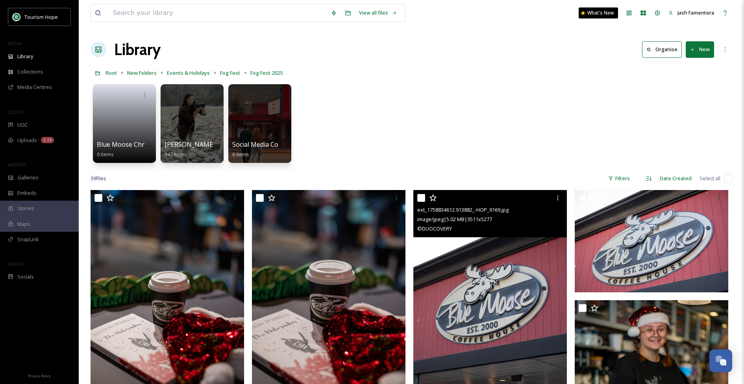
click at [729, 179] on input "checkbox" at bounding box center [728, 179] width 8 height 8
checkbox input "true"
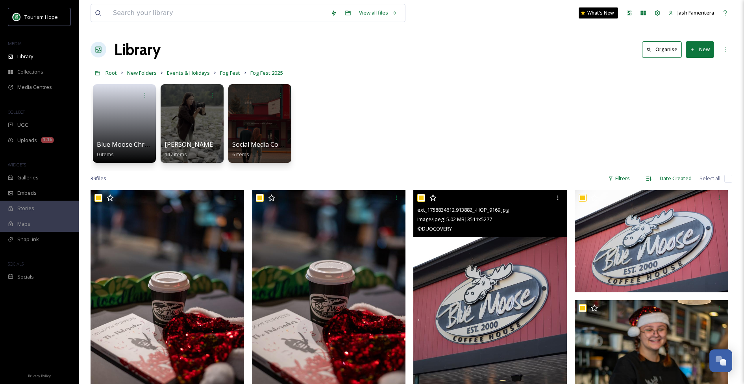
checkbox input "true"
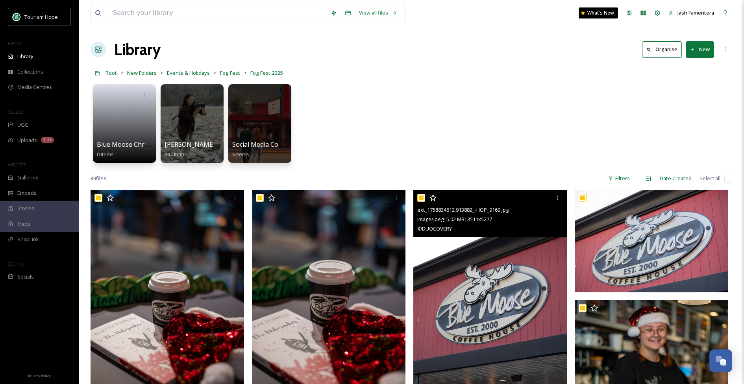
checkbox input "true"
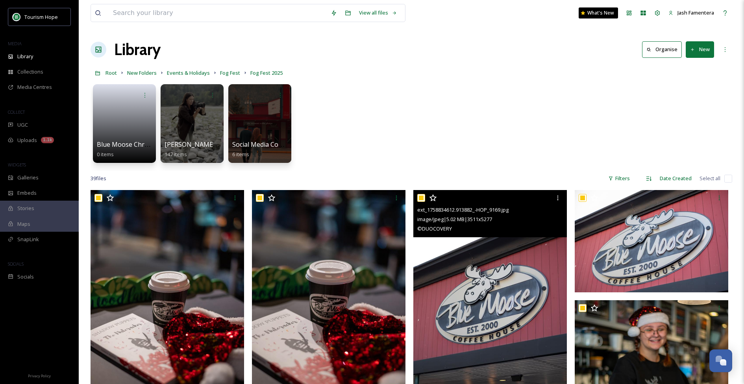
checkbox input "true"
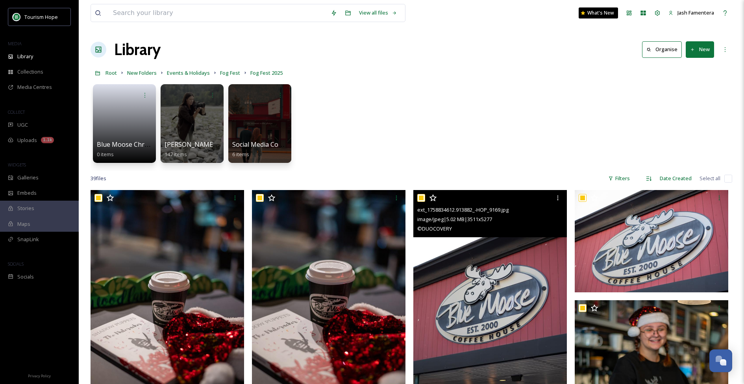
checkbox input "true"
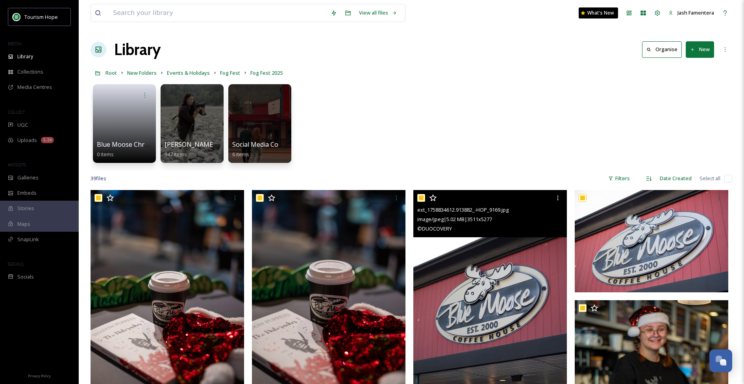
checkbox input "true"
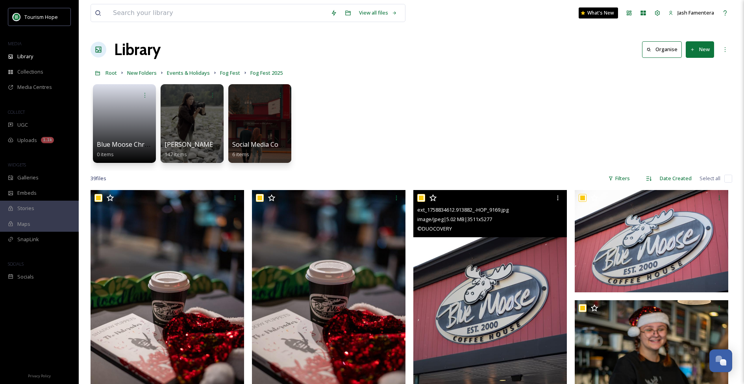
checkbox input "true"
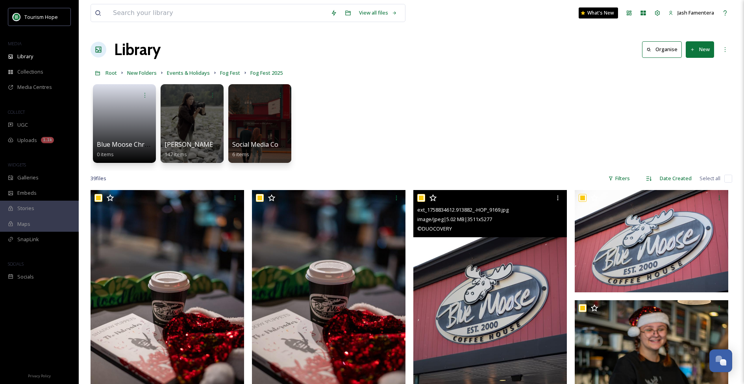
checkbox input "true"
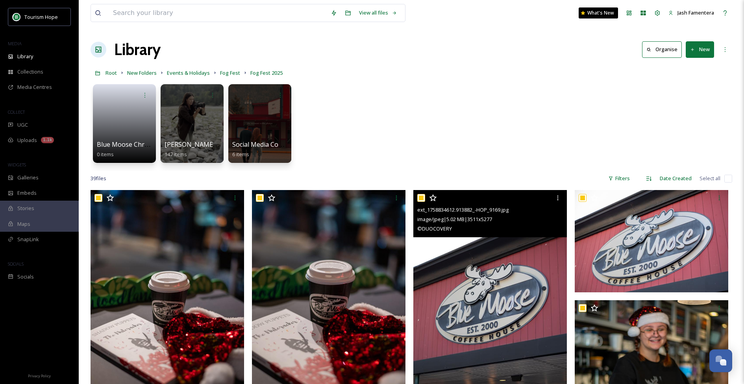
checkbox input "true"
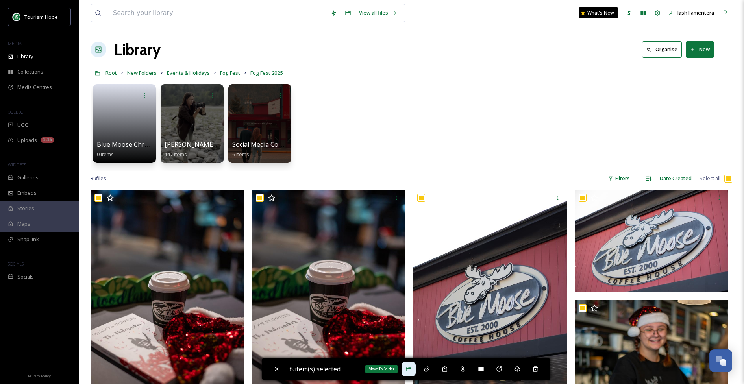
click at [411, 366] on icon at bounding box center [408, 369] width 6 height 6
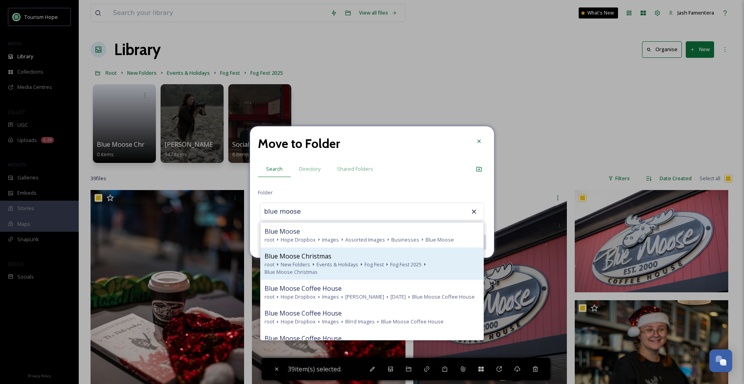
click at [292, 262] on span "New Folders" at bounding box center [296, 264] width 30 height 7
type input "Blue Moose Christmas"
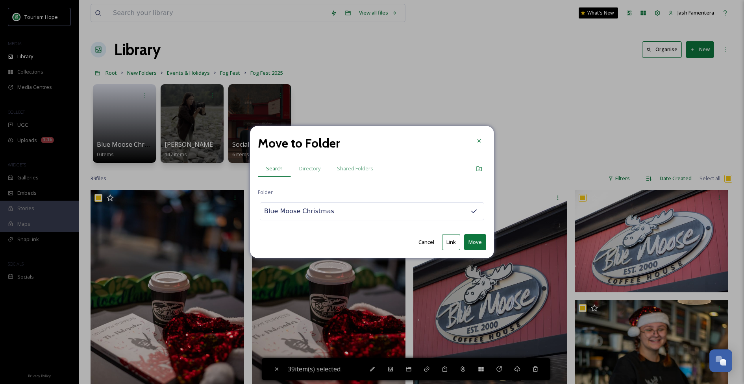
click at [475, 246] on button "Move" at bounding box center [475, 242] width 22 height 16
checkbox input "false"
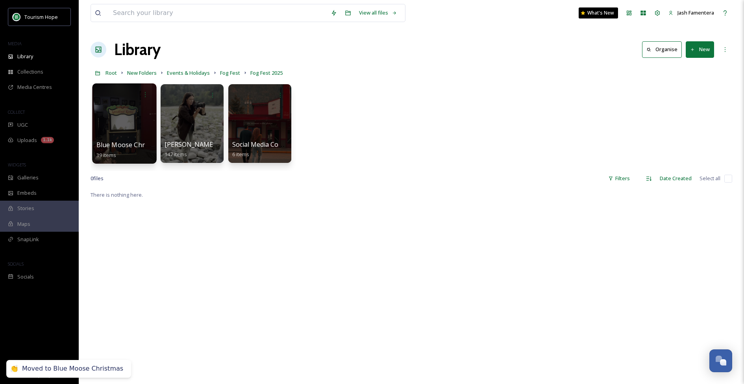
click at [112, 111] on div at bounding box center [124, 123] width 64 height 80
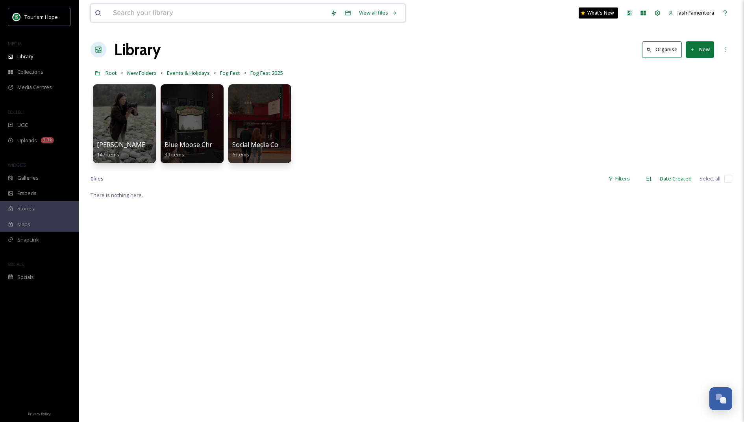
click at [230, 12] on input at bounding box center [218, 12] width 218 height 17
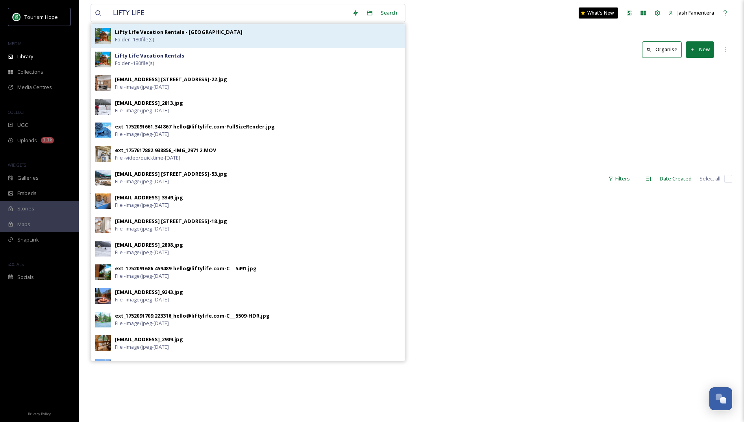
click at [174, 30] on strong "Lifty Life Vacation Rentals - [GEOGRAPHIC_DATA]" at bounding box center [179, 31] width 128 height 7
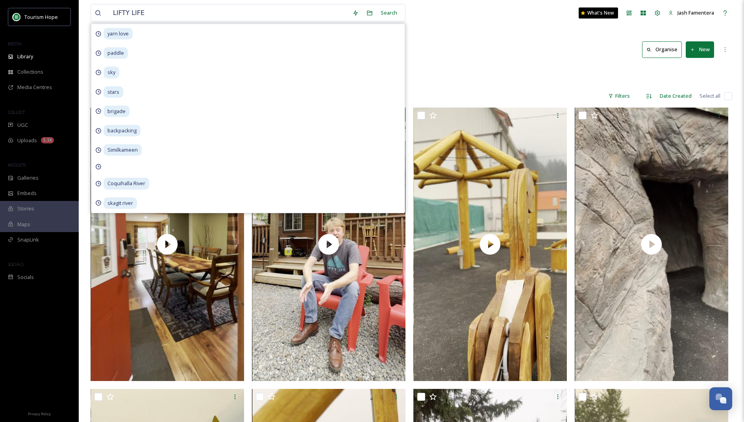
click at [526, 65] on div "Root New Folders [GEOGRAPHIC_DATA] Lifty Life Vacation Rentals - [GEOGRAPHIC_DA…" at bounding box center [412, 72] width 642 height 15
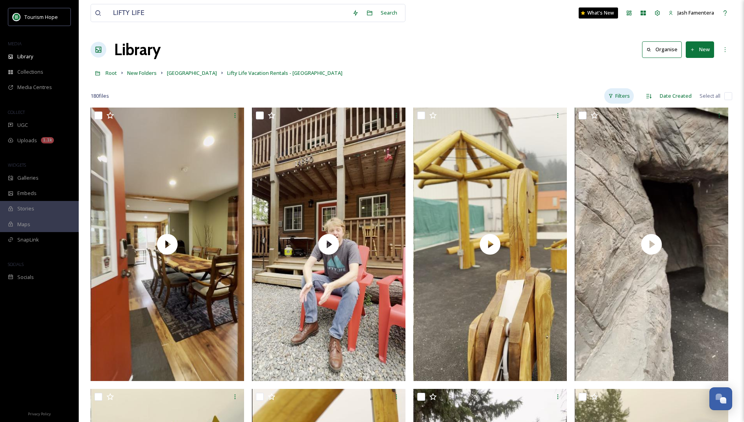
click at [617, 96] on div "Filters" at bounding box center [619, 95] width 30 height 15
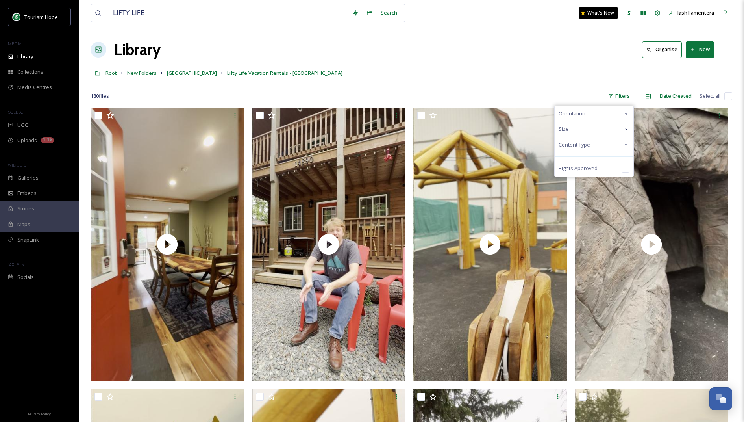
click at [584, 149] on div "Content Type" at bounding box center [594, 144] width 79 height 15
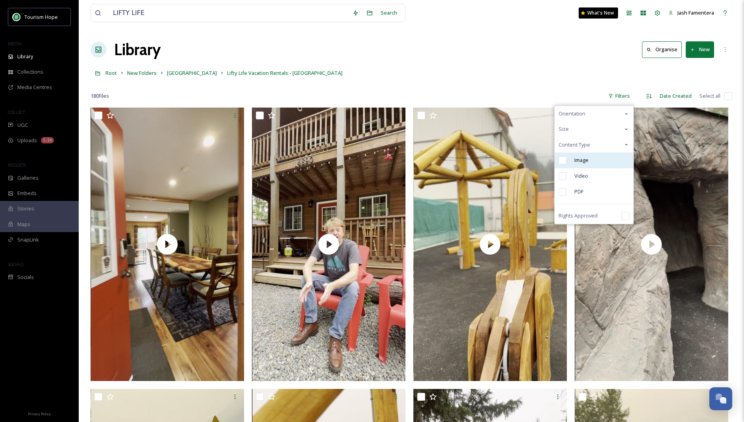
click at [584, 165] on div "Image" at bounding box center [594, 160] width 79 height 16
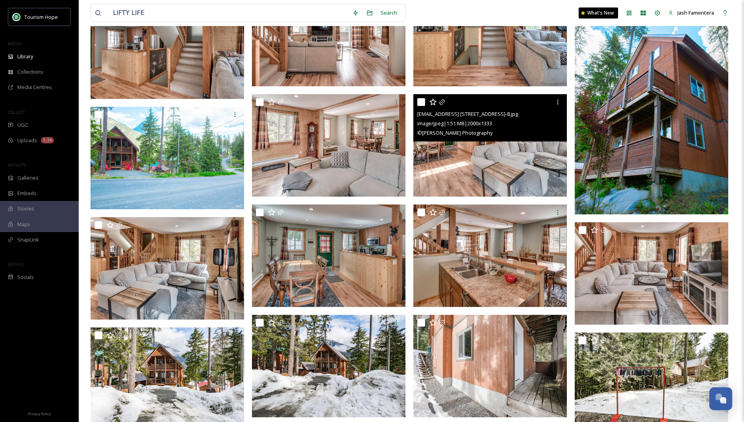
scroll to position [464, 0]
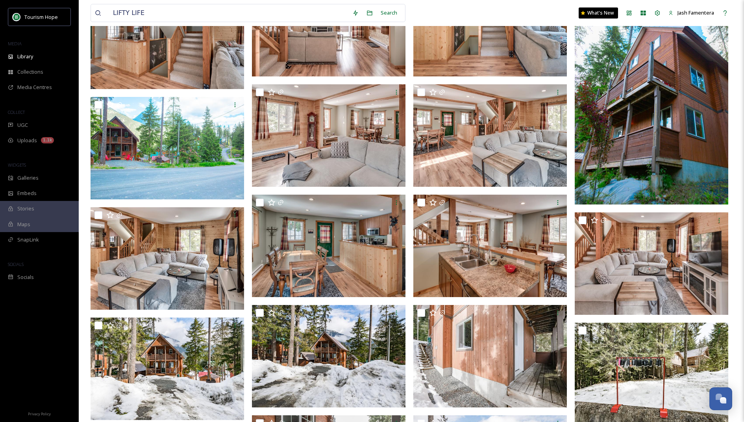
click at [639, 162] on img at bounding box center [651, 89] width 153 height 230
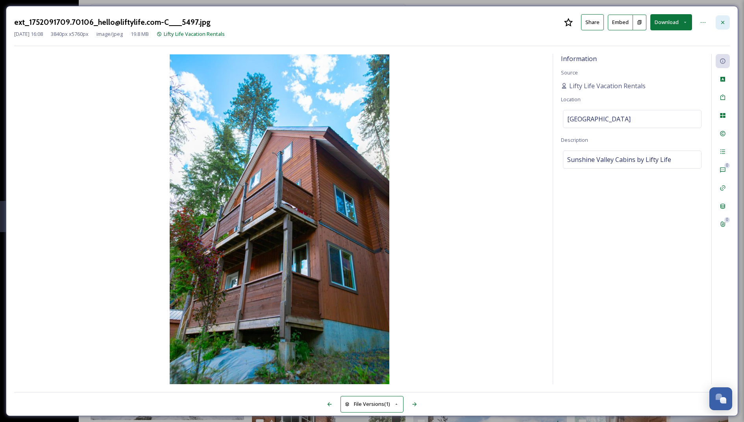
click at [726, 20] on div at bounding box center [723, 22] width 14 height 14
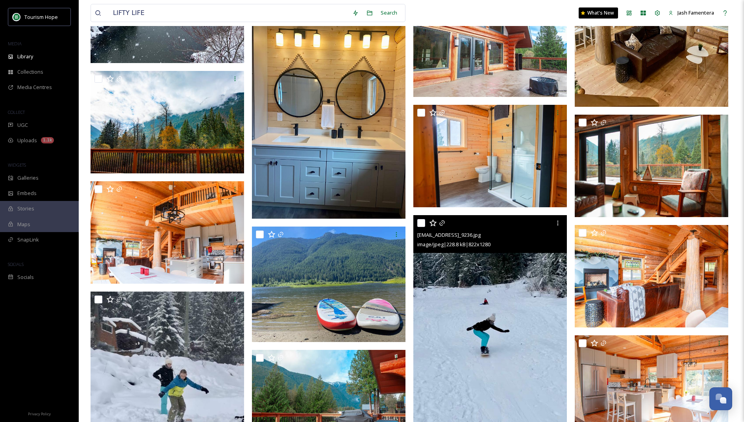
scroll to position [3995, 0]
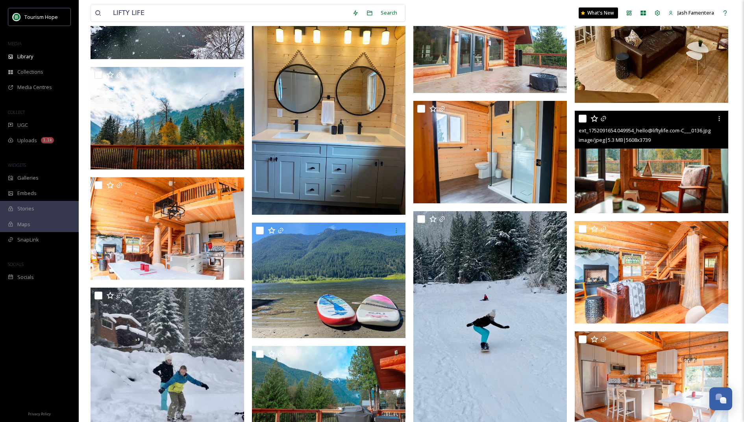
click at [660, 177] on img at bounding box center [651, 162] width 153 height 102
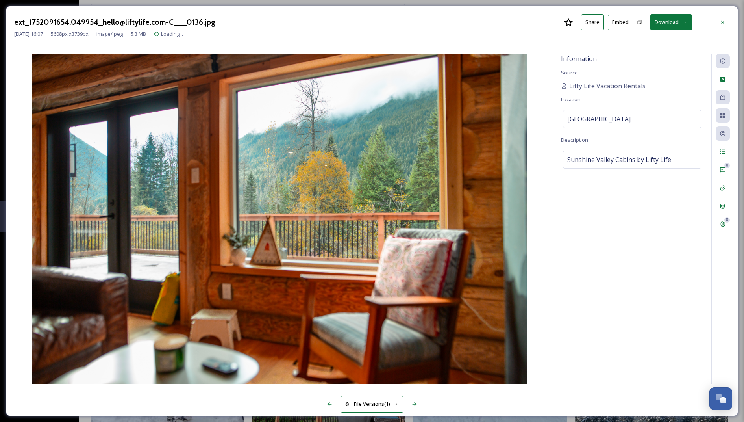
click at [670, 22] on button "Download" at bounding box center [671, 22] width 42 height 16
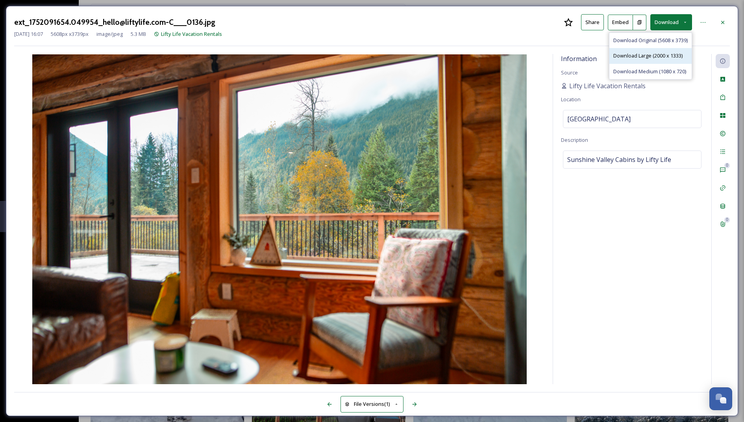
click at [649, 58] on span "Download Large (2000 x 1333)" at bounding box center [647, 55] width 69 height 7
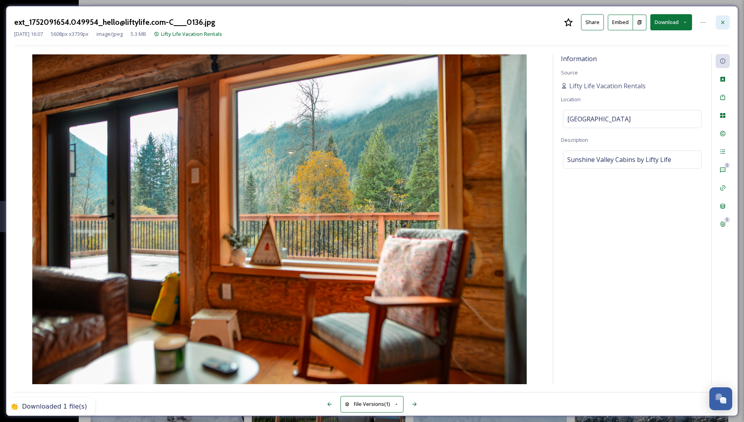
click at [723, 26] on div at bounding box center [723, 22] width 14 height 14
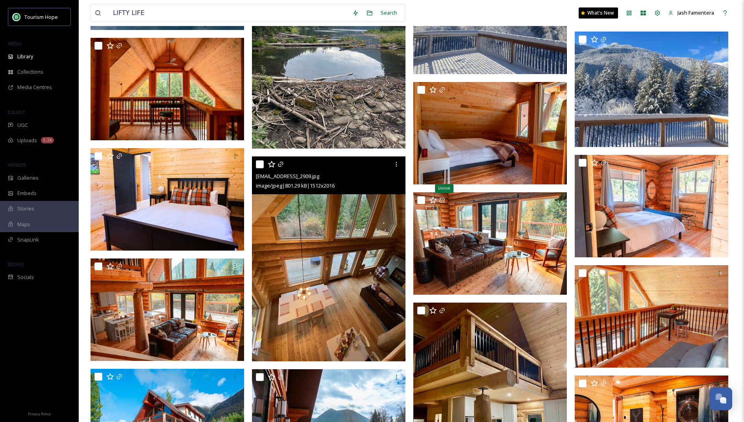
scroll to position [4603, 0]
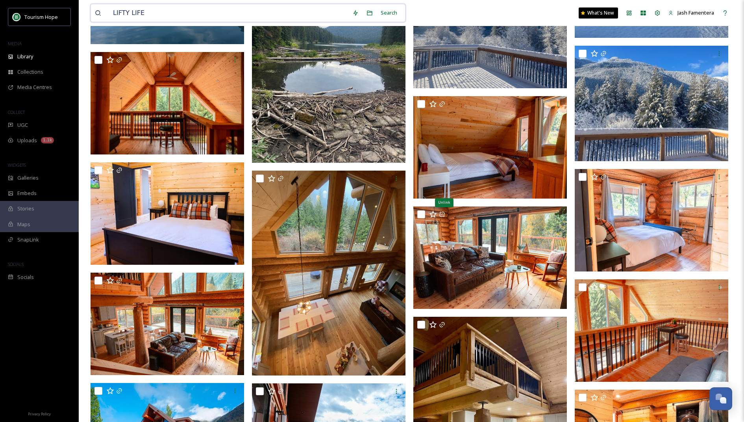
click at [203, 15] on input "LIFTY LIFE" at bounding box center [228, 12] width 239 height 17
type input "windsor"
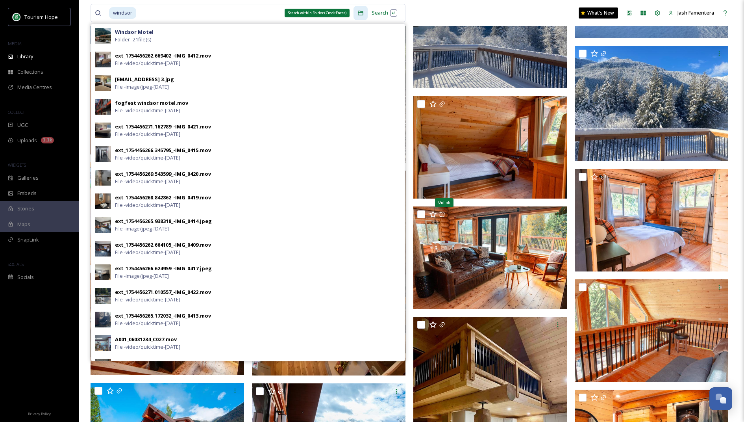
click at [364, 18] on div "Search within Folder (Cmd+Enter)" at bounding box center [360, 13] width 14 height 14
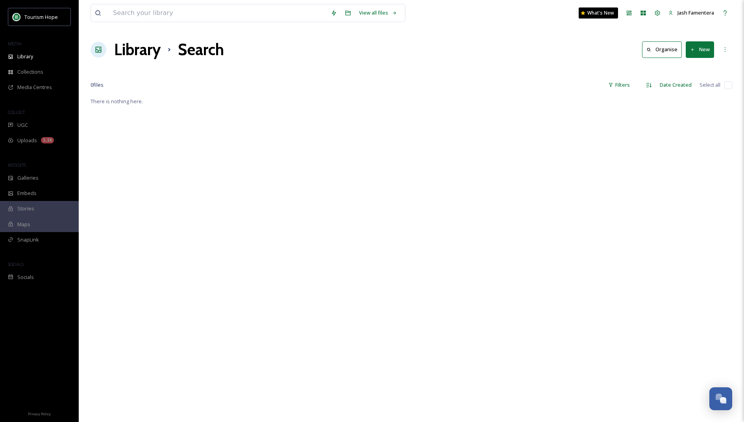
click at [140, 22] on div "View all files What's New Jash Famentera" at bounding box center [412, 13] width 642 height 26
click at [140, 17] on input at bounding box center [218, 12] width 218 height 17
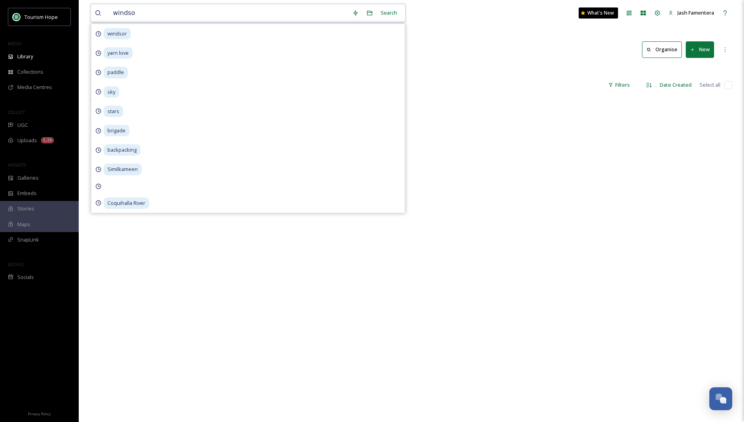
type input "windsor"
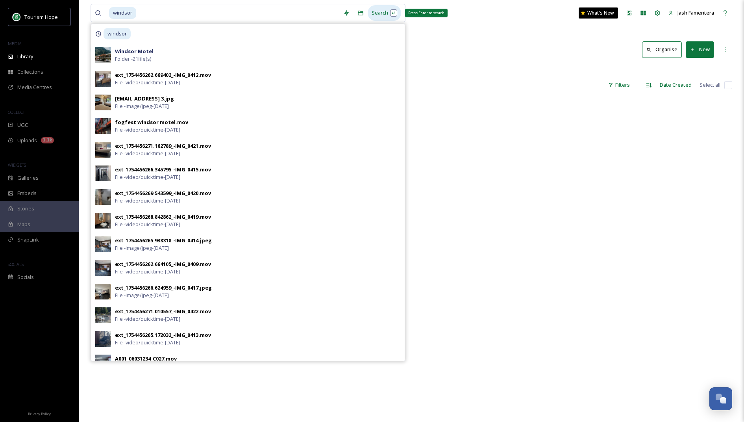
click at [388, 13] on div "Search Press Enter to search" at bounding box center [384, 12] width 33 height 15
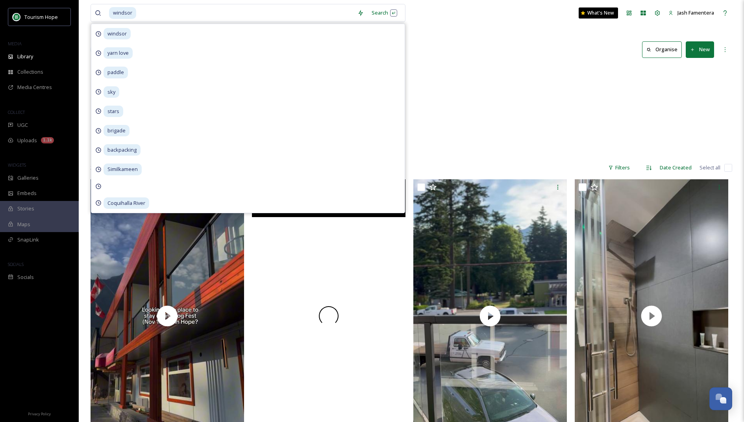
click at [371, 254] on video "ext_1754456271.162789_-IMG_0421.mov" at bounding box center [328, 315] width 153 height 273
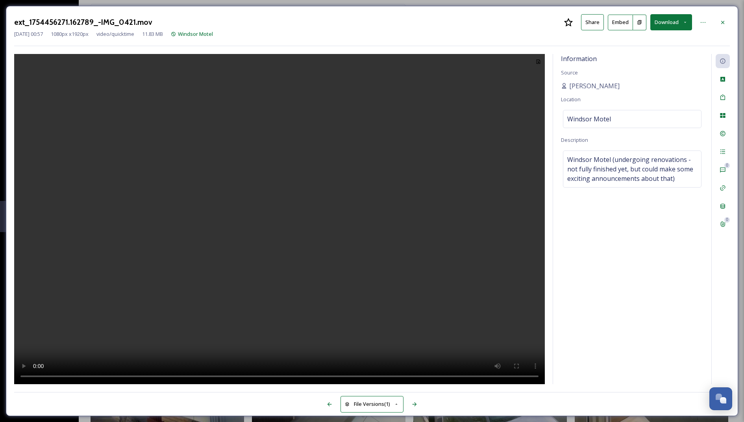
click at [202, 33] on span "Windsor Motel" at bounding box center [195, 33] width 35 height 7
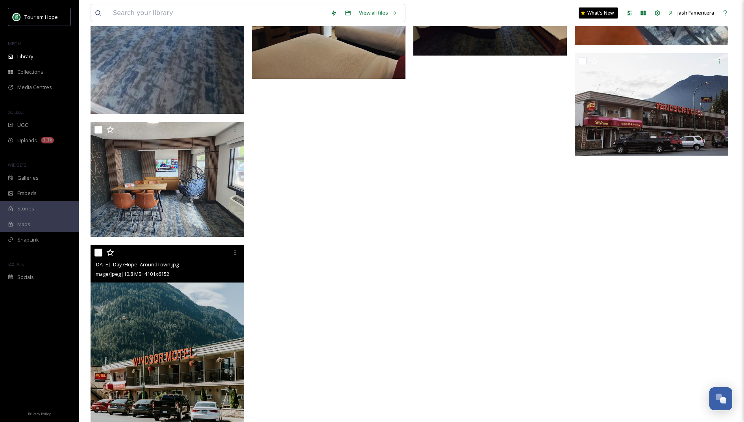
click at [147, 318] on img at bounding box center [167, 359] width 153 height 230
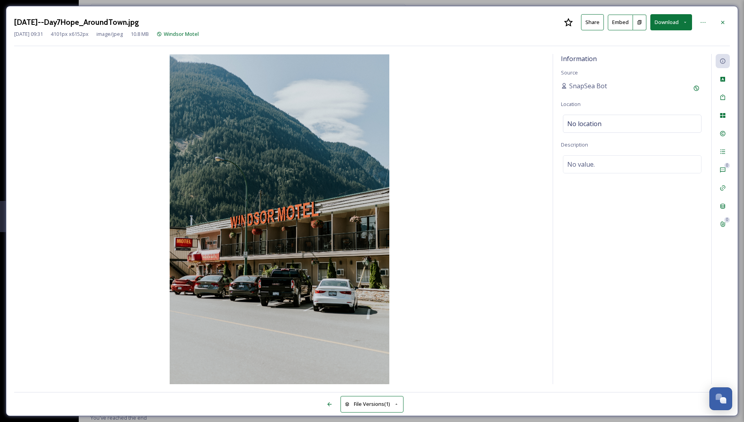
click at [670, 18] on button "Download" at bounding box center [671, 22] width 42 height 16
click at [641, 68] on span "Download Medium (720 x 1080)" at bounding box center [649, 71] width 73 height 7
click at [723, 20] on icon at bounding box center [722, 22] width 6 height 6
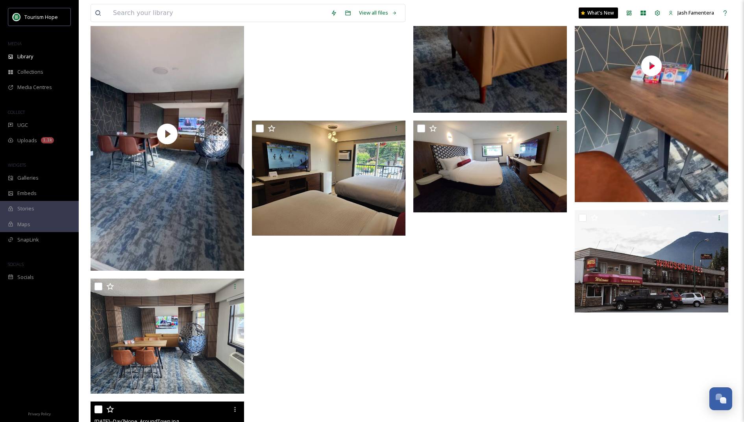
scroll to position [953, 0]
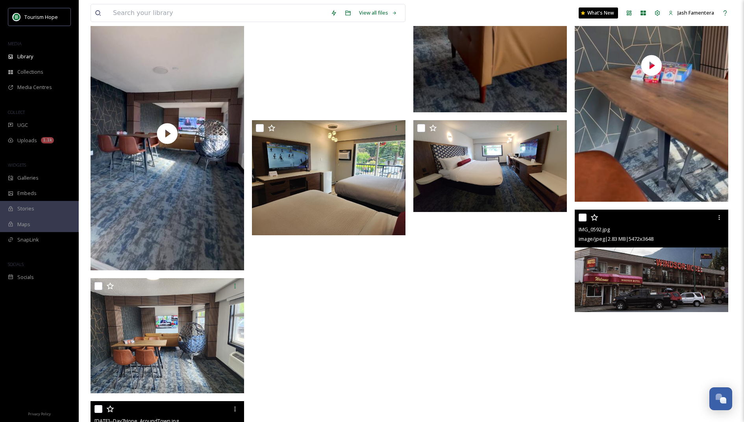
click at [652, 273] on img at bounding box center [651, 260] width 153 height 102
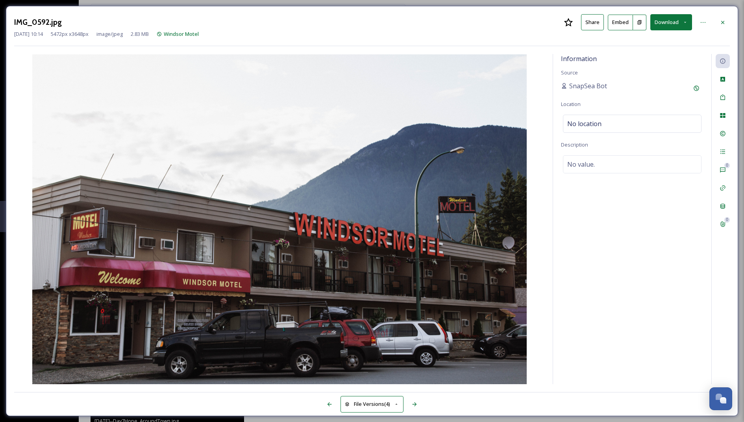
click at [659, 17] on button "Download" at bounding box center [671, 22] width 42 height 16
click at [664, 56] on span "Download Large (2000 x 1333)" at bounding box center [647, 55] width 69 height 7
click at [719, 23] on div at bounding box center [723, 22] width 14 height 14
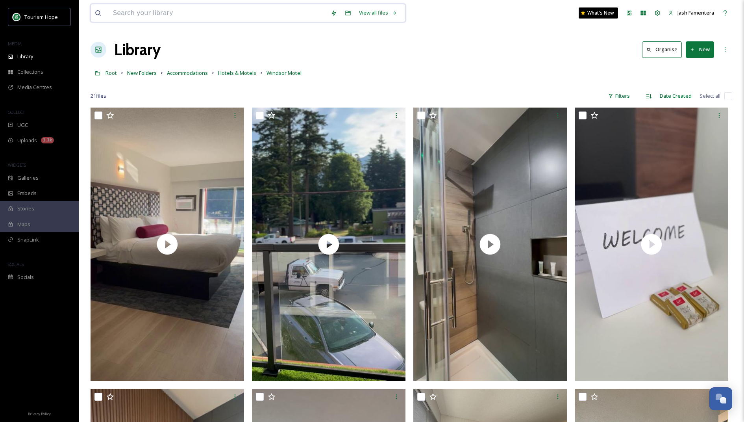
click at [213, 16] on input at bounding box center [218, 12] width 218 height 17
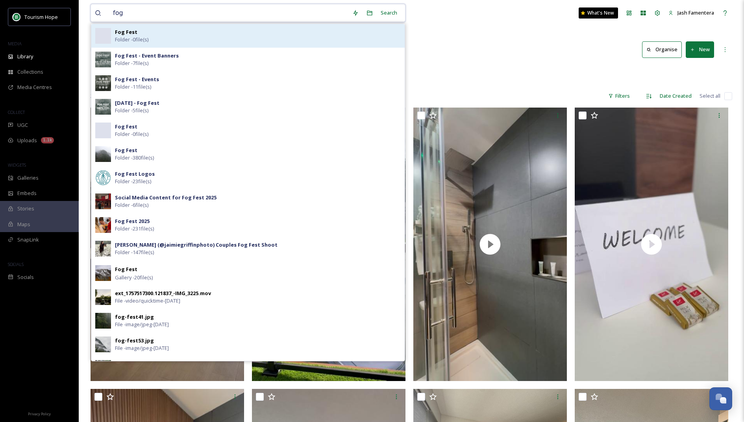
type input "fog"
click at [162, 43] on div "Fog Fest Folder - 0 file(s)" at bounding box center [247, 36] width 313 height 24
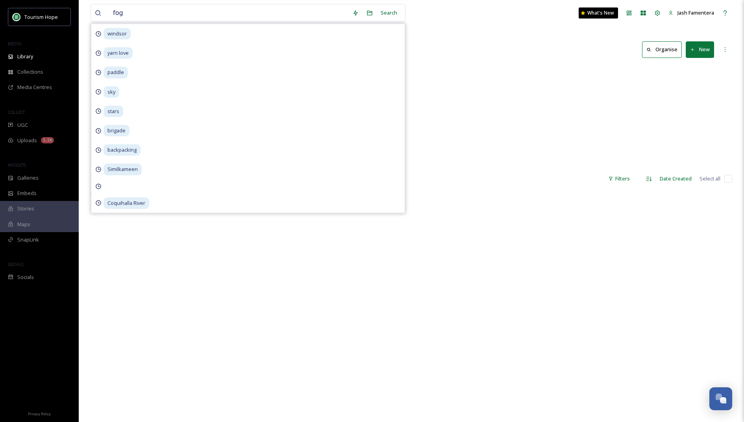
click at [507, 84] on div "Blrrd Photos 0 items [PERSON_NAME]'s Photos 0 items" at bounding box center [412, 125] width 642 height 91
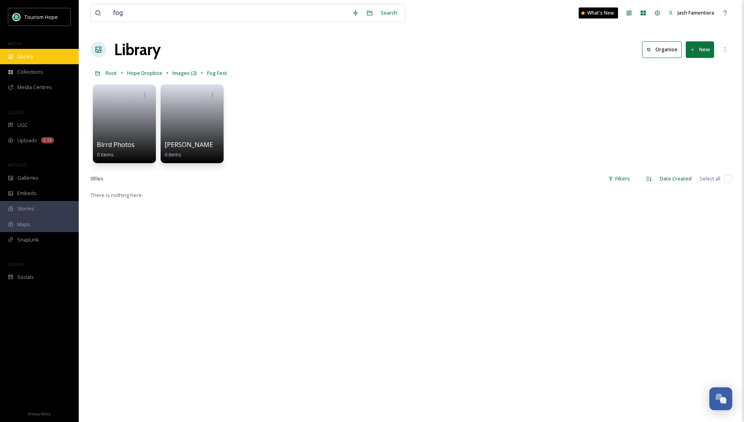
click at [40, 59] on div "Library" at bounding box center [39, 56] width 79 height 15
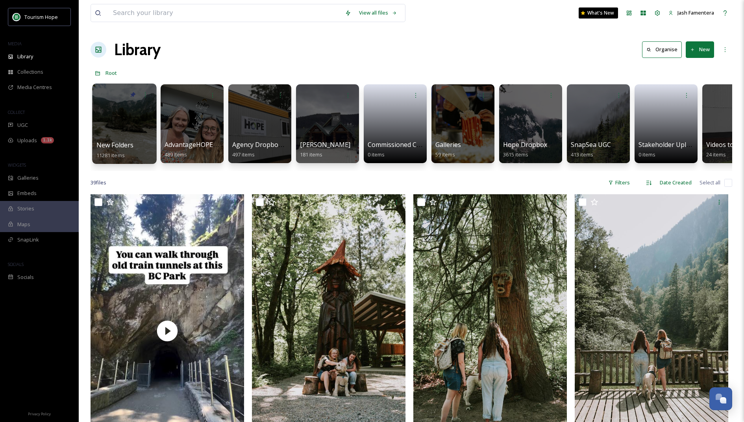
click at [127, 139] on div at bounding box center [124, 123] width 64 height 80
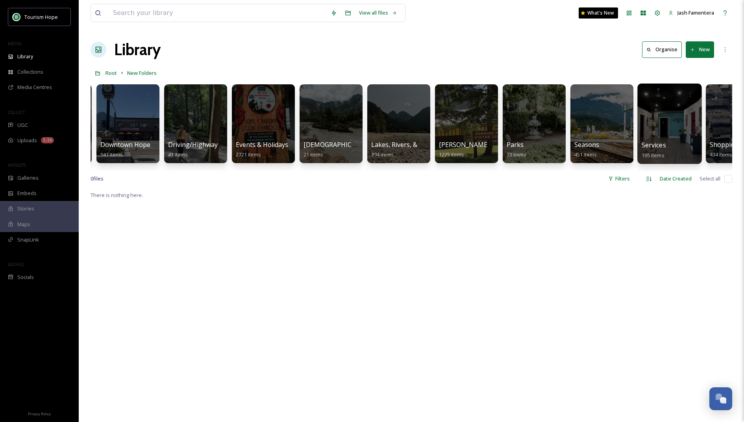
scroll to position [0, 468]
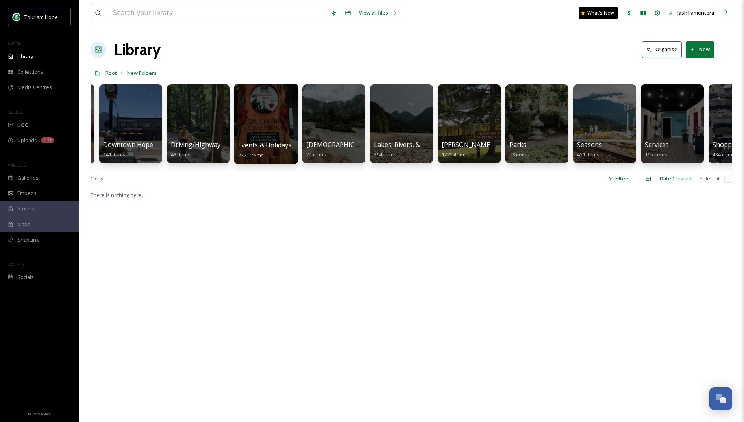
click at [251, 125] on div at bounding box center [266, 123] width 64 height 80
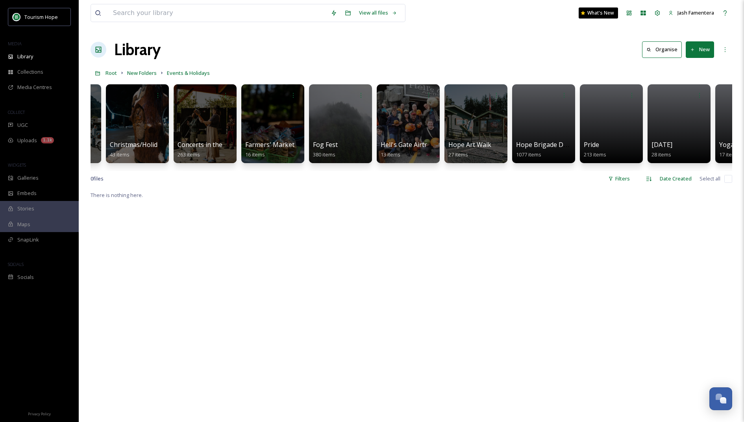
scroll to position [0, 306]
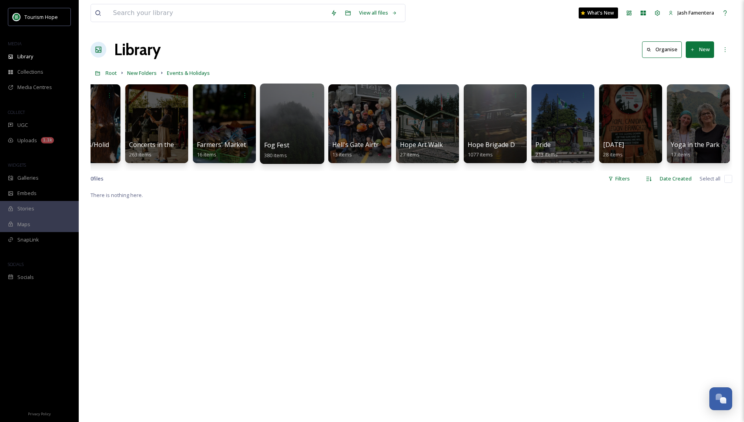
click at [303, 132] on div at bounding box center [292, 123] width 64 height 80
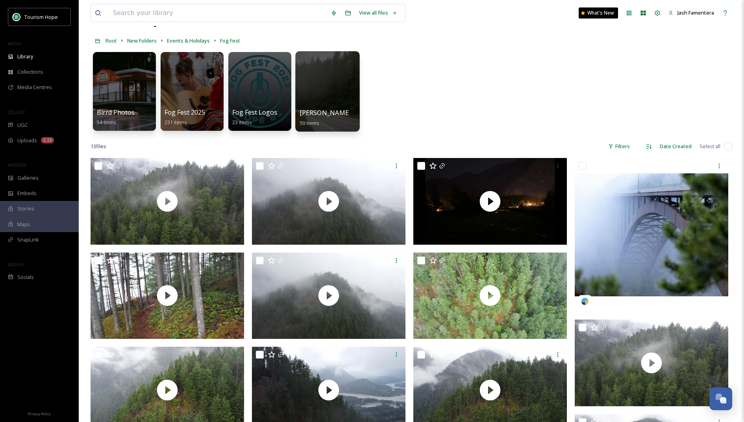
scroll to position [33, 0]
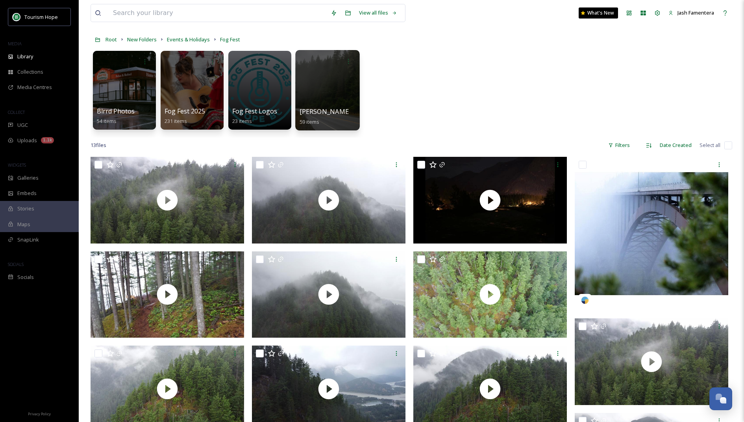
click at [315, 105] on div at bounding box center [327, 90] width 64 height 80
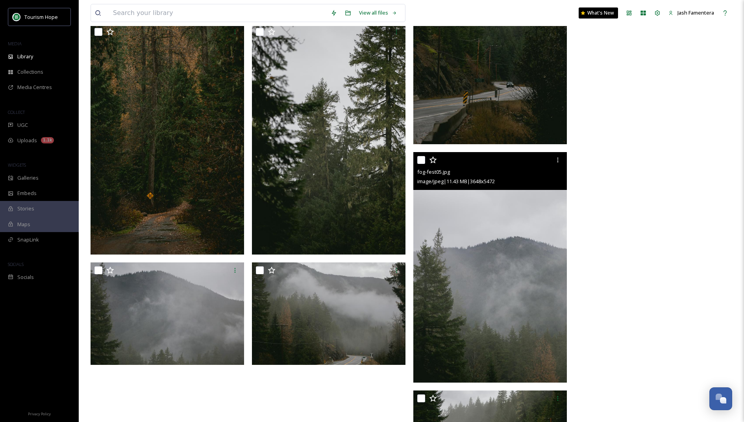
scroll to position [2280, 0]
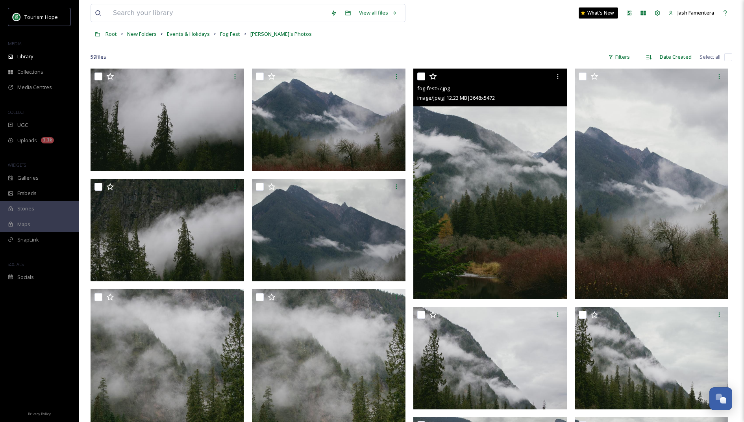
scroll to position [42, 0]
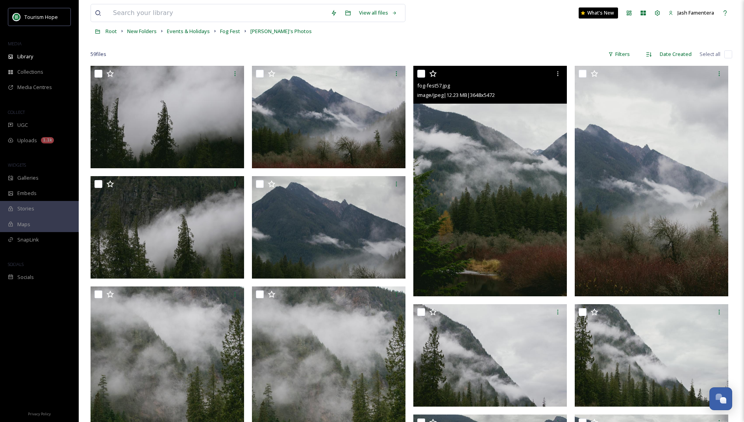
click at [529, 161] on img at bounding box center [489, 181] width 153 height 230
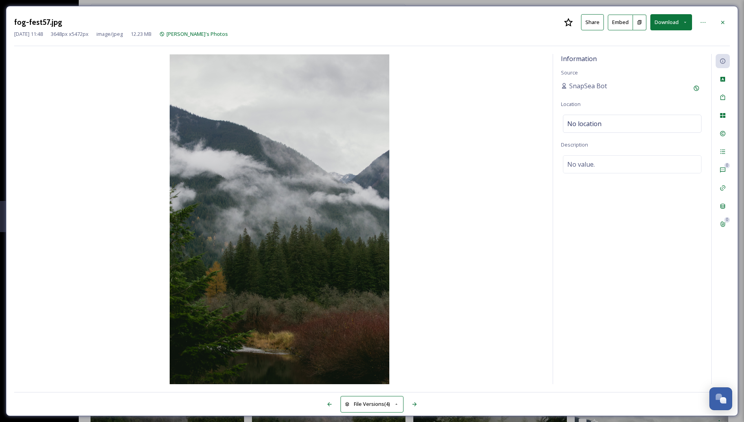
click at [657, 25] on button "Download" at bounding box center [671, 22] width 42 height 16
click at [647, 69] on span "Download Medium (720 x 1080)" at bounding box center [649, 71] width 73 height 7
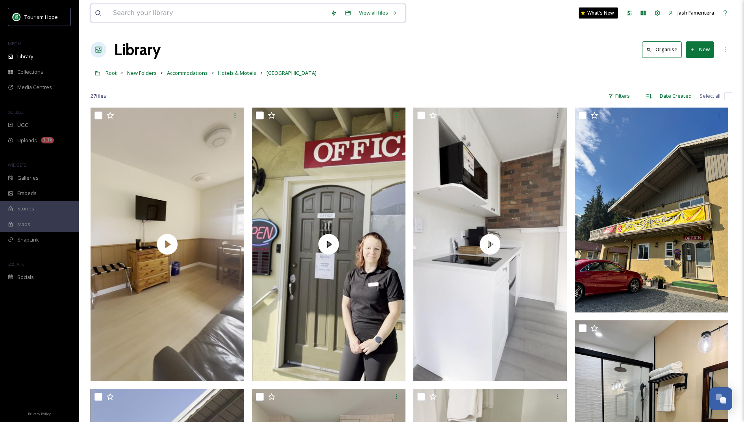
click at [287, 15] on input at bounding box center [218, 12] width 218 height 17
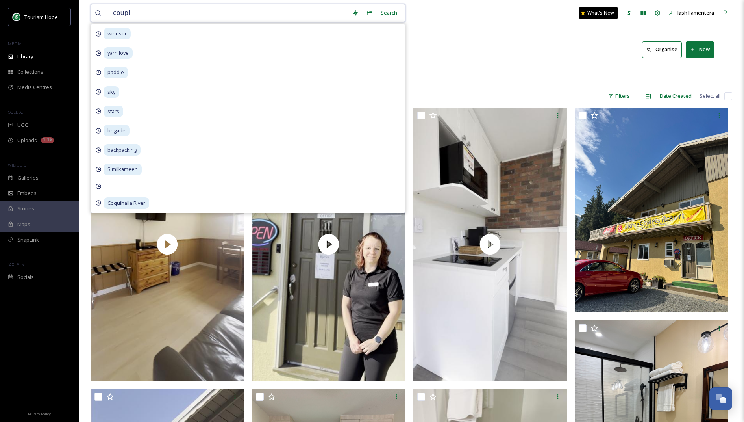
type input "couple"
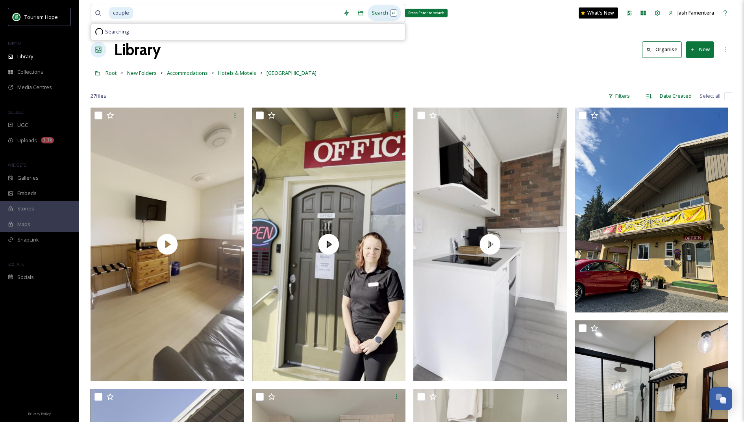
click at [385, 8] on div "Search Press Enter to search" at bounding box center [384, 12] width 33 height 15
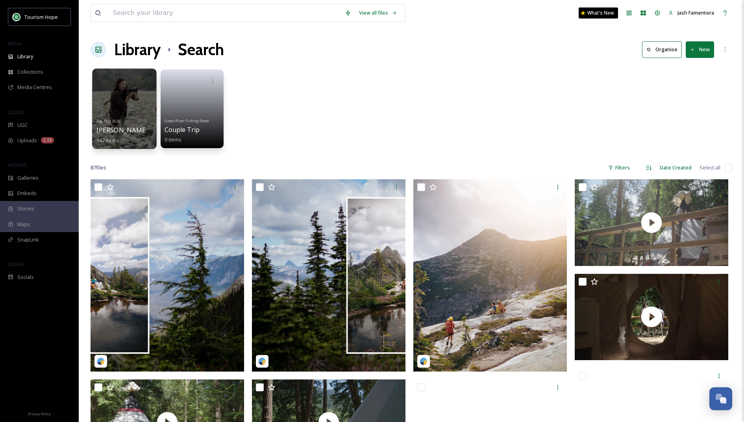
click at [140, 109] on div at bounding box center [124, 108] width 64 height 80
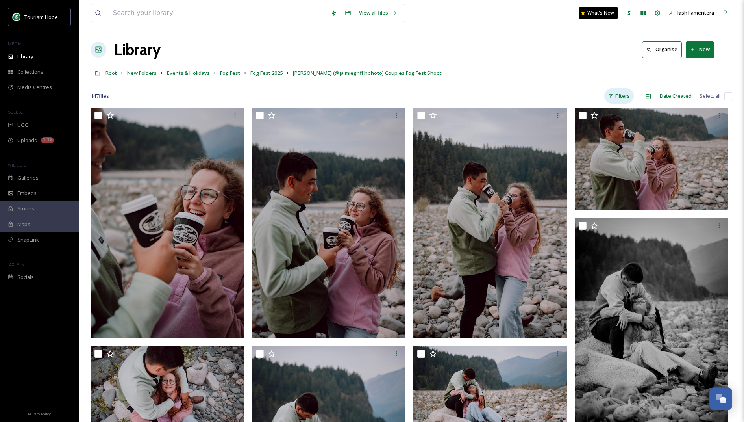
click at [618, 92] on div "Filters" at bounding box center [619, 95] width 30 height 15
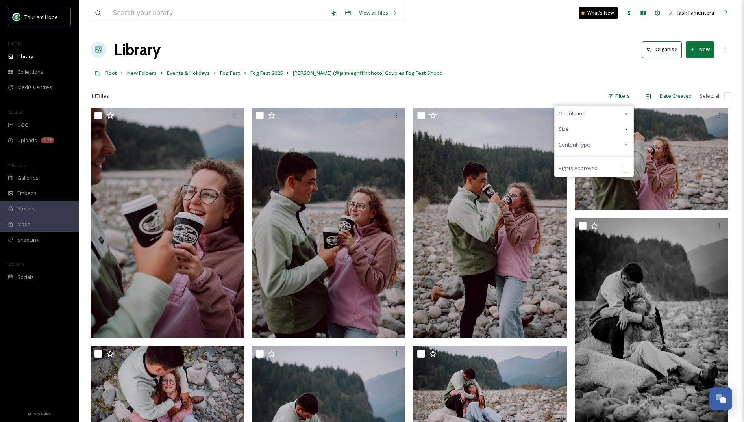
click at [579, 143] on span "Content Type" at bounding box center [574, 144] width 31 height 7
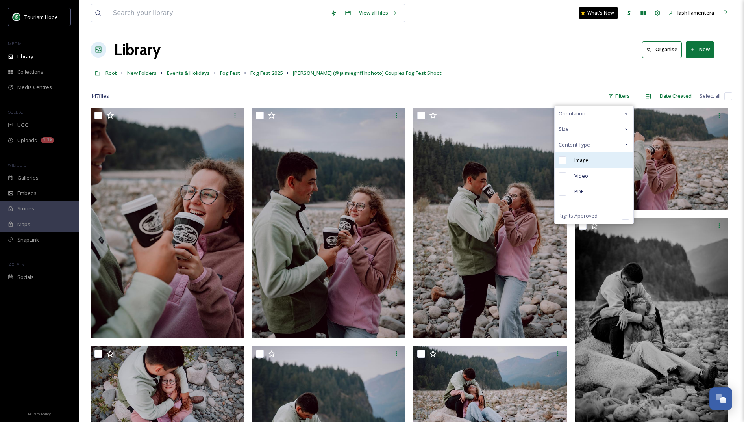
click at [585, 161] on span "Image" at bounding box center [581, 159] width 14 height 7
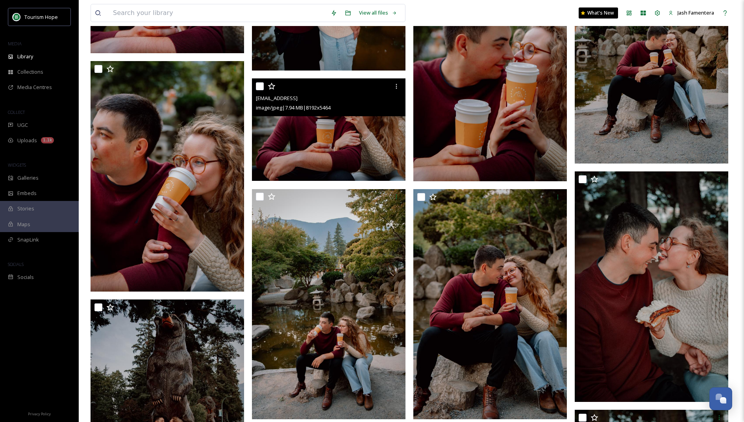
scroll to position [1457, 0]
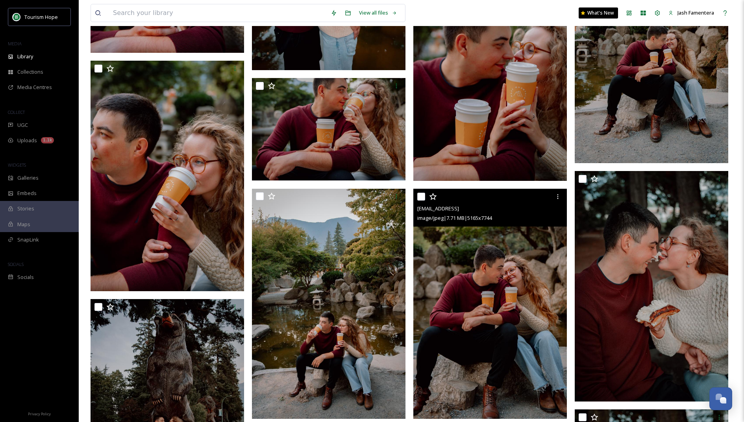
click at [520, 287] on img at bounding box center [489, 304] width 153 height 230
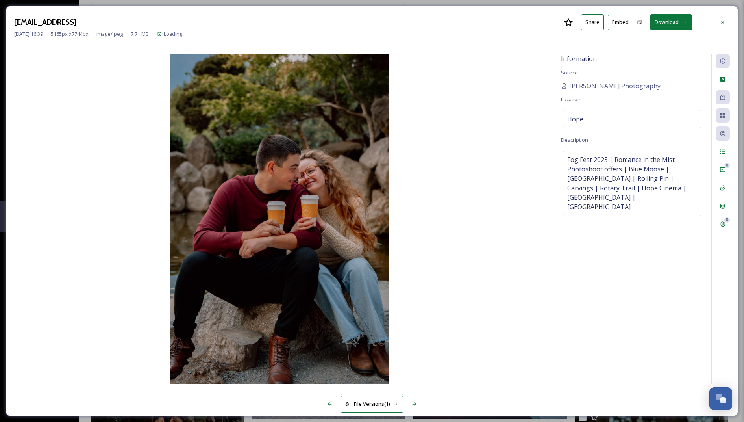
click at [671, 24] on button "Download" at bounding box center [671, 22] width 42 height 16
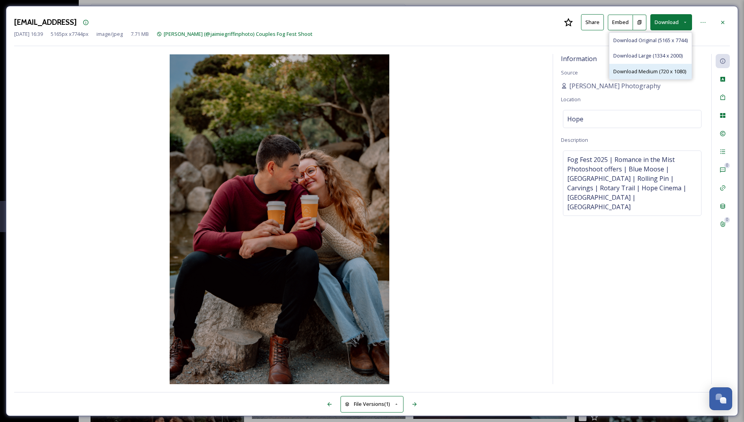
click at [627, 64] on div "Download Medium (720 x 1080)" at bounding box center [650, 71] width 82 height 15
click at [717, 21] on div at bounding box center [723, 22] width 14 height 14
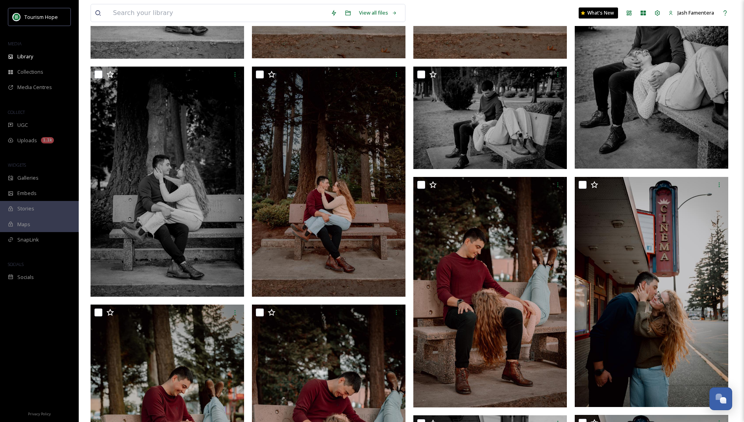
scroll to position [3401, 0]
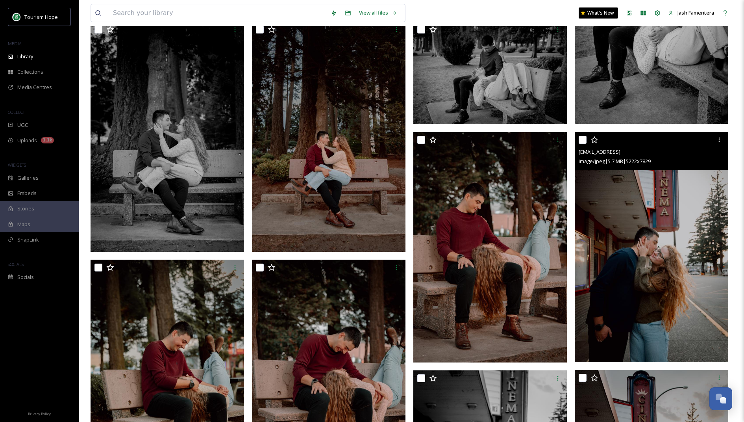
click at [643, 248] on img at bounding box center [651, 247] width 153 height 230
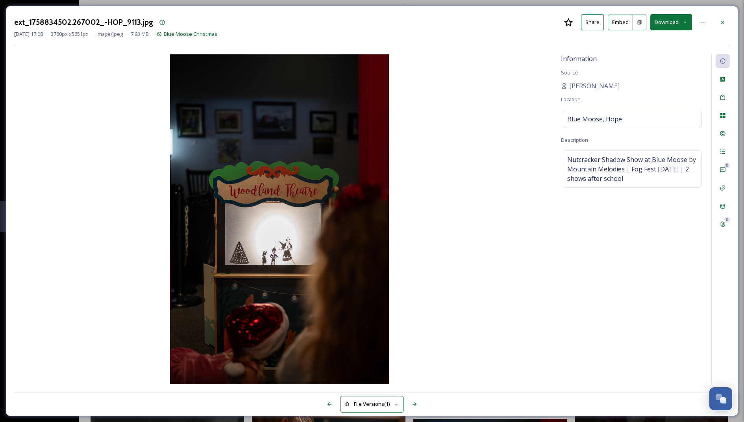
scroll to position [1120, 0]
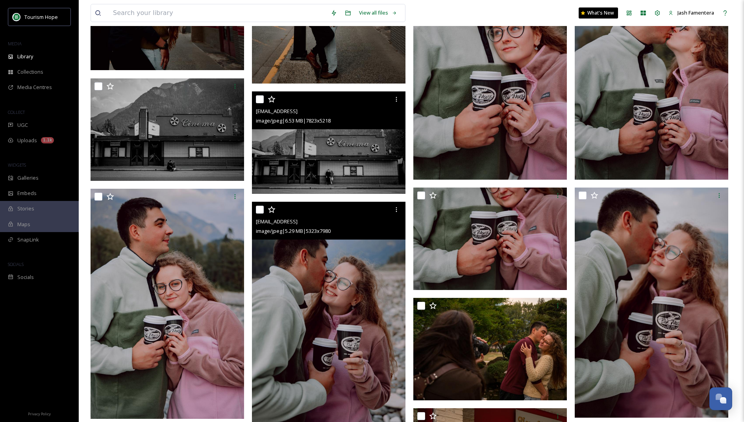
scroll to position [4772, 0]
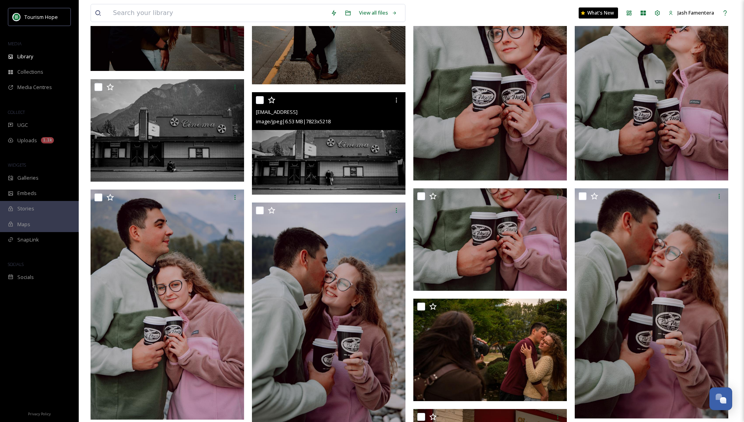
click at [352, 166] on img at bounding box center [328, 143] width 153 height 102
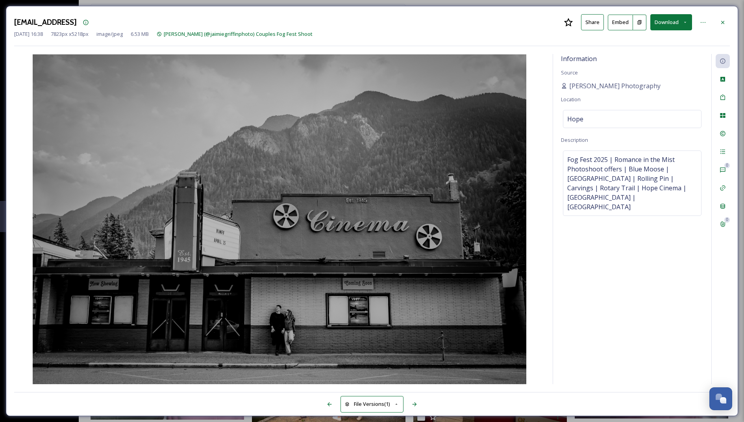
click at [664, 18] on button "Download" at bounding box center [671, 22] width 42 height 16
click at [658, 54] on span "Download Large (2000 x 1334)" at bounding box center [647, 55] width 69 height 7
